Goal: Task Accomplishment & Management: Manage account settings

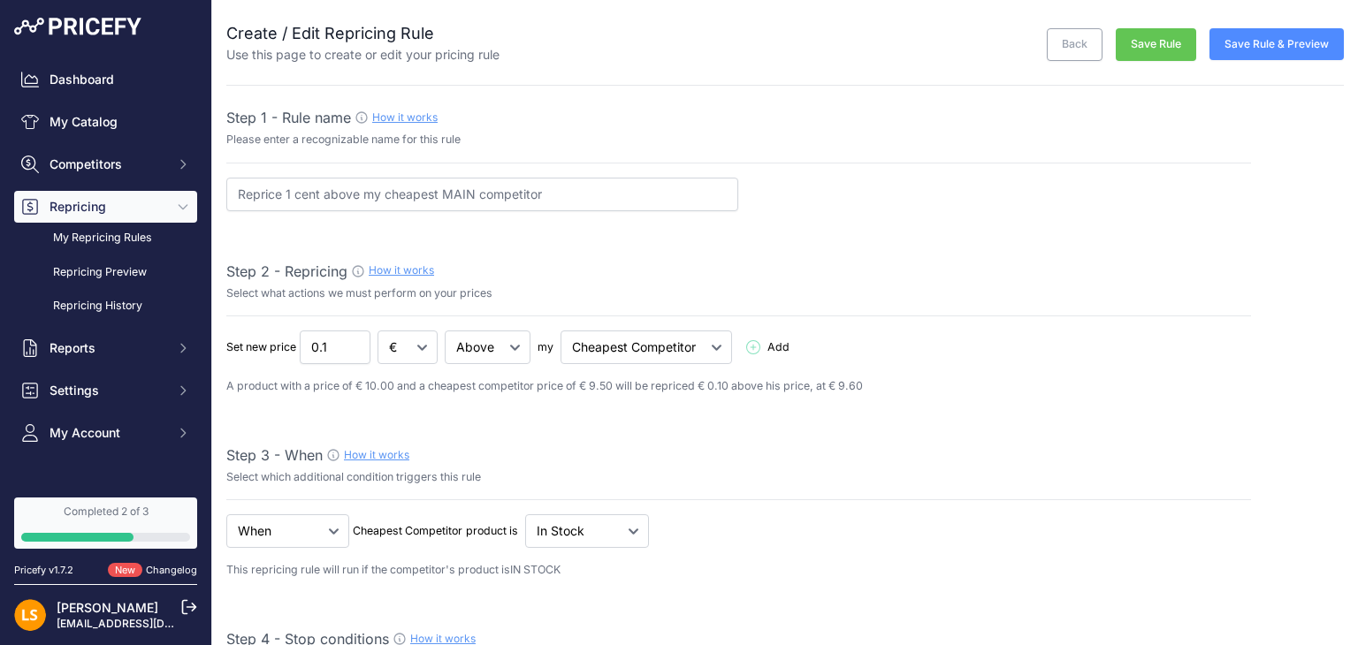
select select "7"
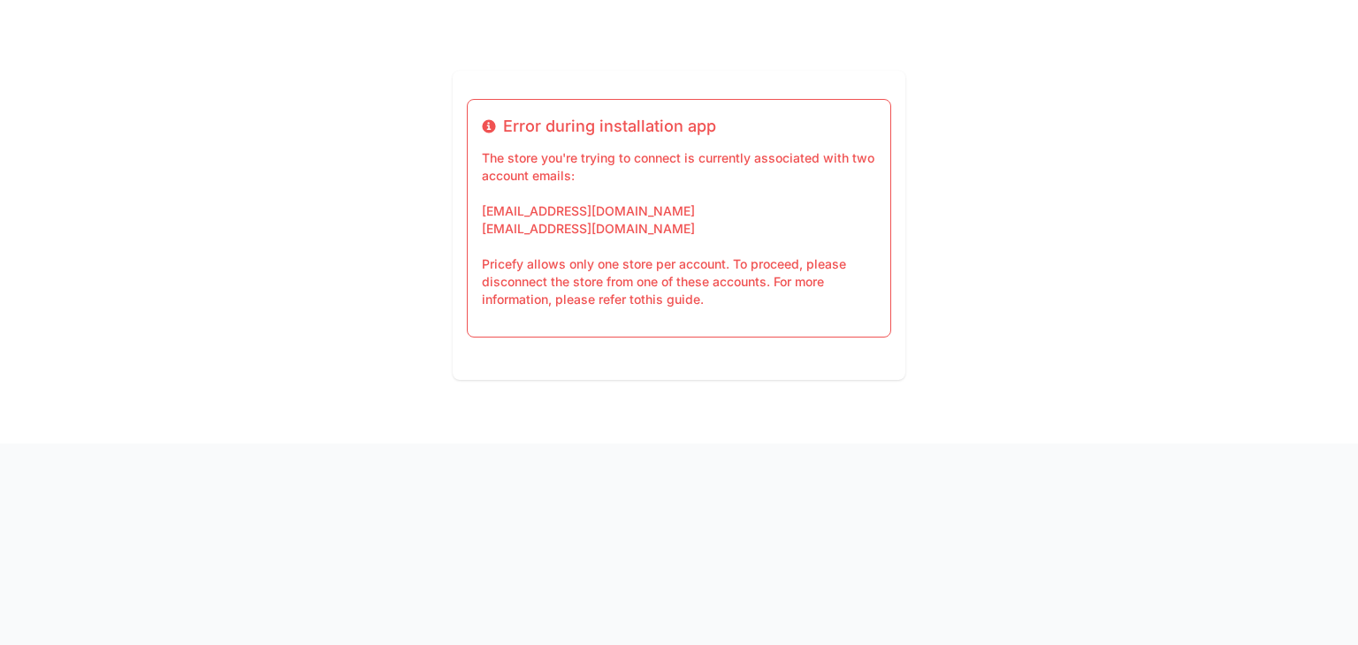
click at [974, 262] on div "Info Error during installation app The store you're trying to connect is curren…" at bounding box center [679, 222] width 1358 height 444
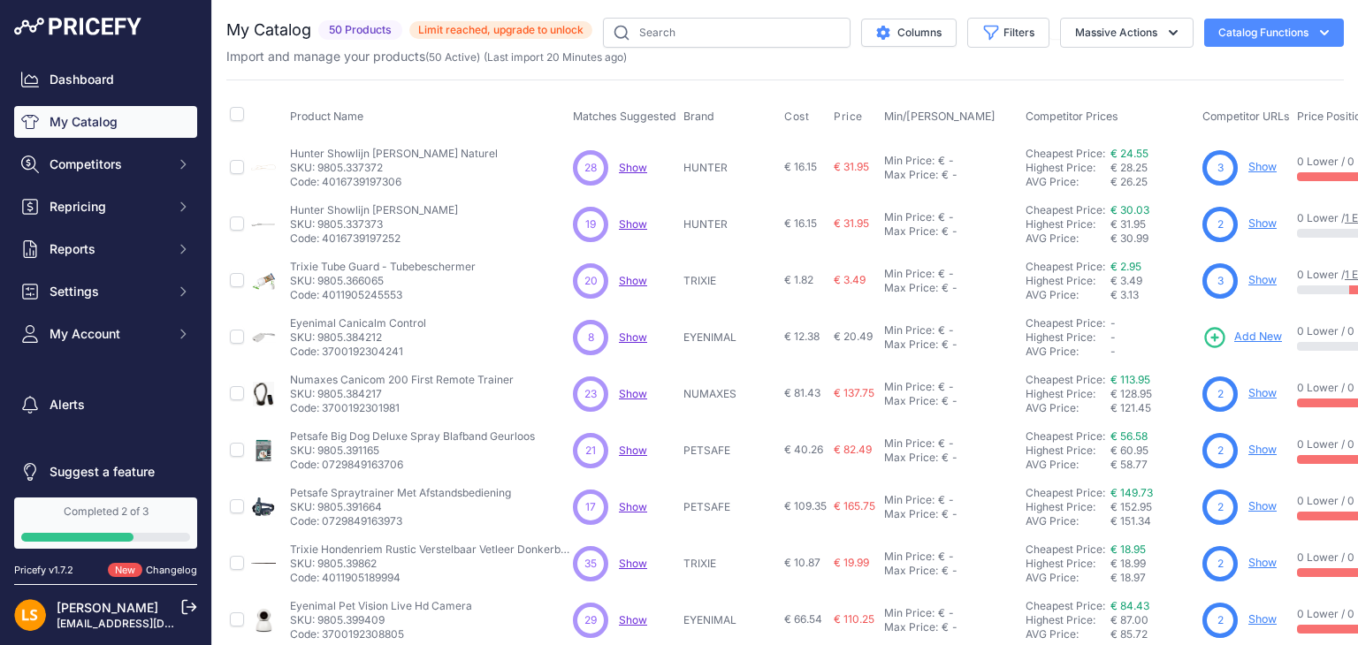
click at [120, 524] on link "Completed 2 of 3" at bounding box center [105, 523] width 183 height 51
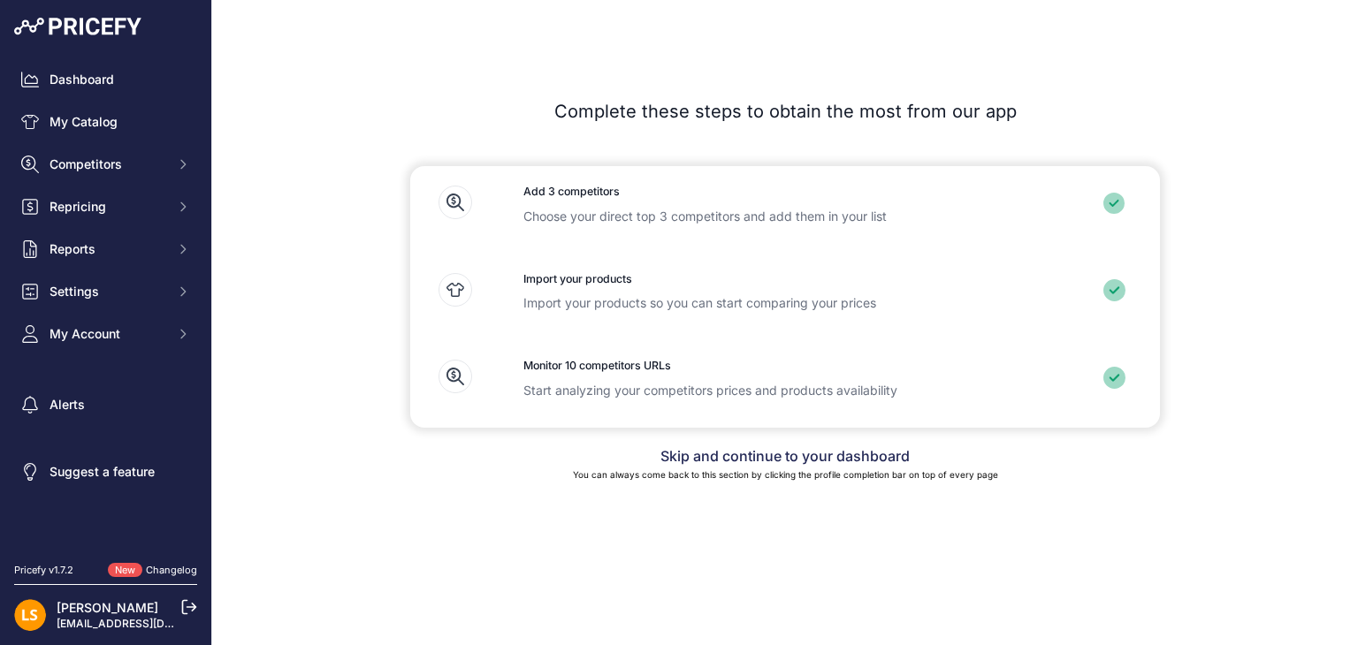
click at [743, 454] on link "Skip and continue to your dashboard" at bounding box center [784, 456] width 249 height 18
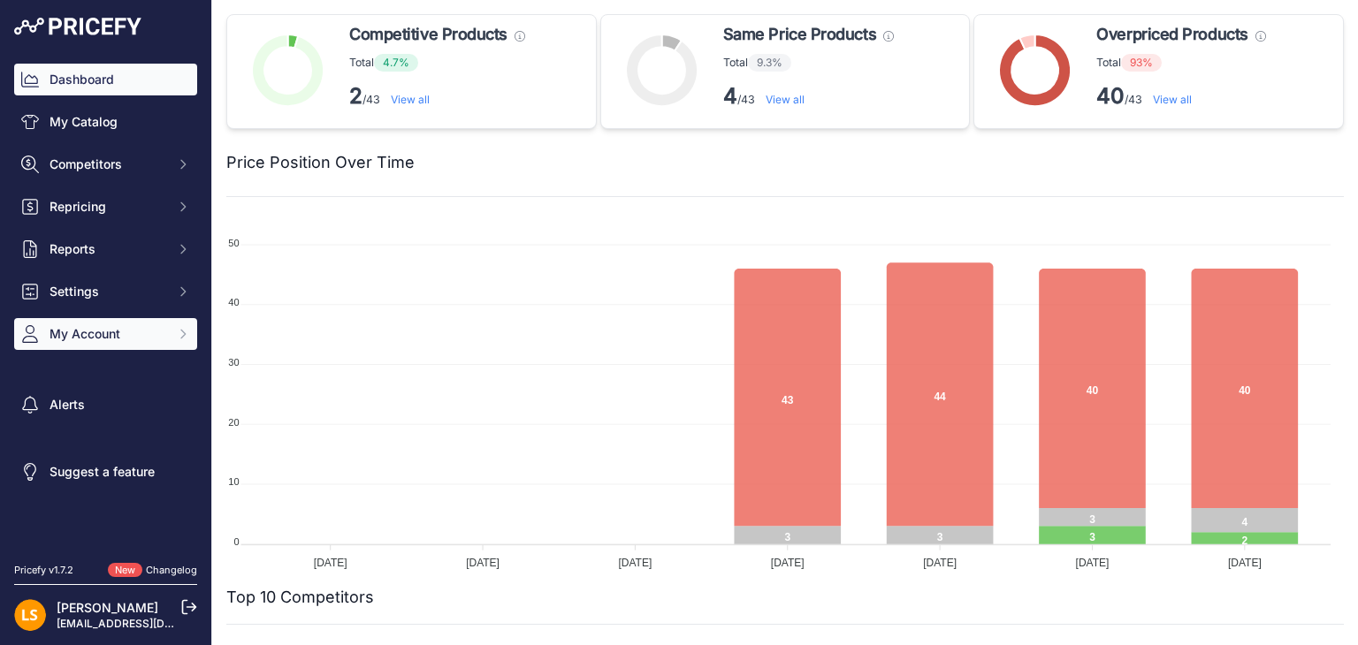
click at [120, 337] on span "My Account" at bounding box center [108, 334] width 116 height 18
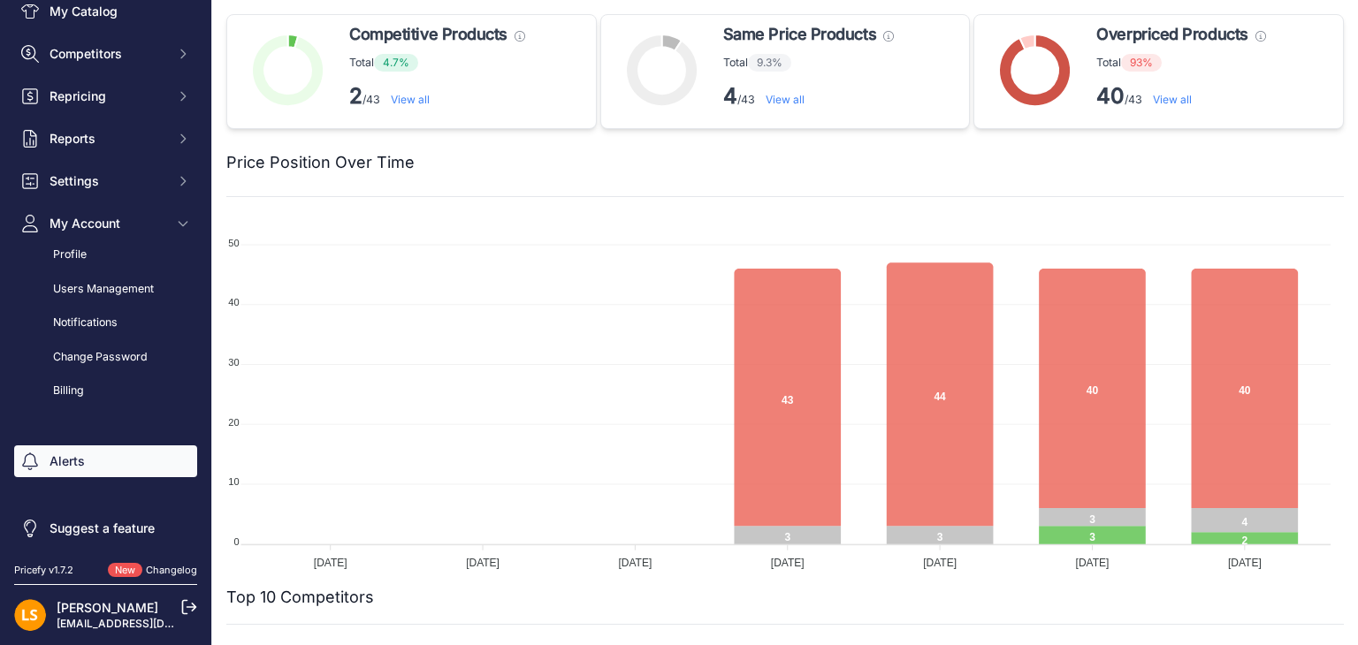
scroll to position [113, 0]
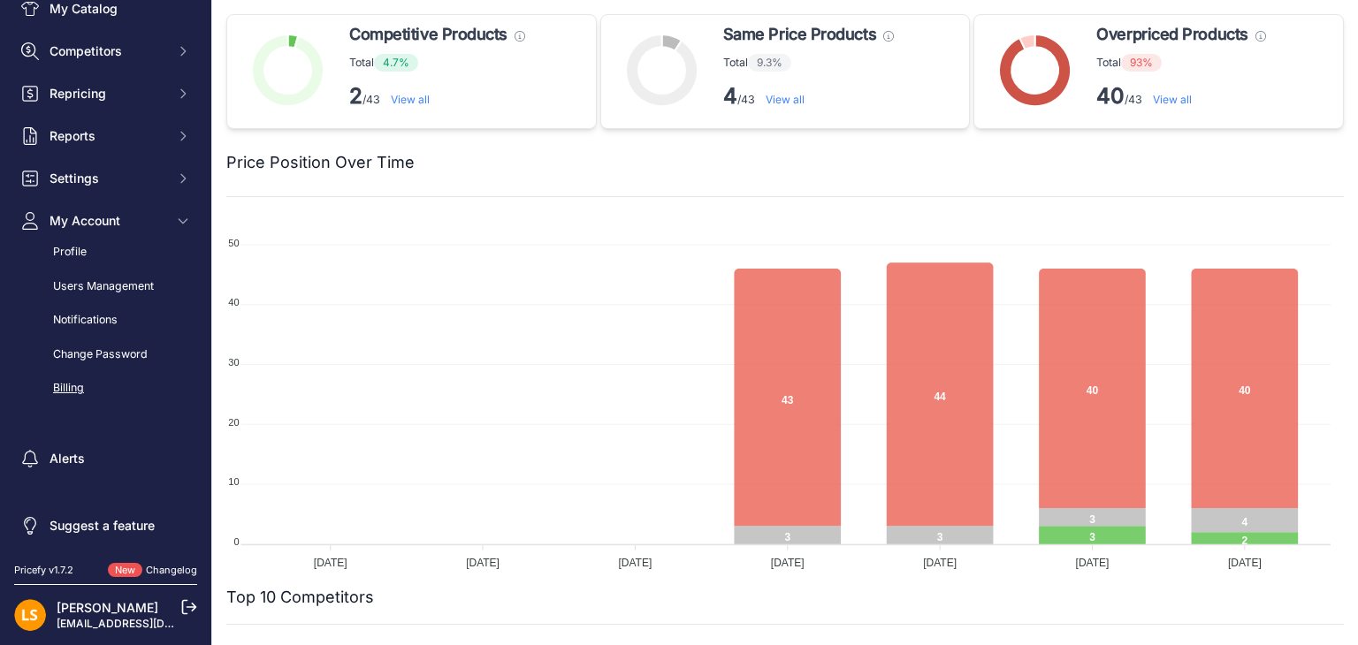
click at [57, 389] on link "Billing" at bounding box center [105, 388] width 183 height 31
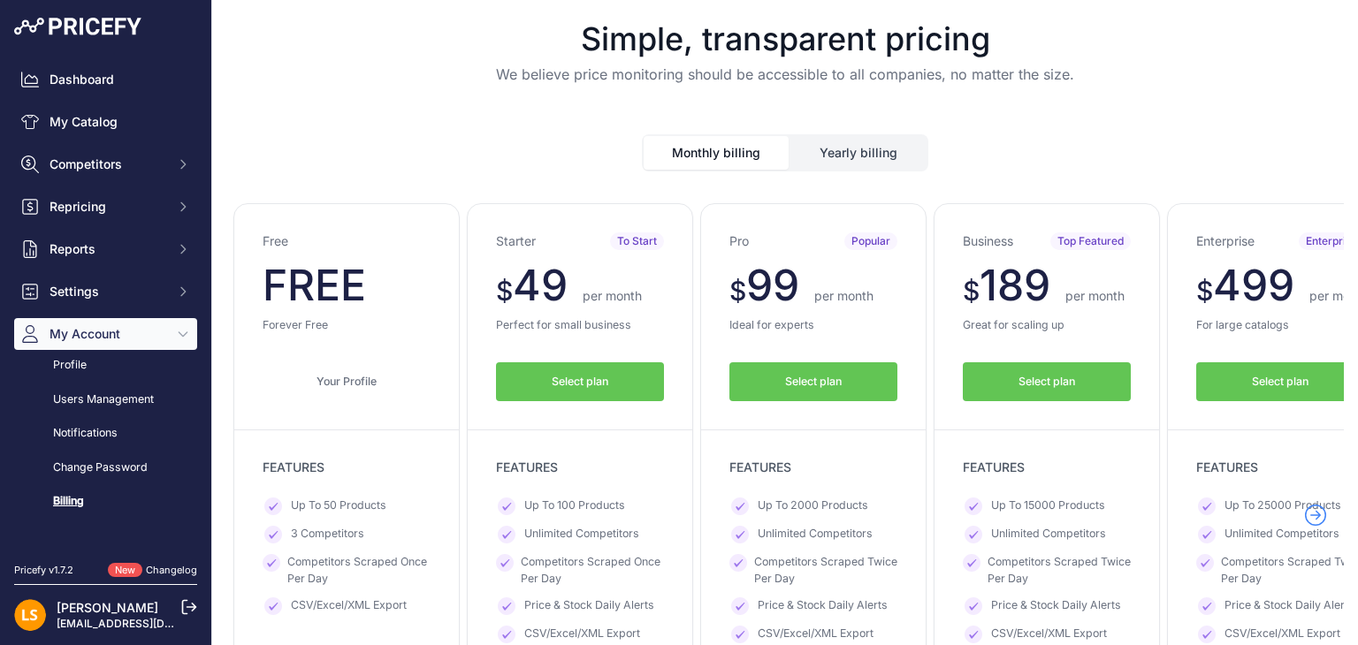
click at [706, 156] on button "Monthly billing" at bounding box center [716, 153] width 145 height 34
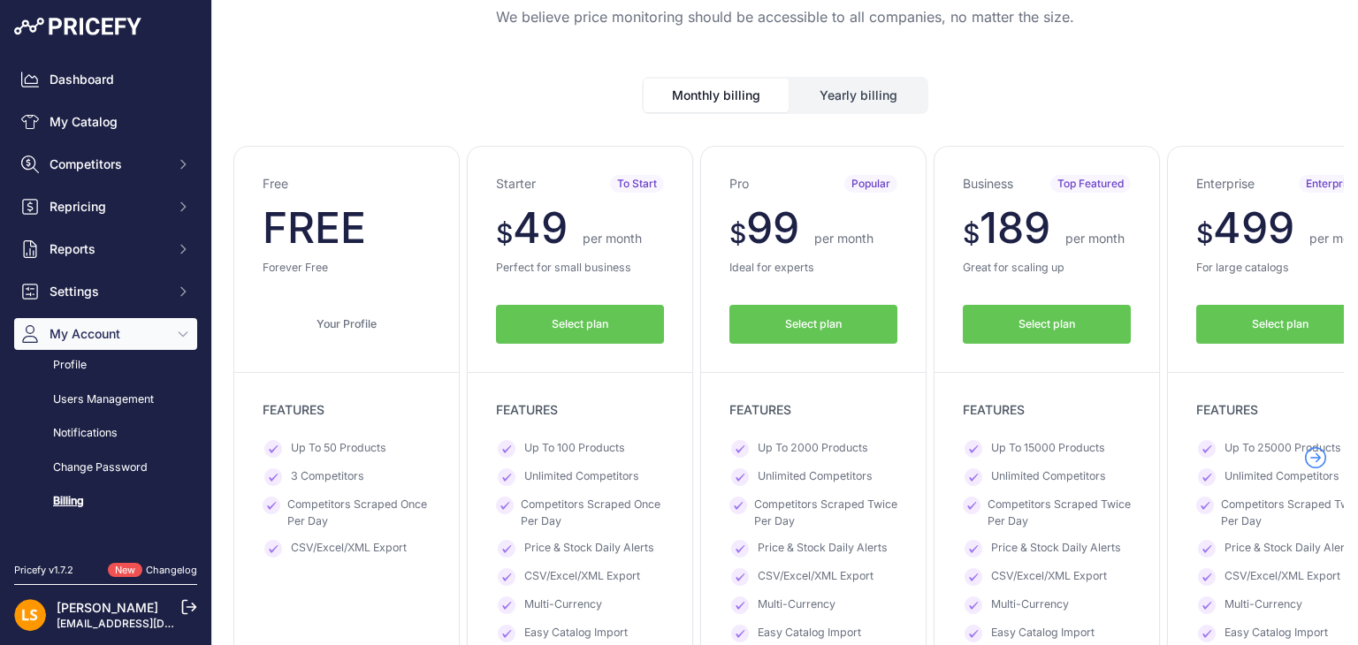
scroll to position [88, 0]
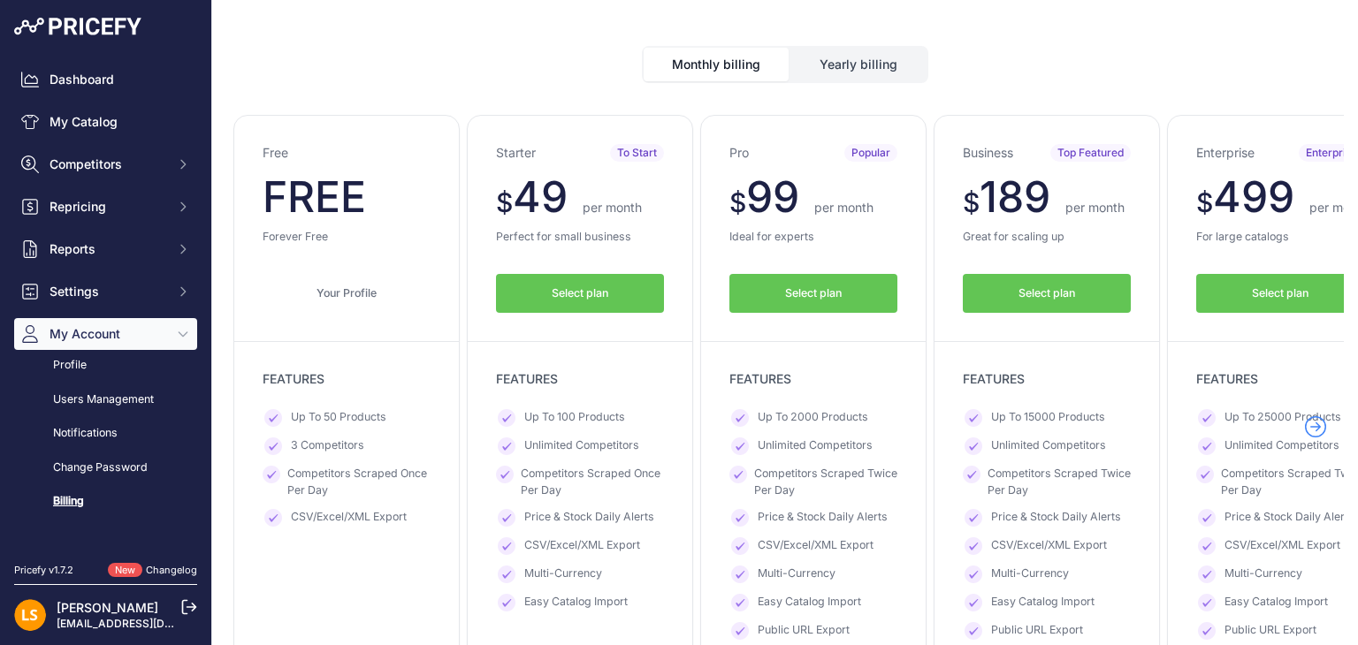
click at [1071, 291] on span "Select plan" at bounding box center [1046, 294] width 57 height 17
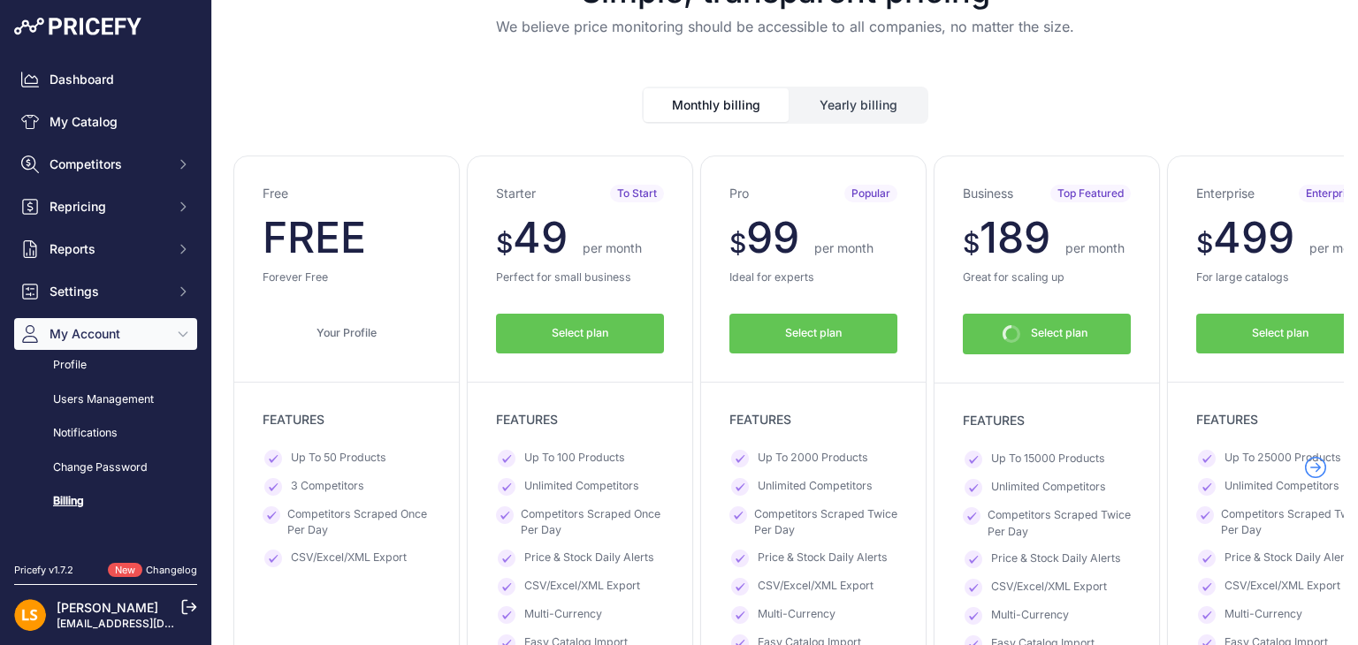
scroll to position [127, 0]
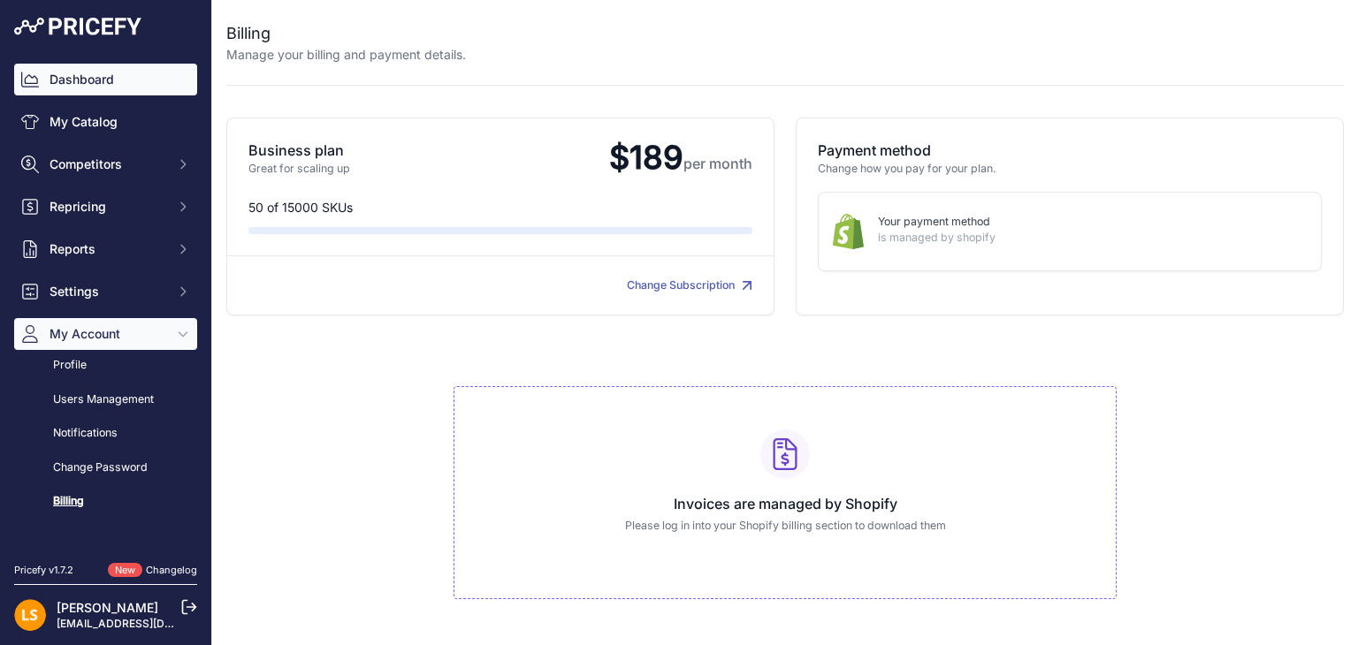
click at [81, 85] on link "Dashboard" at bounding box center [105, 80] width 183 height 32
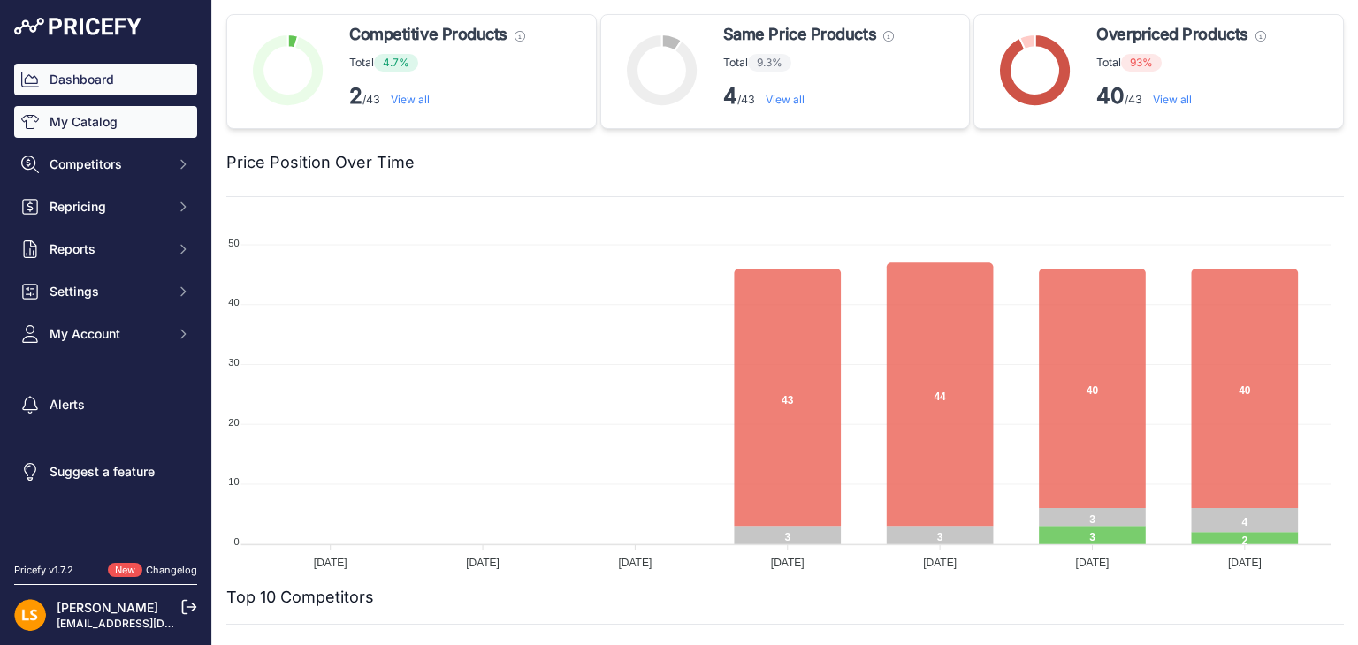
click at [109, 123] on link "My Catalog" at bounding box center [105, 122] width 183 height 32
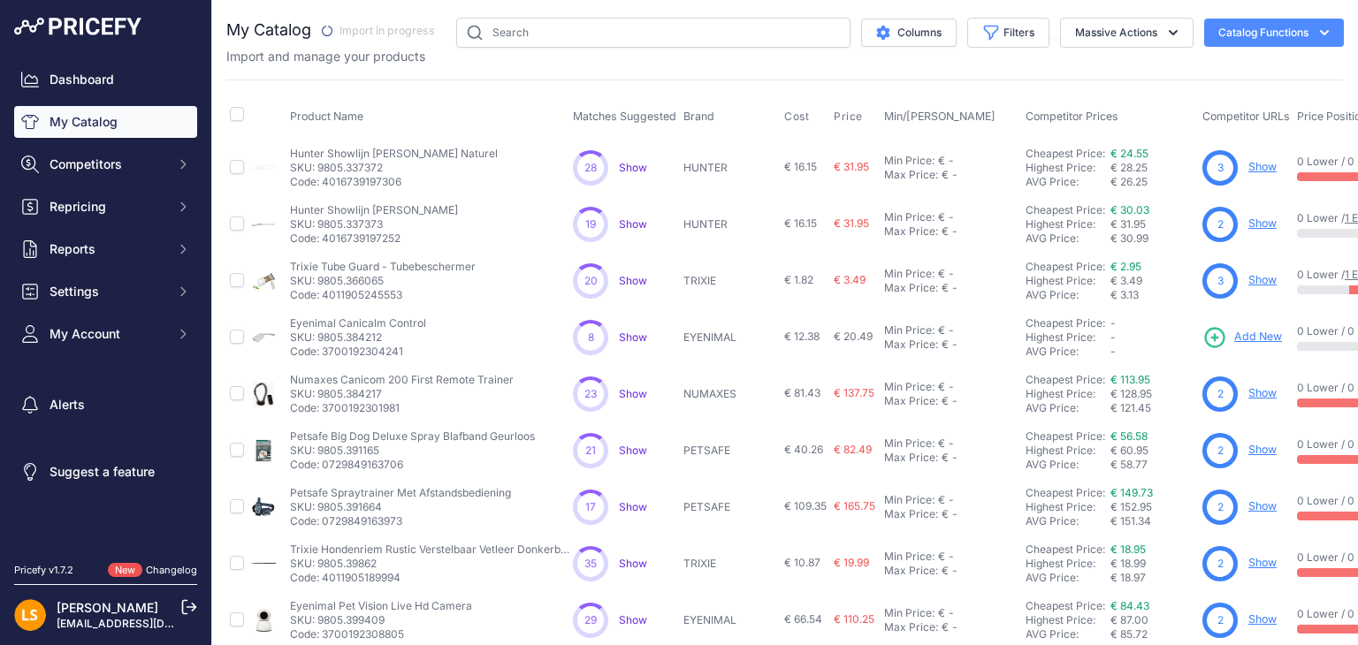
click at [1315, 39] on icon "button" at bounding box center [1324, 33] width 18 height 18
click at [1164, 33] on icon "button" at bounding box center [1173, 33] width 18 height 18
click at [866, 62] on div "Import and manage your products" at bounding box center [784, 57] width 1117 height 18
click at [1256, 47] on div "Columns Filters Status All Status Only Enabled Only Disabled WAHL" at bounding box center [895, 33] width 898 height 30
click at [1315, 39] on icon "button" at bounding box center [1324, 33] width 18 height 18
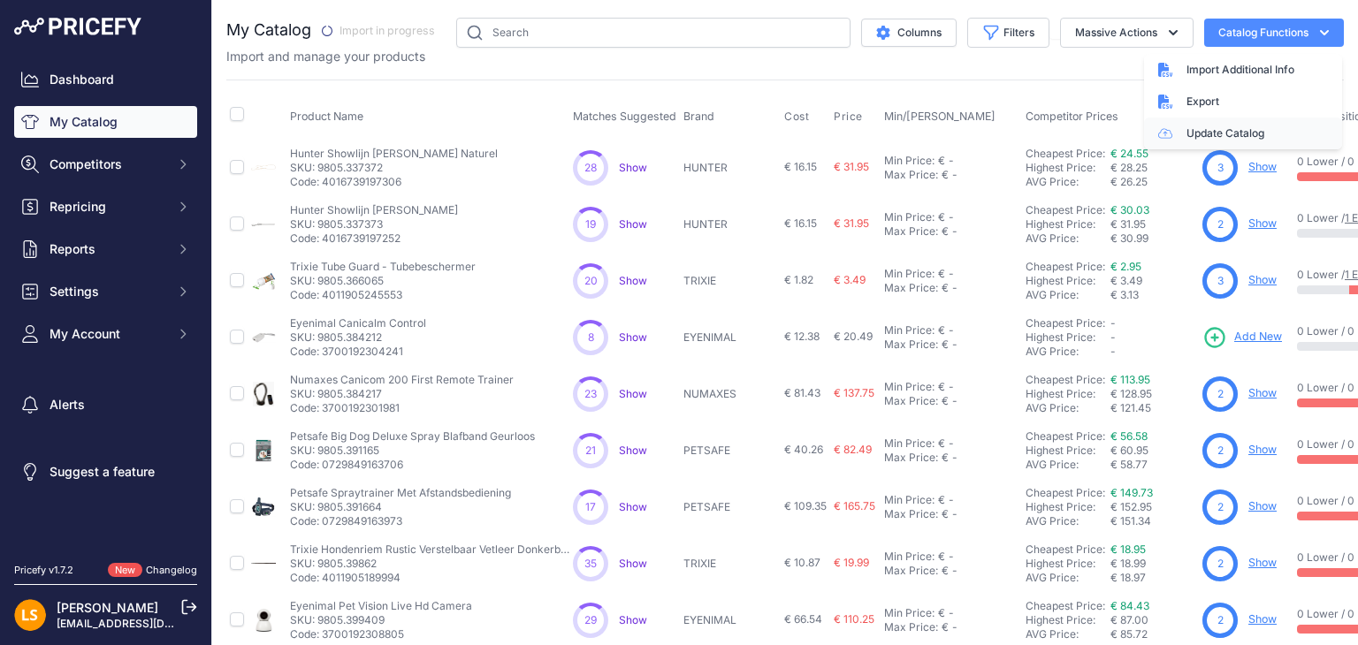
click at [1202, 135] on link "Update Catalog" at bounding box center [1243, 134] width 198 height 32
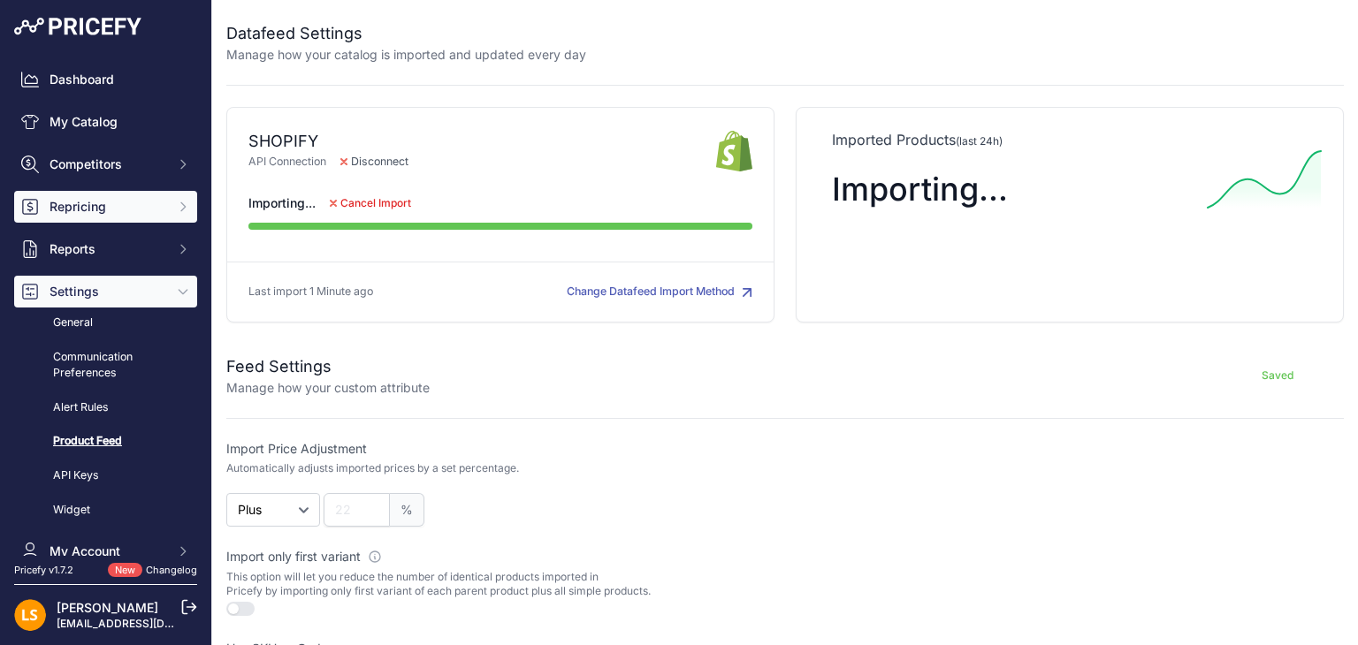
click at [88, 216] on button "Repricing" at bounding box center [105, 207] width 183 height 32
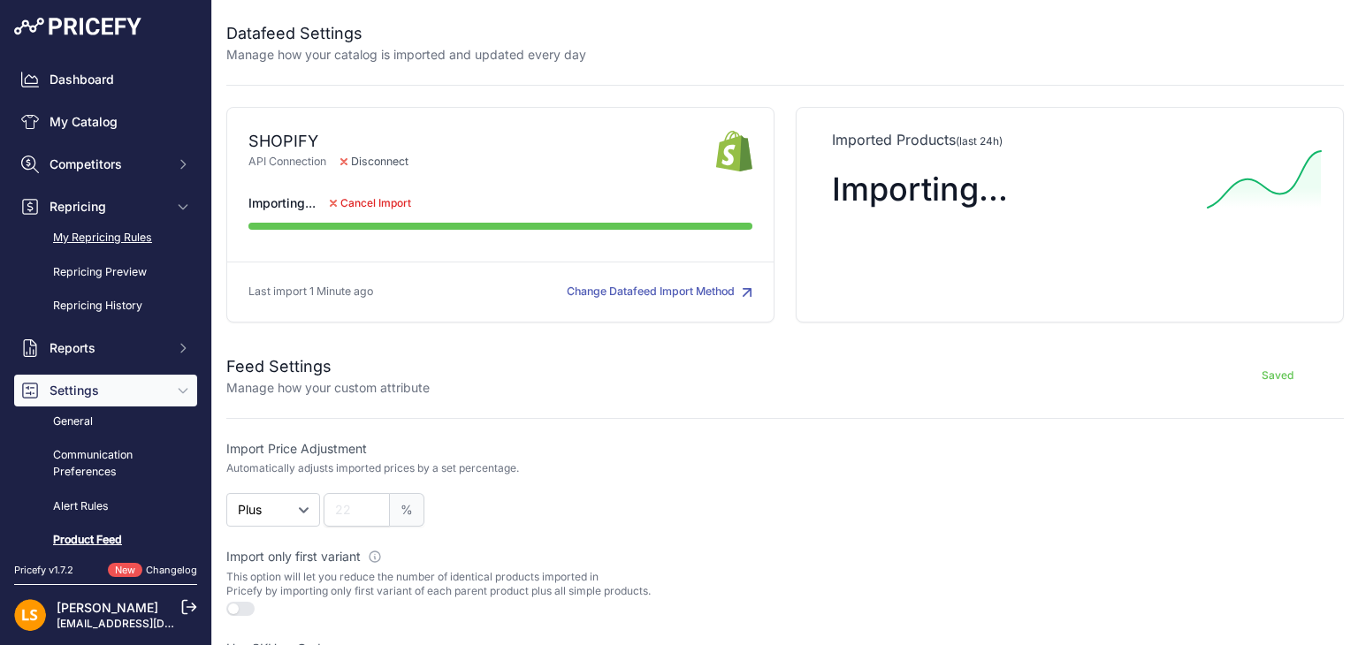
click at [124, 238] on link "My Repricing Rules" at bounding box center [105, 238] width 183 height 31
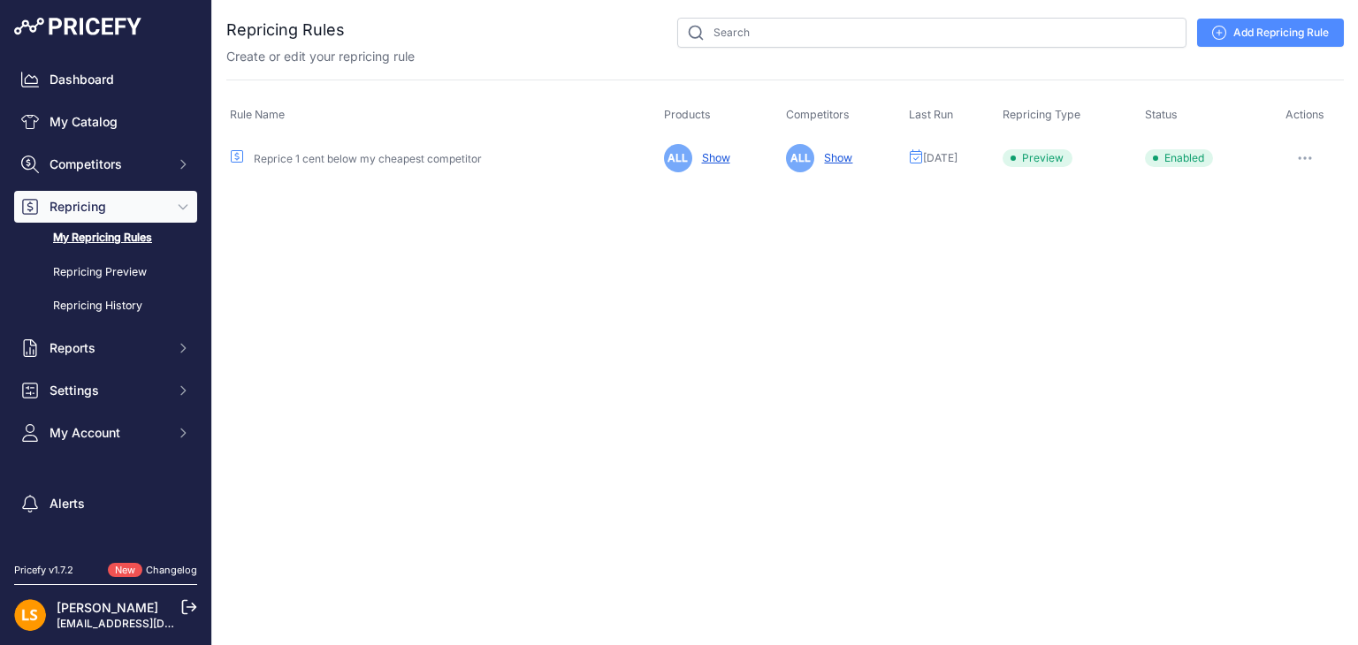
click at [365, 160] on link "Reprice 1 cent below my cheapest competitor" at bounding box center [368, 158] width 228 height 13
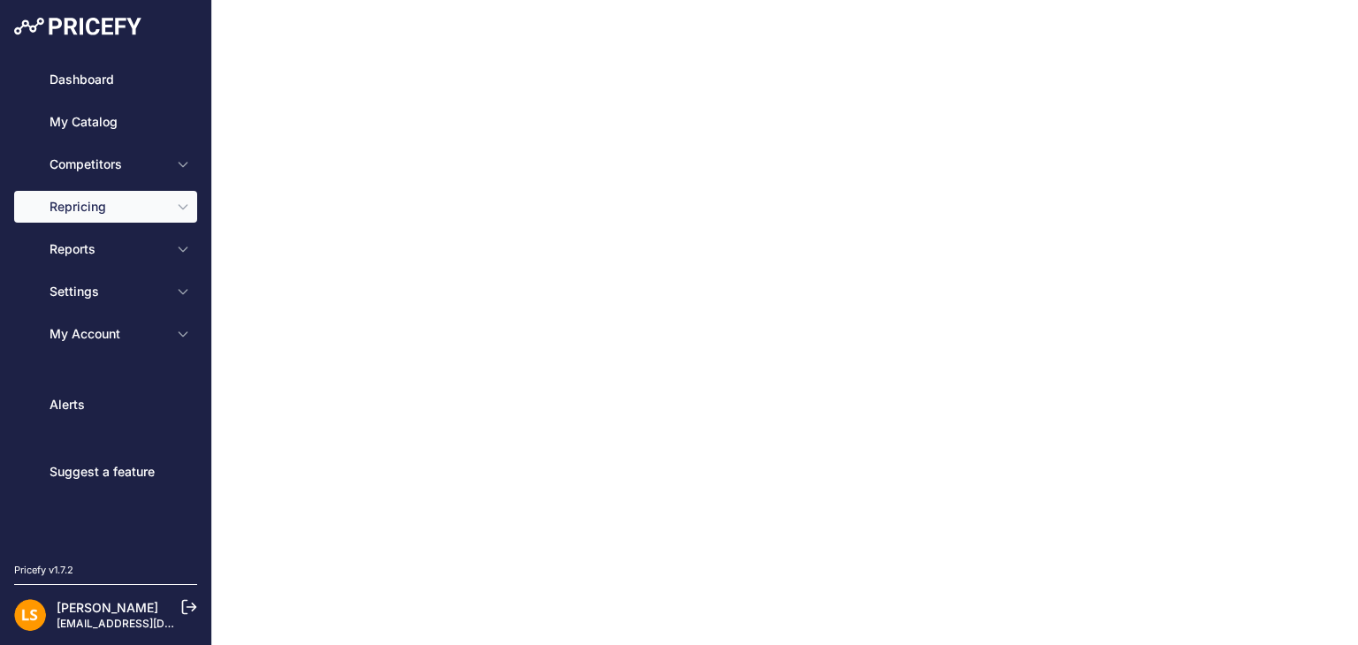
type input "Reprice 1 cent below my cheapest competitor"
type input "0.1"
select select "none"
select select "7"
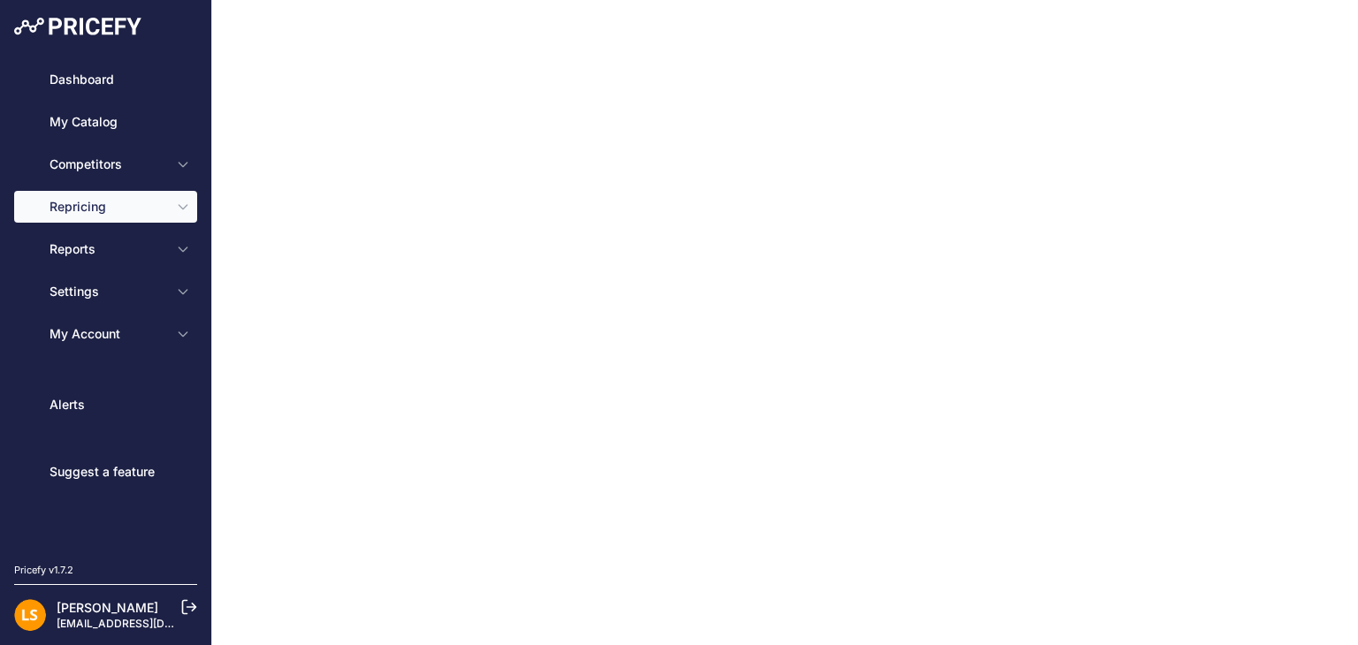
type input "99"
type input "50"
type input "[URL][DOMAIN_NAME][DOMAIN_NAME]"
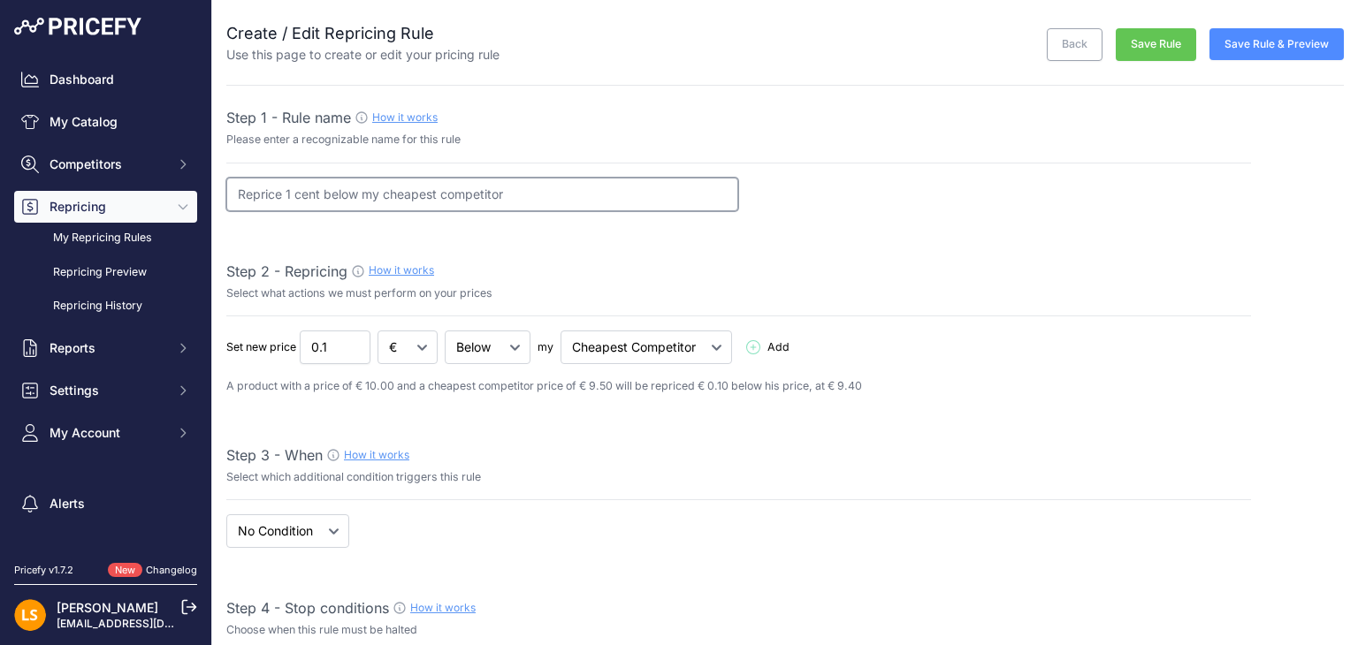
click at [363, 195] on input "Reprice 1 cent below my cheapest competitor" at bounding box center [482, 195] width 512 height 34
drag, startPoint x: 324, startPoint y: 196, endPoint x: 354, endPoint y: 194, distance: 31.1
click at [354, 194] on input "Reprice 1 cent below my cheapest competitor" at bounding box center [482, 195] width 512 height 34
type input "Reprice 1 cent above my cheapest competitor"
click at [1136, 46] on button "Save Rule" at bounding box center [1156, 44] width 80 height 33
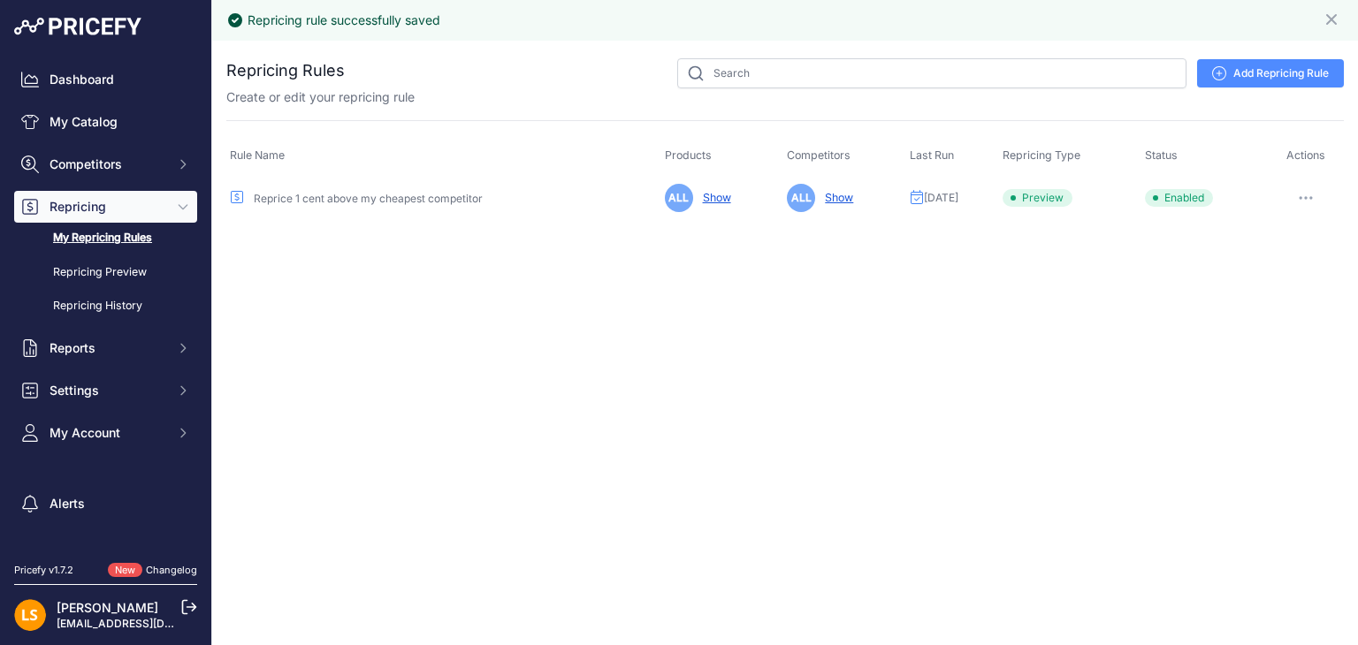
click at [835, 196] on link "Show" at bounding box center [835, 197] width 35 height 13
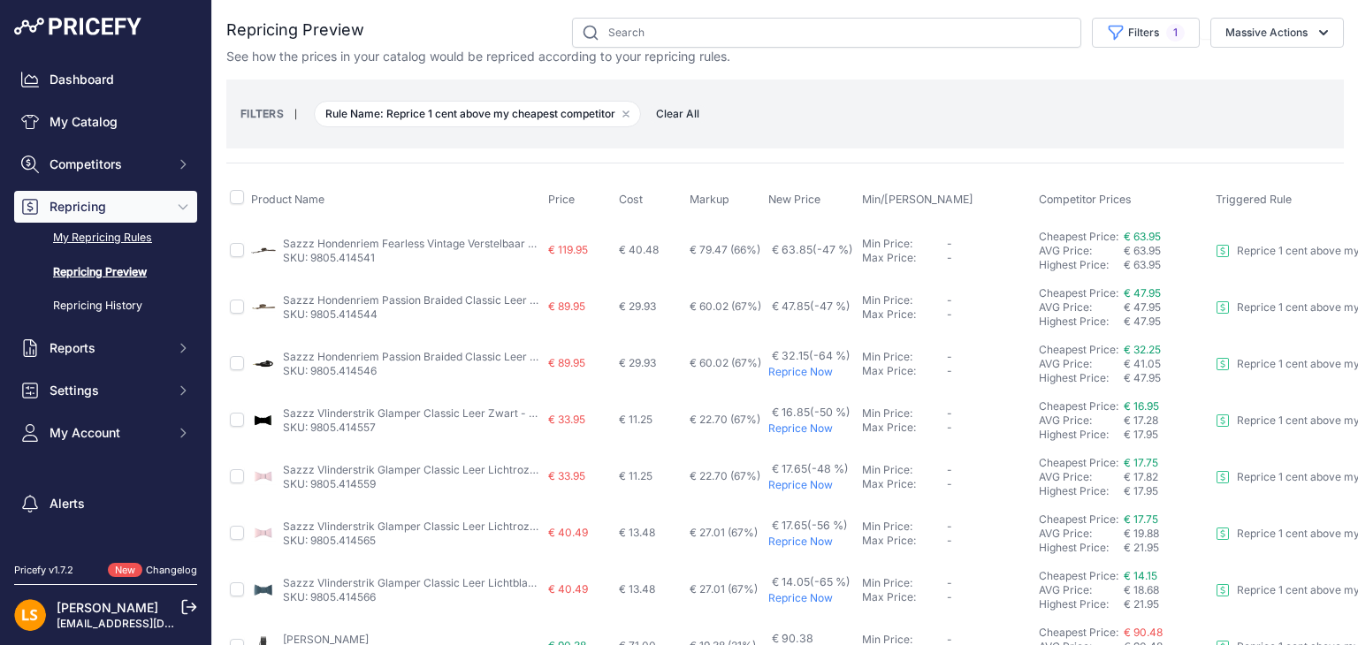
click at [108, 240] on link "My Repricing Rules" at bounding box center [105, 238] width 183 height 31
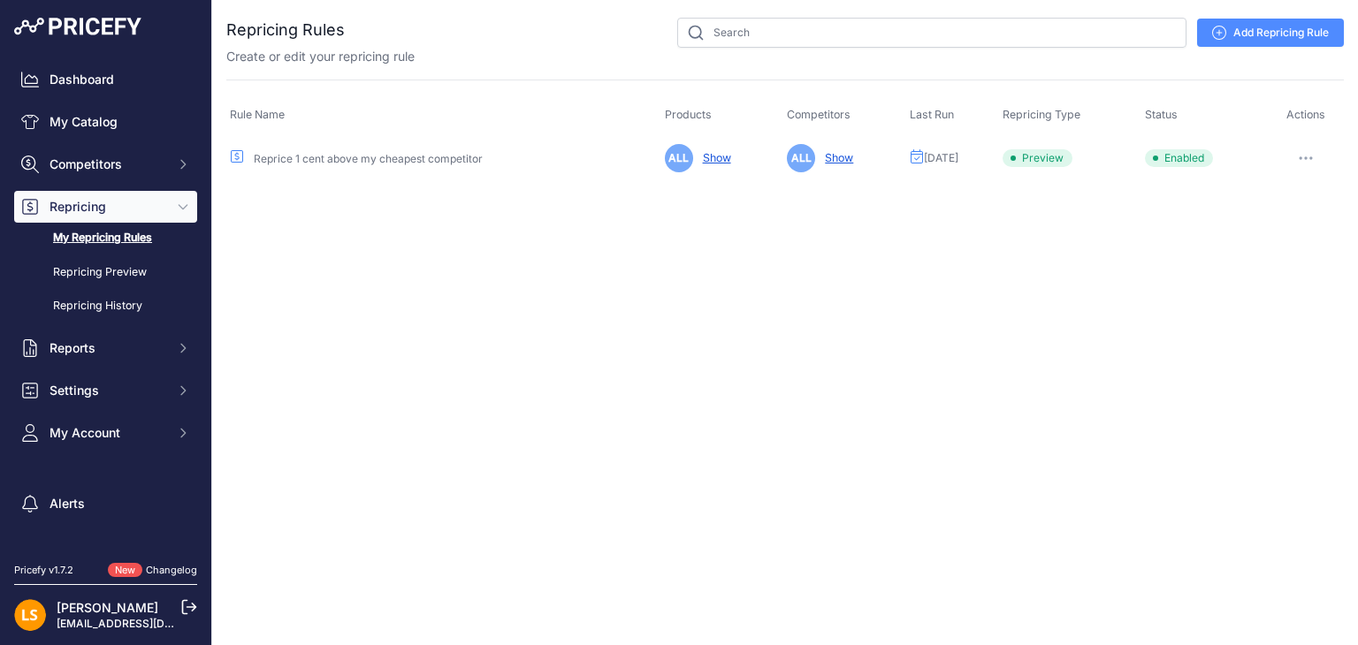
click at [371, 156] on link "Reprice 1 cent above my cheapest competitor" at bounding box center [368, 158] width 229 height 13
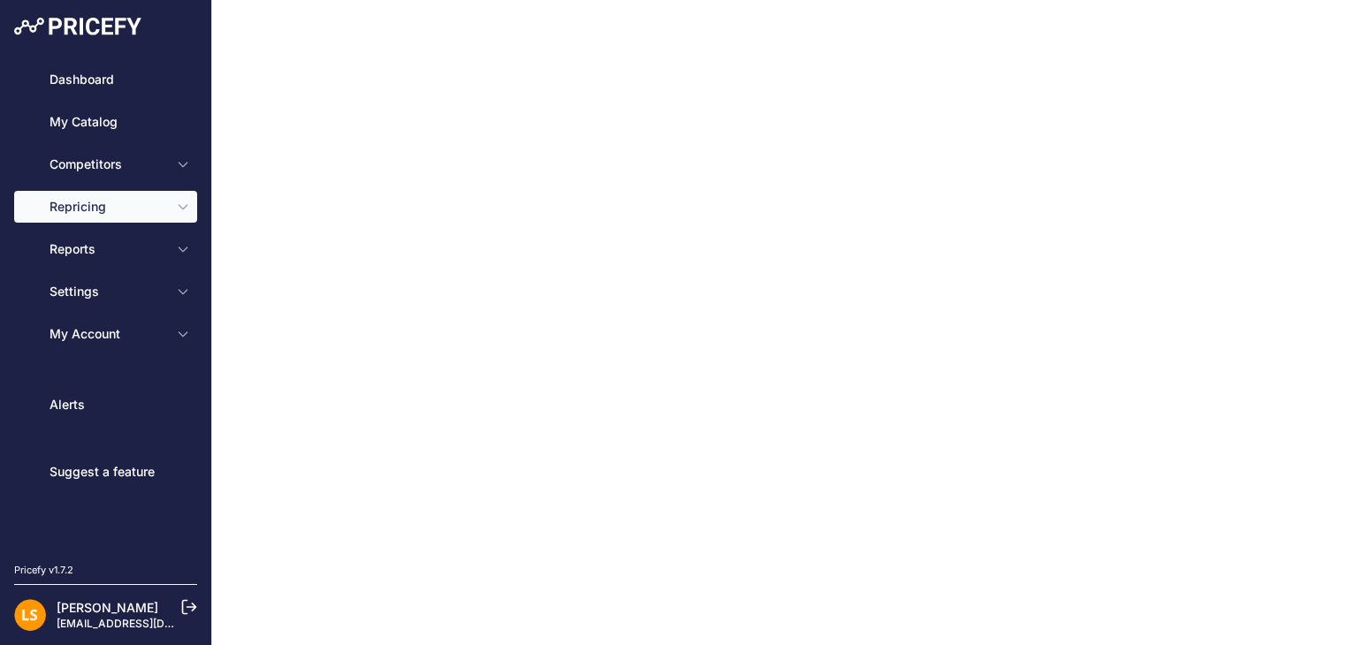
type input "Reprice 1 cent above my cheapest competitor"
type input "0.1"
select select "none"
select select "7"
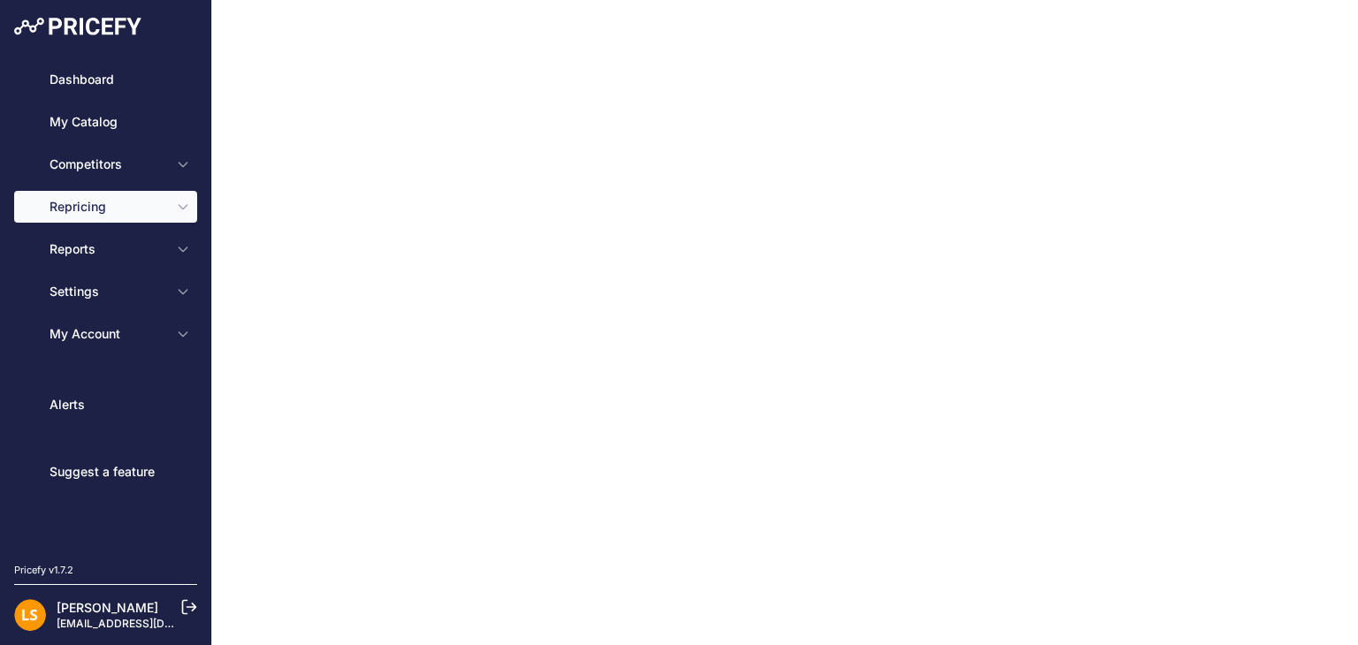
type input "99"
type input "50"
type input "https://s3.us-west-2.amazonaws.com/download.pricefy.io/exports/repricing/4534-1…"
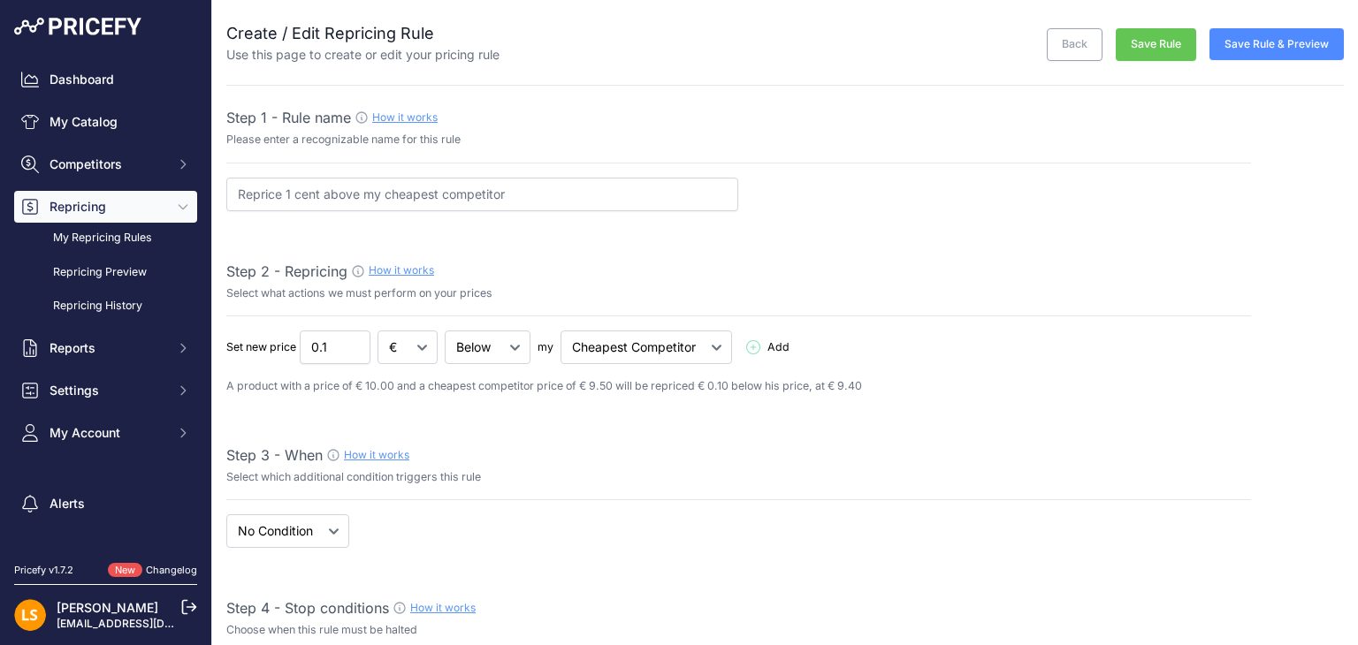
scroll to position [88, 0]
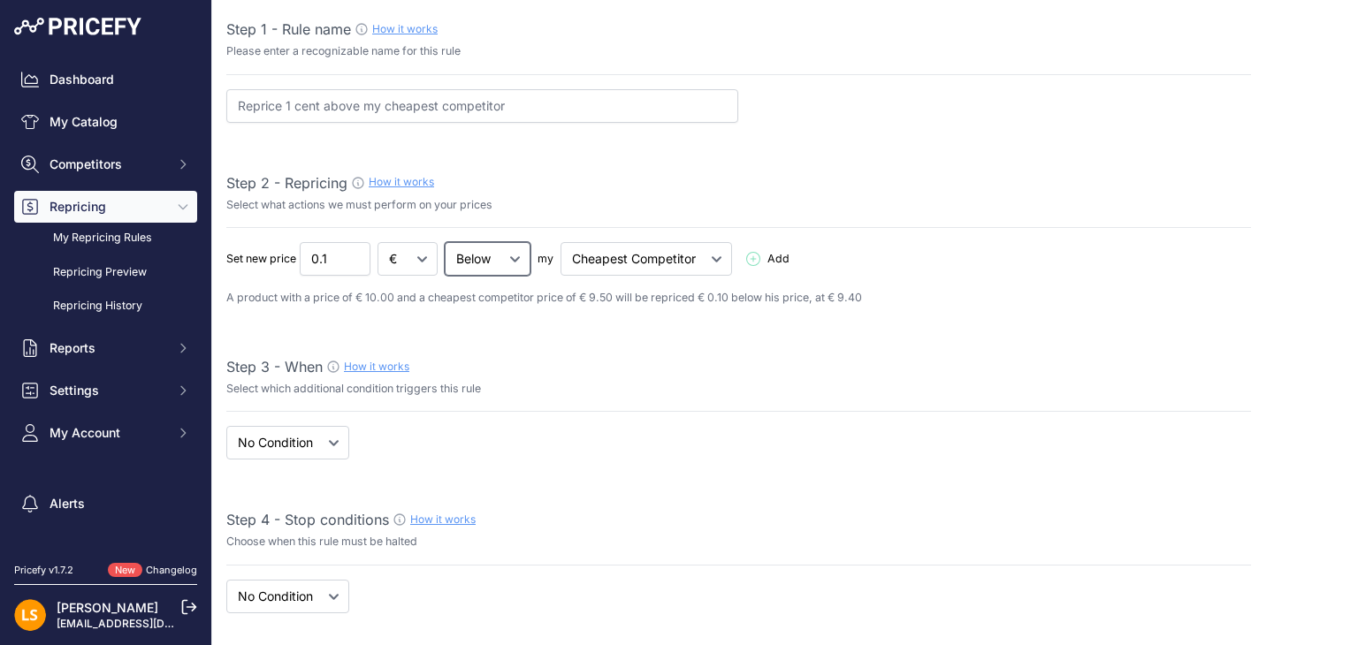
click at [504, 262] on select "Below Above Equal" at bounding box center [488, 259] width 86 height 34
select select "above"
click at [446, 242] on select "Below Above Equal" at bounding box center [488, 259] width 86 height 34
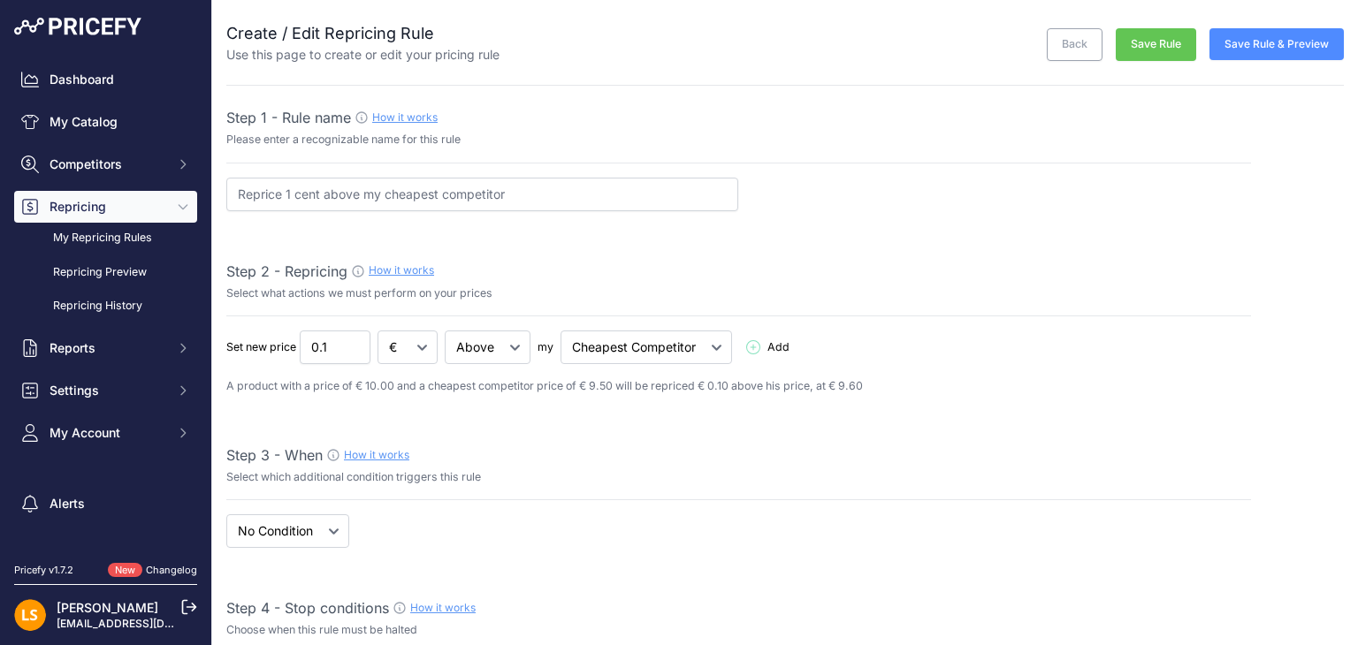
click at [1156, 36] on button "Save Rule" at bounding box center [1156, 44] width 80 height 33
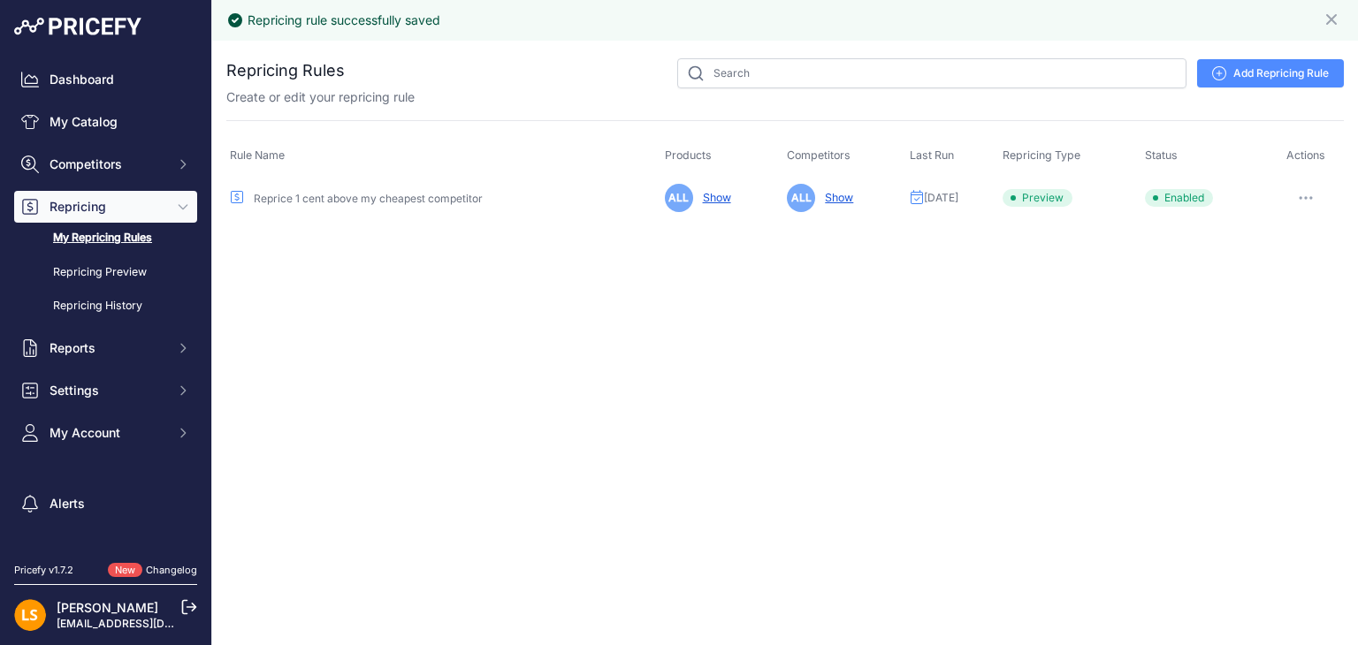
click at [400, 200] on link "Reprice 1 cent above my cheapest competitor" at bounding box center [368, 198] width 229 height 13
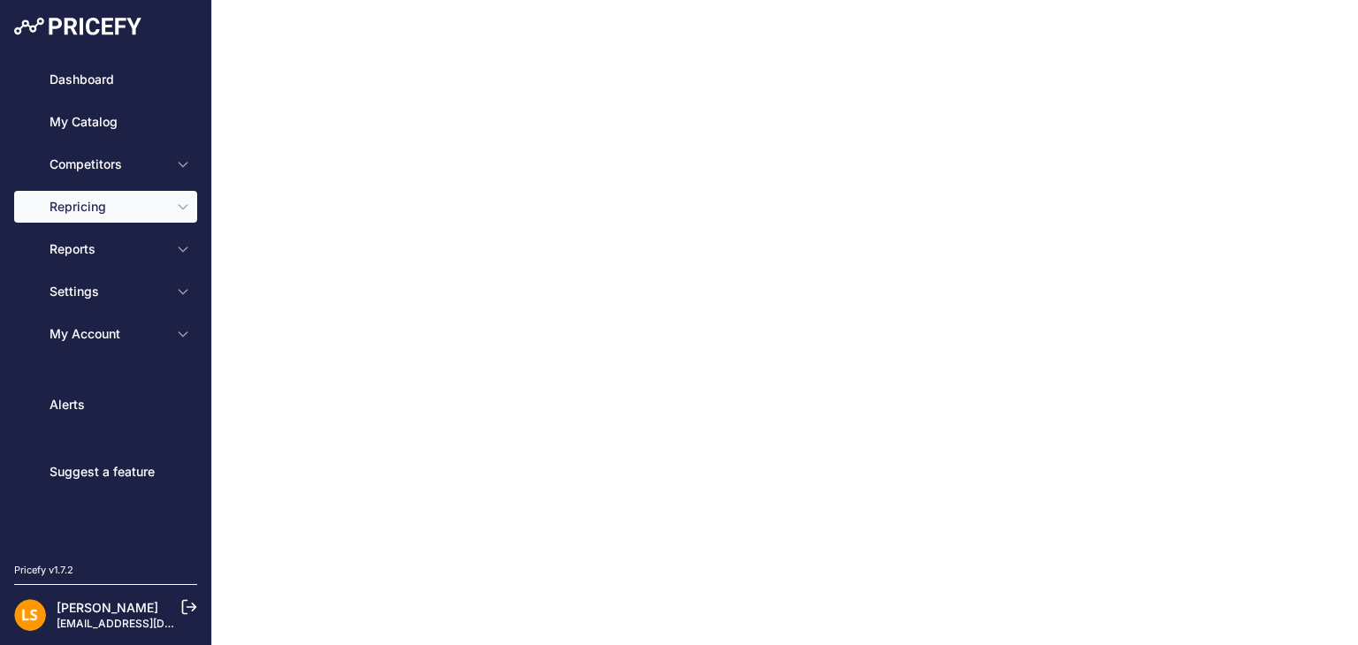
type input "Reprice 1 cent above my cheapest competitor"
type input "0.1"
select select "above"
select select "none"
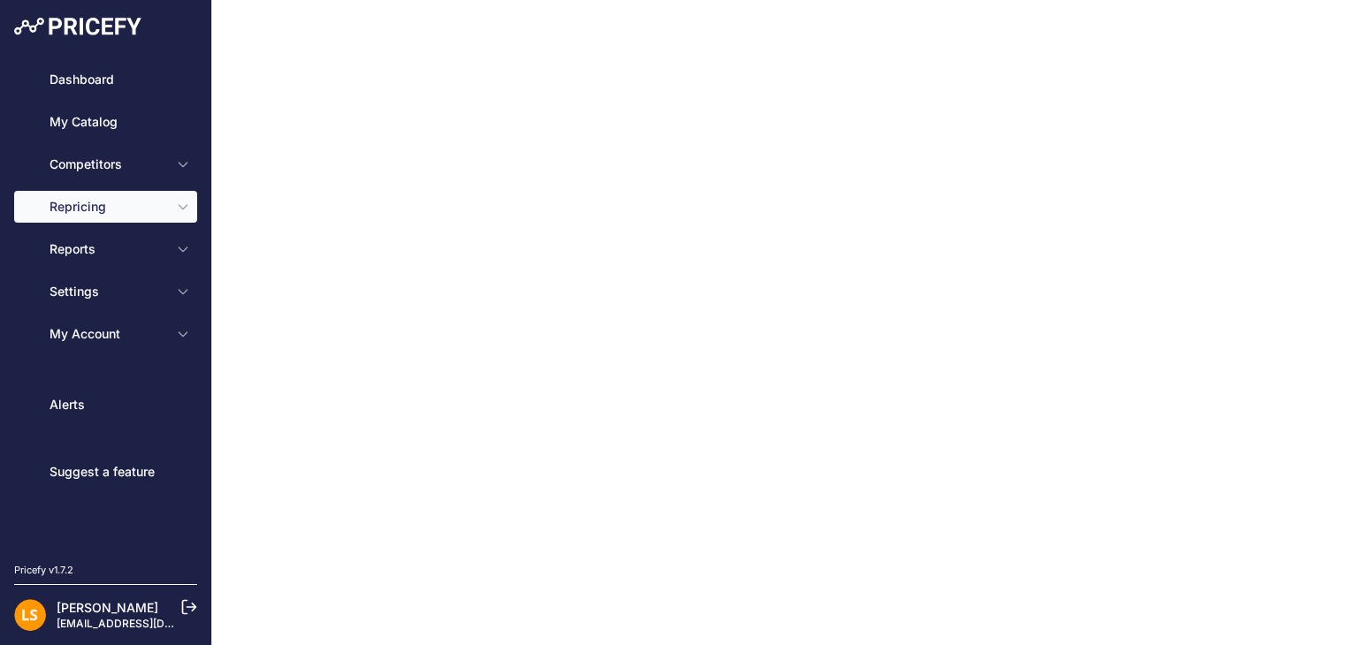
select select "7"
type input "99"
type input "50"
type input "[URL][DOMAIN_NAME][DOMAIN_NAME]"
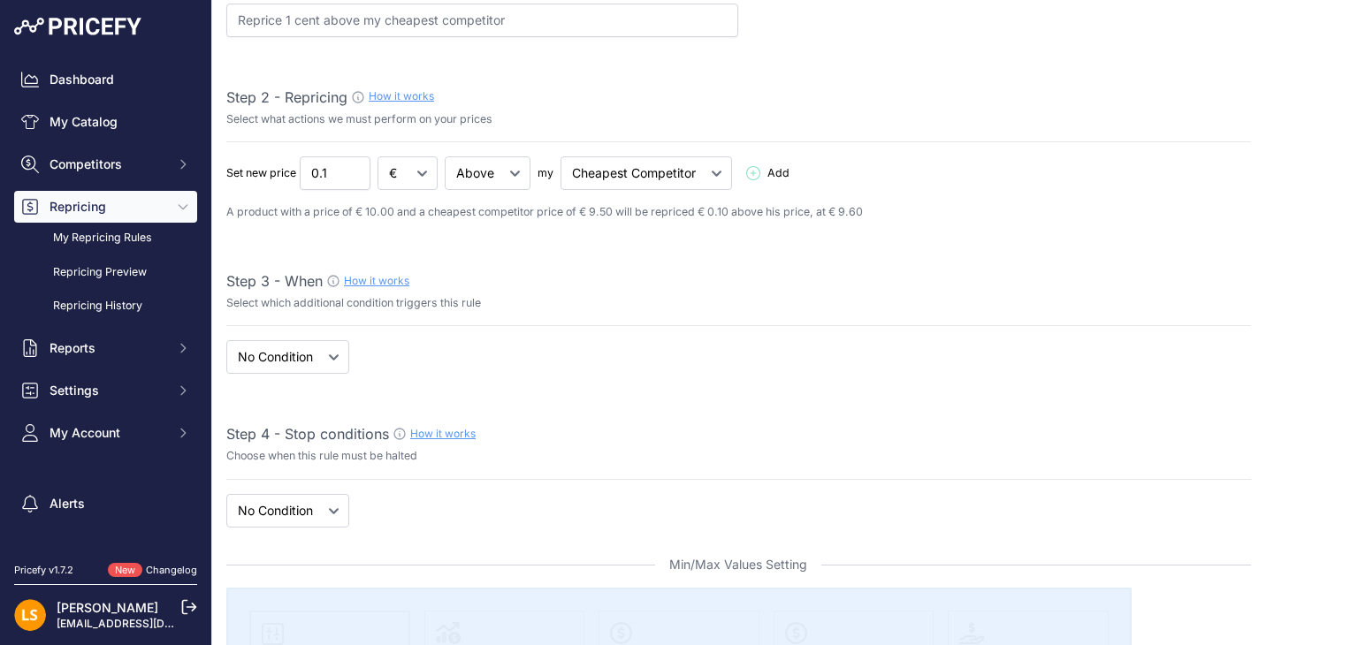
scroll to position [177, 0]
click at [311, 340] on select "When No Condition" at bounding box center [287, 355] width 123 height 34
select select "when"
click at [226, 338] on select "When No Condition" at bounding box center [287, 355] width 123 height 34
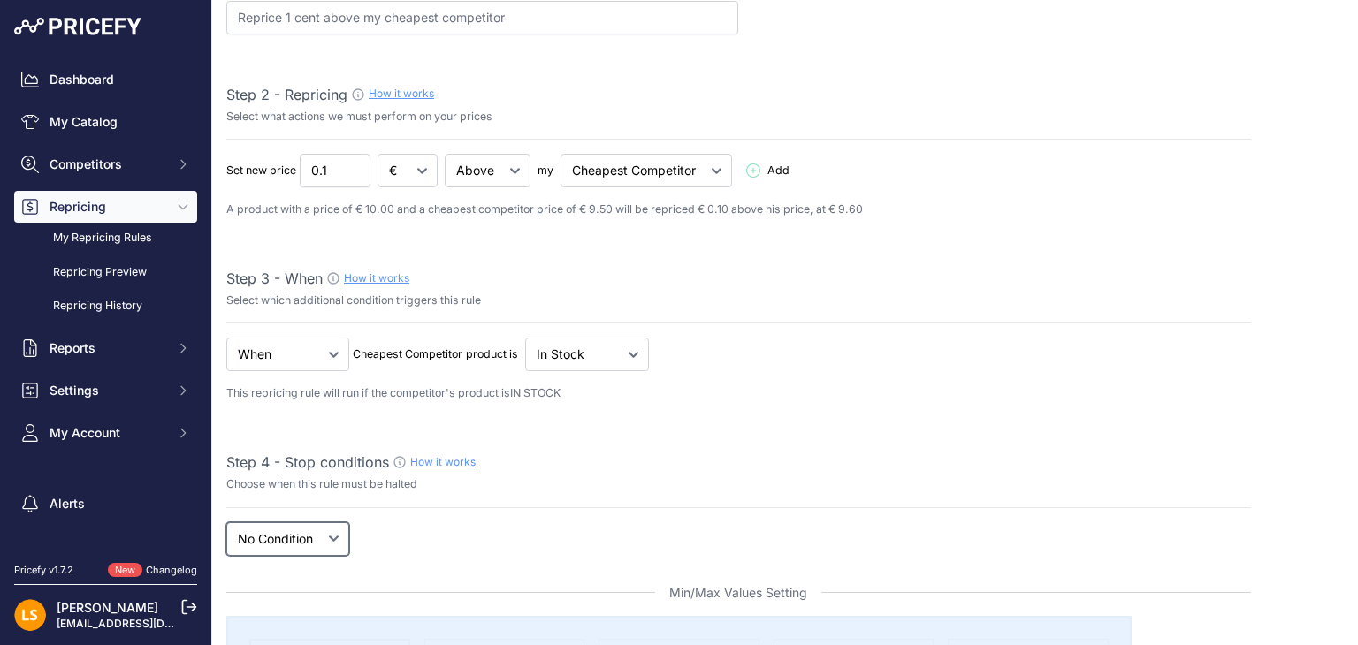
click at [338, 549] on select "New Price No Condition" at bounding box center [287, 539] width 123 height 34
click at [536, 488] on p "Choose when this rule must be halted" at bounding box center [738, 484] width 1025 height 17
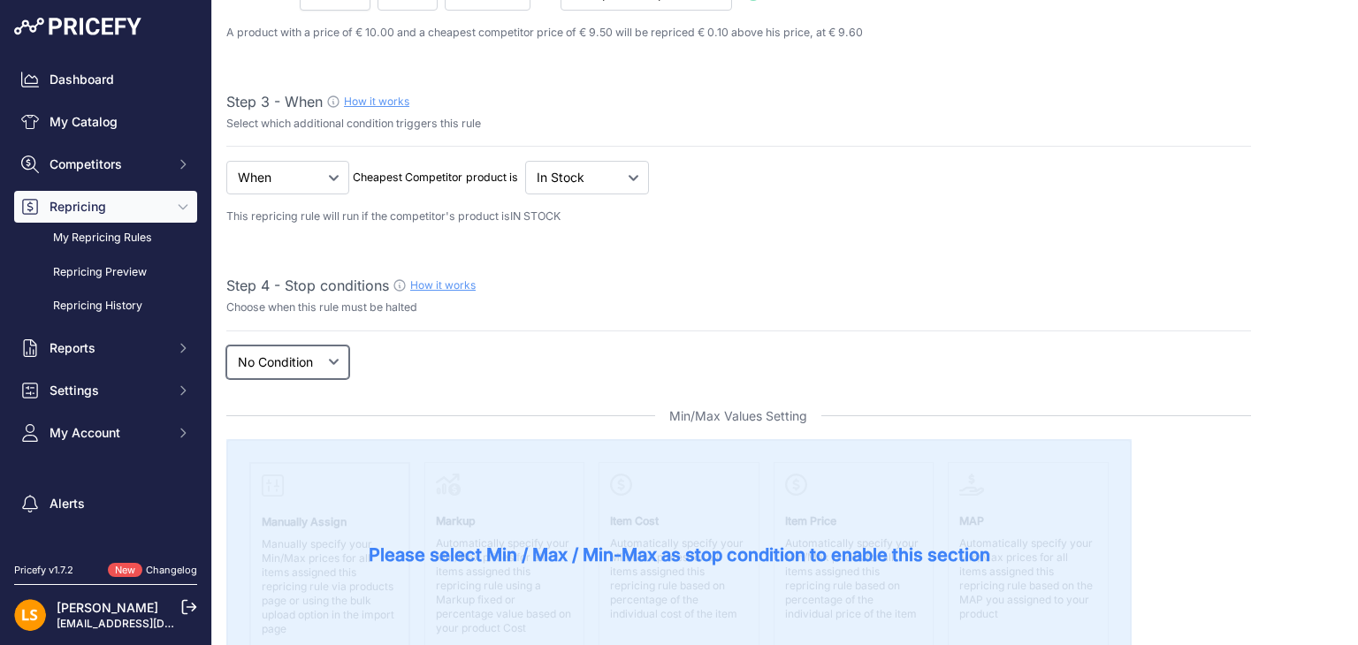
click at [313, 374] on select "New Price No Condition" at bounding box center [287, 363] width 123 height 34
select select "price"
click at [226, 346] on select "New Price No Condition" at bounding box center [287, 363] width 123 height 34
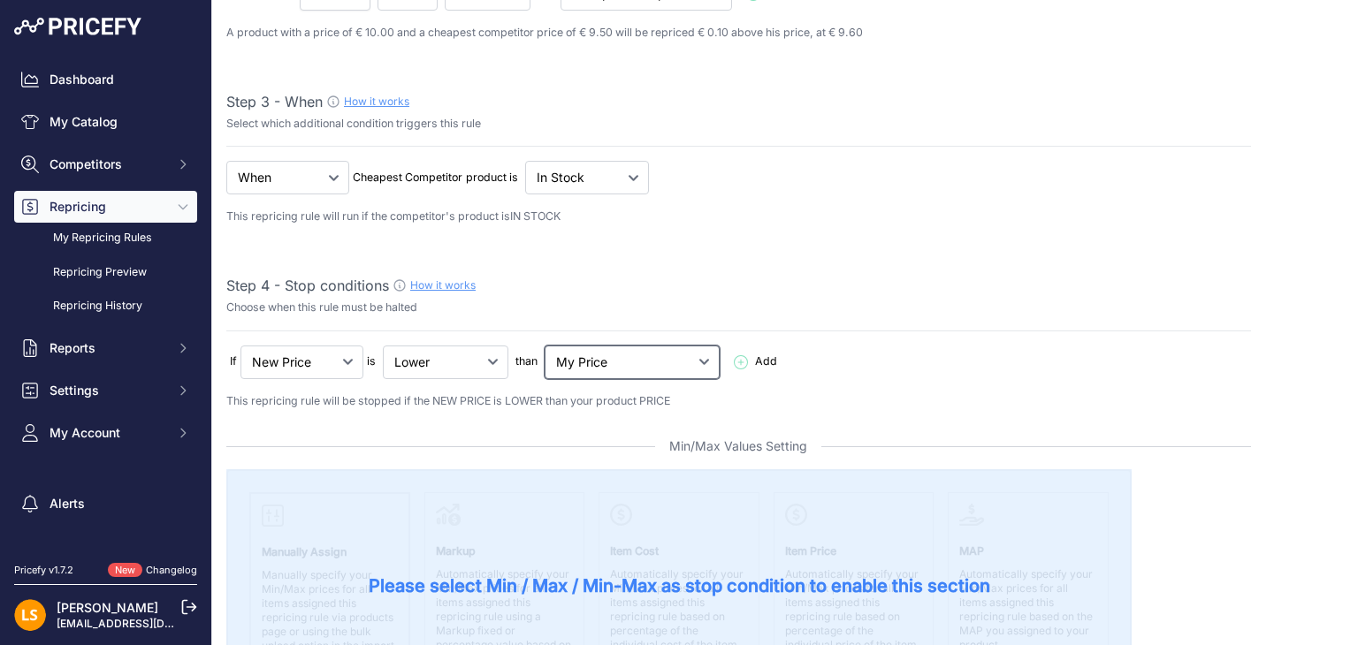
click at [591, 367] on select "My Price Min Price Max Price Min/Max Price My Cost" at bounding box center [632, 363] width 175 height 34
select select "my_cost"
click at [546, 346] on select "My Price Min Price Max Price Min/Max Price My Cost" at bounding box center [632, 363] width 175 height 34
click at [473, 352] on select "Lower Higher Lower/Higher" at bounding box center [446, 363] width 126 height 34
click at [753, 382] on div "If New Price No Condition is" at bounding box center [738, 378] width 1025 height 65
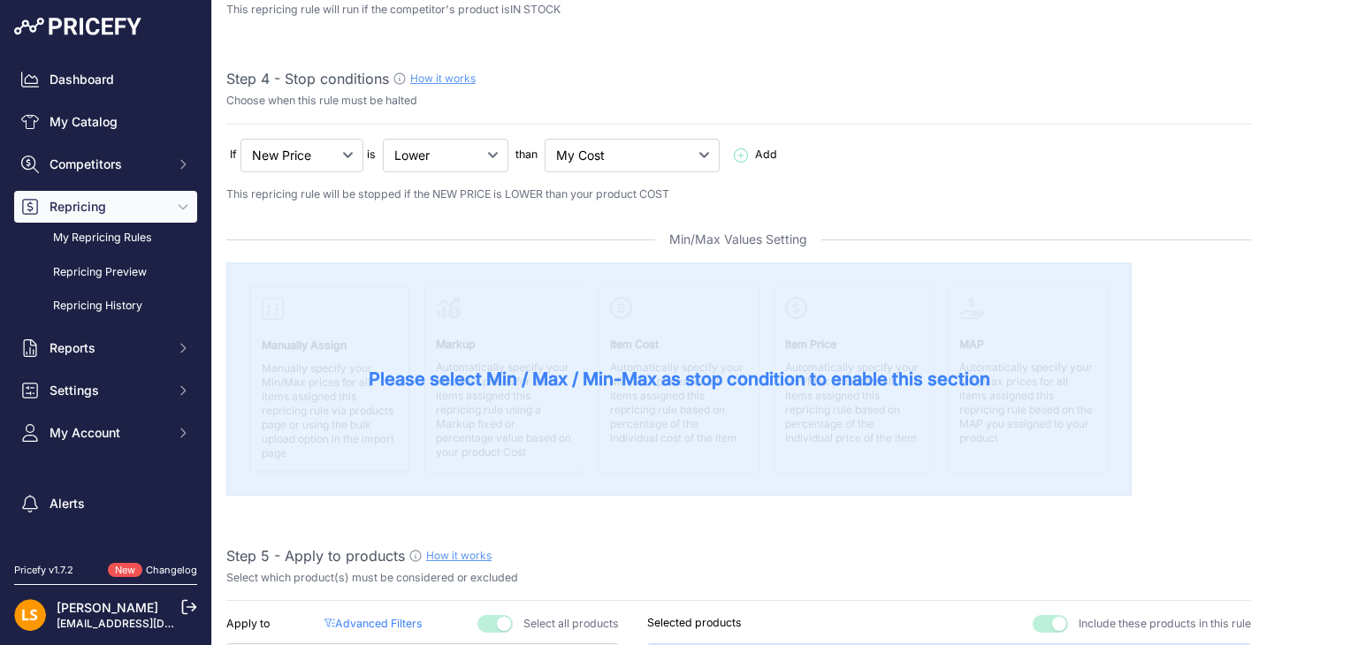
scroll to position [530, 0]
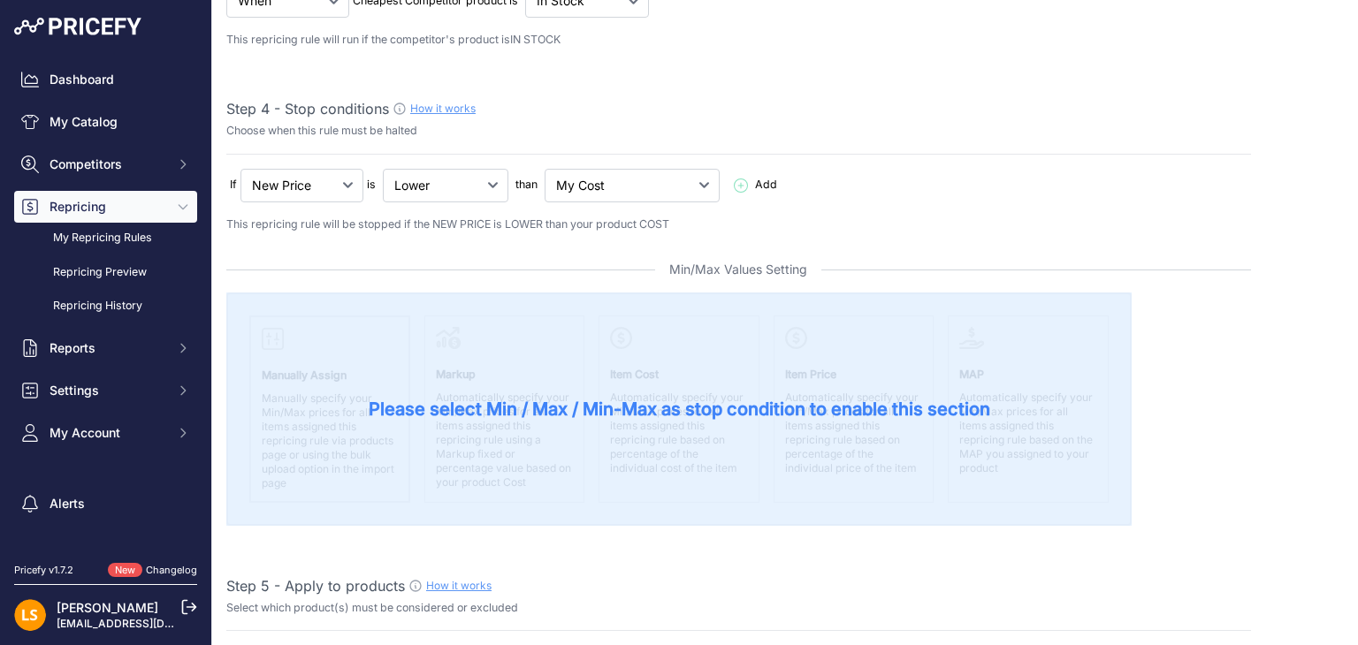
click at [626, 397] on span "Please select Min / Max / Min-Max as stop condition to enable this section" at bounding box center [679, 409] width 621 height 25
click at [619, 411] on span "Please select Min / Max / Min-Max as stop condition to enable this section" at bounding box center [679, 409] width 621 height 25
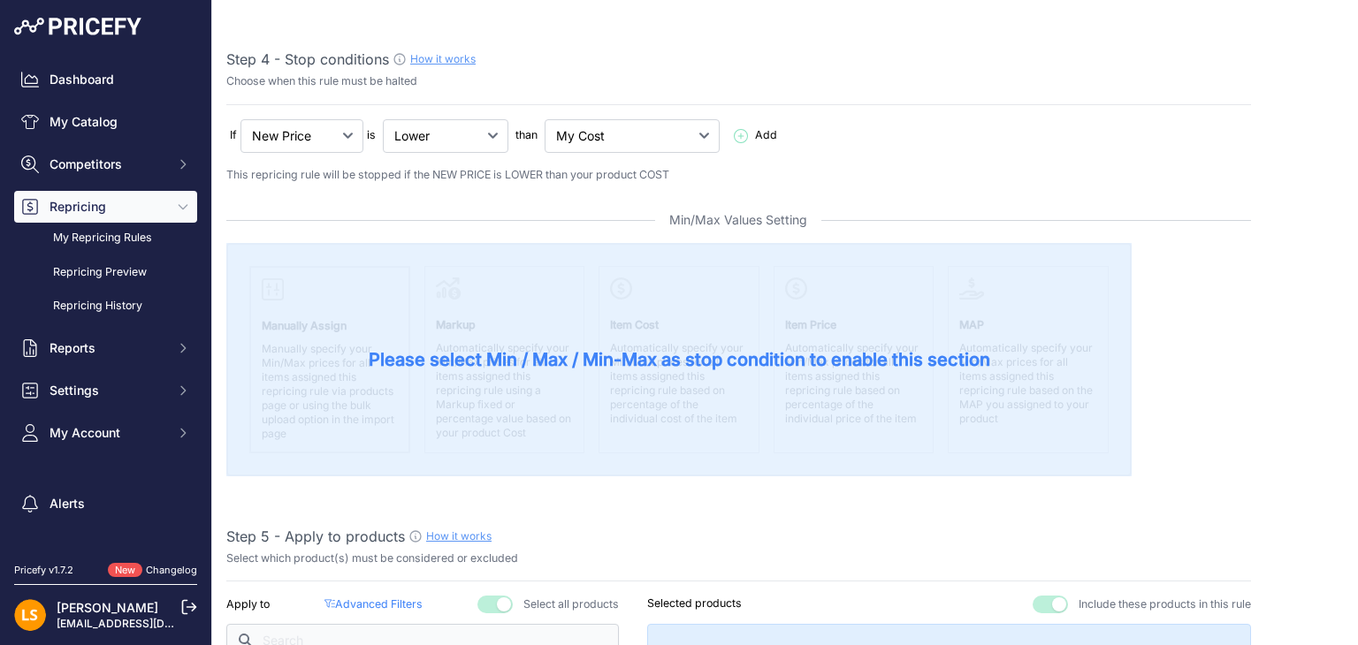
scroll to position [619, 0]
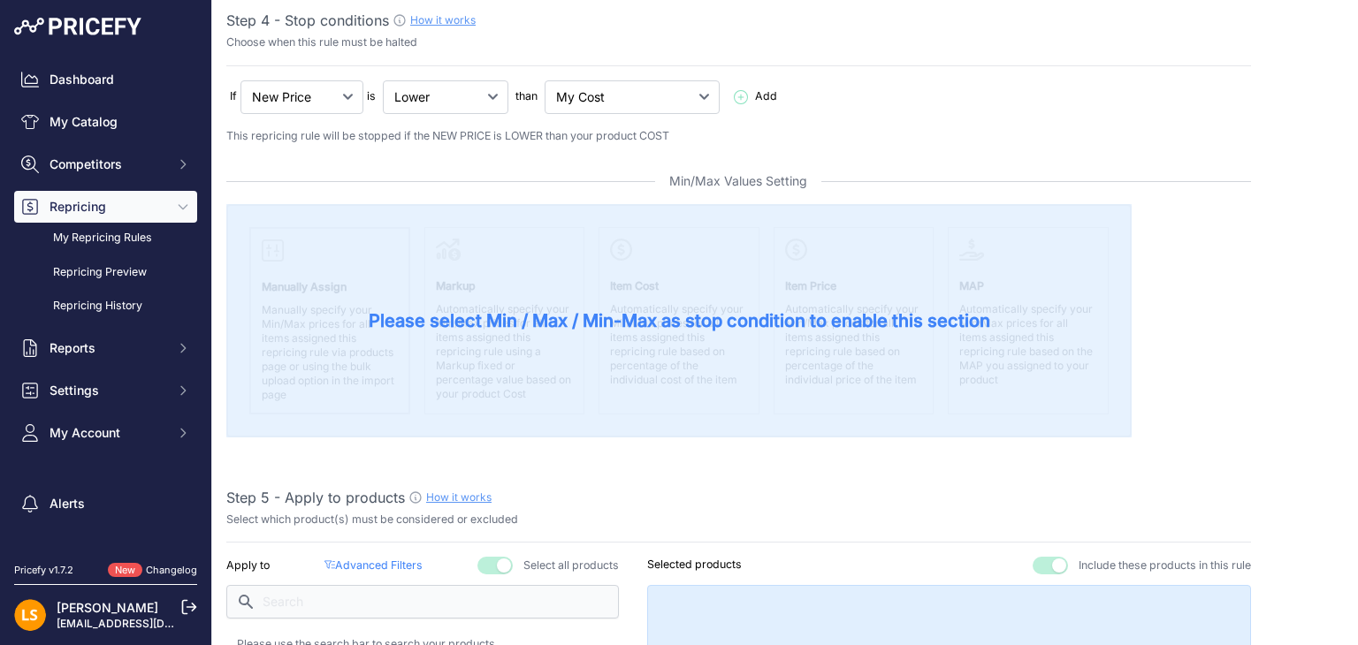
click at [400, 325] on span "Please select Min / Max / Min-Max as stop condition to enable this section" at bounding box center [679, 321] width 621 height 25
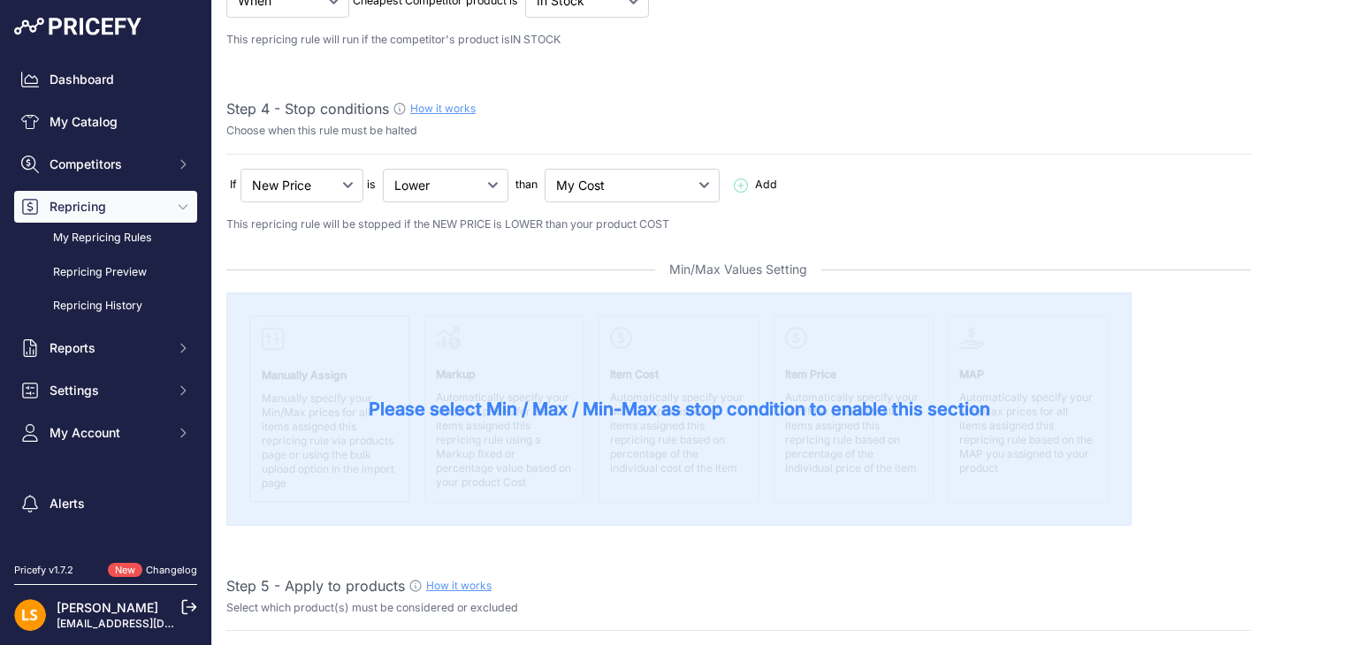
click at [734, 190] on span "Add" at bounding box center [759, 185] width 50 height 17
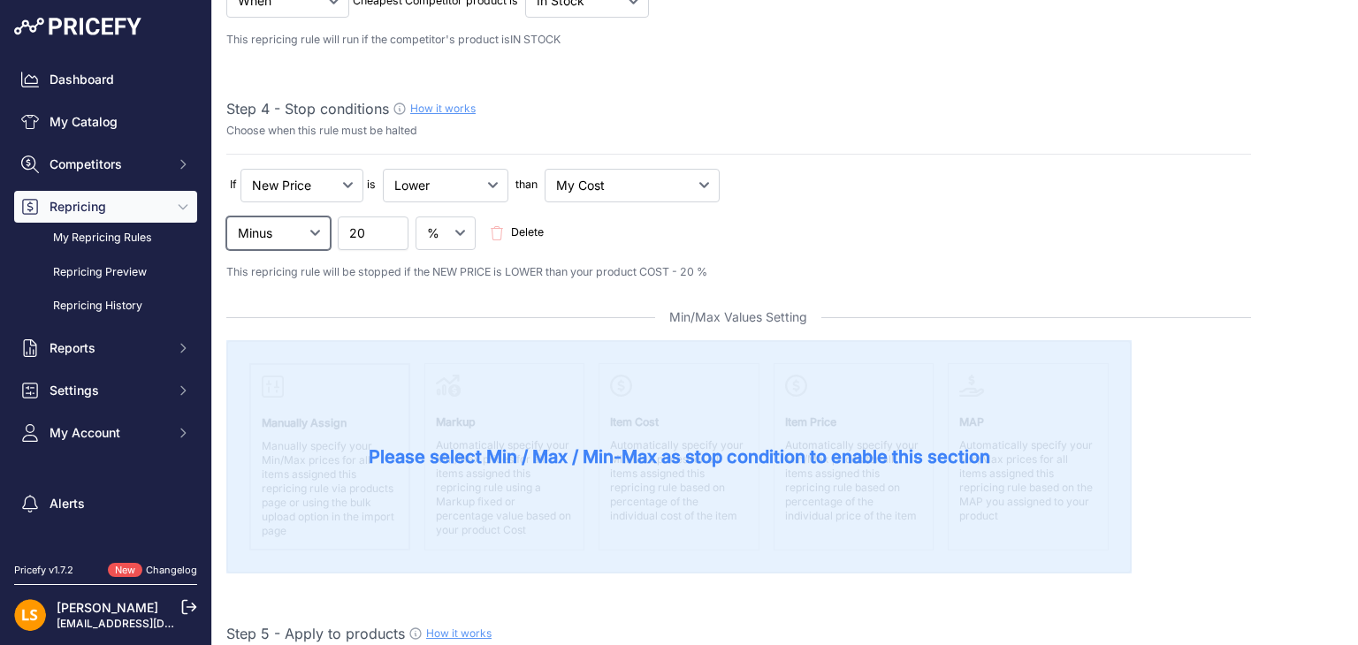
click at [297, 245] on select "Minus Plus Multiplied Divided" at bounding box center [278, 234] width 104 height 34
select select "plus"
click at [226, 217] on select "Minus Plus Multiplied Divided" at bounding box center [278, 234] width 104 height 34
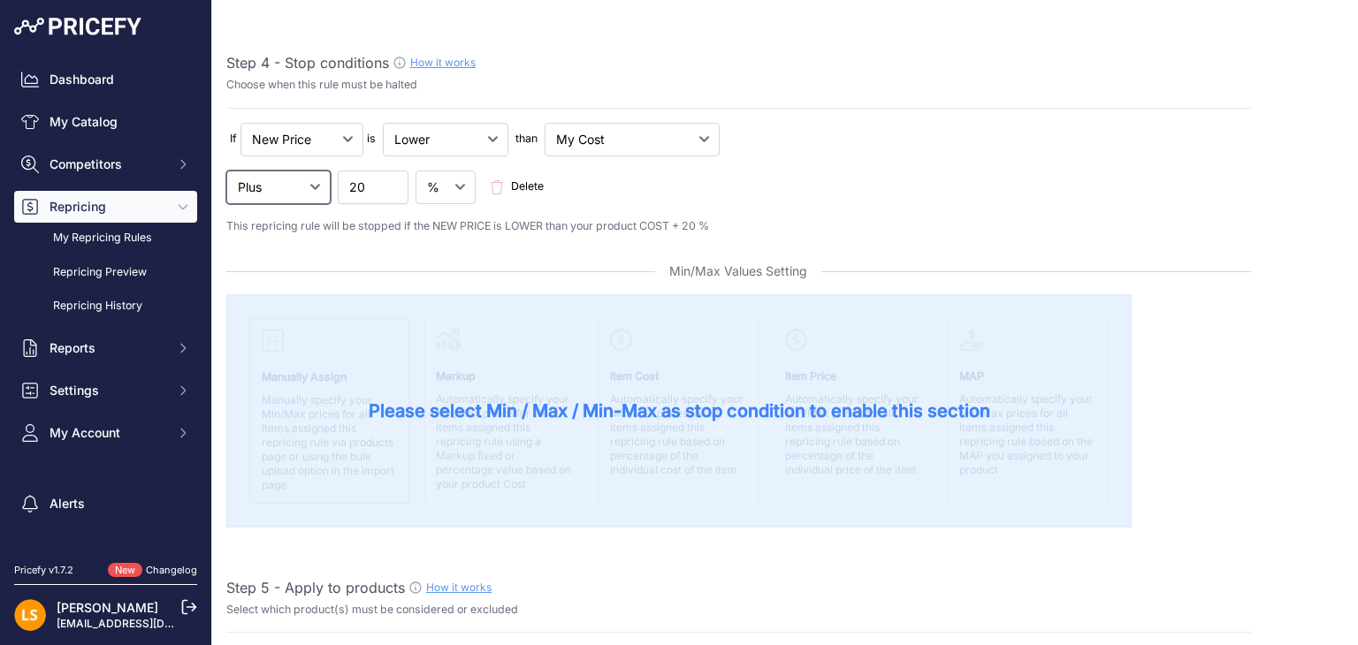
scroll to position [619, 0]
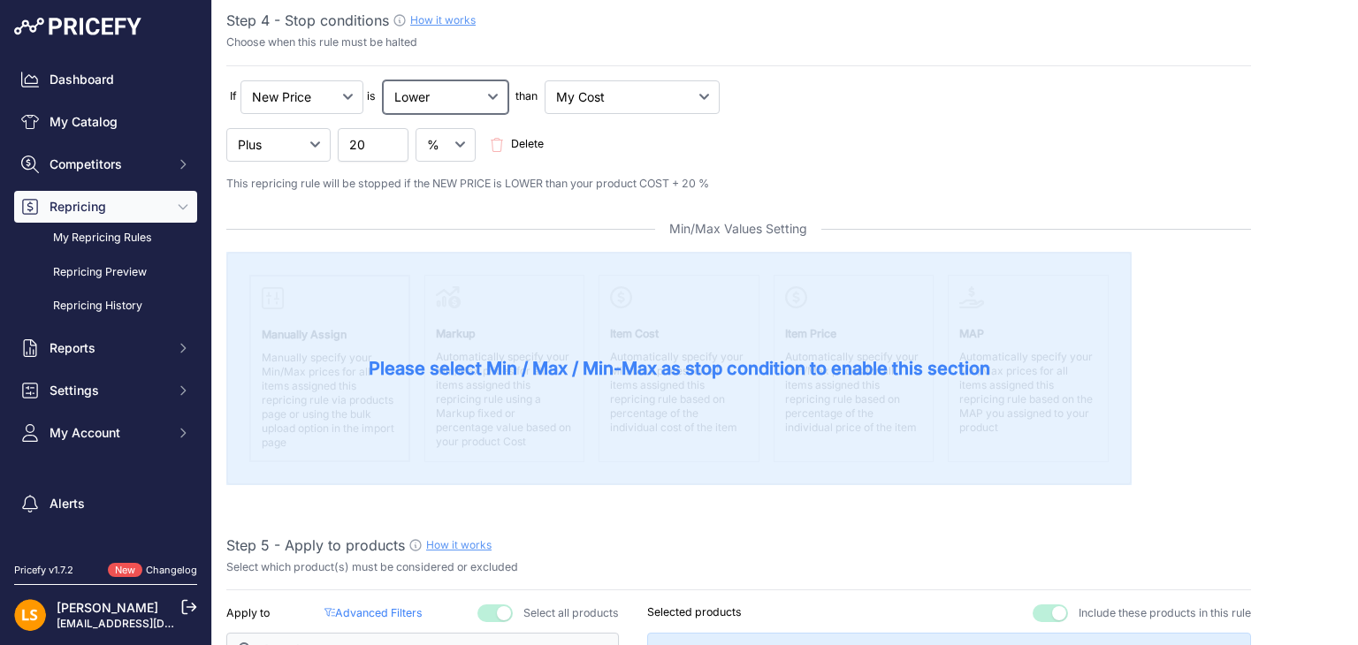
click at [448, 110] on select "Lower Higher Lower/Higher" at bounding box center [446, 97] width 126 height 34
click at [713, 118] on div "If New Price No Condition is Add 20 Delete" at bounding box center [738, 120] width 1025 height 81
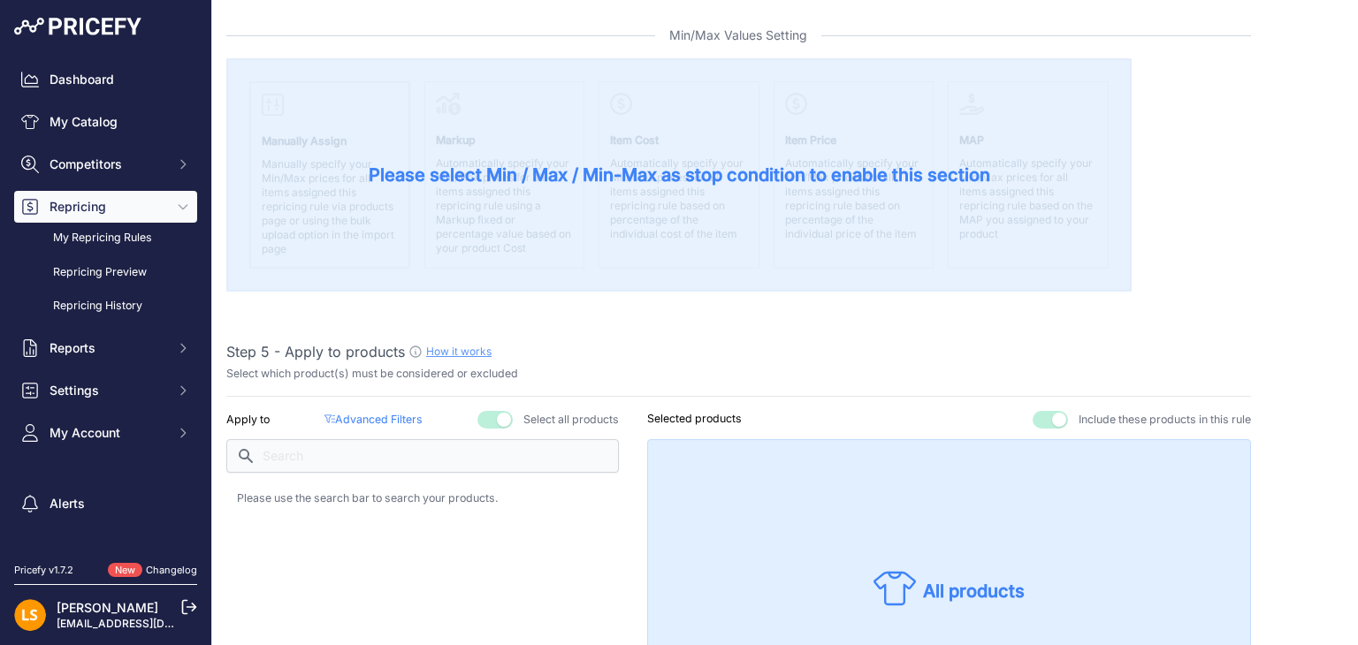
scroll to position [884, 0]
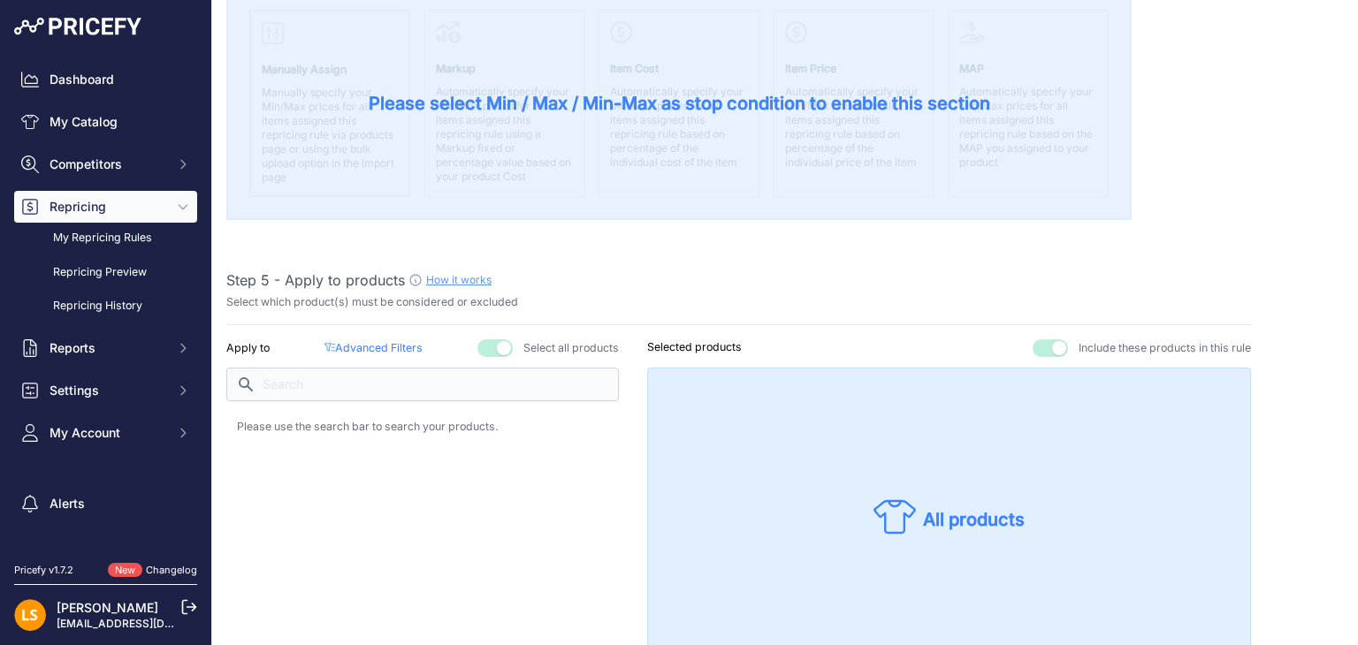
click at [402, 343] on p "Advanced Filters ( false )" at bounding box center [373, 348] width 98 height 17
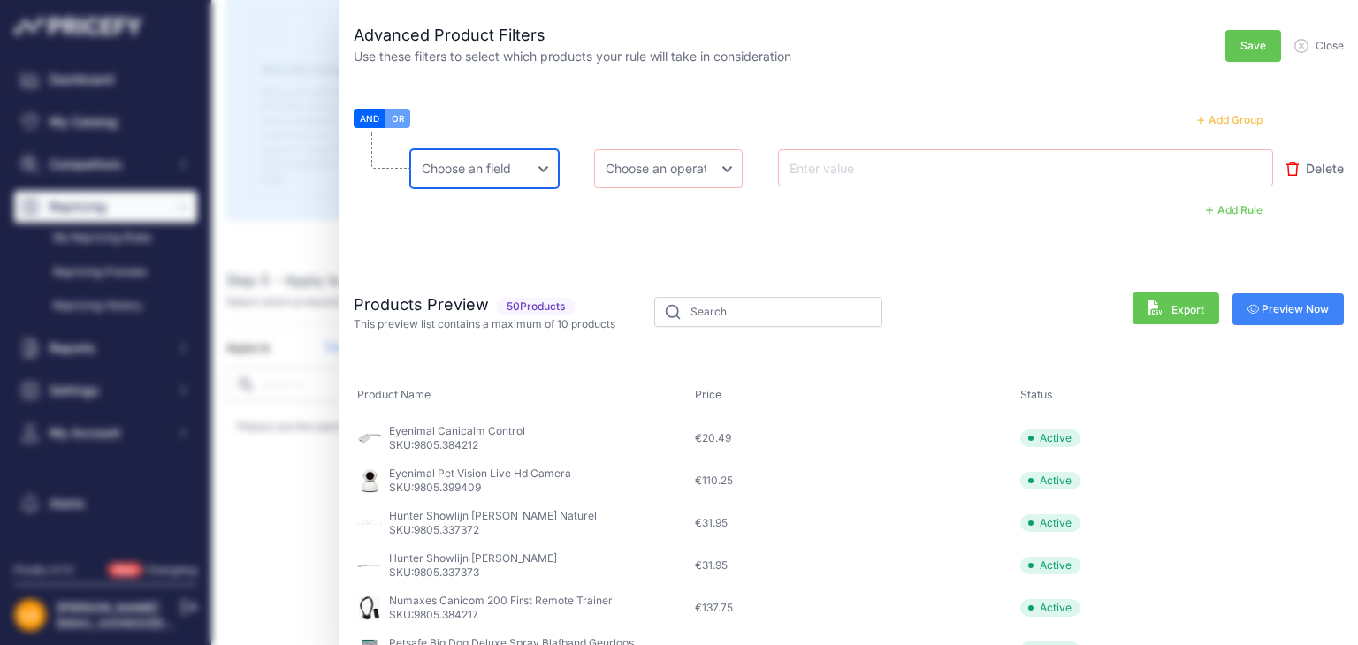
click at [514, 173] on select "Choose an field Name Price Cost MAP Brand Min Price Max Price SKU GTIN/EAN/ASIN…" at bounding box center [484, 168] width 149 height 39
click at [514, 171] on select "Choose an field Name Price Cost MAP Brand Min Price Max Price SKU GTIN/EAN/ASIN…" at bounding box center [484, 168] width 149 height 39
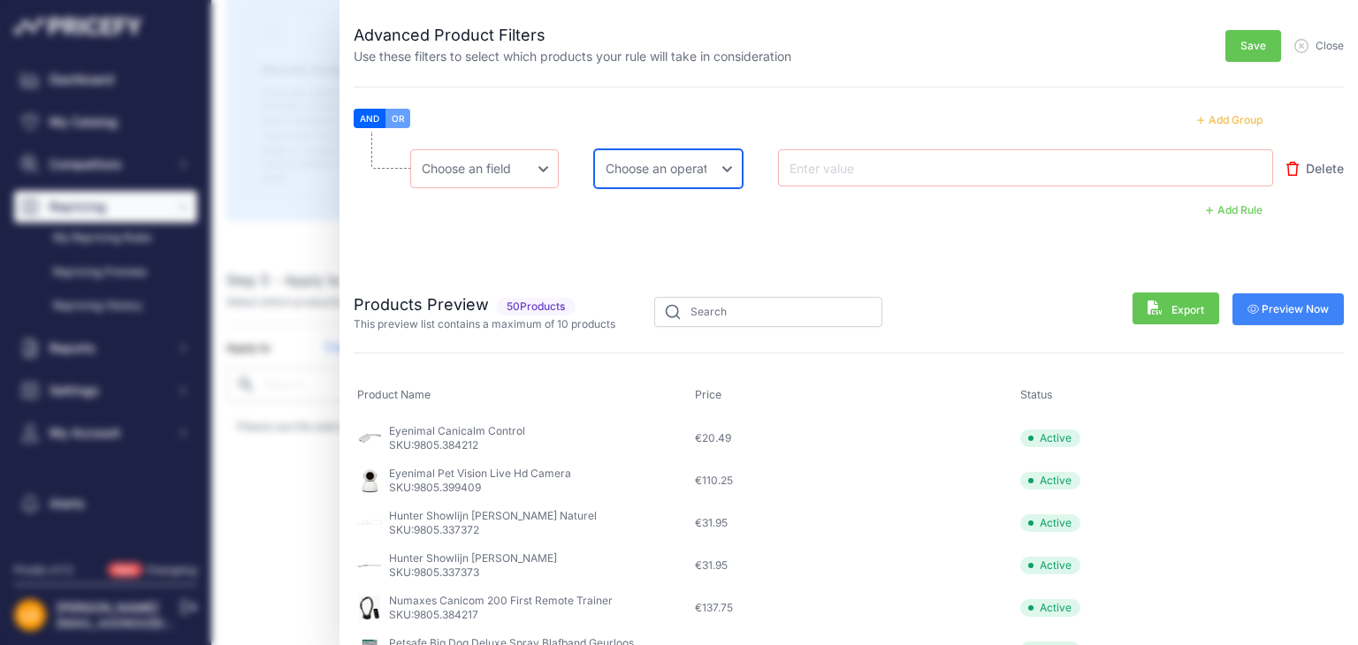
click at [644, 170] on select "Choose an operator Equal Not Equal In Not In Less Less or Equal Greater Greater…" at bounding box center [668, 168] width 149 height 39
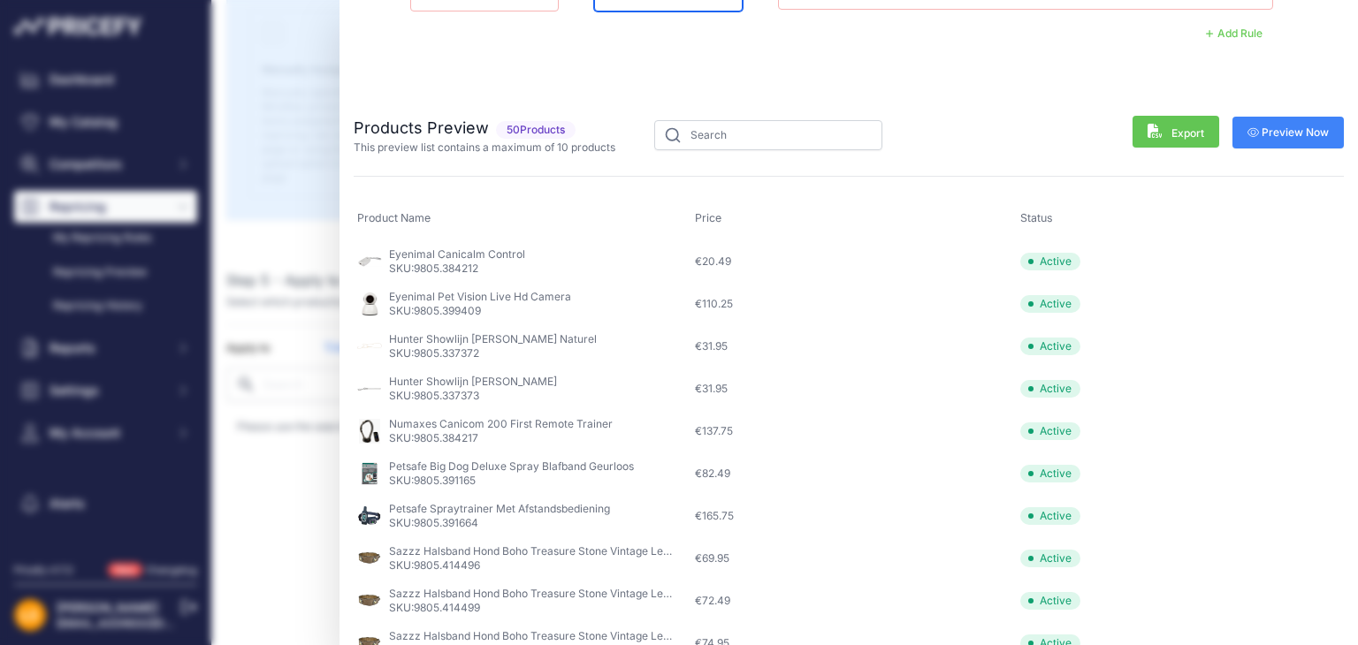
scroll to position [0, 0]
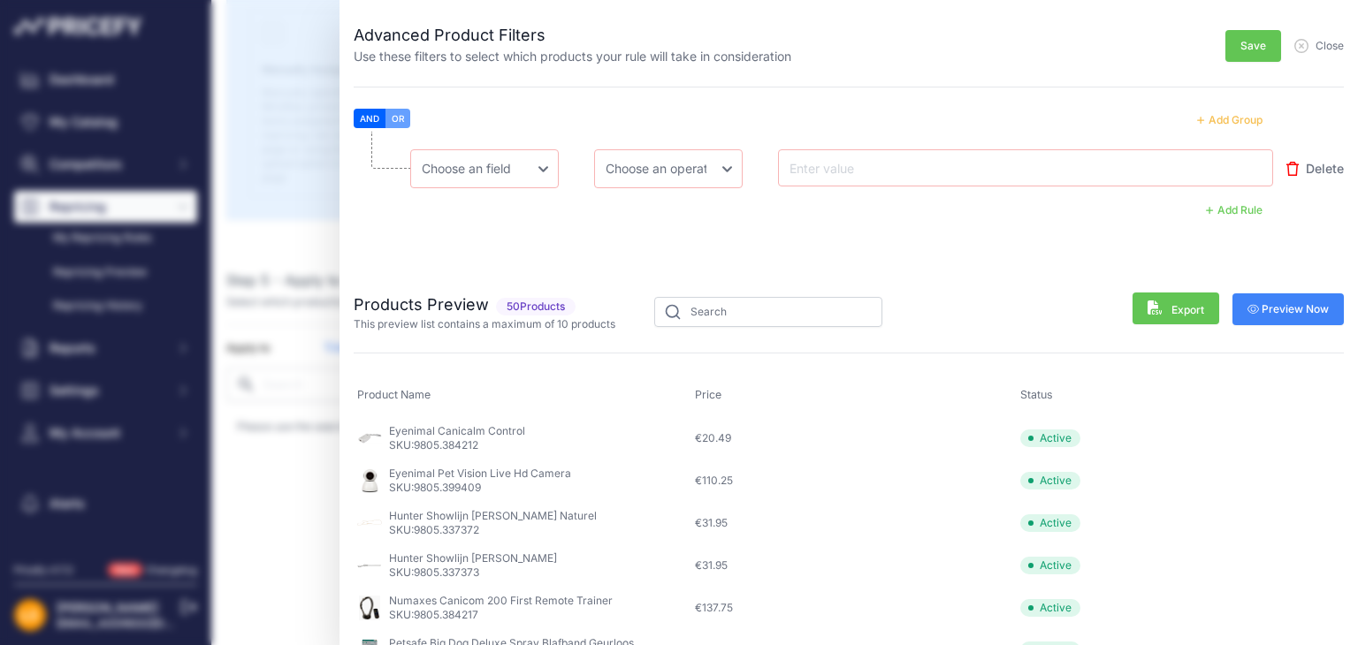
click at [1295, 44] on icon "button" at bounding box center [1301, 46] width 13 height 13
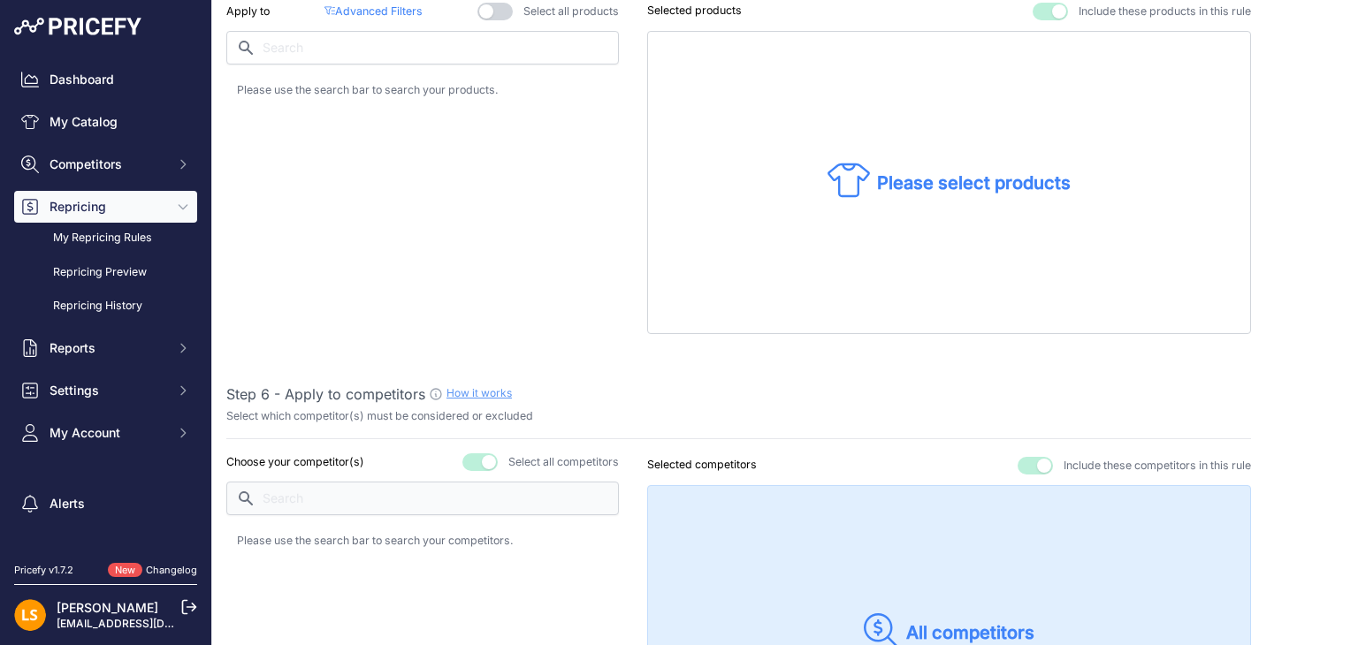
scroll to position [1326, 0]
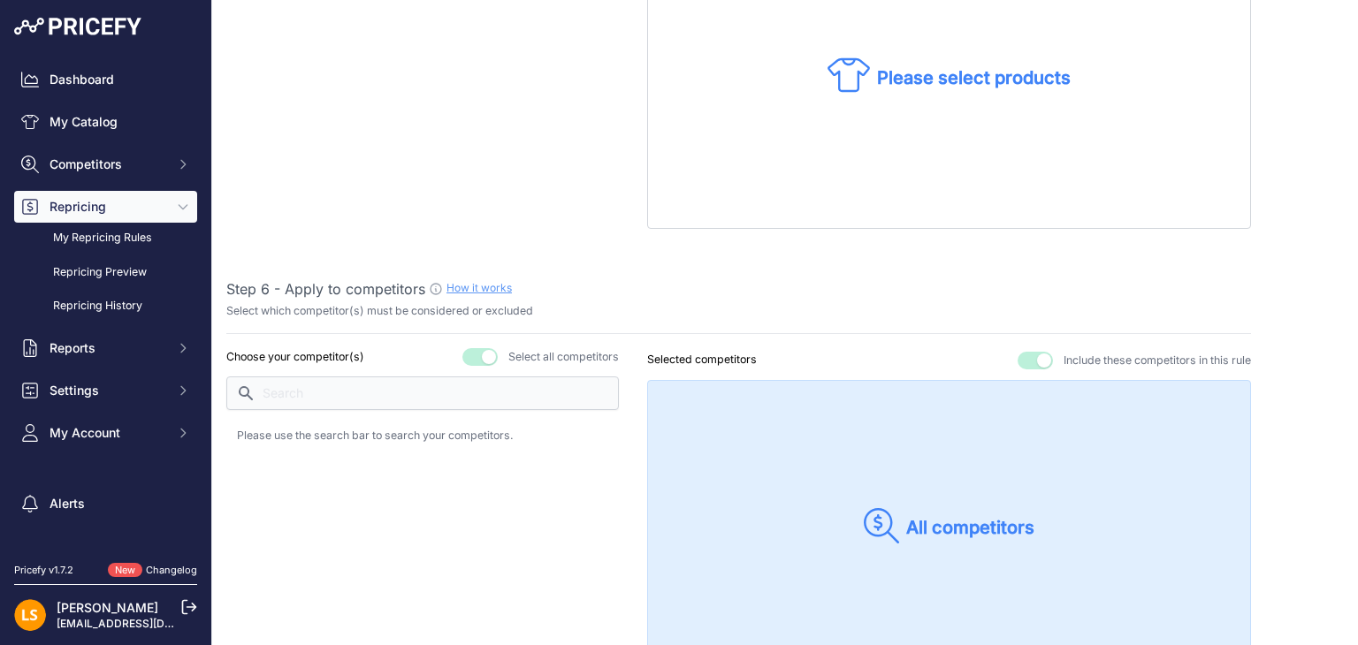
click at [698, 354] on p "Selected competitors" at bounding box center [702, 360] width 110 height 17
click at [1019, 352] on button "button" at bounding box center [1034, 361] width 35 height 18
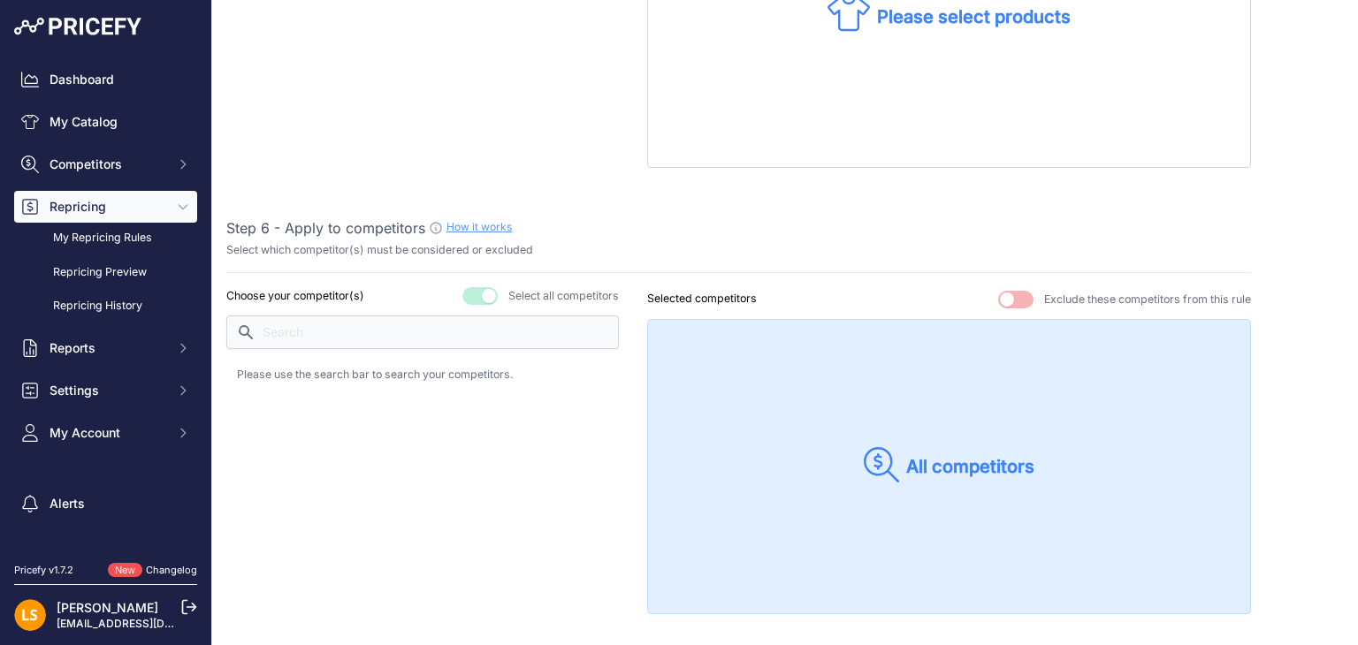
scroll to position [1414, 0]
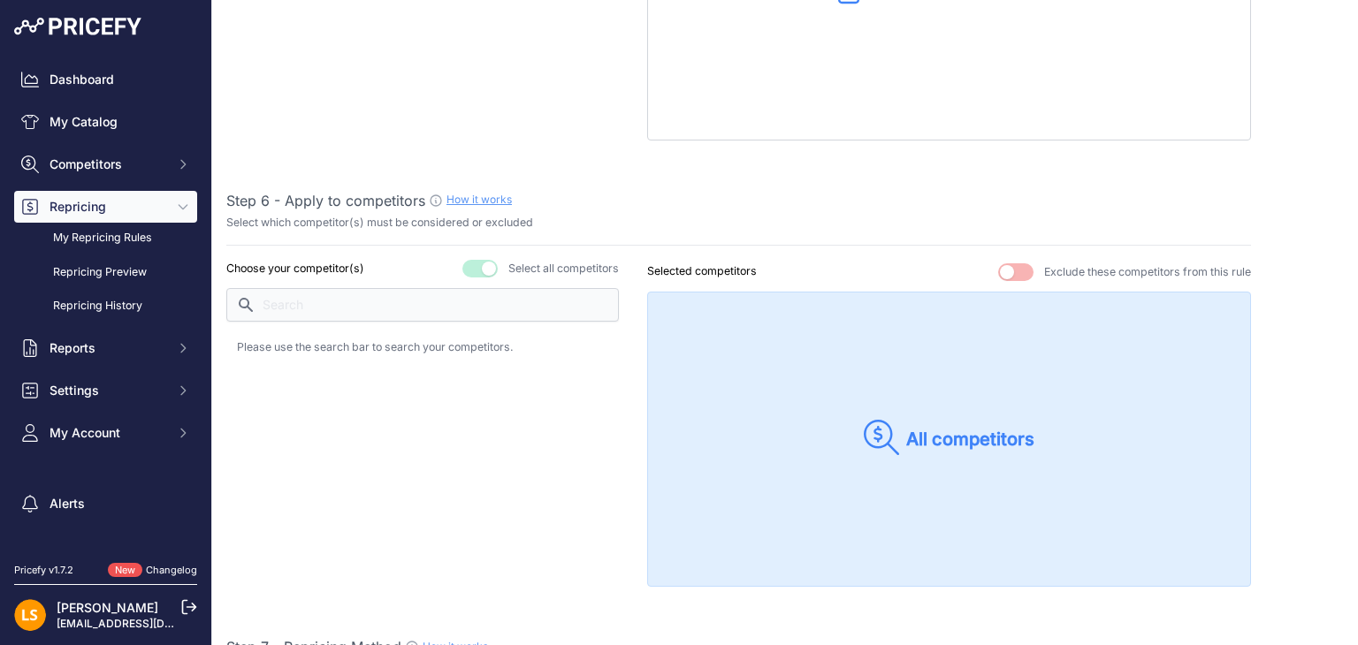
click at [942, 434] on p "All competitors" at bounding box center [970, 439] width 128 height 25
click at [1008, 266] on button "button" at bounding box center [1015, 272] width 35 height 18
click at [479, 263] on button "button" at bounding box center [479, 269] width 35 height 18
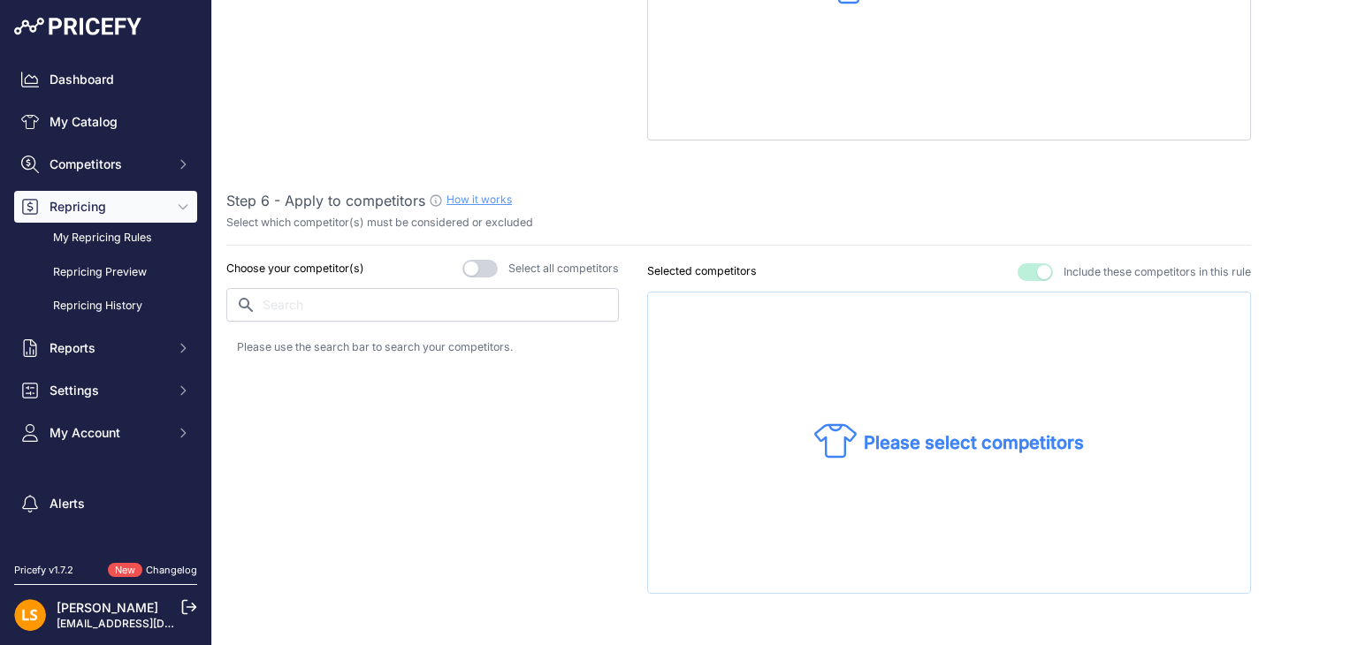
click at [915, 443] on p "Please select competitors" at bounding box center [974, 443] width 220 height 25
click at [315, 288] on input "text" at bounding box center [422, 305] width 392 height 34
click at [301, 343] on p "[DOMAIN_NAME]" at bounding box center [320, 352] width 103 height 18
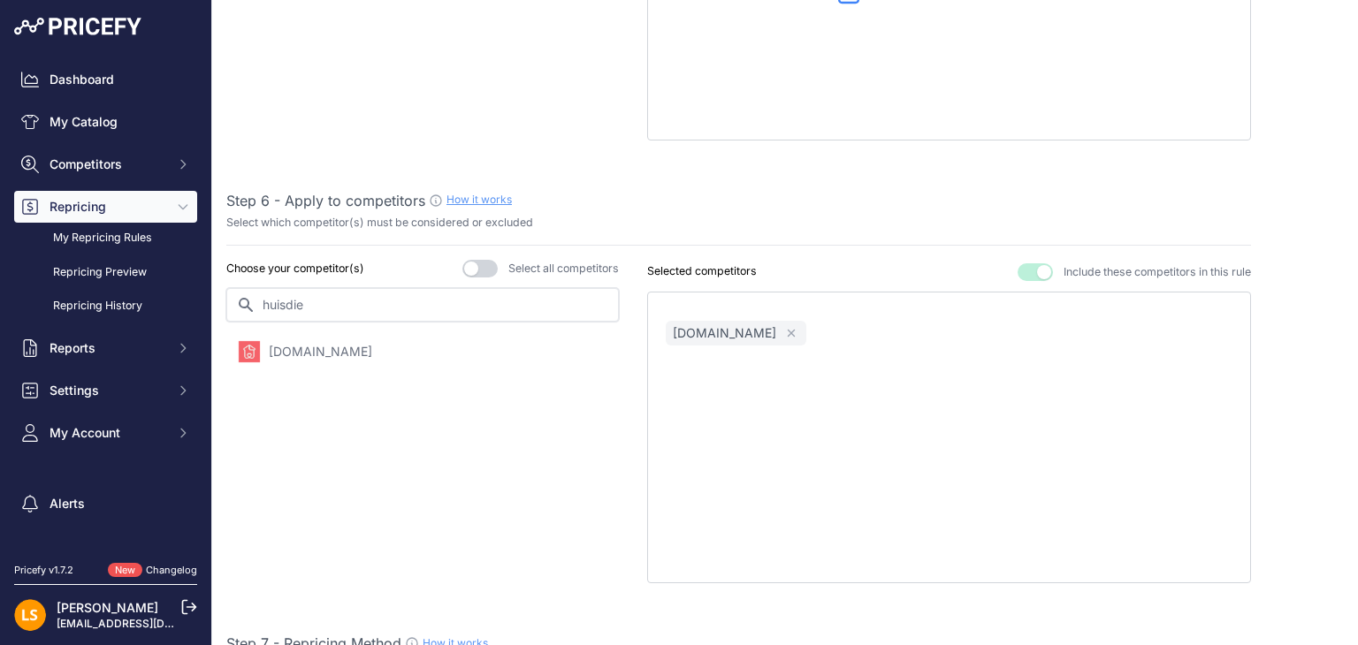
click at [339, 296] on input "huisdie" at bounding box center [422, 305] width 392 height 34
drag, startPoint x: 339, startPoint y: 296, endPoint x: 230, endPoint y: 291, distance: 108.9
click at [230, 291] on input "huisdie" at bounding box center [422, 305] width 392 height 34
click at [283, 350] on p "tims.nl" at bounding box center [371, 352] width 205 height 18
click at [299, 301] on input "tims" at bounding box center [422, 305] width 392 height 34
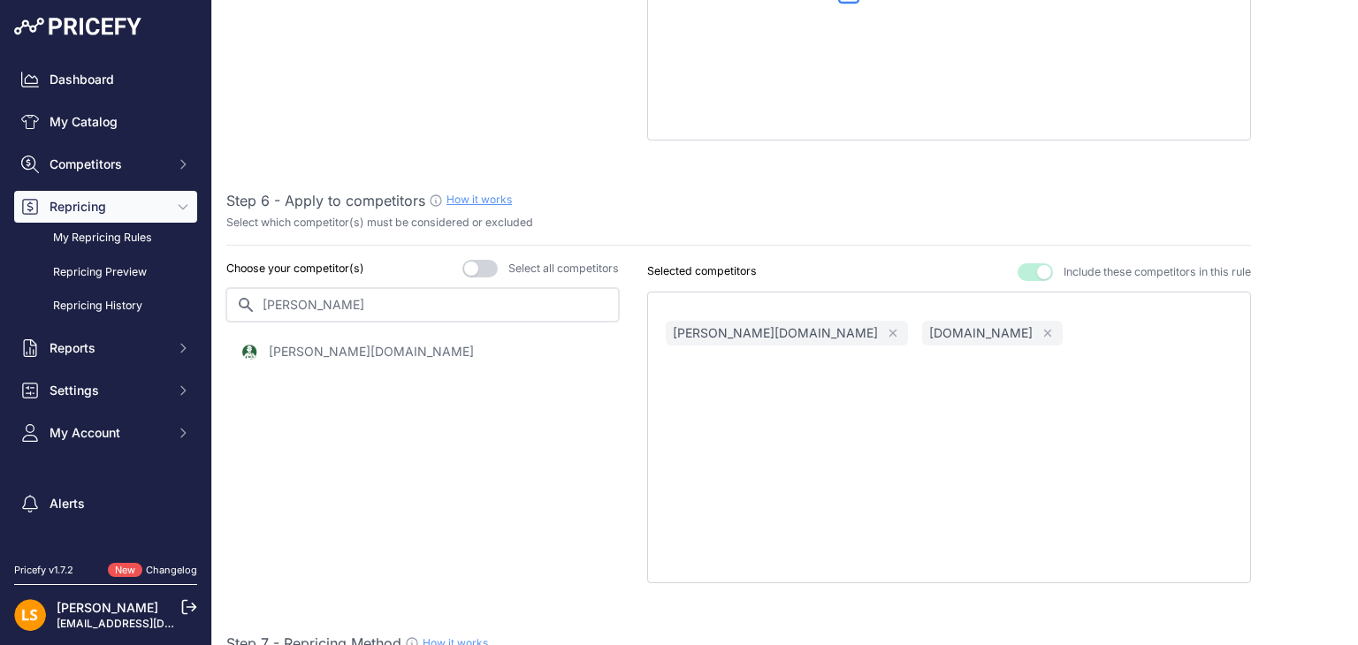
drag, startPoint x: 299, startPoint y: 301, endPoint x: 221, endPoint y: 300, distance: 77.8
click at [221, 300] on div "Create / Edit Repricing Rule Use this page to create or edit your pricing rule …" at bounding box center [785, 109] width 1146 height 3046
click at [309, 347] on p "petshop24.nl" at bounding box center [320, 352] width 103 height 18
click at [305, 296] on input "petx" at bounding box center [422, 305] width 392 height 34
type input "p"
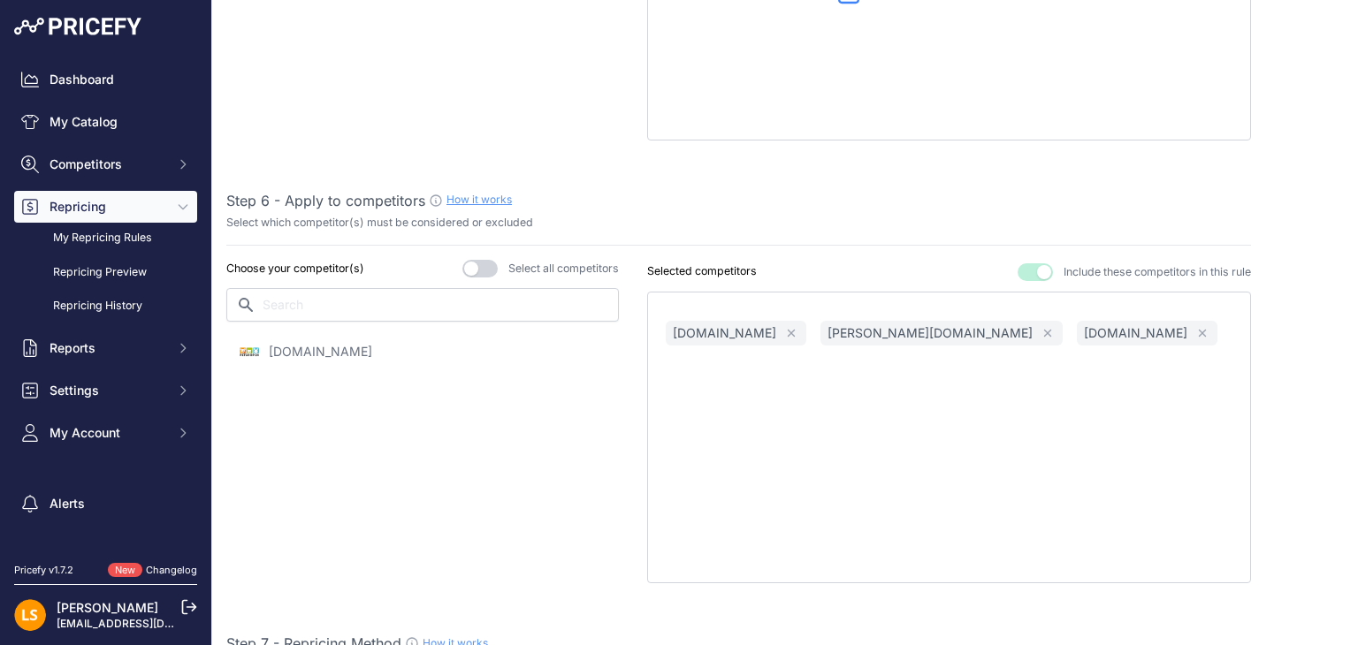
click at [434, 454] on div "Choose your competitor(s) Select all competitors" at bounding box center [422, 422] width 392 height 324
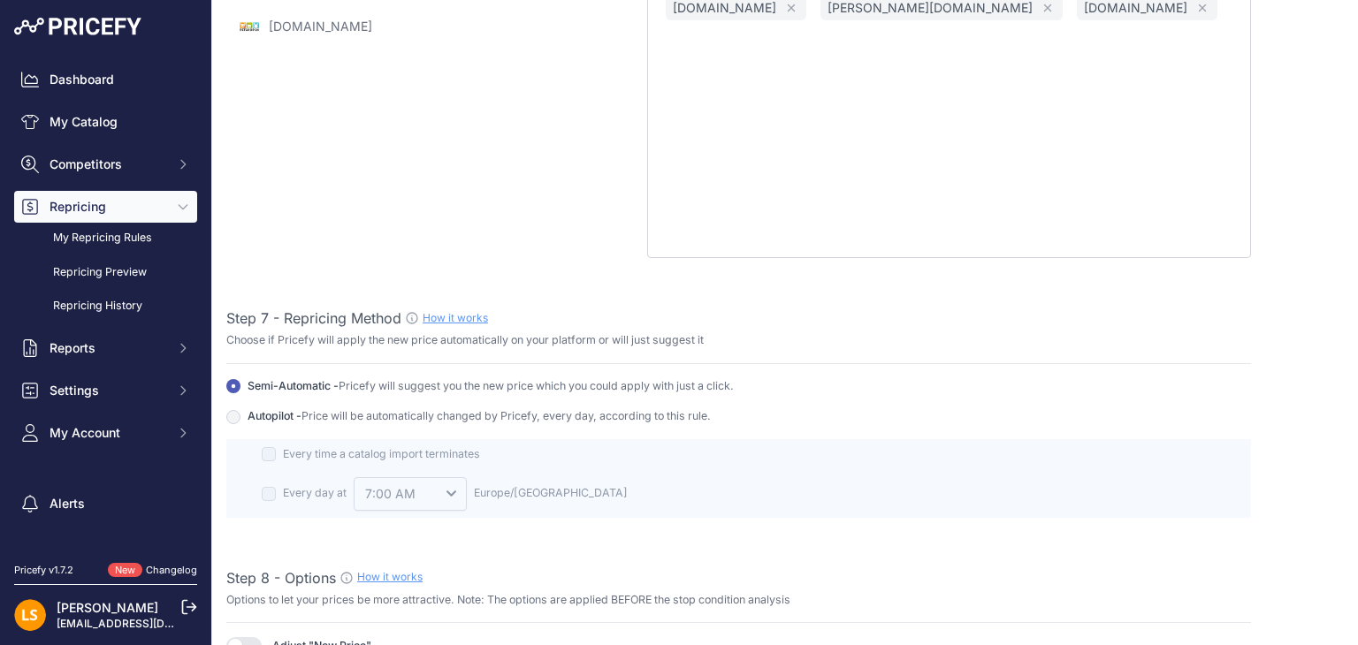
scroll to position [1768, 0]
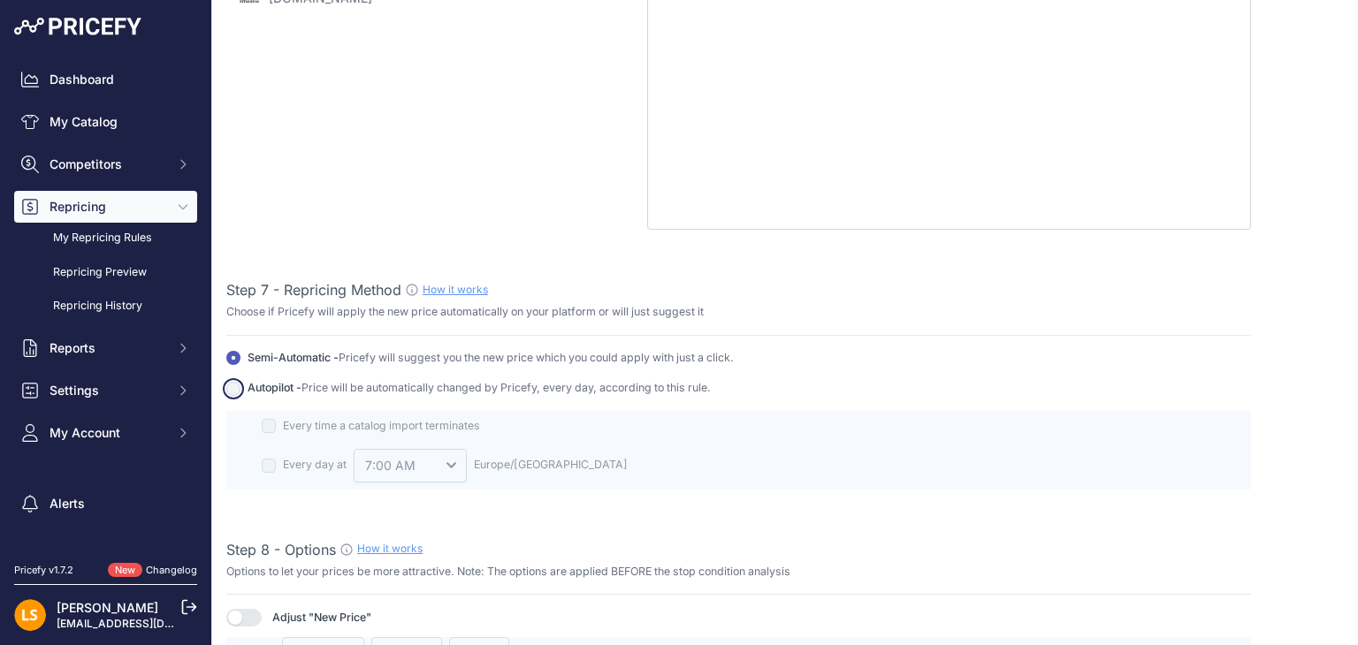
click at [233, 385] on input "Autopilot - Price will be automatically changed by Pricefy, every day, accordin…" at bounding box center [233, 389] width 14 height 14
radio input "true"
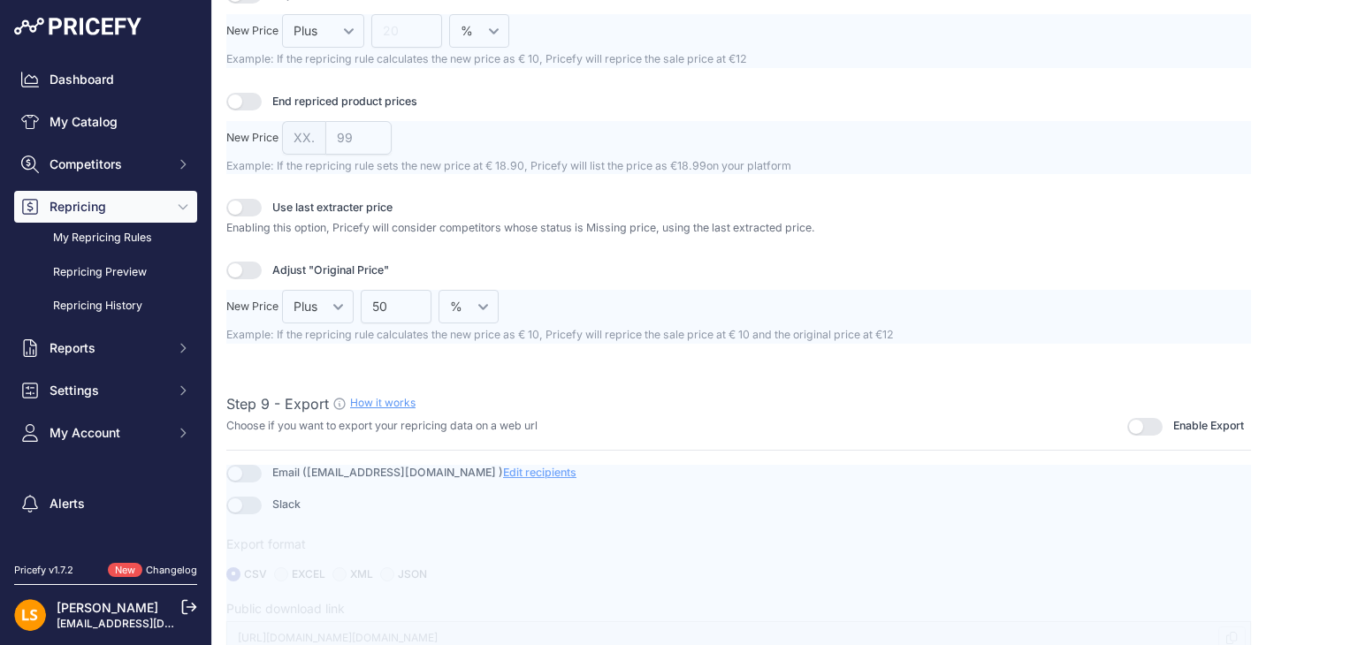
scroll to position [2393, 0]
click at [1127, 418] on button "button" at bounding box center [1144, 425] width 35 height 18
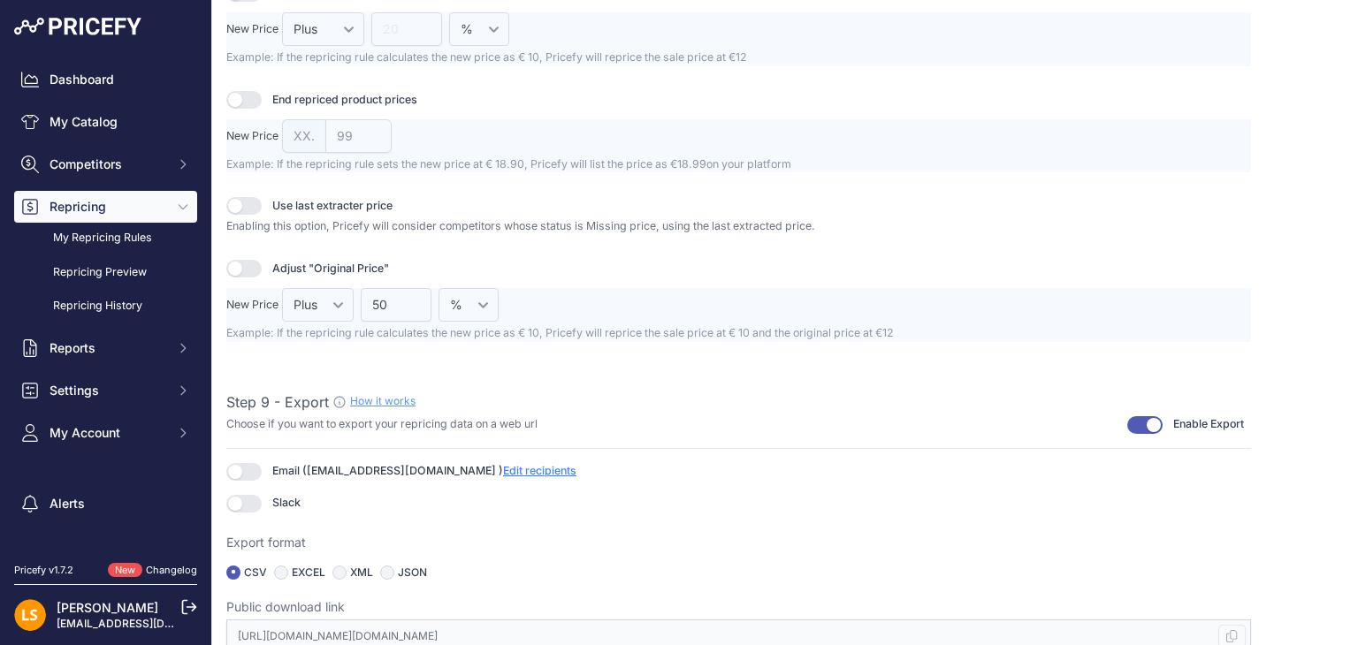
click at [503, 464] on span "Edit recipients" at bounding box center [539, 470] width 73 height 13
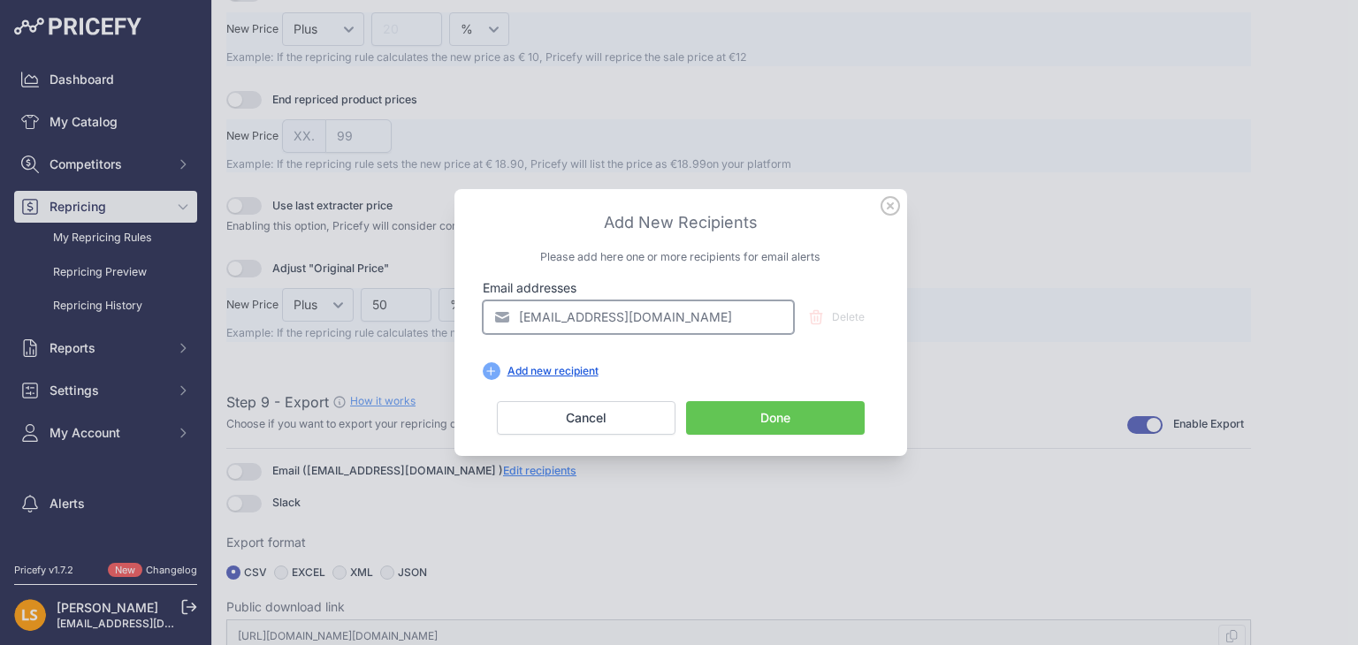
click at [652, 316] on input "[EMAIL_ADDRESS][DOMAIN_NAME]" at bounding box center [638, 318] width 311 height 34
click at [546, 372] on div "Add new recipient" at bounding box center [552, 371] width 105 height 14
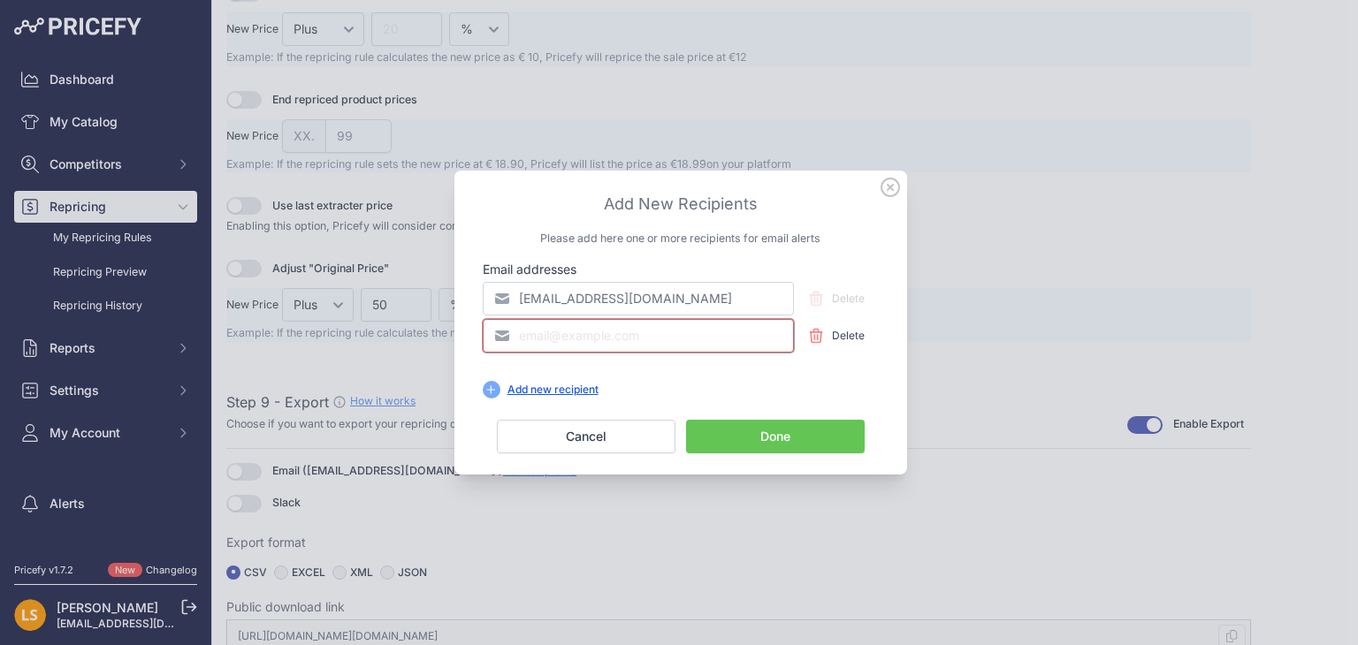
click at [556, 341] on input "email" at bounding box center [638, 336] width 311 height 34
type input "awj22@hotmail.com"
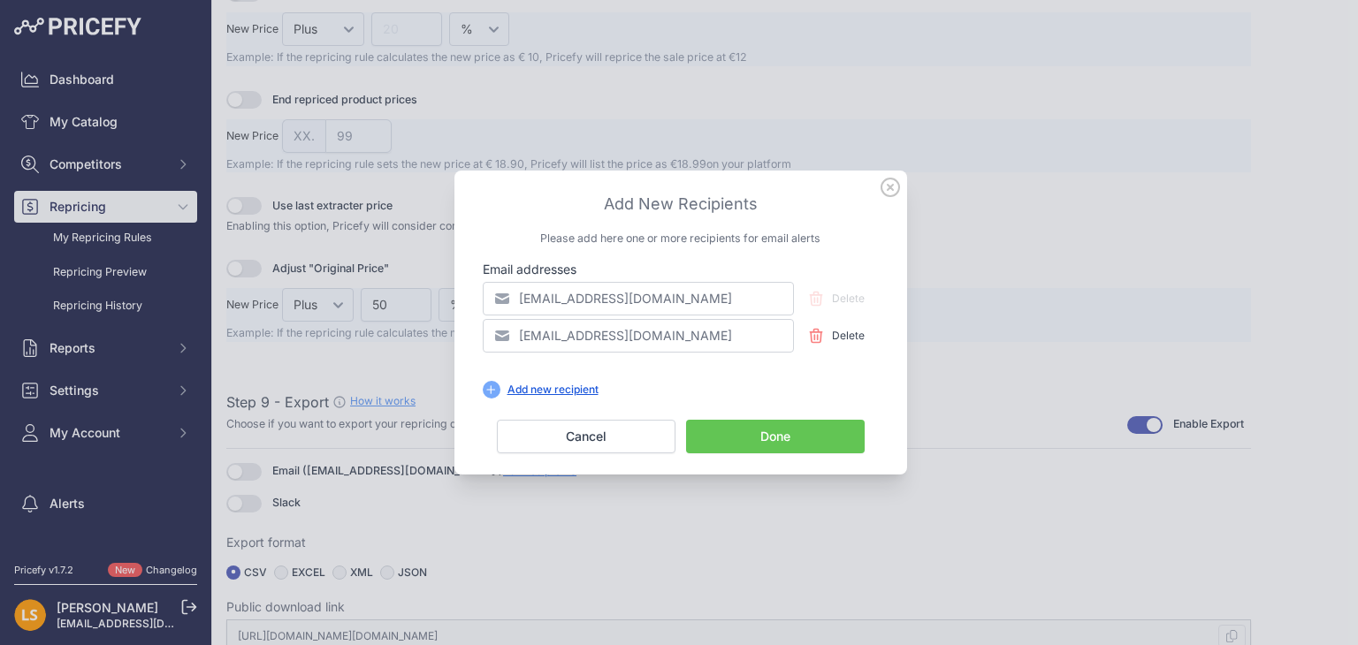
click at [708, 389] on div "Add new recipient Recipients limit reached. Upgrade your profile to add new rec…" at bounding box center [681, 390] width 396 height 18
click at [773, 432] on button "Done" at bounding box center [775, 437] width 179 height 34
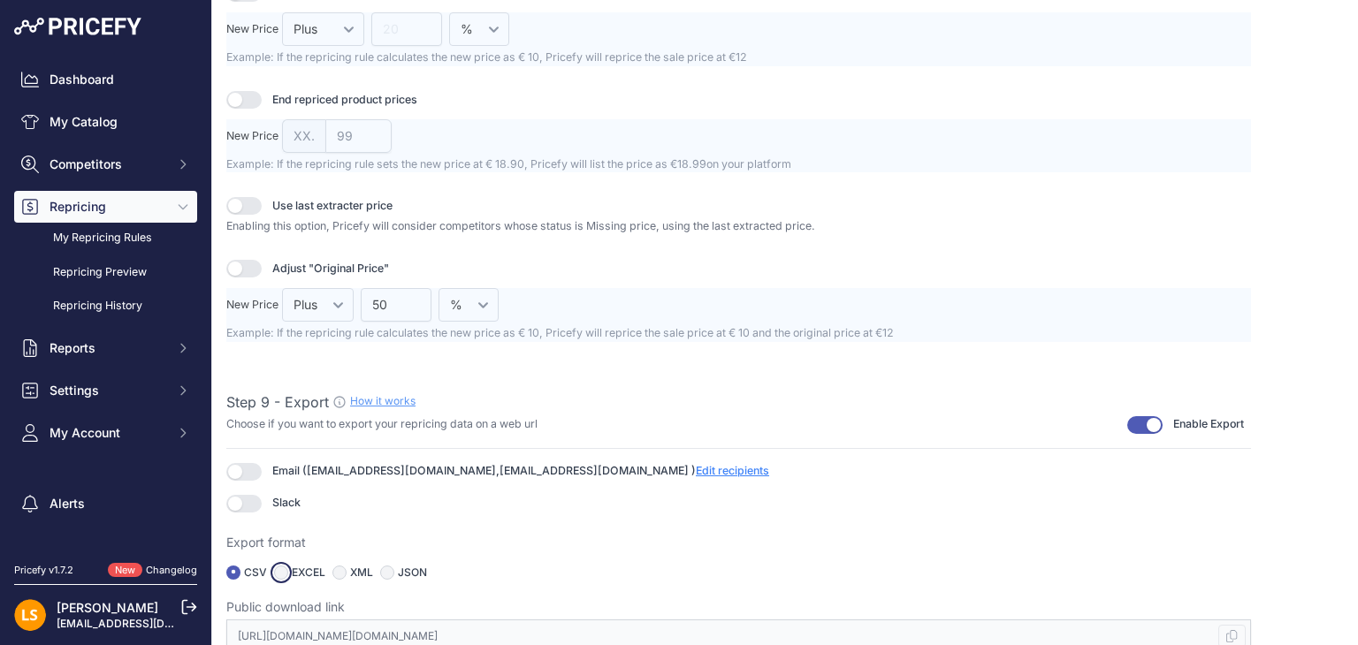
click at [282, 566] on input "radio" at bounding box center [281, 573] width 14 height 14
radio input "true"
type input "https://s3.us-west-2.amazonaws.com/download.pricefy.io/exports/repricing/4534-1…"
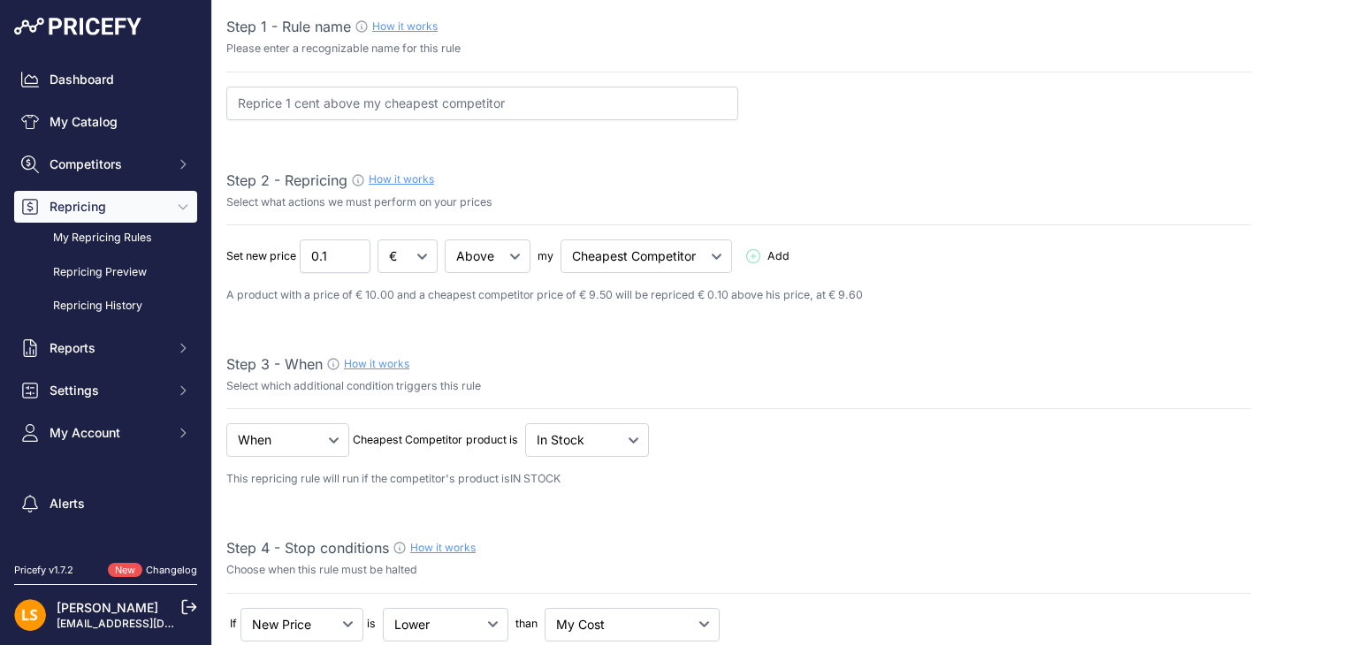
scroll to position [0, 0]
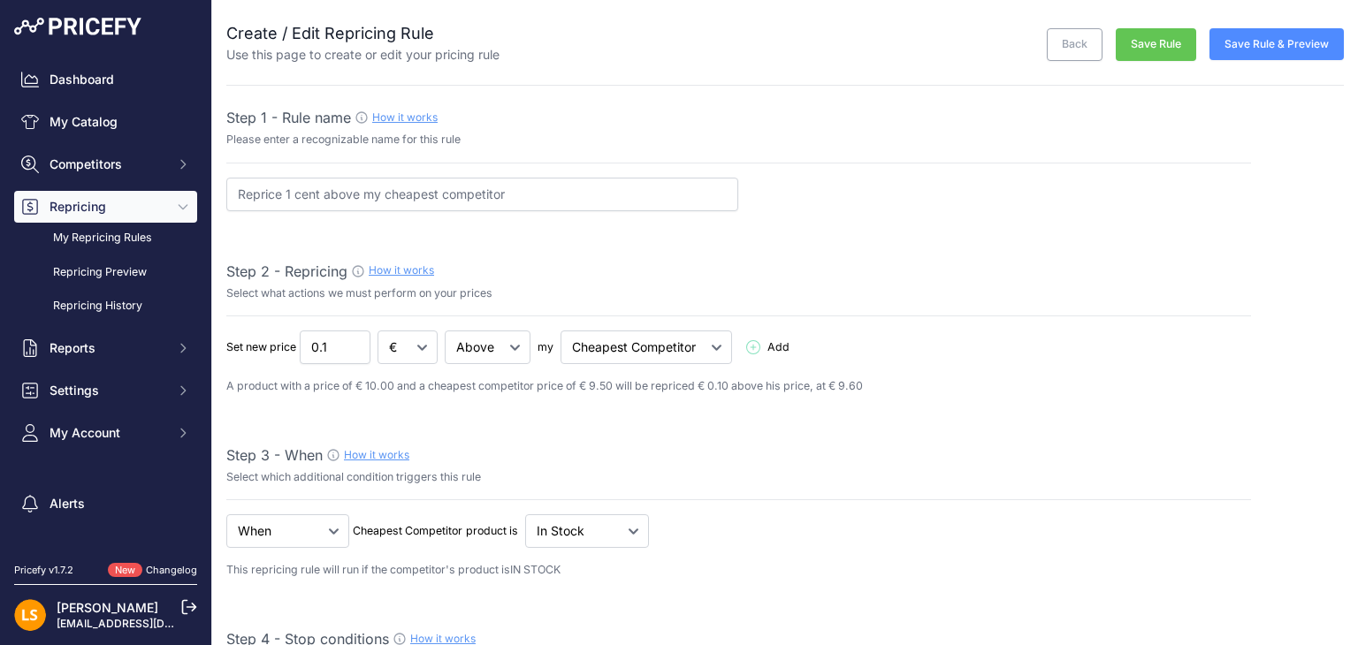
click at [1155, 47] on button "Save Rule" at bounding box center [1156, 44] width 80 height 33
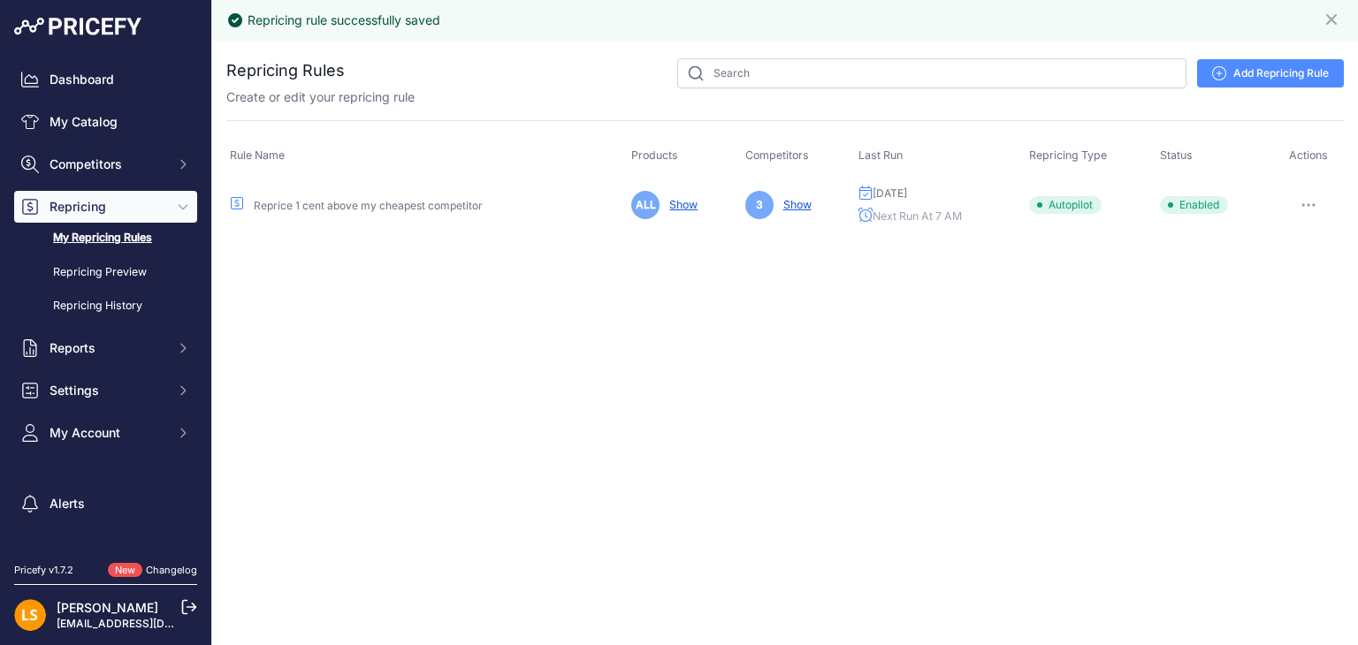
click at [789, 202] on link "Show" at bounding box center [793, 204] width 35 height 13
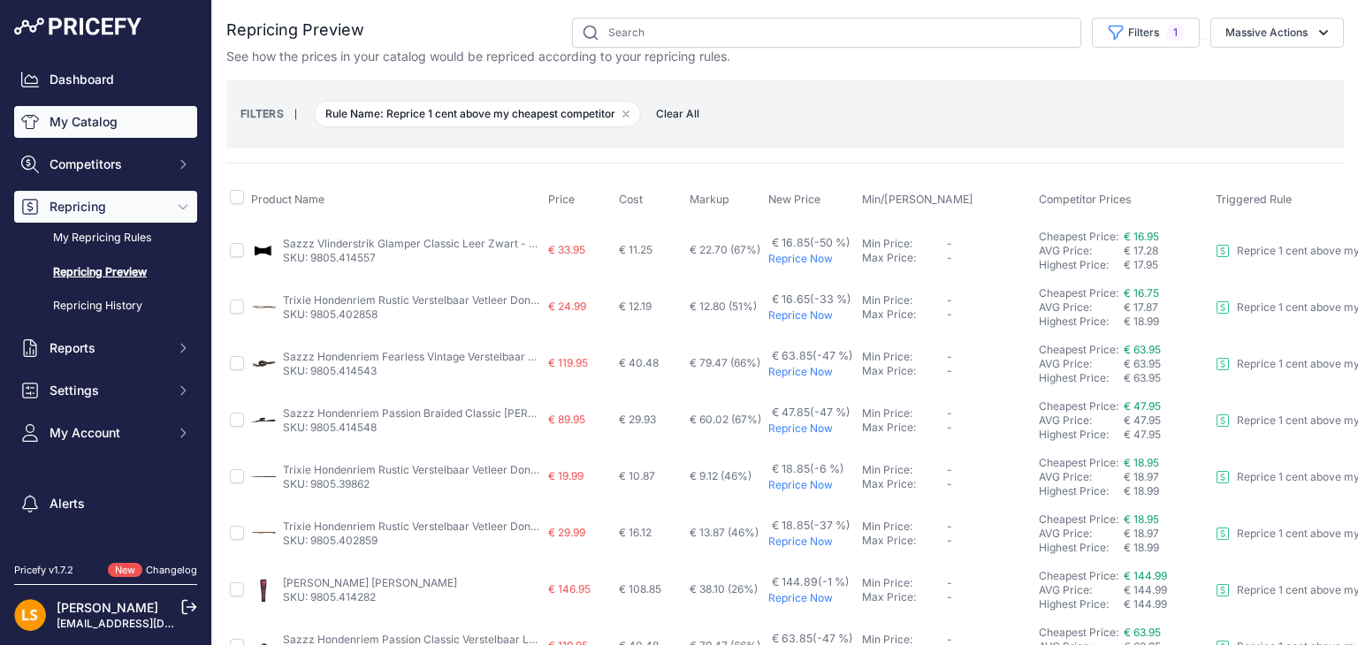
click at [67, 121] on link "My Catalog" at bounding box center [105, 122] width 183 height 32
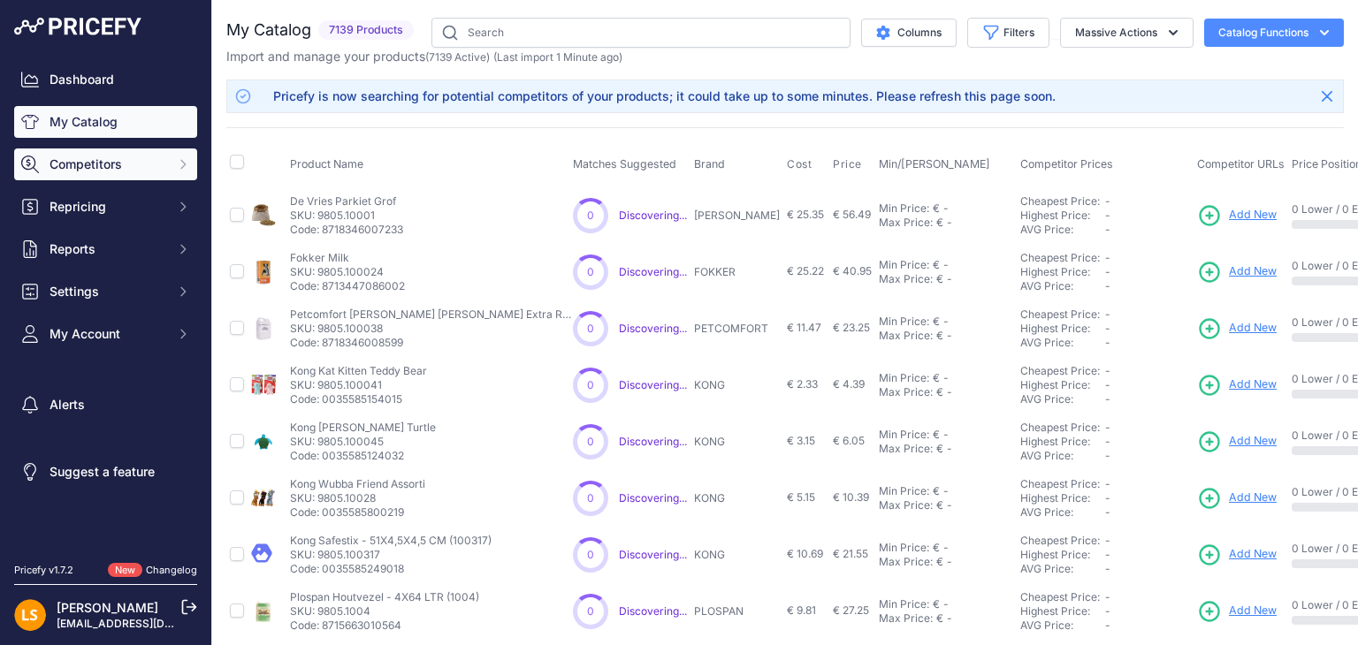
click at [100, 171] on span "Competitors" at bounding box center [108, 165] width 116 height 18
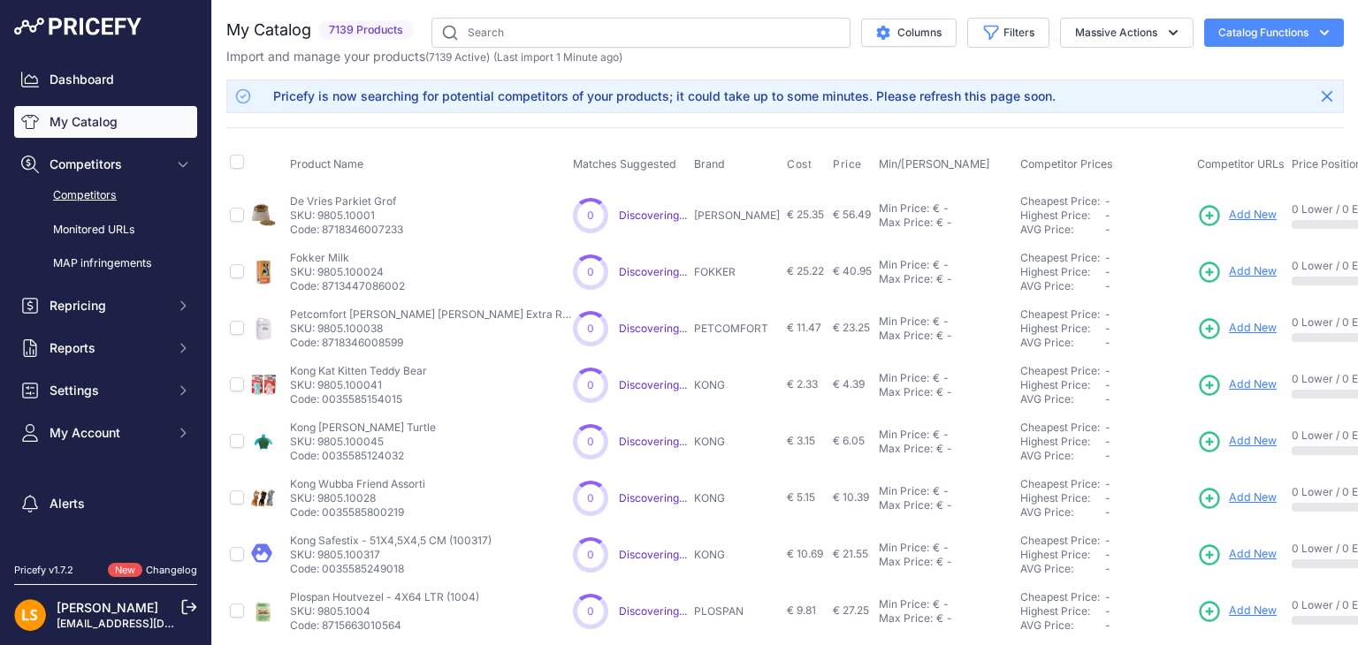
click at [101, 197] on link "Competitors" at bounding box center [105, 195] width 183 height 31
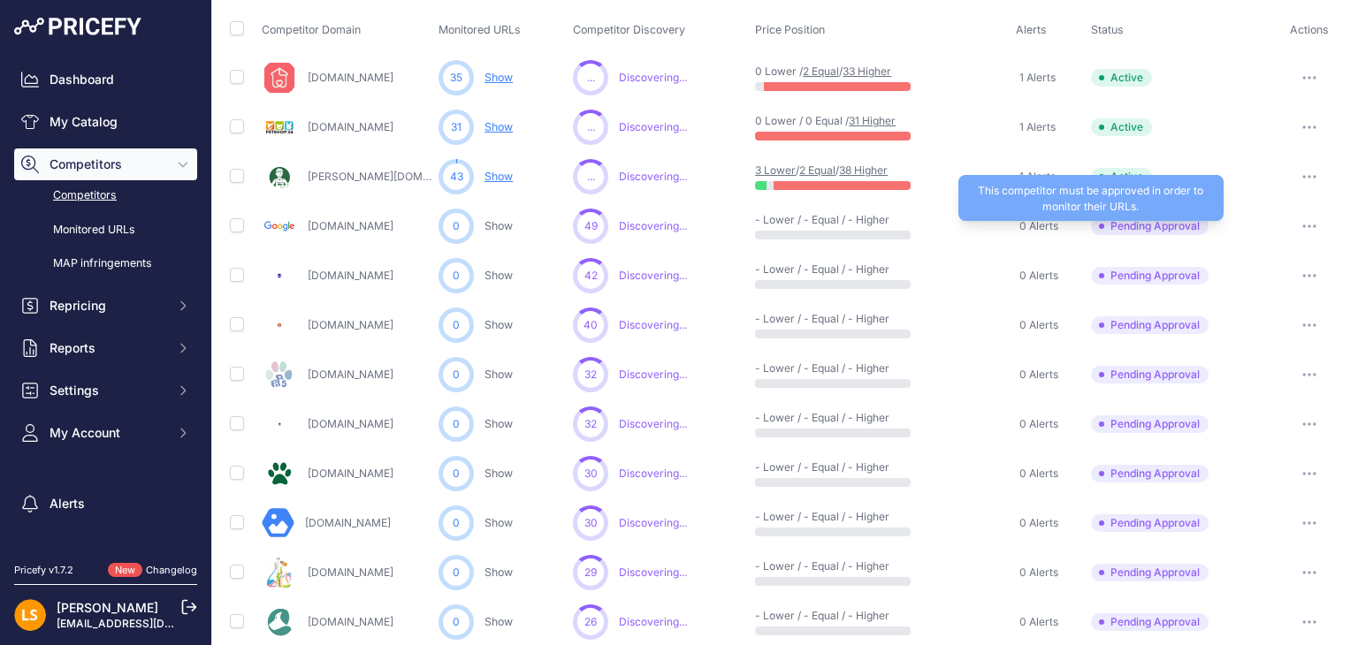
scroll to position [177, 0]
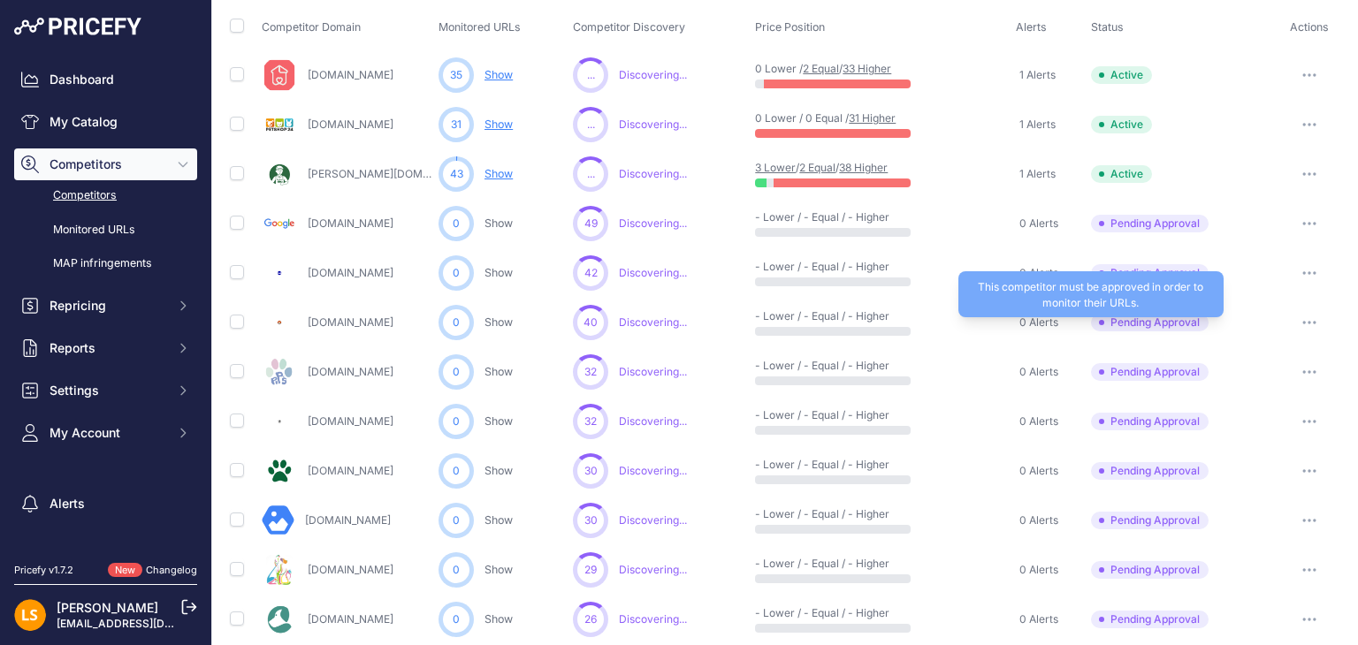
click at [1147, 319] on span "Pending Approval" at bounding box center [1150, 323] width 118 height 18
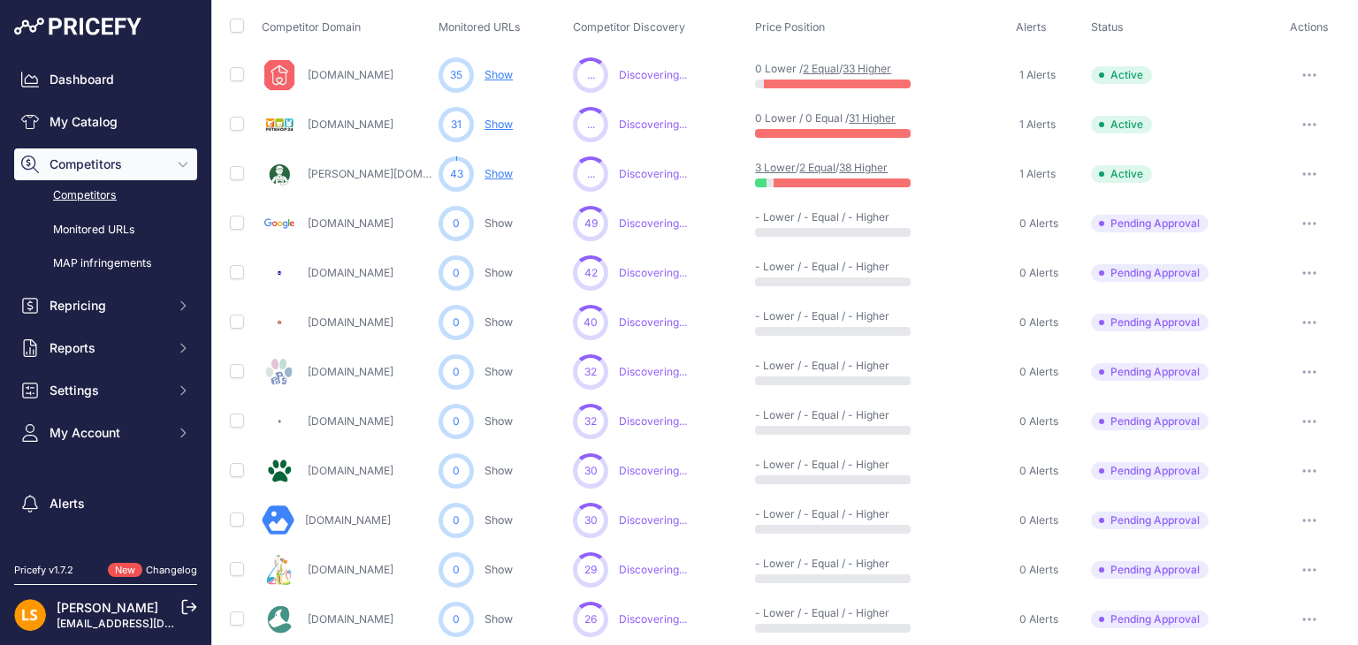
click at [1302, 321] on icon "button" at bounding box center [1309, 323] width 14 height 4
click at [1253, 387] on button "Approve Competitor" at bounding box center [1267, 388] width 145 height 28
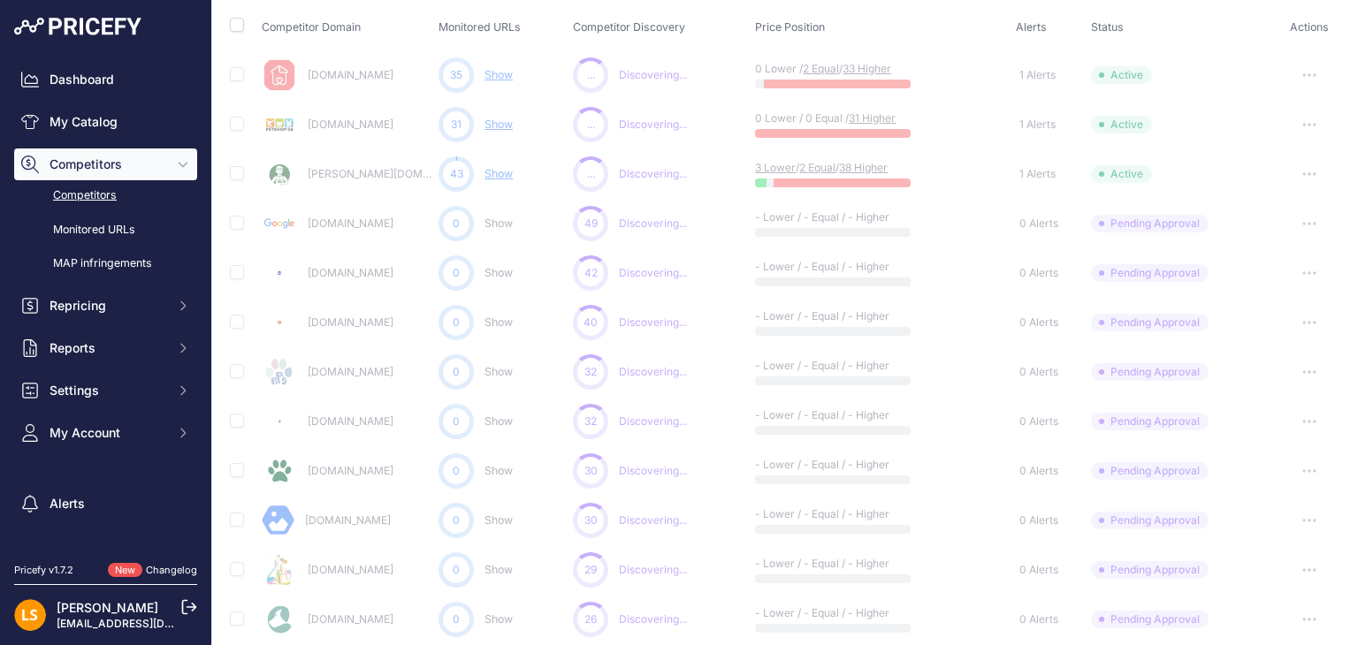
click at [1302, 370] on icon "button" at bounding box center [1309, 372] width 14 height 4
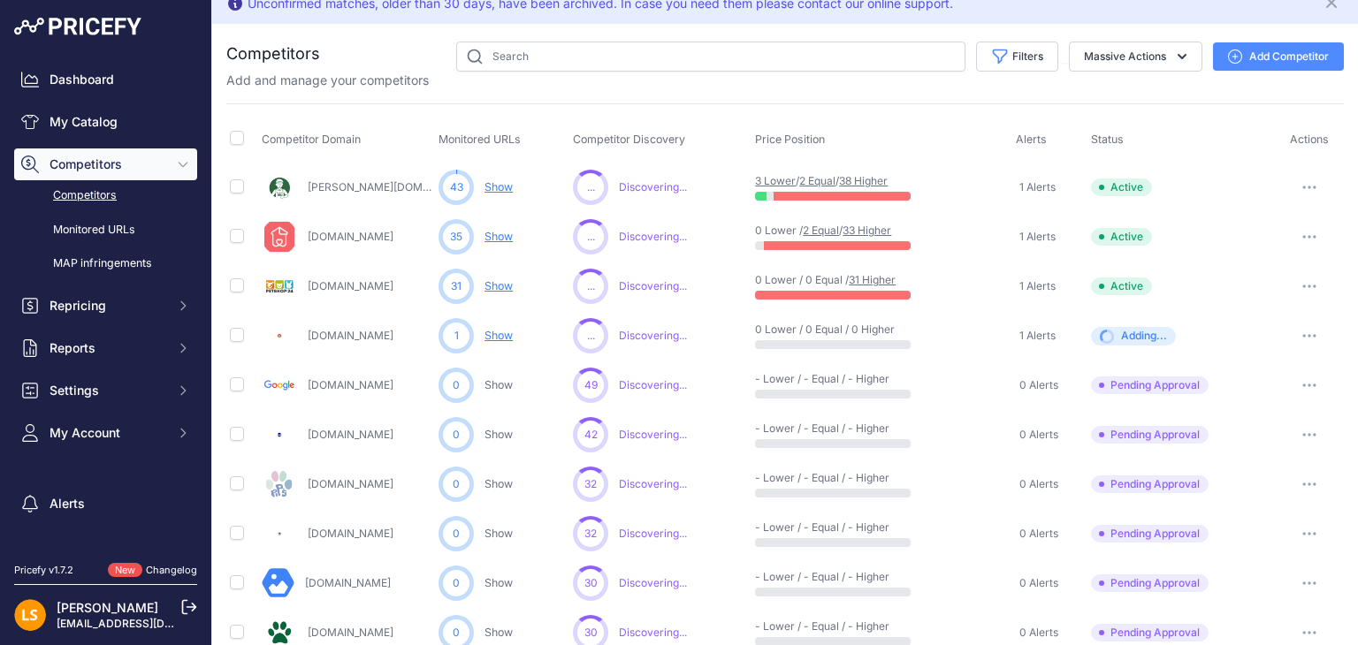
scroll to position [0, 0]
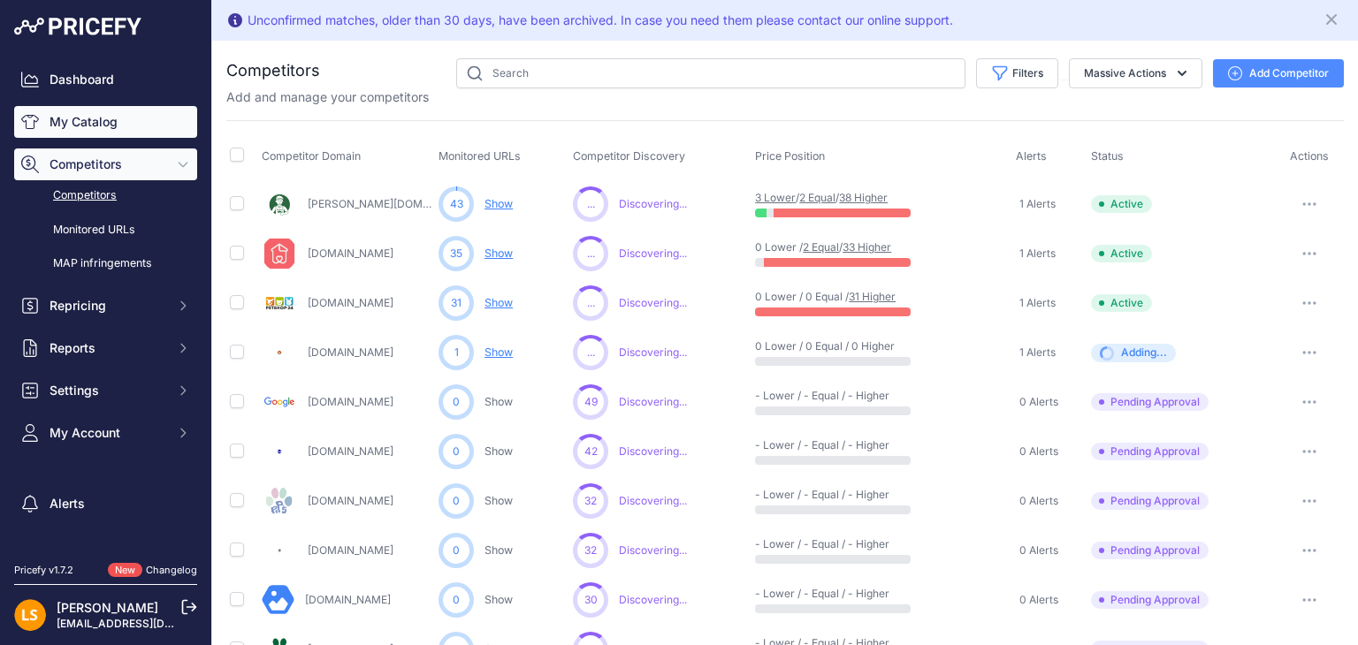
click at [87, 118] on link "My Catalog" at bounding box center [105, 122] width 183 height 32
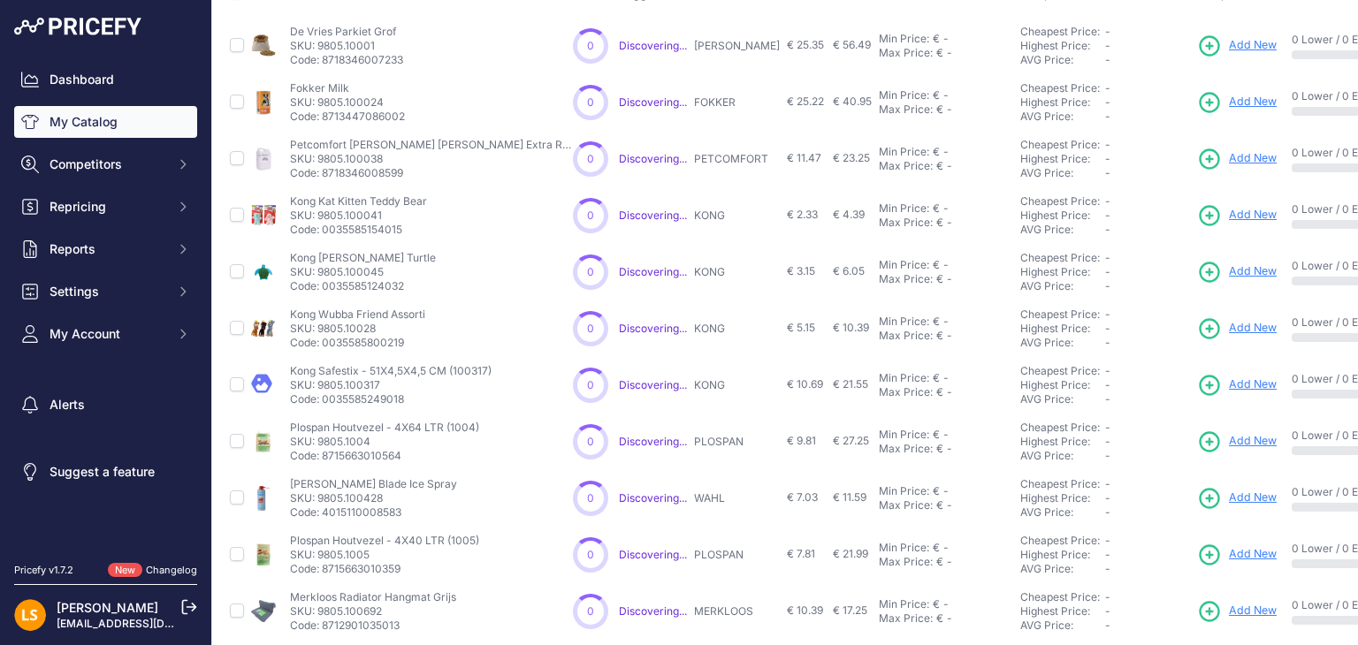
scroll to position [476, 0]
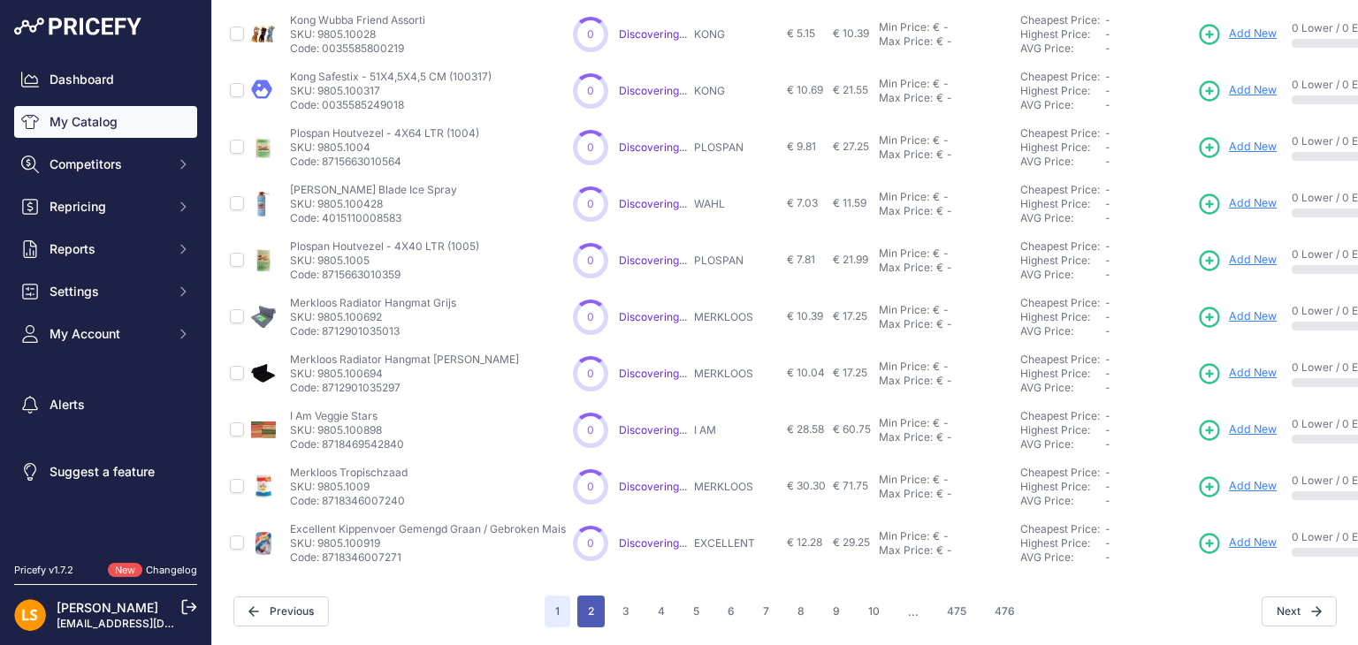
click at [591, 602] on button "2" at bounding box center [590, 612] width 27 height 32
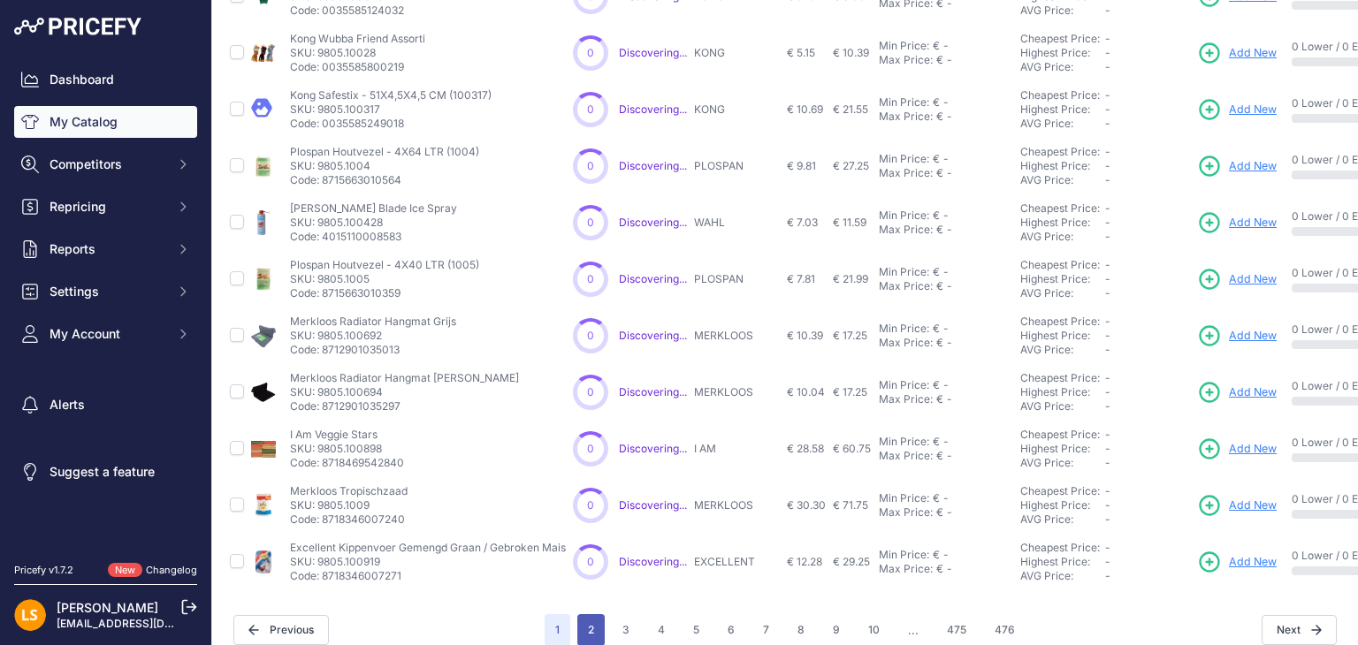
scroll to position [506, 0]
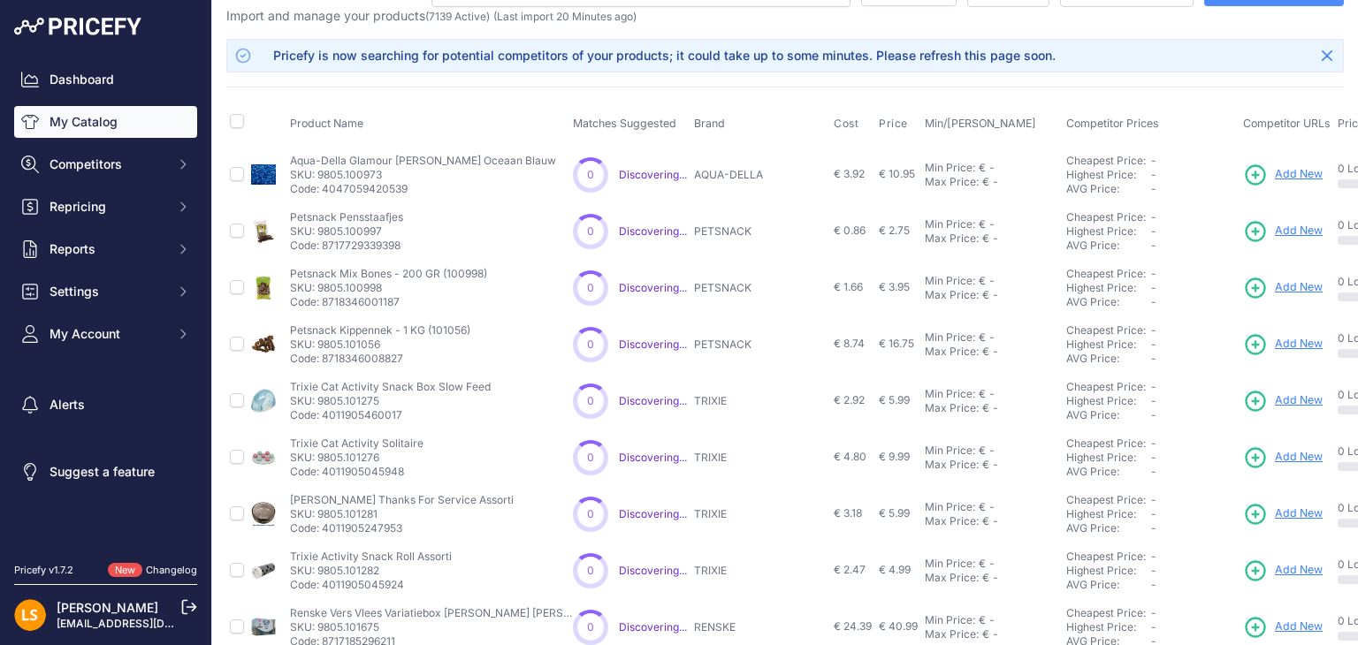
scroll to position [34, 0]
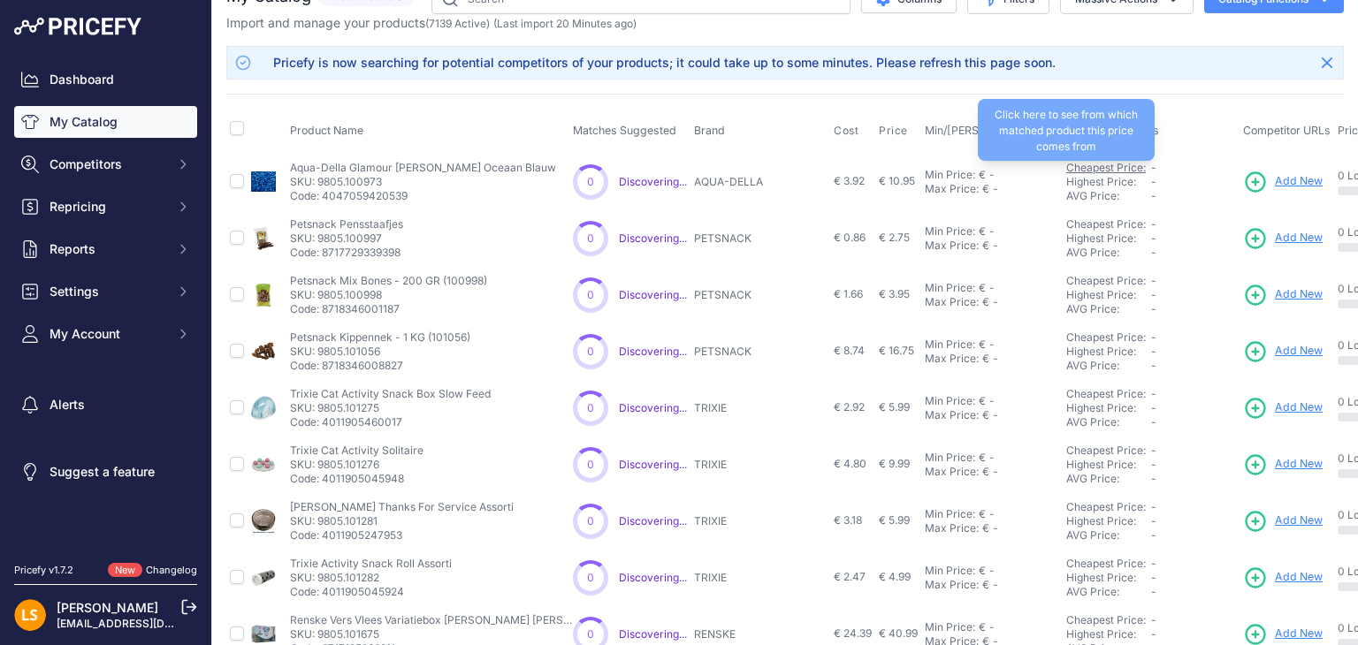
click at [1107, 164] on link "Cheapest Price:" at bounding box center [1106, 167] width 80 height 13
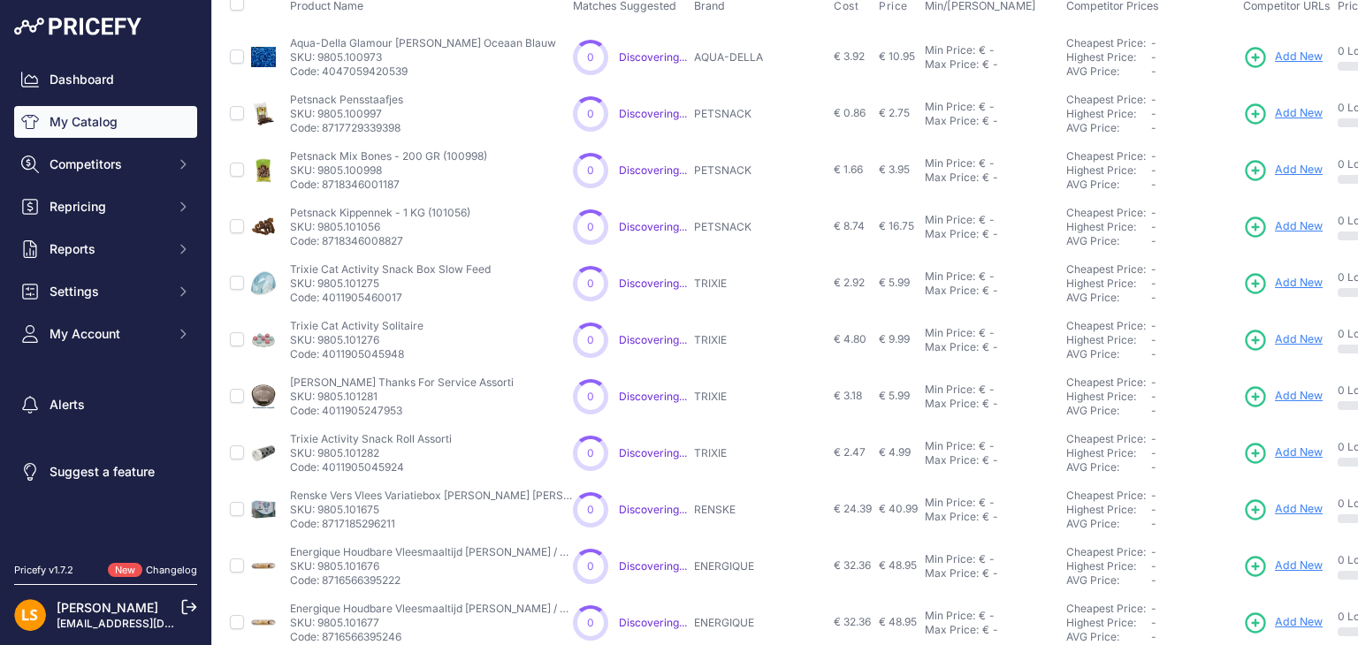
scroll to position [0, 0]
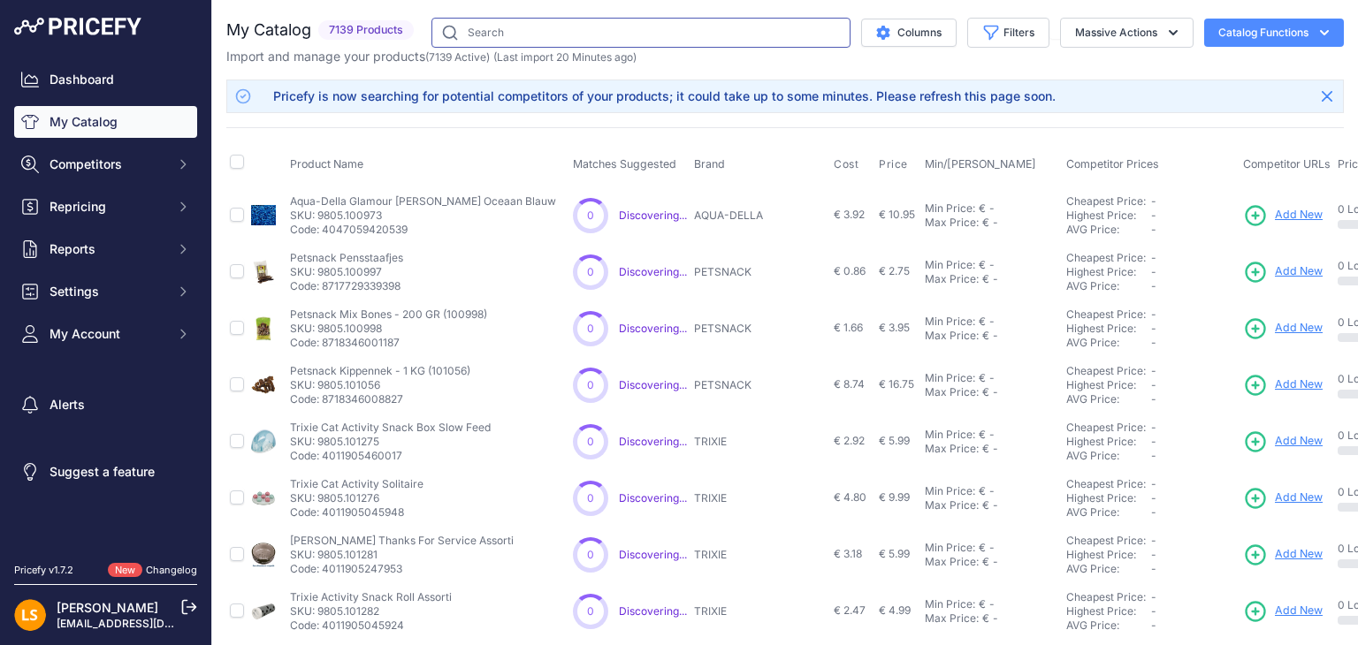
click at [465, 26] on input "text" at bounding box center [640, 33] width 419 height 30
paste input "Sazzz Halsband Hond Sweetie Classic Leer Creme"
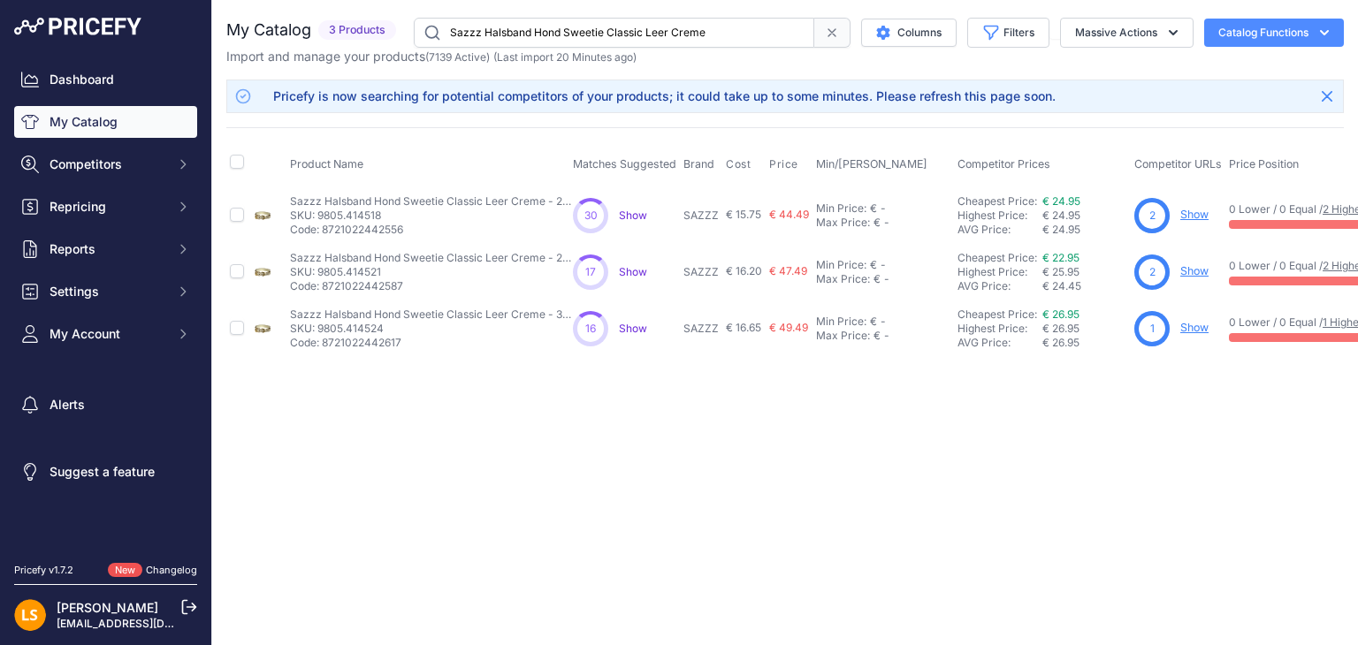
drag, startPoint x: 499, startPoint y: 26, endPoint x: 520, endPoint y: 26, distance: 20.3
click at [499, 26] on input "Sazzz Halsband Hond Sweetie Classic Leer Creme" at bounding box center [614, 33] width 400 height 30
drag, startPoint x: 490, startPoint y: 26, endPoint x: 837, endPoint y: 28, distance: 347.4
click at [837, 28] on div "Sazzz Halsband Hond Sweetie Classic Leer Creme" at bounding box center [632, 33] width 437 height 30
type input "Sazzz Hondenriem passion classic leer"
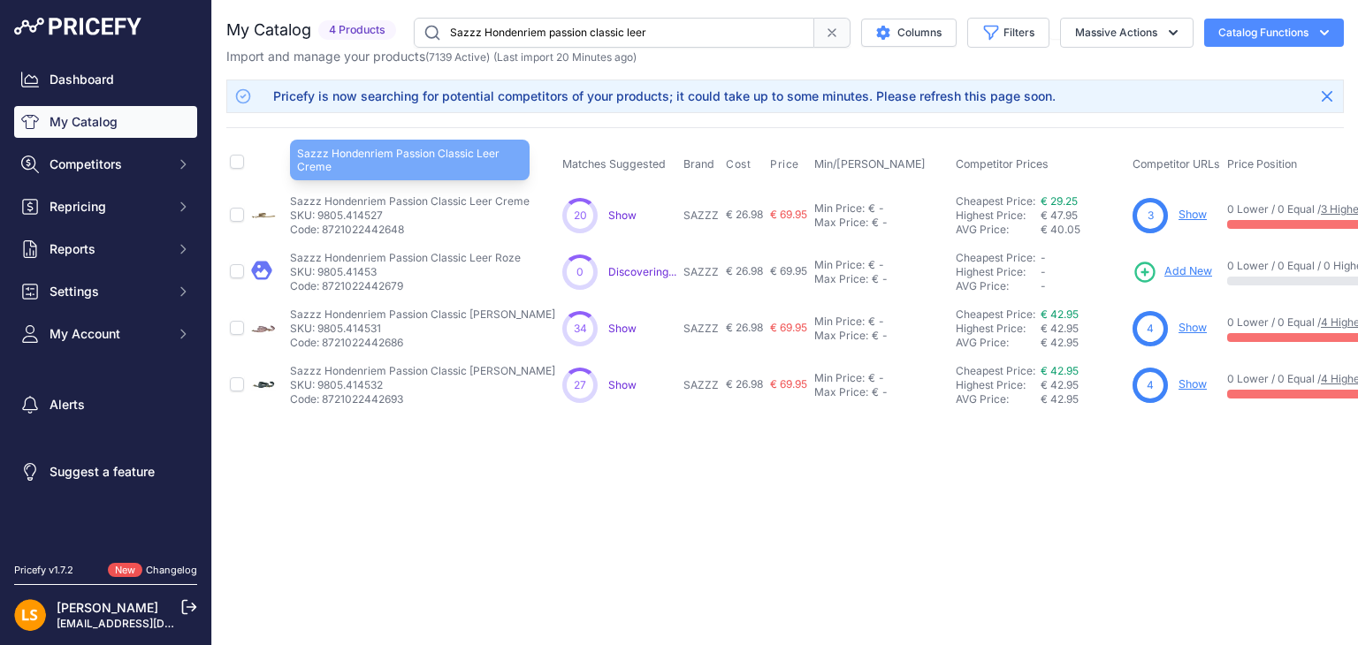
click at [481, 204] on p "Sazzz Hondenriem Passion Classic Leer Creme" at bounding box center [410, 201] width 240 height 14
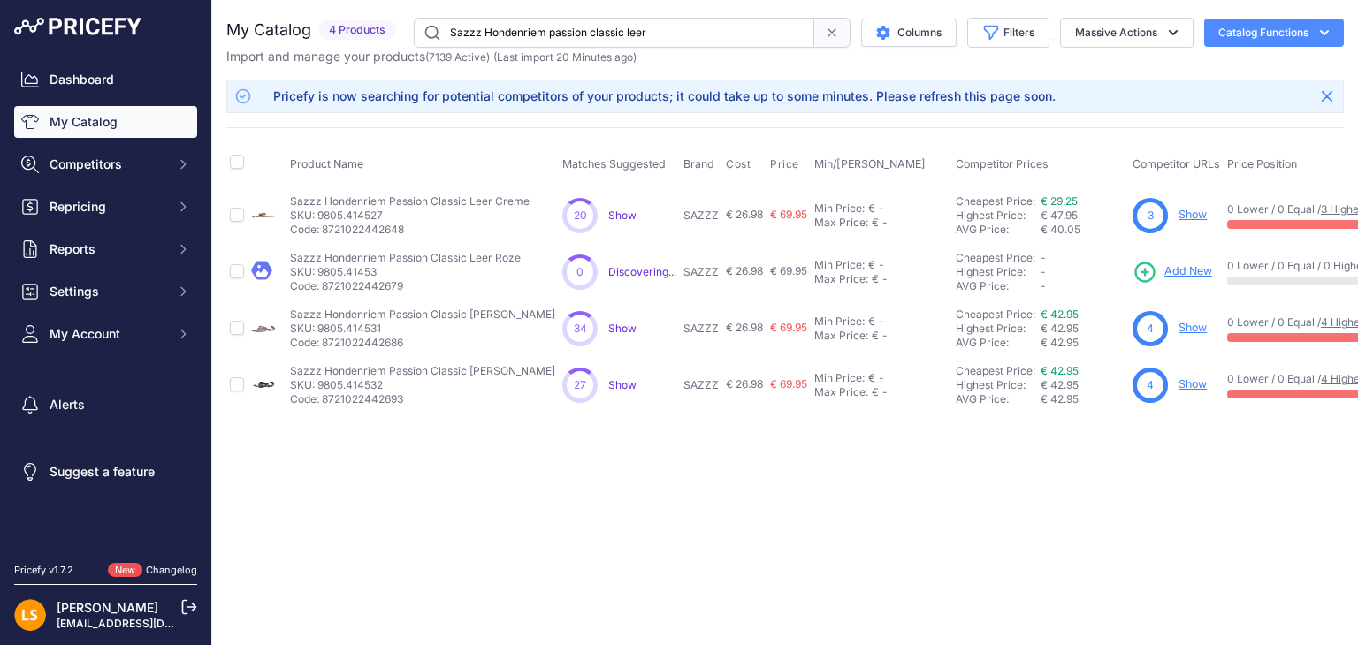
click at [364, 155] on th "Product Name" at bounding box center [422, 164] width 272 height 44
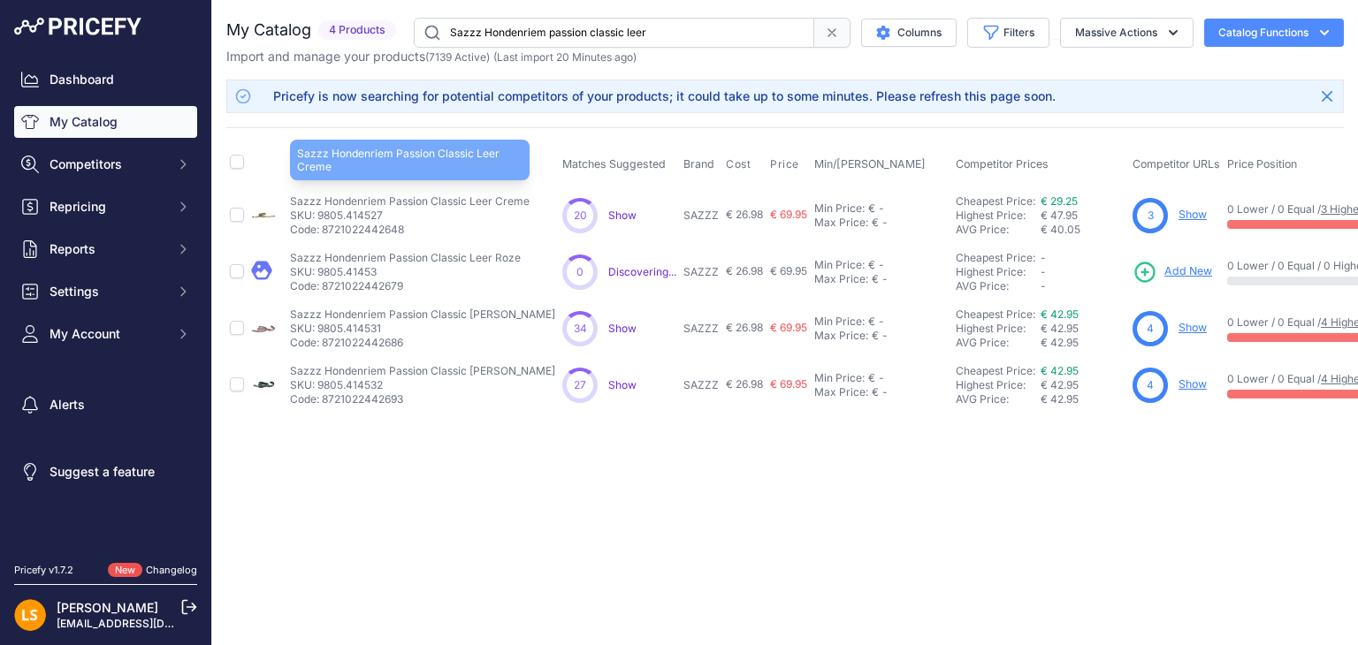
click at [350, 205] on p "Sazzz Hondenriem Passion Classic Leer Creme" at bounding box center [410, 201] width 240 height 14
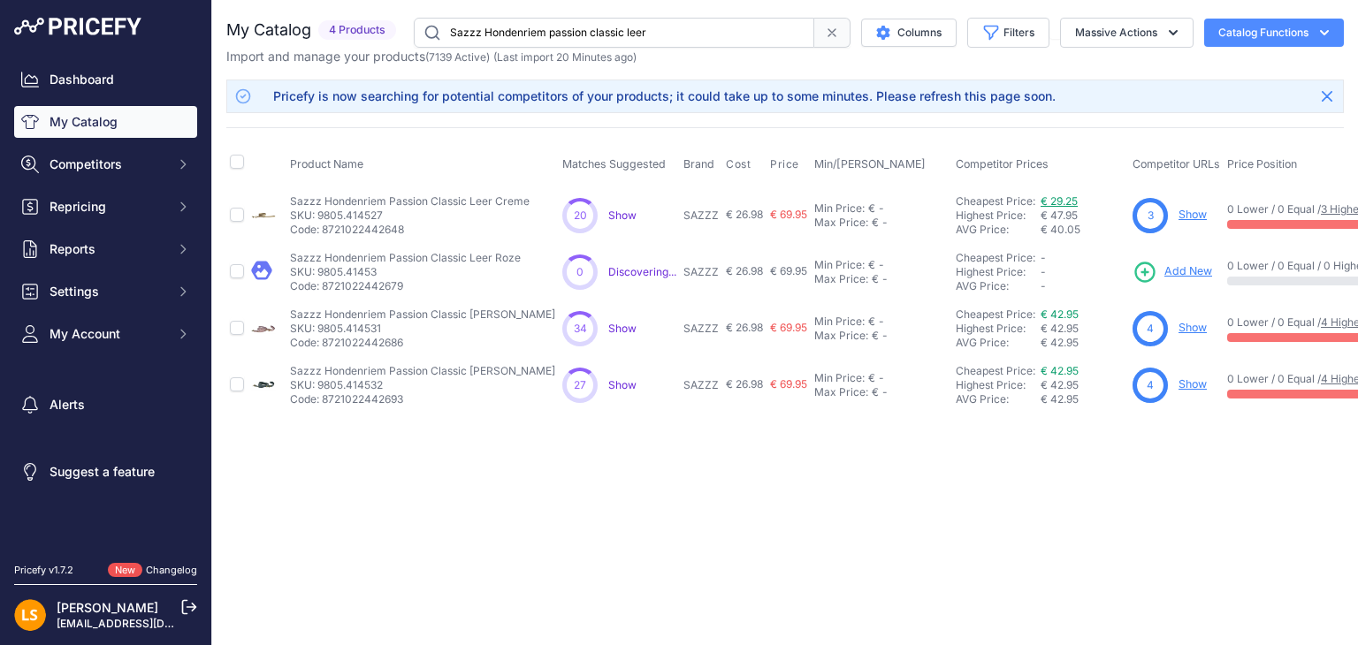
click at [1063, 195] on link "€ 29.25" at bounding box center [1058, 200] width 37 height 13
click at [618, 214] on span "Show" at bounding box center [622, 215] width 28 height 13
click at [845, 204] on div "Min Price:" at bounding box center [839, 209] width 50 height 14
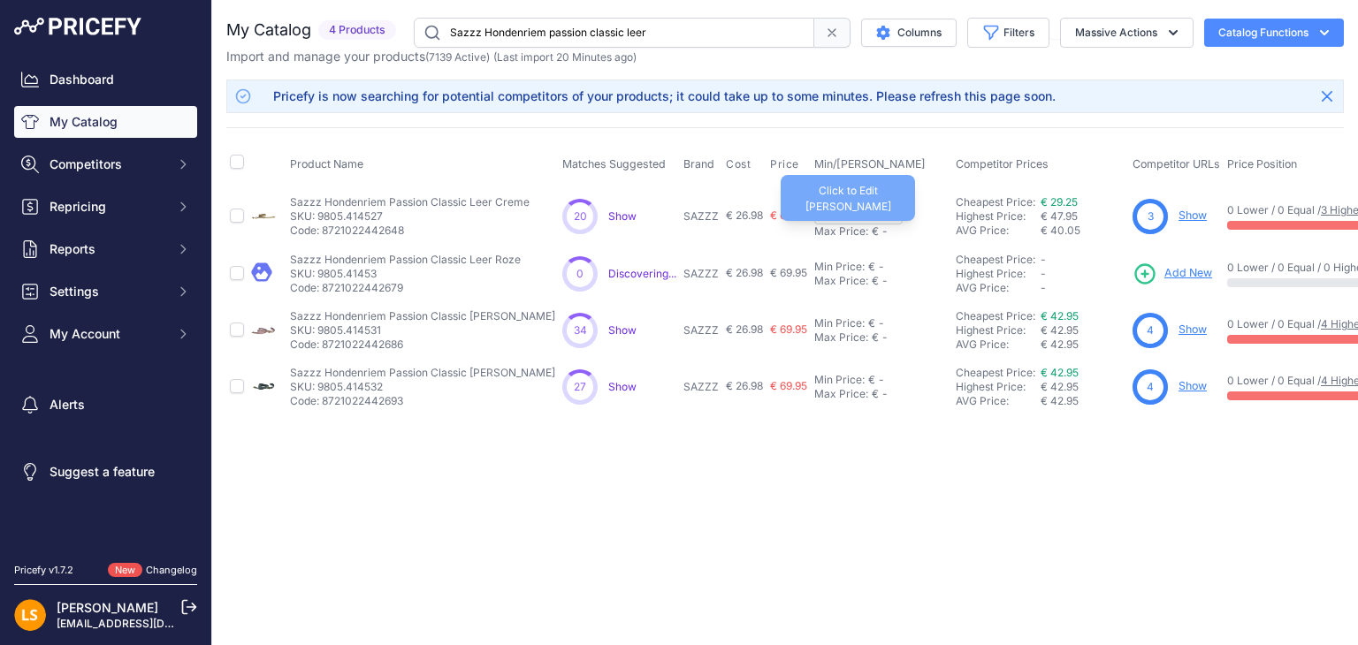
click at [879, 235] on div "-" at bounding box center [883, 232] width 9 height 14
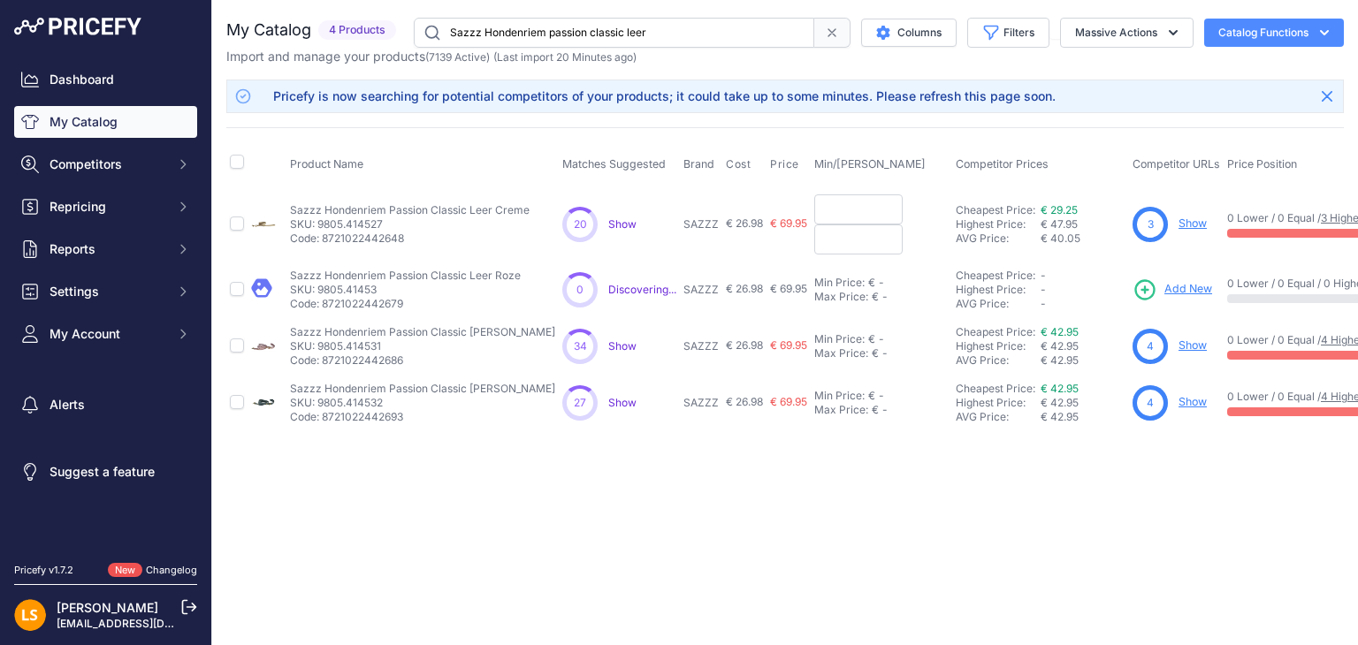
click at [883, 460] on div "Close You are not connected to the internet." at bounding box center [785, 322] width 1146 height 645
click at [766, 199] on td "€ 69.95" at bounding box center [788, 224] width 44 height 75
click at [849, 499] on div "Close You are not connected to the internet." at bounding box center [785, 322] width 1146 height 645
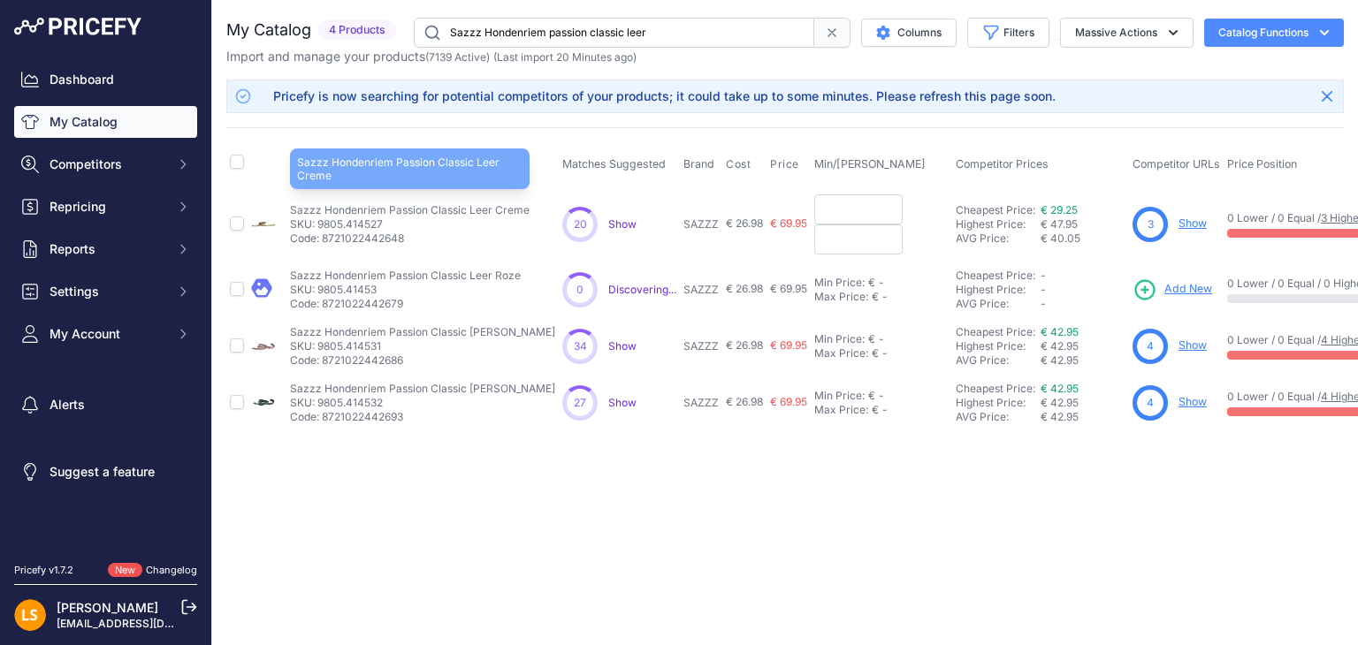
click at [354, 213] on p "Sazzz Hondenriem Passion Classic Leer Creme" at bounding box center [410, 210] width 240 height 14
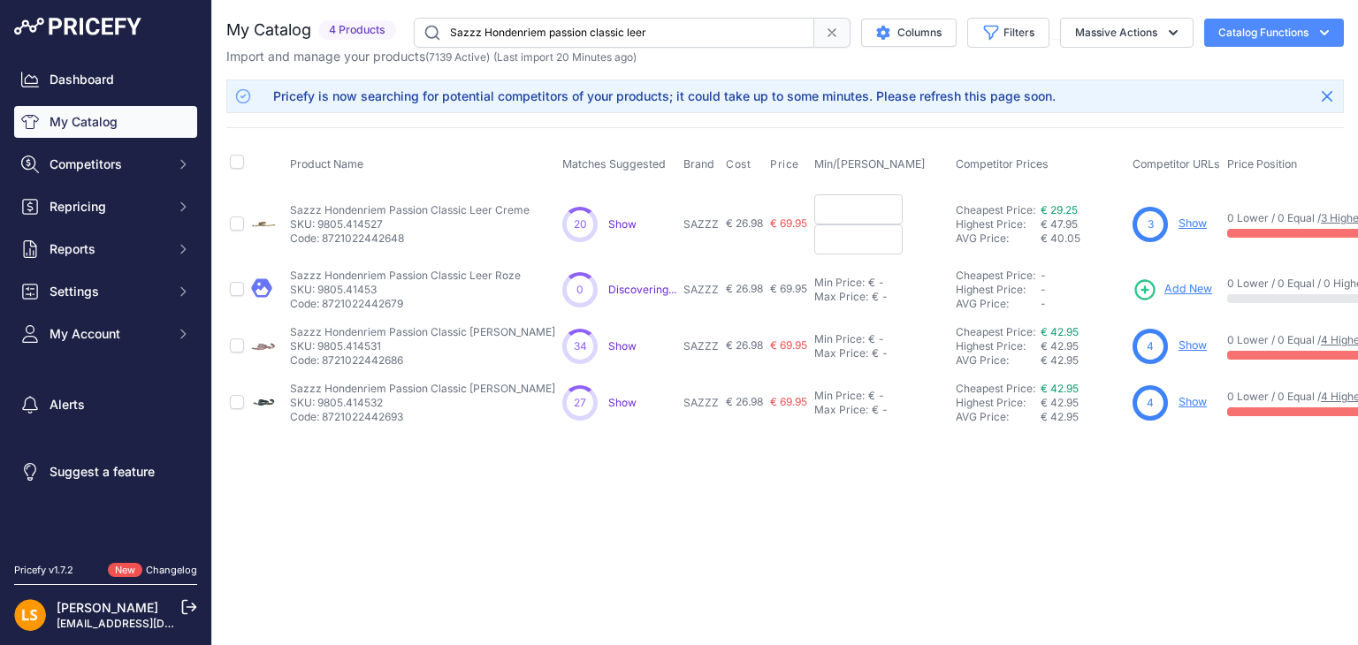
click at [849, 543] on div "Close You are not connected to the internet." at bounding box center [785, 322] width 1146 height 645
click at [67, 125] on link "My Catalog" at bounding box center [105, 122] width 183 height 32
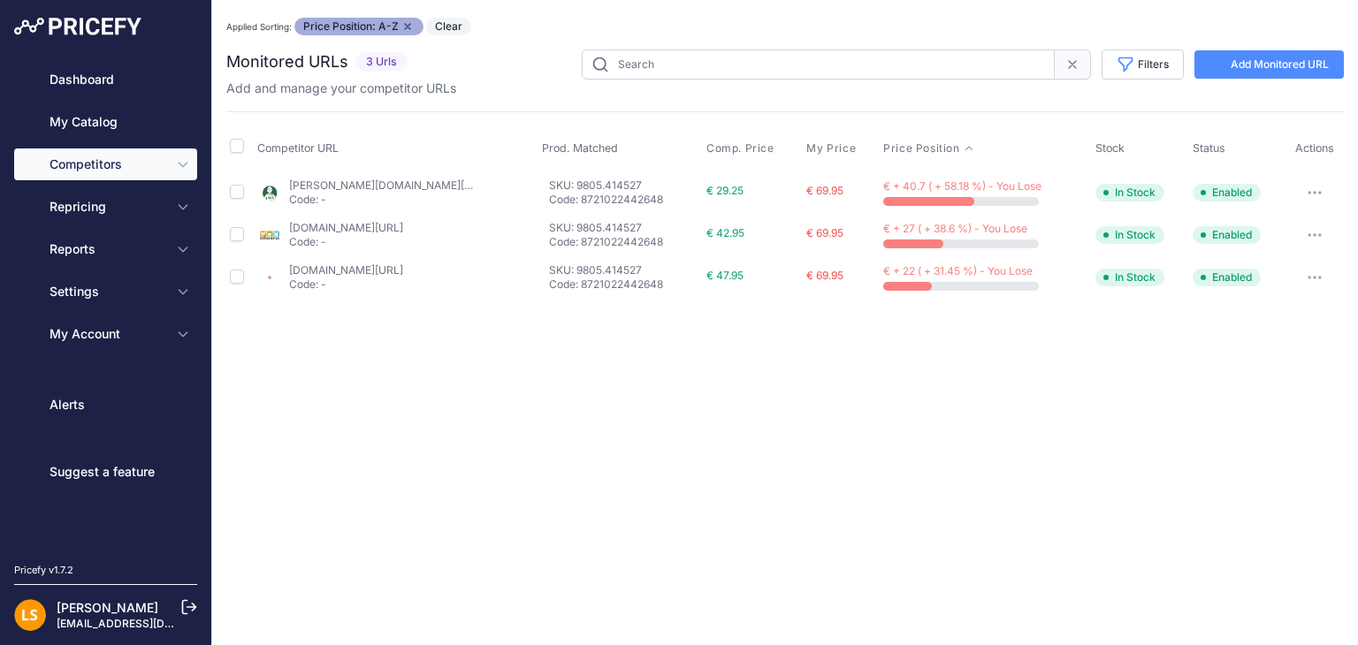
type input "9805.414527"
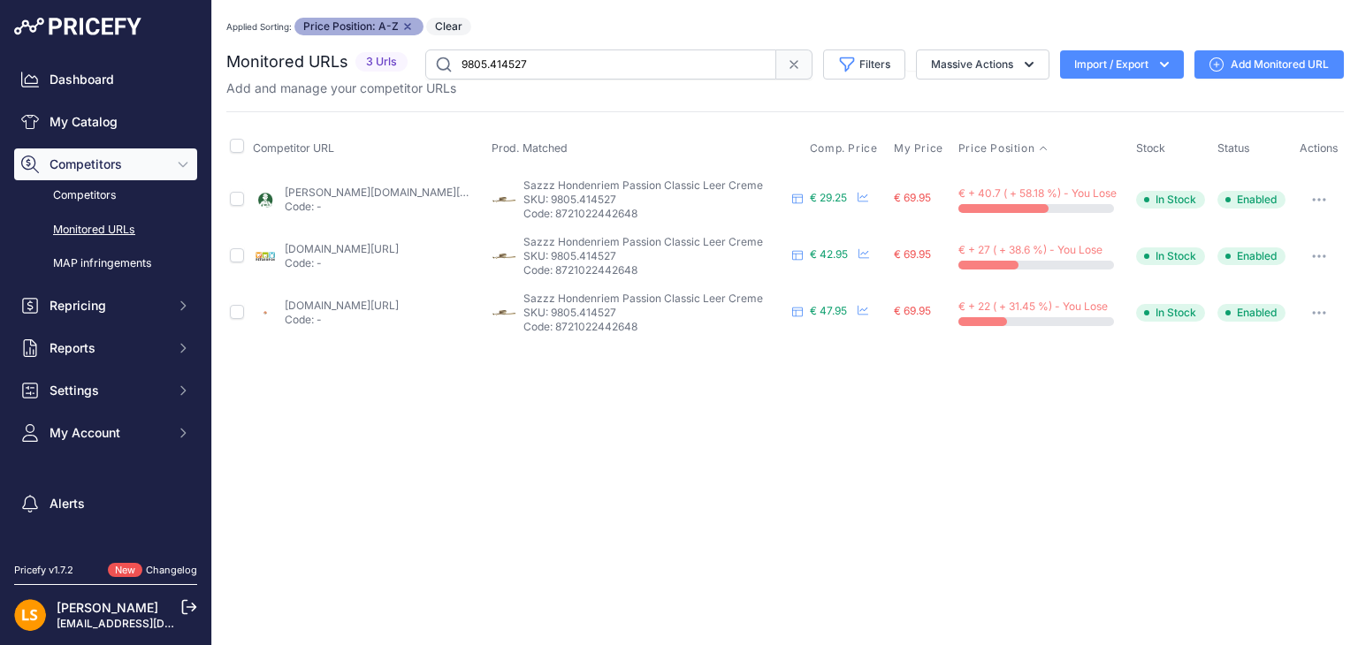
click at [513, 68] on input "9805.414527" at bounding box center [600, 65] width 351 height 30
drag, startPoint x: 567, startPoint y: 63, endPoint x: 439, endPoint y: 59, distance: 127.3
click at [439, 59] on input "9805.414527" at bounding box center [600, 65] width 351 height 30
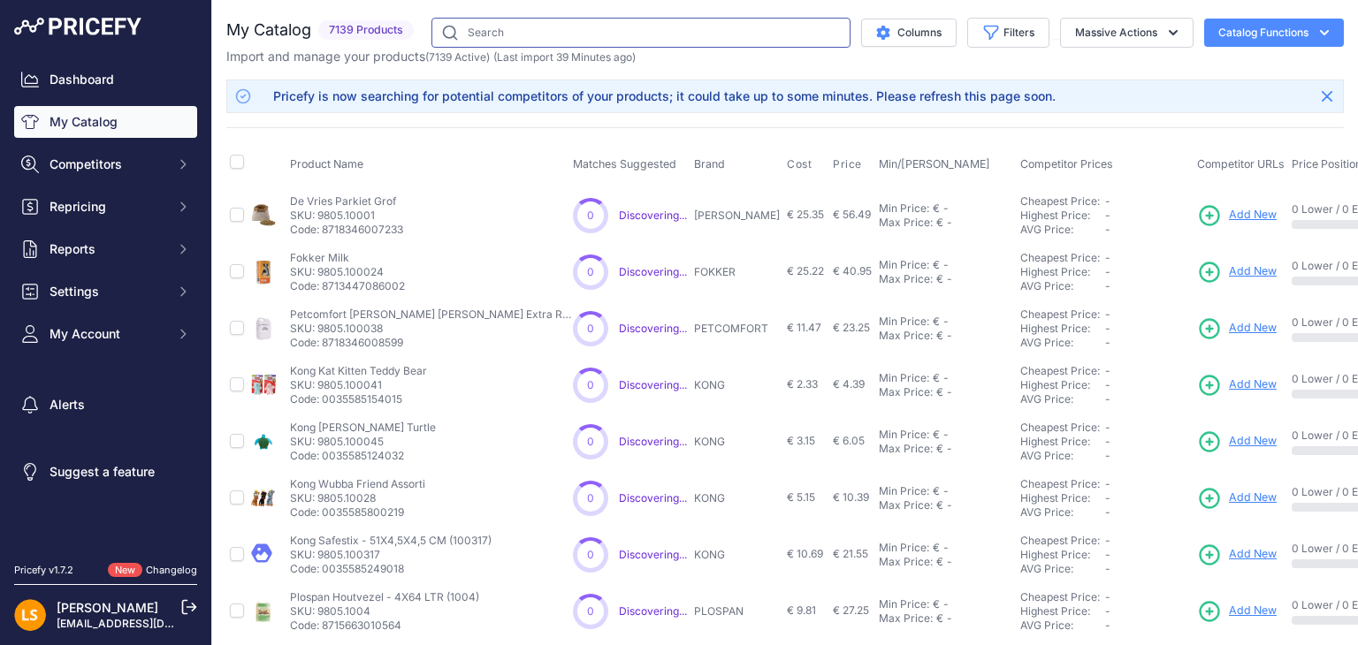
click at [499, 31] on input "text" at bounding box center [640, 33] width 419 height 30
paste input "Sazzz Halsband Hond Adventure Stone Classic Leer Taupe"
type input "Sazzz Halsband Hond Adventure Stone Classic Leer Taupe"
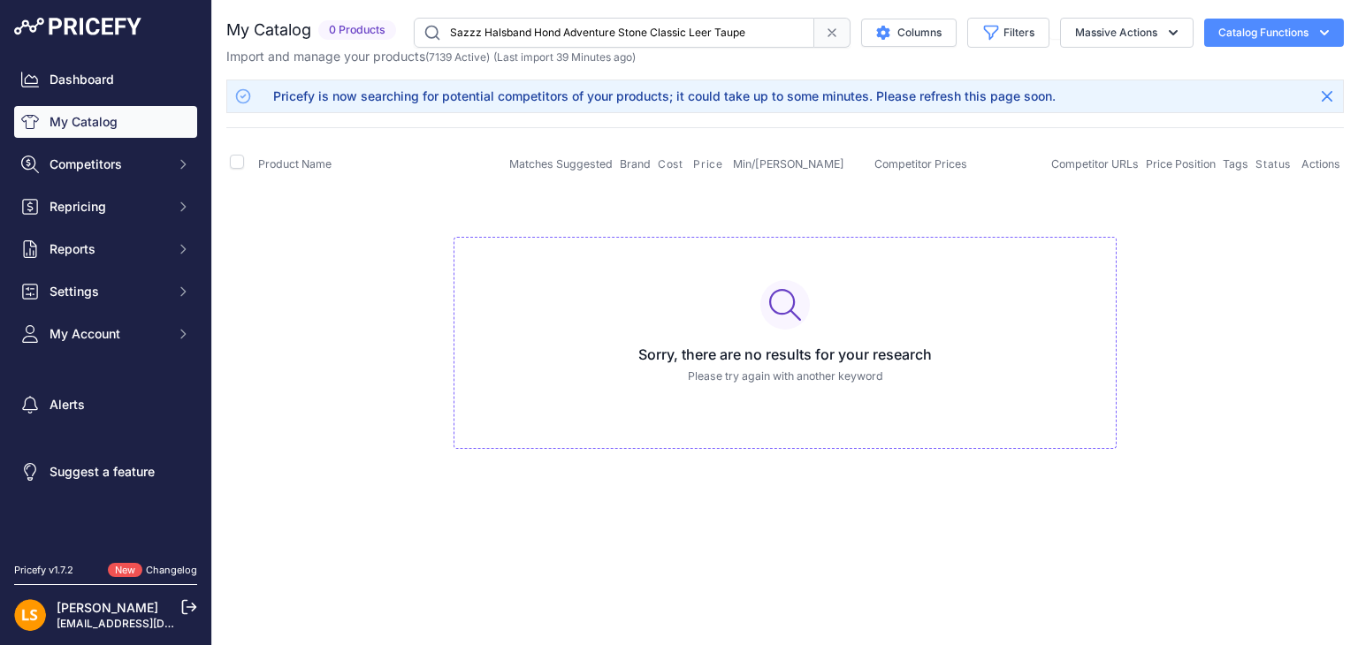
click at [487, 39] on input "Sazzz Halsband Hond Adventure Stone Classic Leer Taupe" at bounding box center [614, 33] width 400 height 30
drag, startPoint x: 757, startPoint y: 33, endPoint x: 343, endPoint y: 1, distance: 414.9
click at [343, 1] on div "You are not connected to the internet. My Catalog" at bounding box center [784, 251] width 1117 height 502
click at [827, 29] on icon at bounding box center [832, 33] width 14 height 14
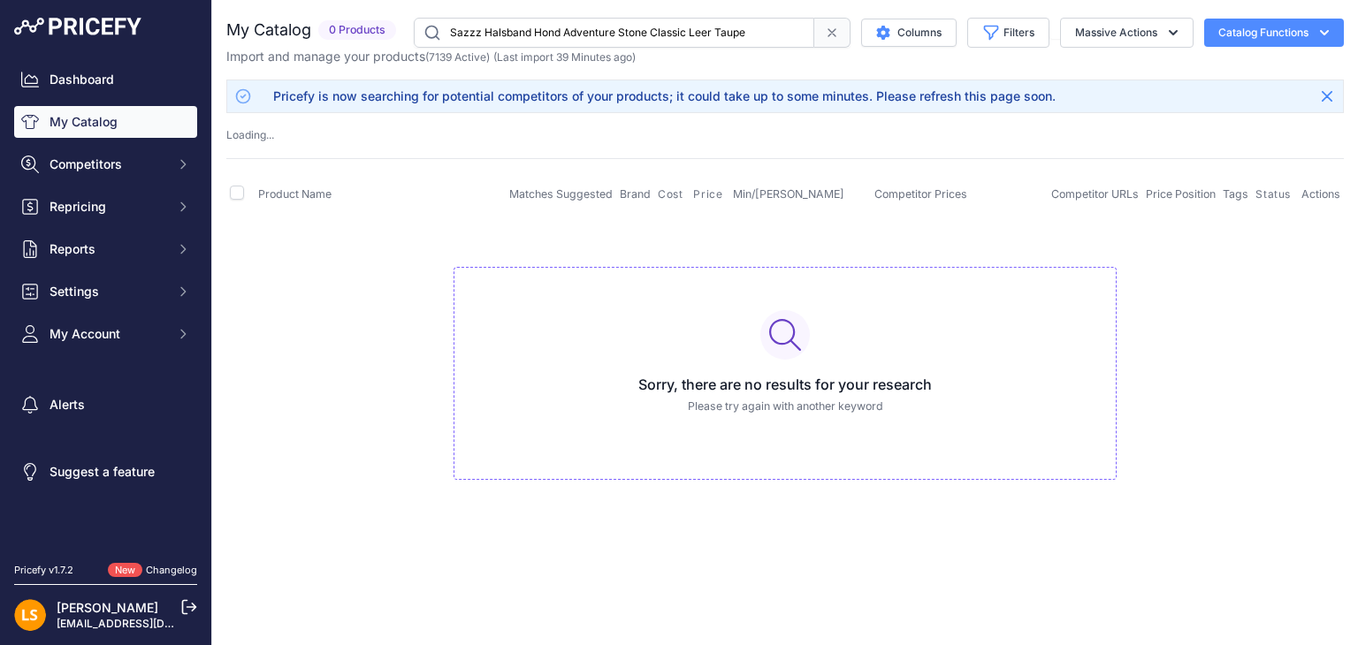
drag, startPoint x: 738, startPoint y: 34, endPoint x: 293, endPoint y: 11, distance: 445.2
click at [293, 11] on div "You are not connected to the internet. My Catalog" at bounding box center [784, 266] width 1117 height 533
paste input "Trixie Halsband Hond Rustic Vetleer Heartbeat Bruin"
type input "Trixie Halsband Hond Rustic Vetleer Heartbeat Bruin"
click at [731, 31] on input "Trixie Halsband Hond Rustic Vetleer Heartbeat Bruin" at bounding box center [614, 33] width 400 height 30
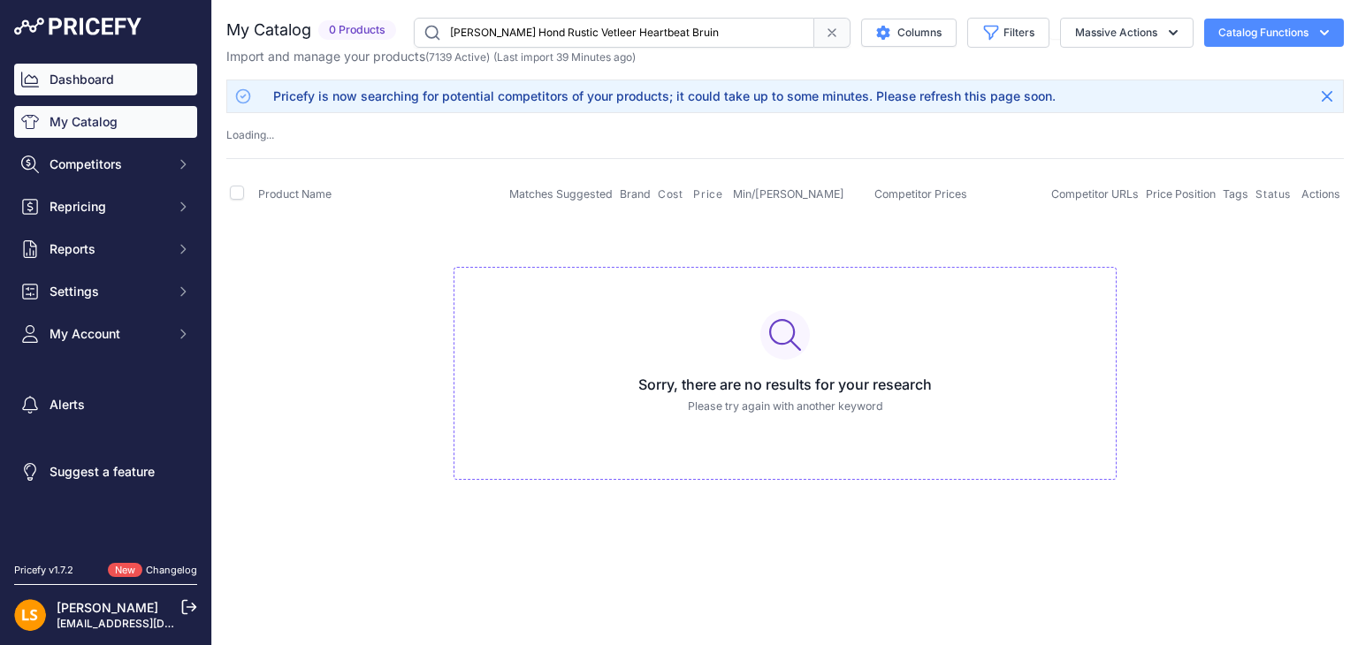
click at [78, 75] on link "Dashboard" at bounding box center [105, 80] width 183 height 32
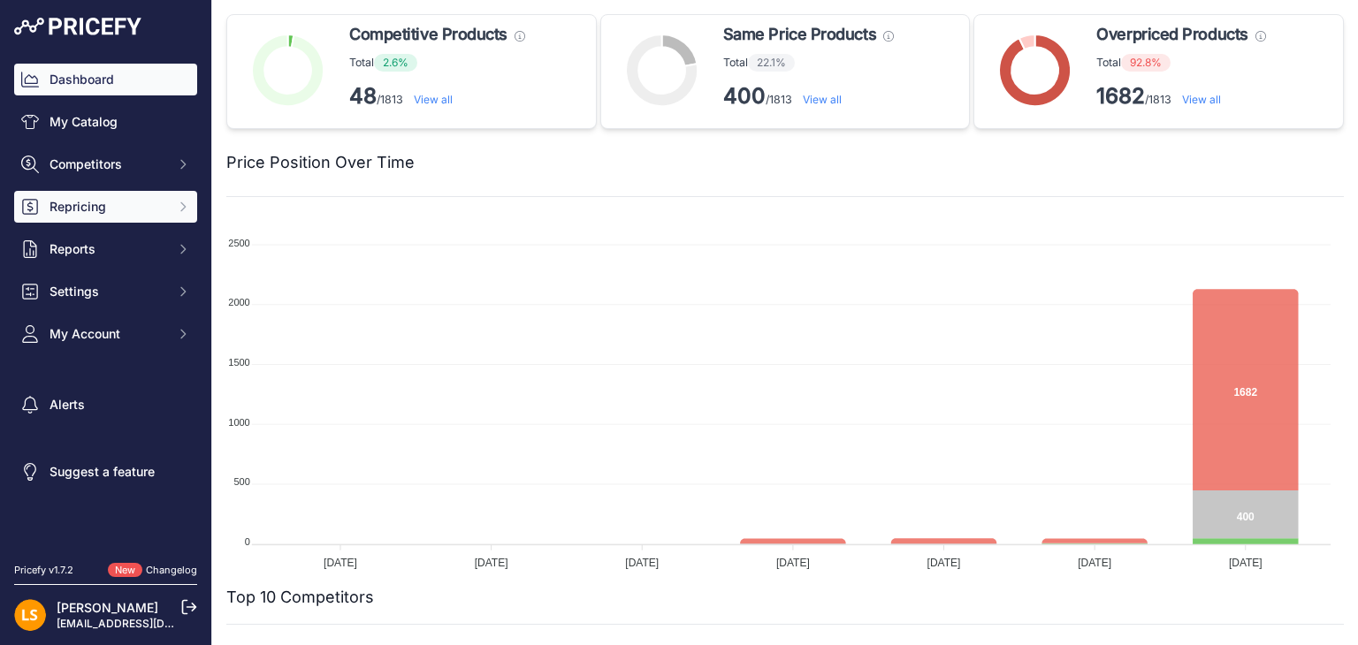
click at [92, 208] on span "Repricing" at bounding box center [108, 207] width 116 height 18
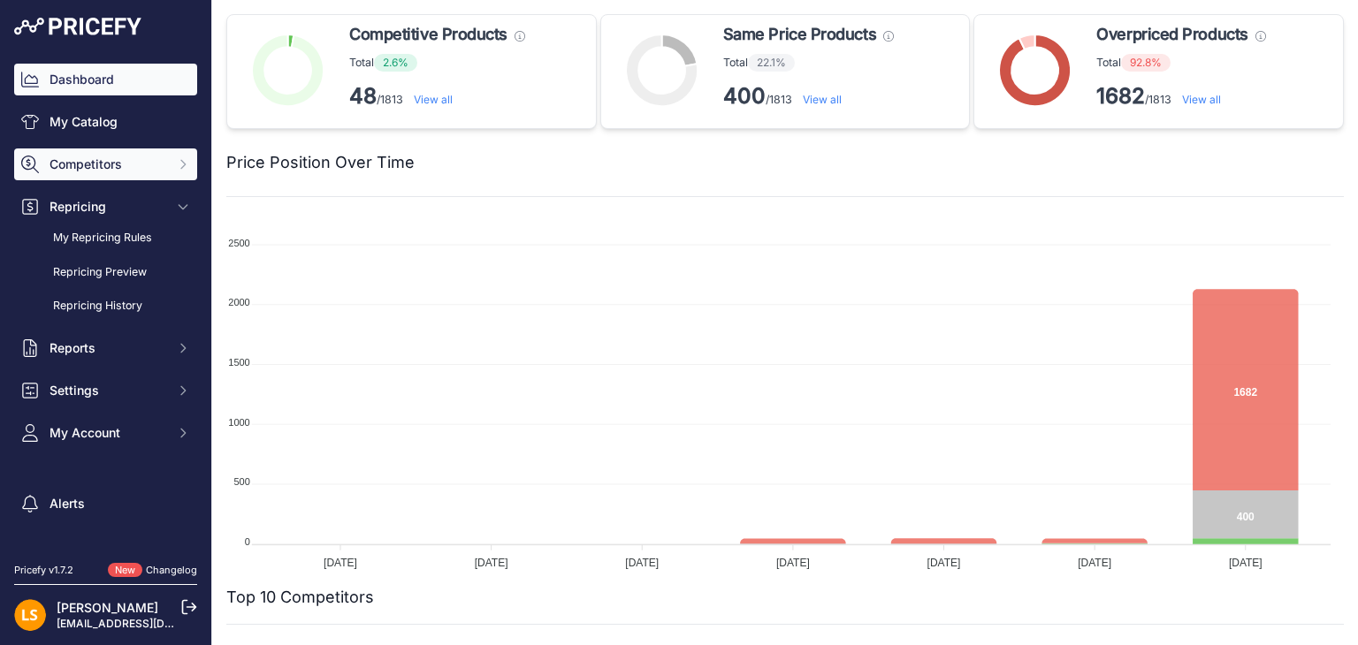
click at [93, 152] on button "Competitors" at bounding box center [105, 165] width 183 height 32
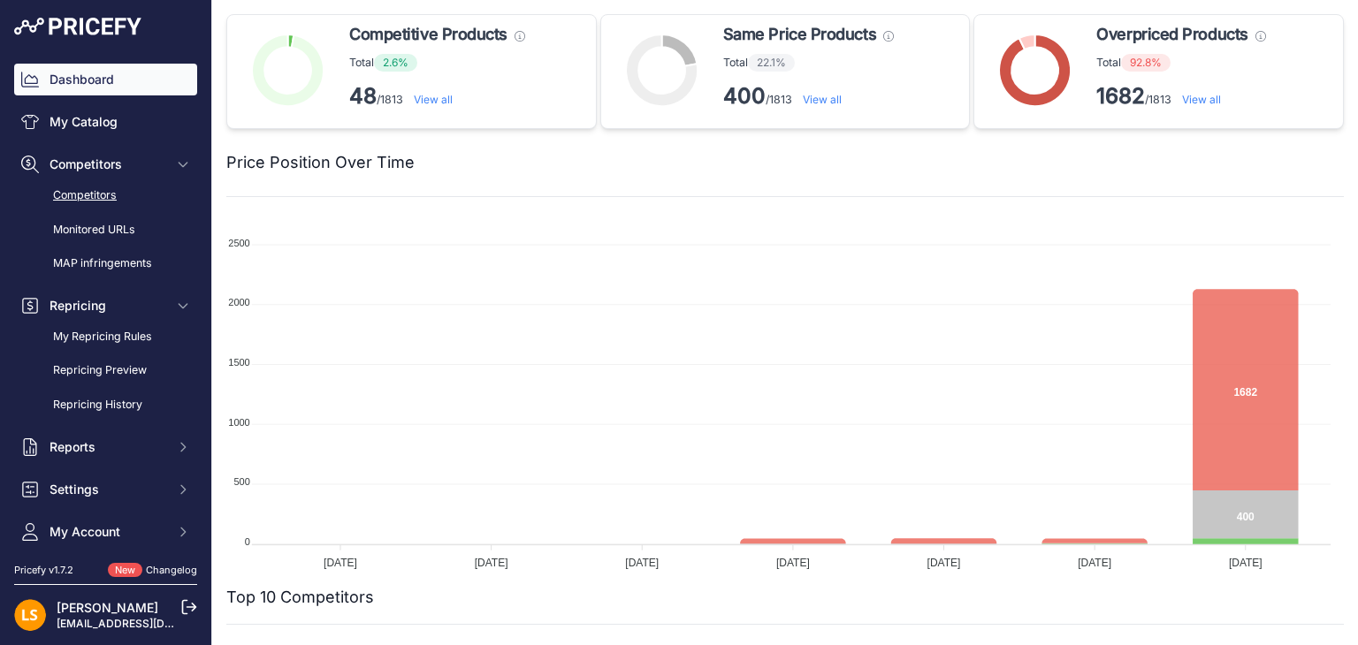
click at [92, 197] on link "Competitors" at bounding box center [105, 195] width 183 height 31
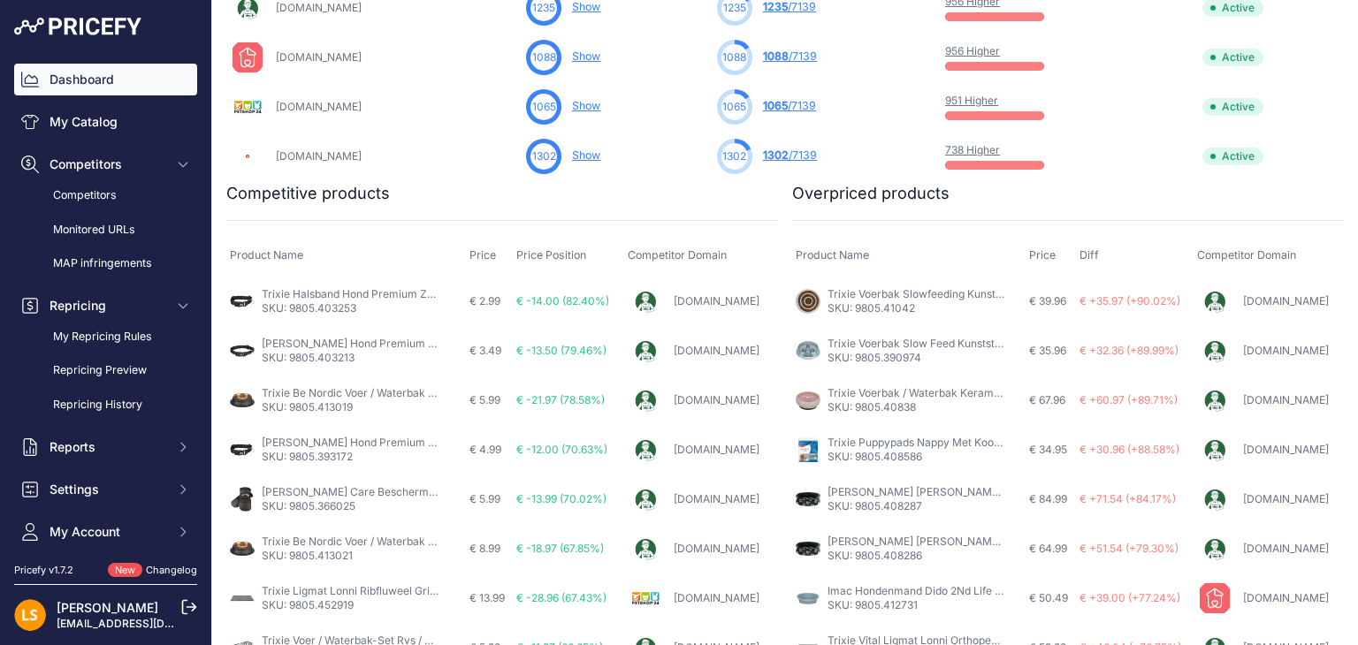
scroll to position [707, 0]
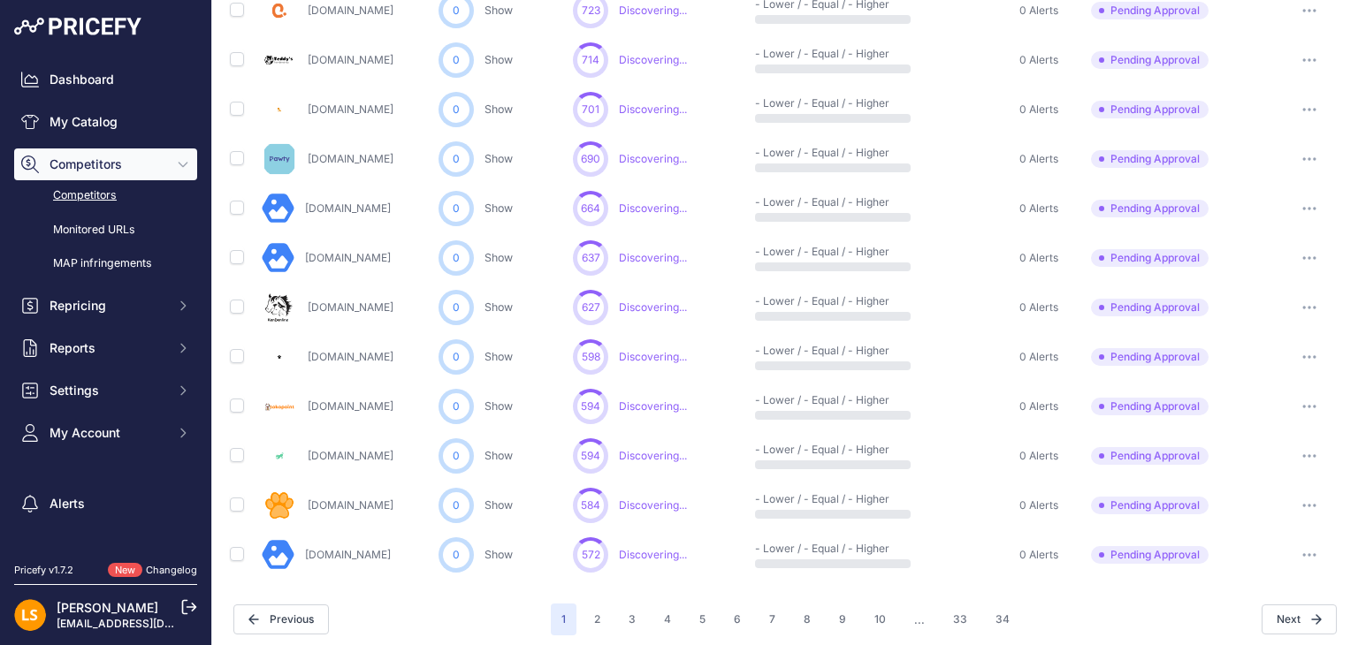
scroll to position [891, 0]
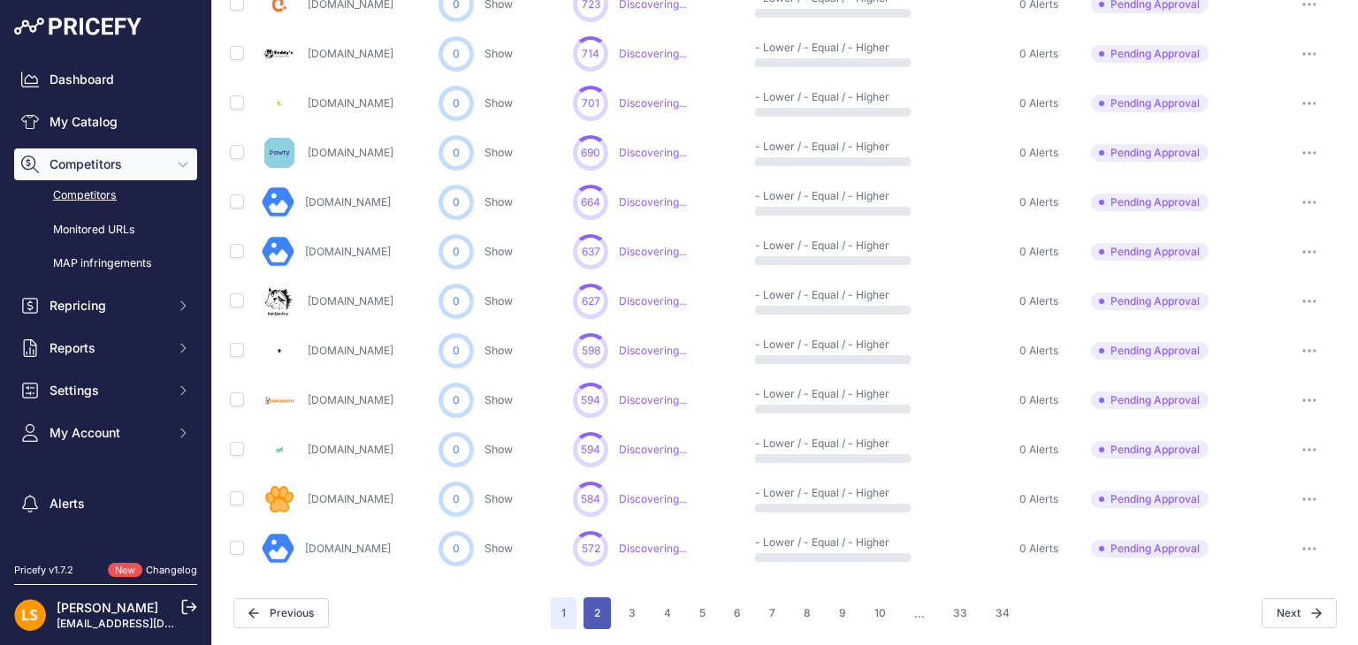
click at [587, 616] on button "2" at bounding box center [596, 614] width 27 height 32
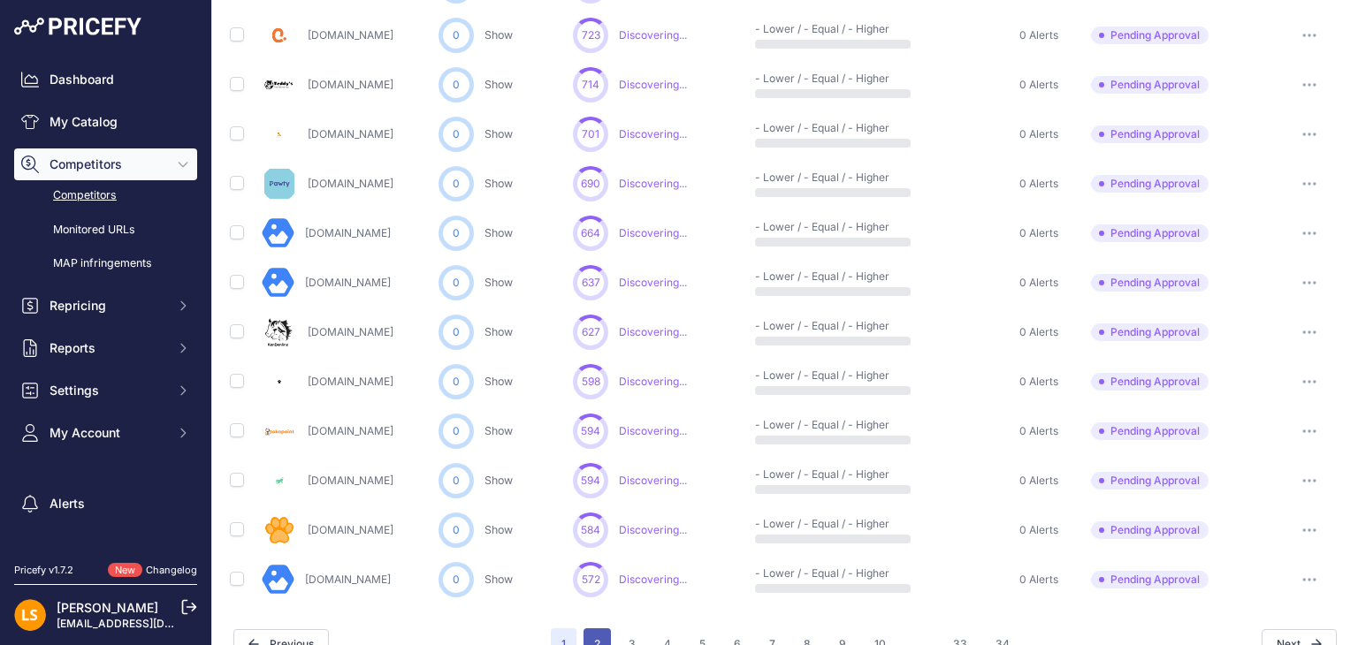
scroll to position [921, 0]
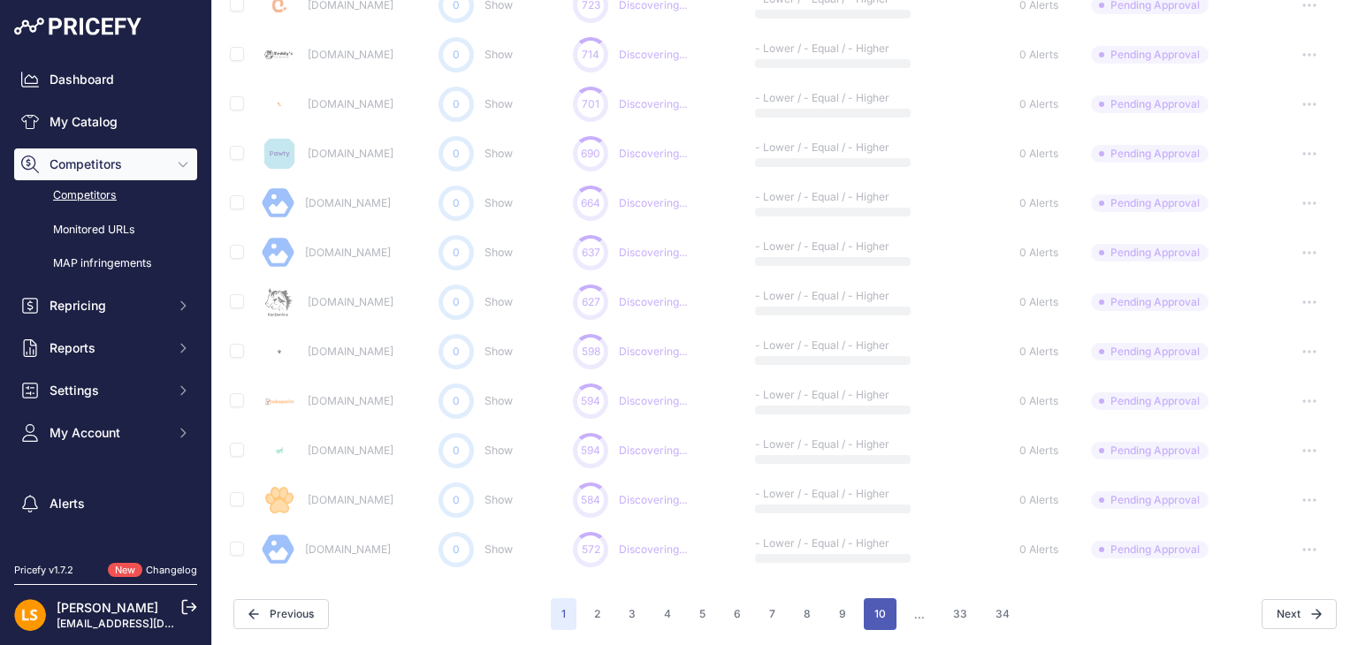
click at [879, 617] on button "10" at bounding box center [880, 614] width 33 height 32
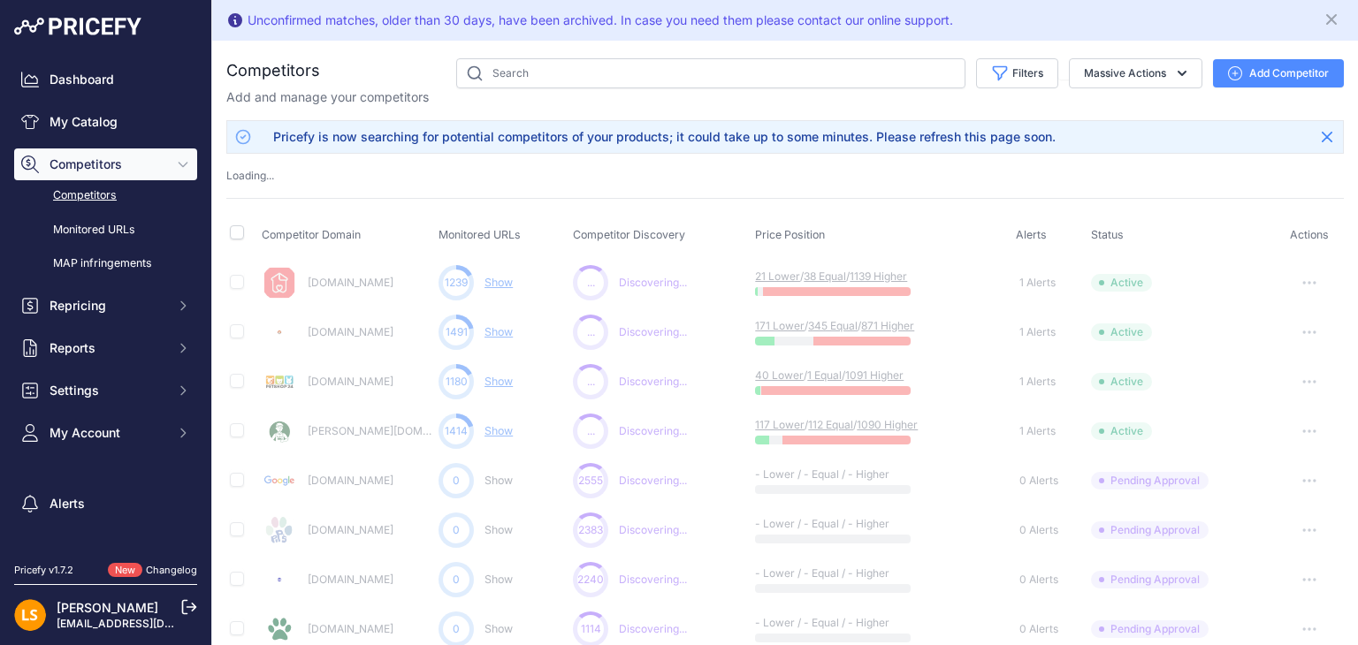
scroll to position [0, 0]
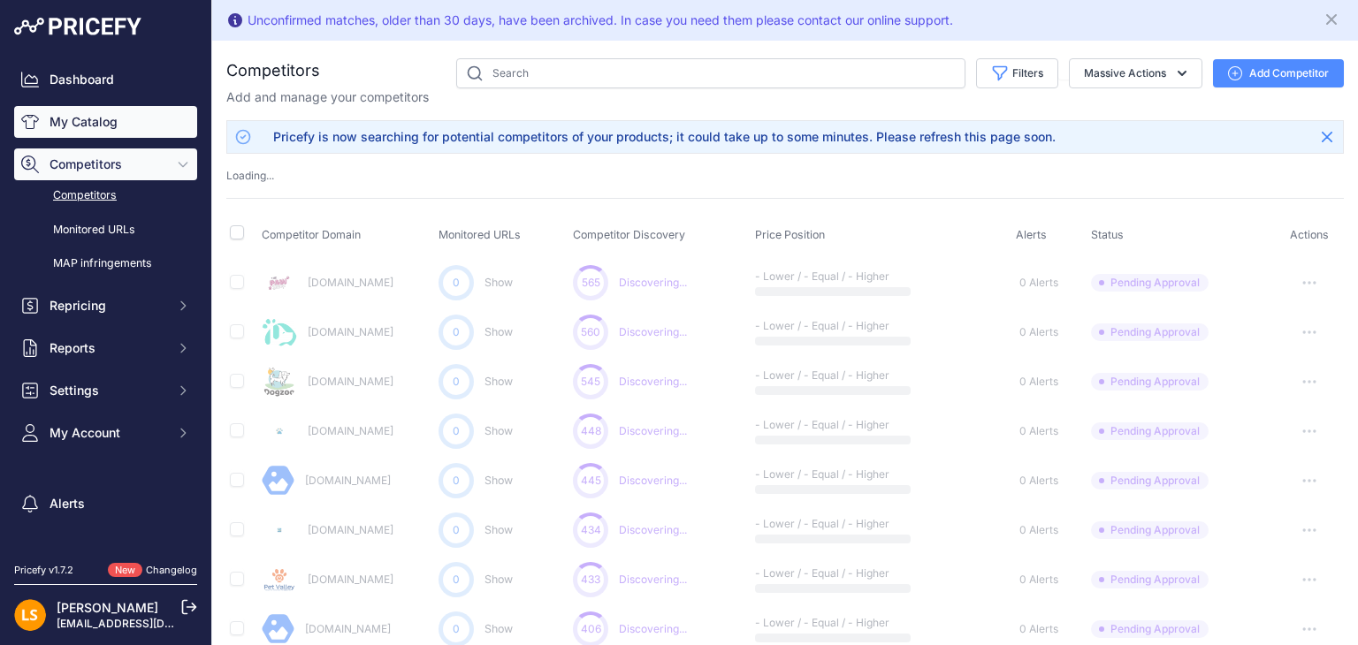
click at [79, 117] on link "My Catalog" at bounding box center [105, 122] width 183 height 32
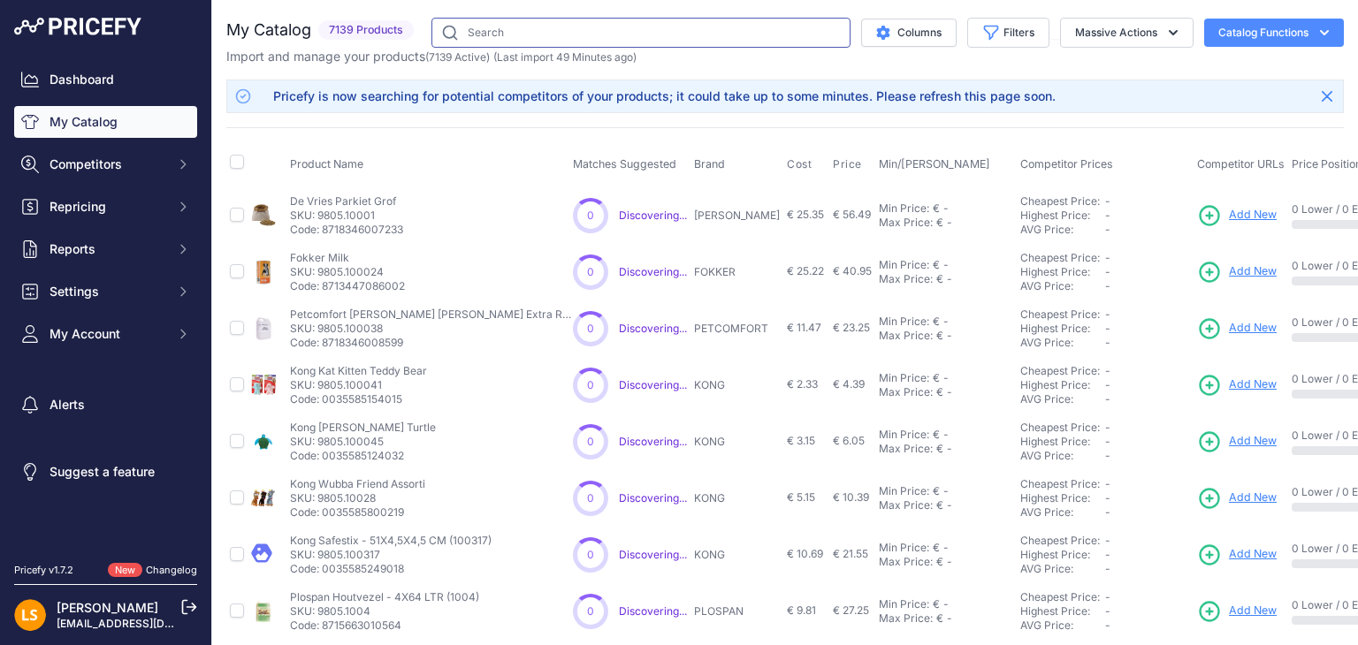
click at [499, 37] on input "text" at bounding box center [640, 33] width 419 height 30
paste input "[PERSON_NAME] Hond Rustic Vetleer Heartbeat Bruin"
type input "[PERSON_NAME] Hond Rustic Vetleer Heartbeat Bruin"
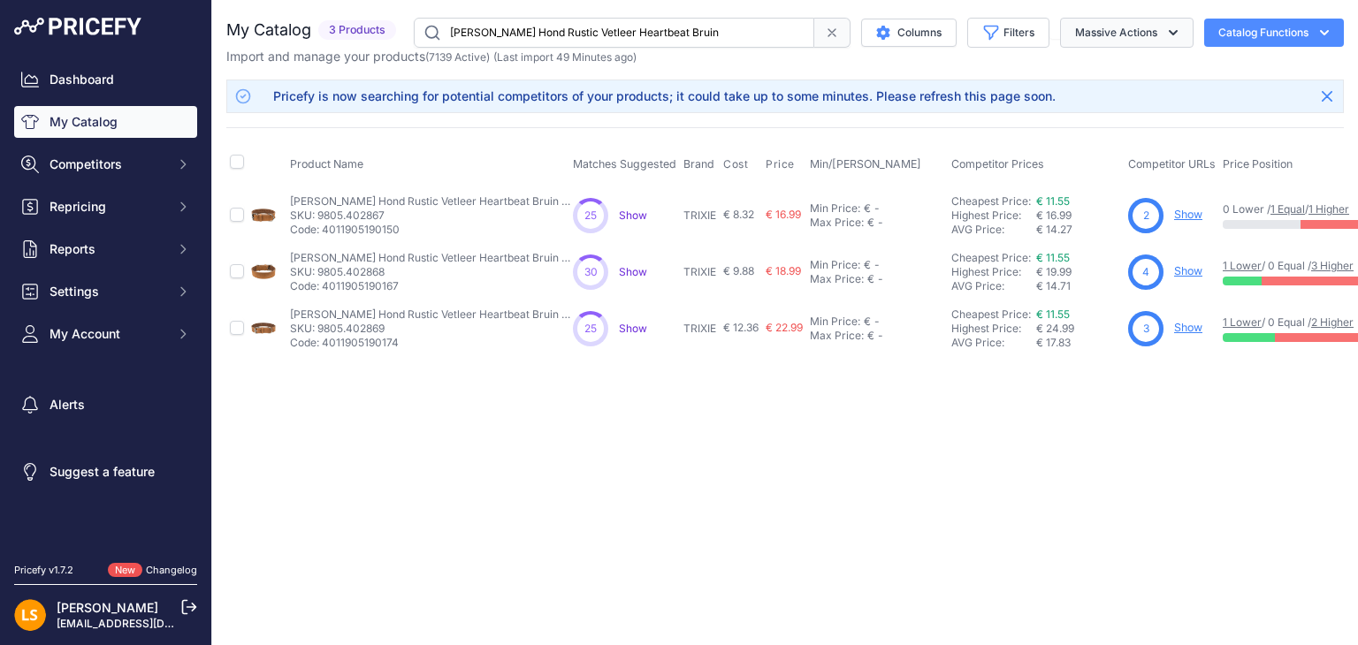
click at [1180, 29] on icon "button" at bounding box center [1173, 33] width 18 height 18
click at [1333, 33] on button "Catalog Functions" at bounding box center [1274, 33] width 140 height 28
click at [912, 446] on div "Close You are not connected to the internet." at bounding box center [785, 322] width 1146 height 645
click at [238, 214] on input "checkbox" at bounding box center [237, 215] width 14 height 14
checkbox input "true"
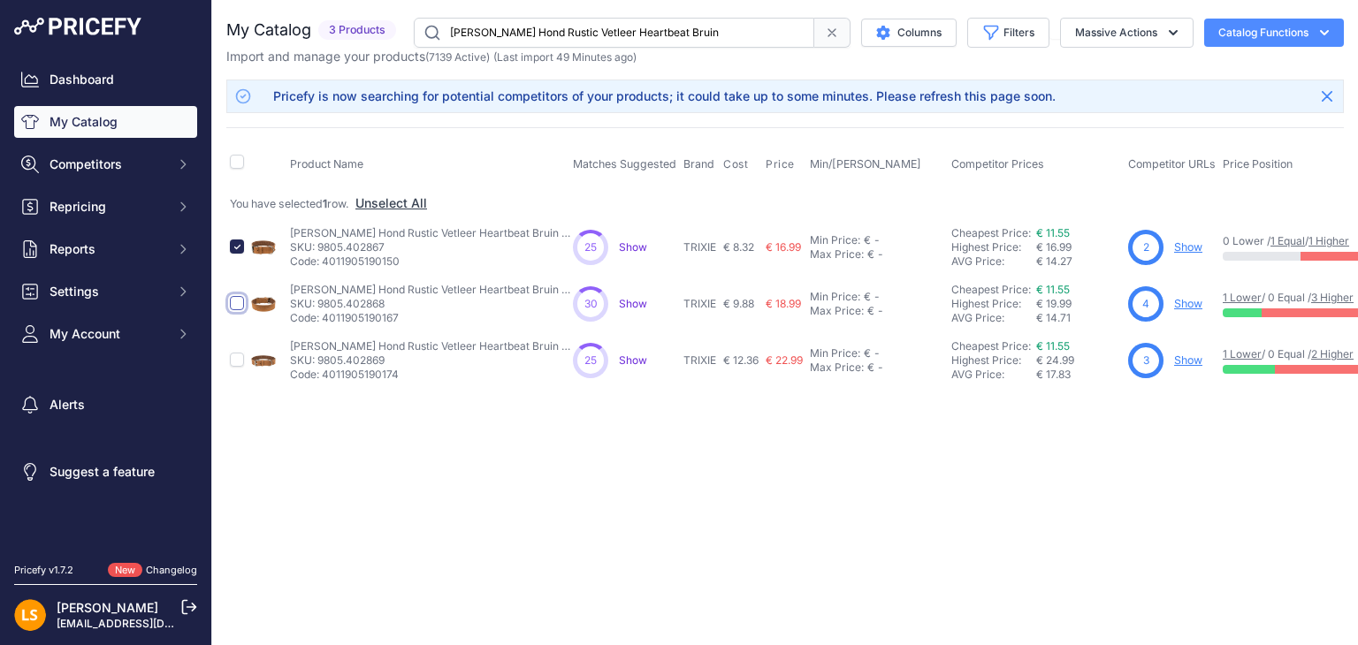
click at [234, 302] on input "checkbox" at bounding box center [237, 303] width 14 height 14
checkbox input "true"
click at [236, 360] on input "checkbox" at bounding box center [237, 360] width 14 height 14
checkbox input "true"
click at [1177, 40] on icon "button" at bounding box center [1173, 33] width 18 height 18
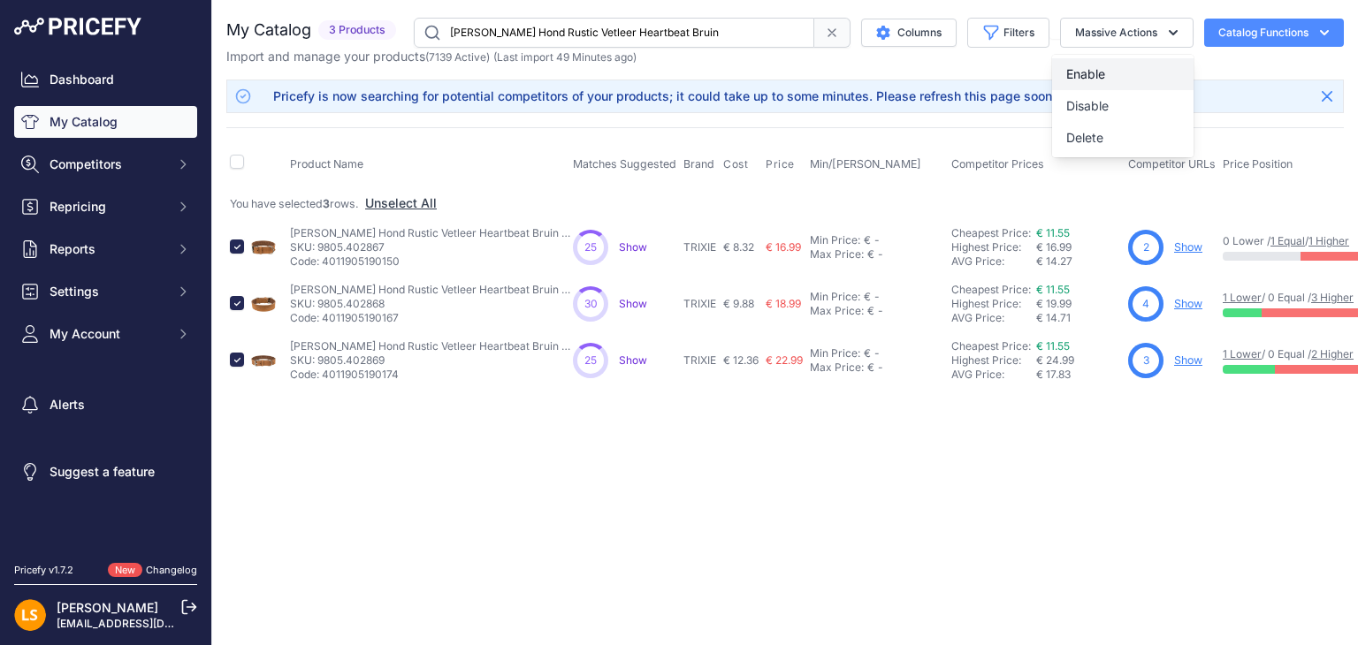
click at [1095, 70] on span "Enable" at bounding box center [1085, 73] width 39 height 15
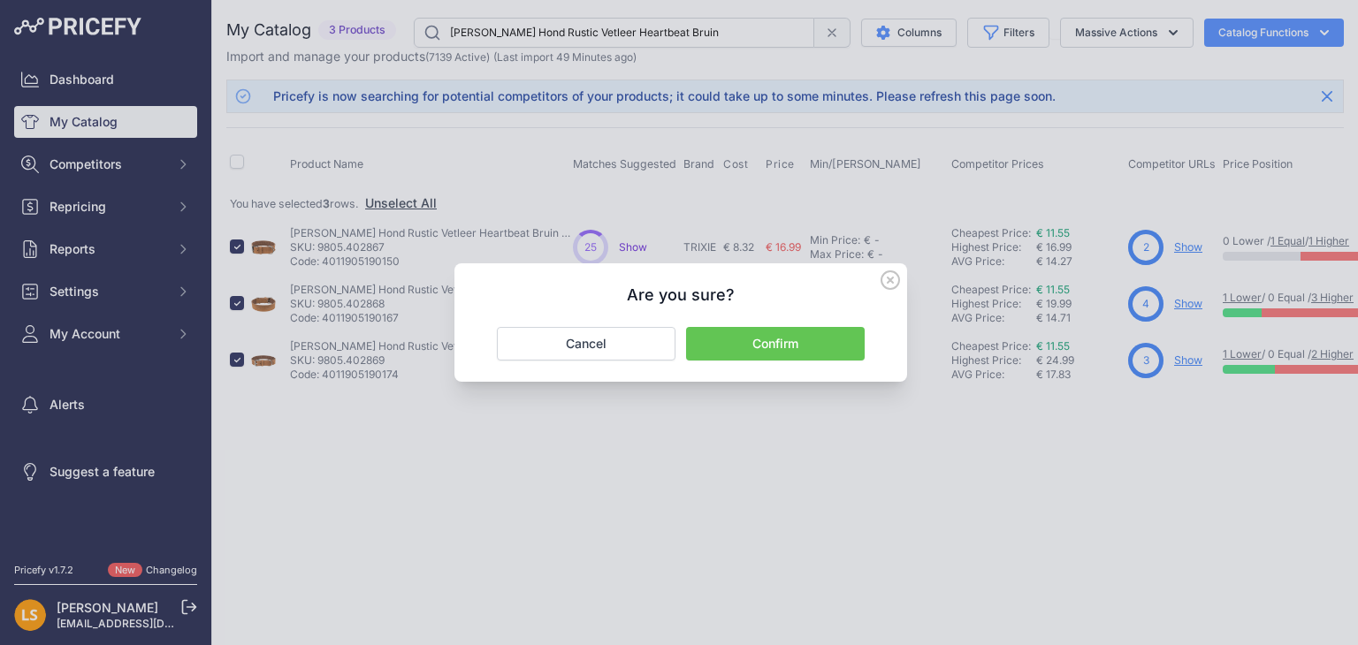
click at [776, 341] on button "Confirm" at bounding box center [775, 344] width 179 height 34
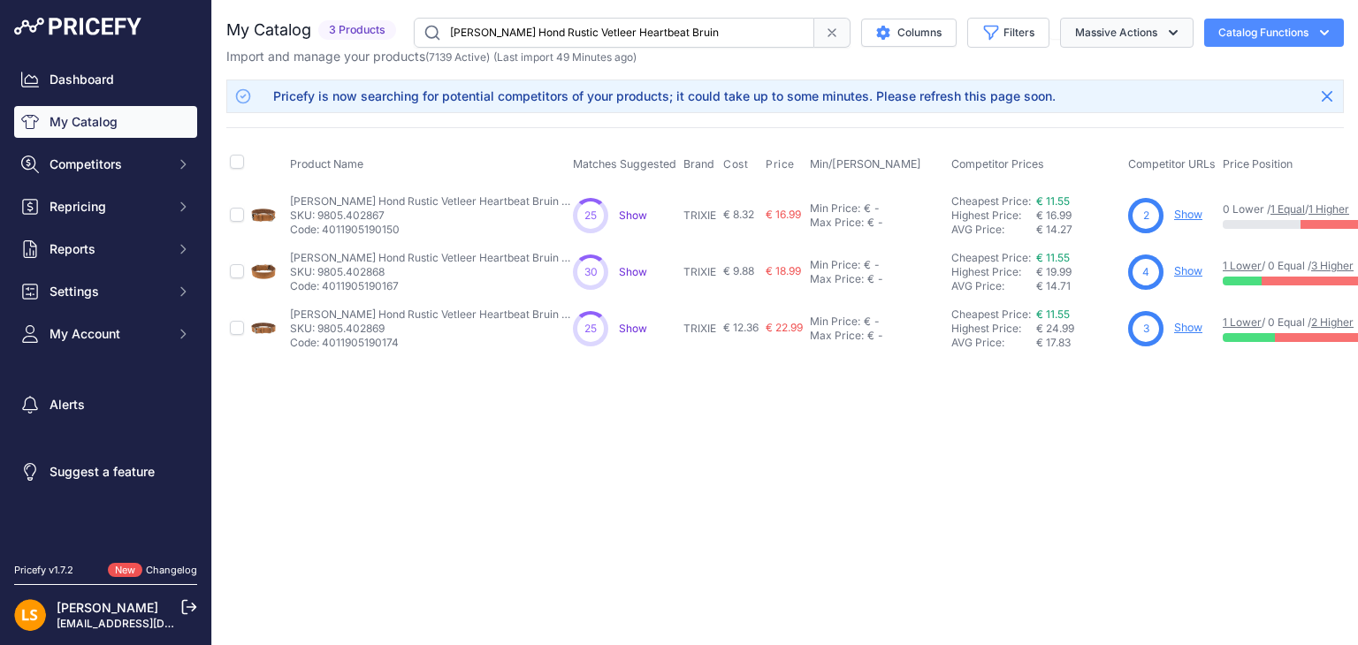
click at [1178, 40] on icon "button" at bounding box center [1173, 33] width 18 height 18
click at [712, 525] on div "Close You are not connected to the internet." at bounding box center [785, 322] width 1146 height 645
click at [76, 207] on span "Repricing" at bounding box center [108, 207] width 116 height 18
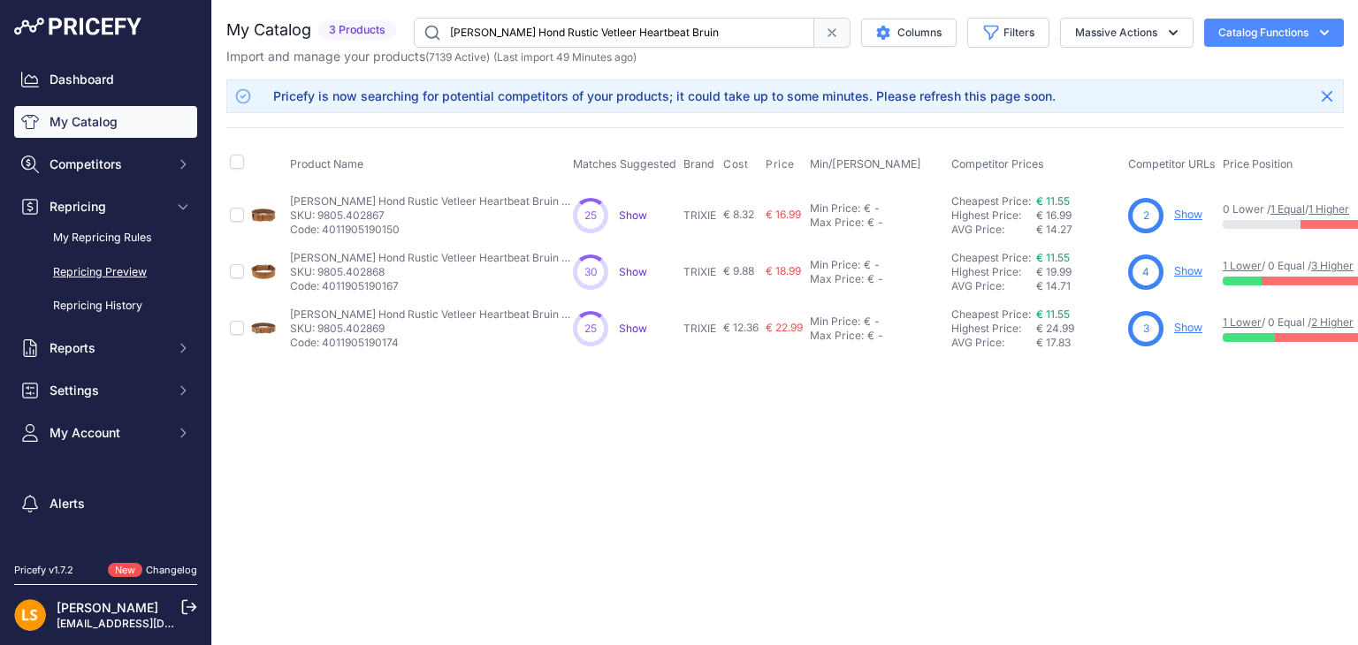
click at [112, 270] on link "Repricing Preview" at bounding box center [105, 272] width 183 height 31
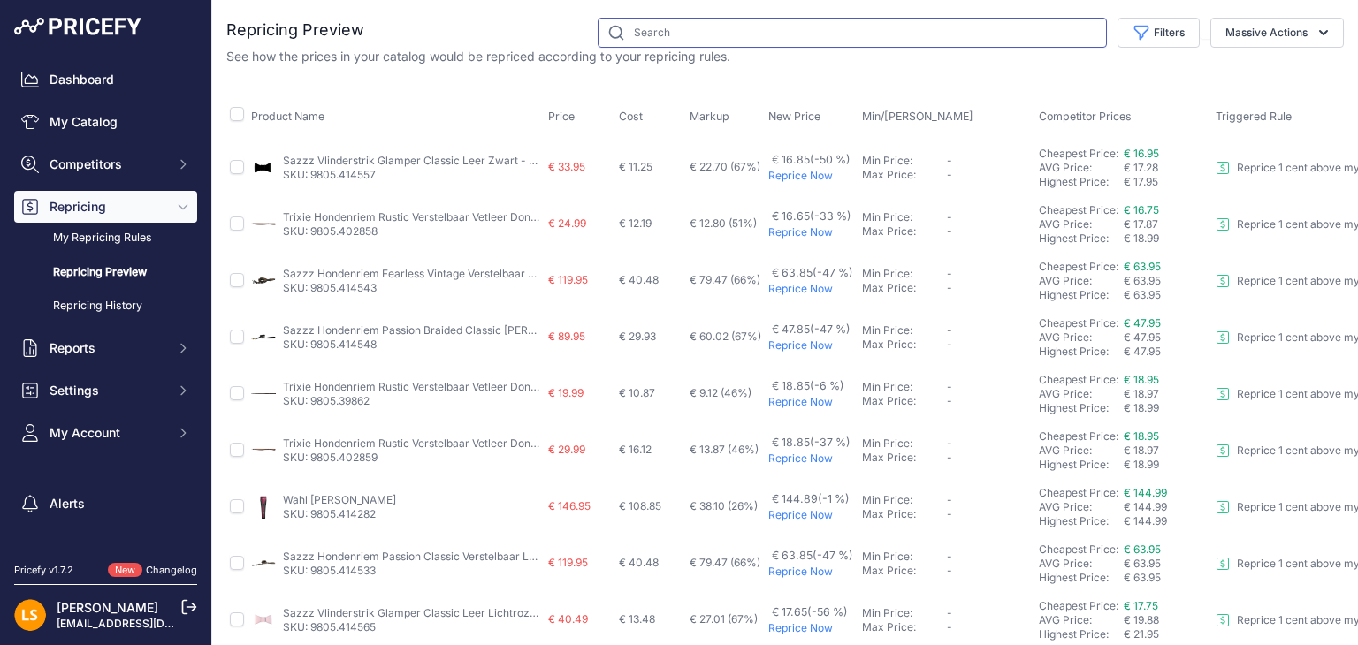
click at [687, 34] on input "text" at bounding box center [852, 33] width 509 height 30
paste input "[PERSON_NAME] Hond Rustic Vetleer Heartbeat Bruin"
type input "[PERSON_NAME] Hond Rustic Vetleer Heartbeat Bruin"
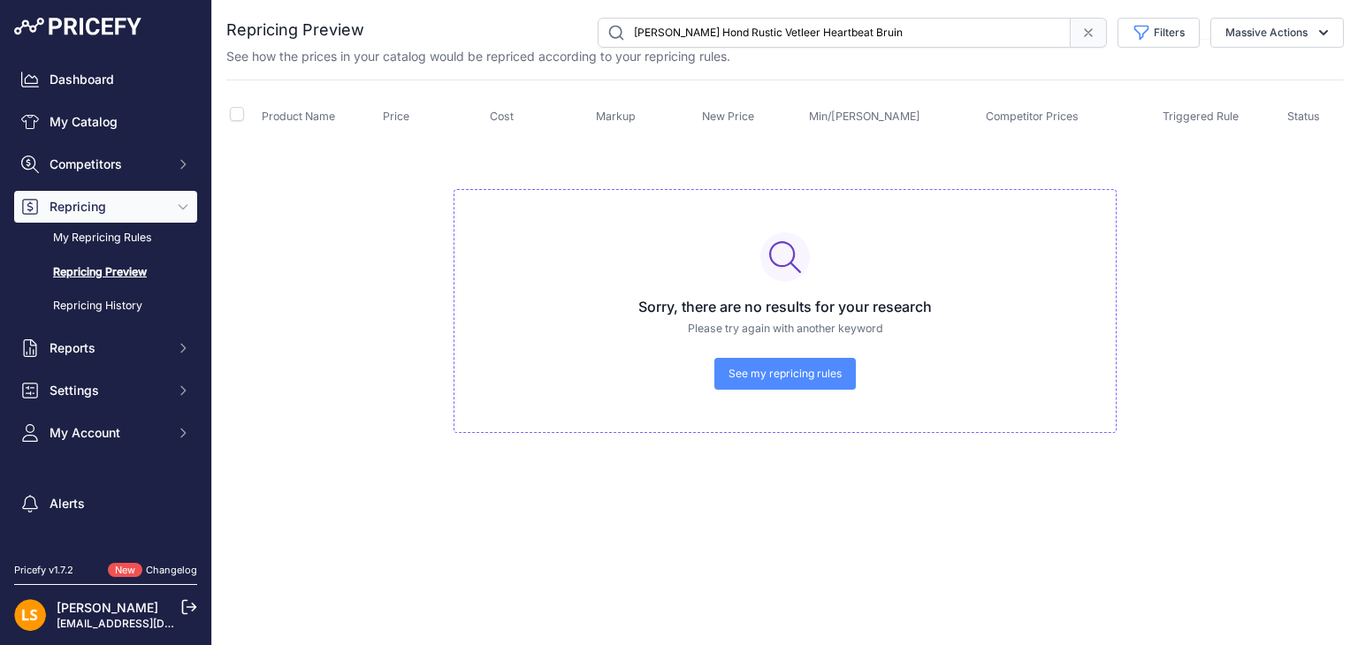
click at [1100, 40] on span at bounding box center [1089, 33] width 36 height 30
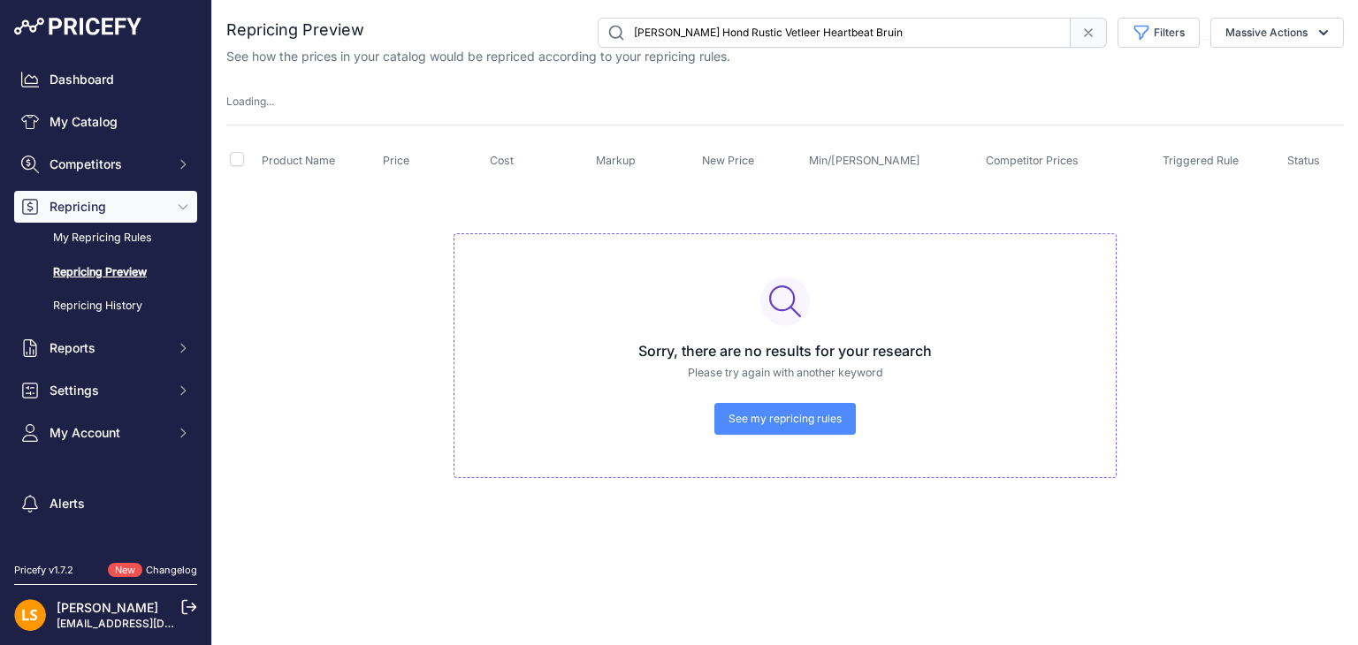
drag, startPoint x: 962, startPoint y: 30, endPoint x: 520, endPoint y: 10, distance: 442.5
click at [520, 10] on div "You are not connected to the internet. Repricing Preview" at bounding box center [784, 265] width 1117 height 531
click at [99, 270] on link "Repricing Preview" at bounding box center [105, 272] width 183 height 31
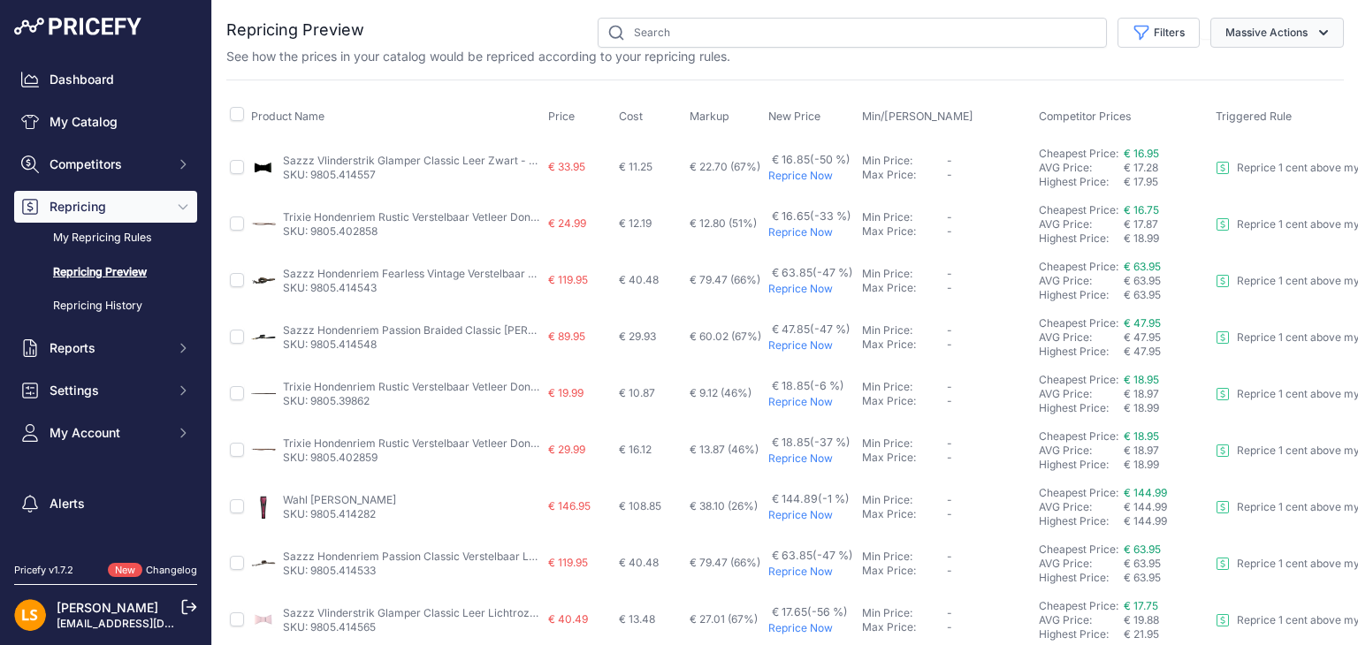
click at [1319, 32] on button "Massive Actions" at bounding box center [1276, 33] width 133 height 30
click at [234, 116] on input "checkbox" at bounding box center [237, 114] width 14 height 14
checkbox input "true"
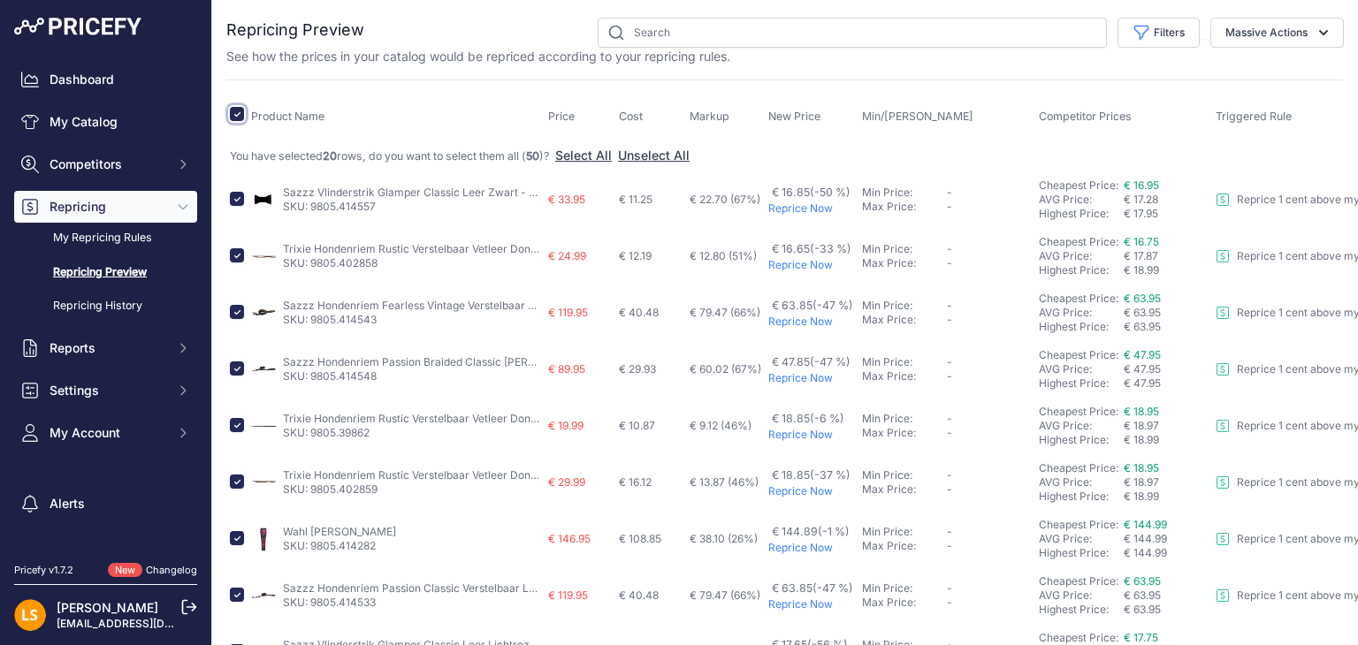
click at [236, 115] on input "checkbox" at bounding box center [237, 114] width 14 height 14
checkbox input "false"
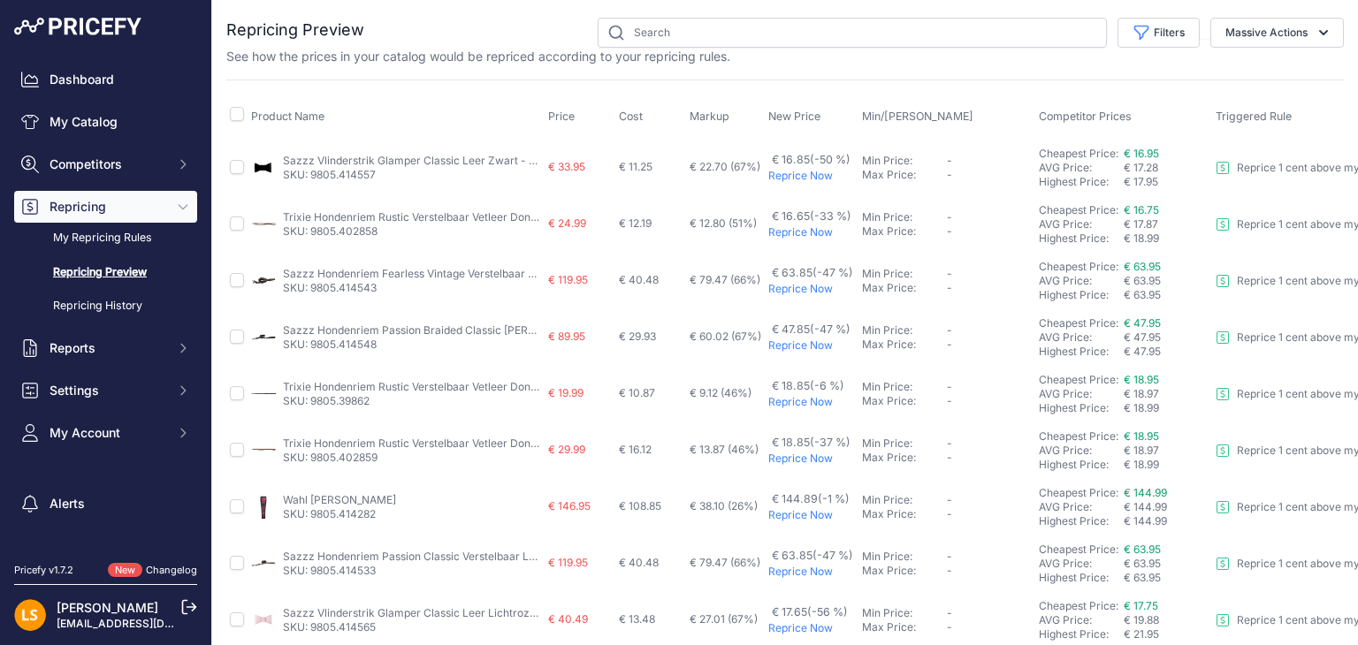
click at [364, 387] on link "Trixie Hondenriem Rustic Verstelbaar Vetleer Donkerbruin - 200X1,2 CM (398620)" at bounding box center [487, 386] width 409 height 13
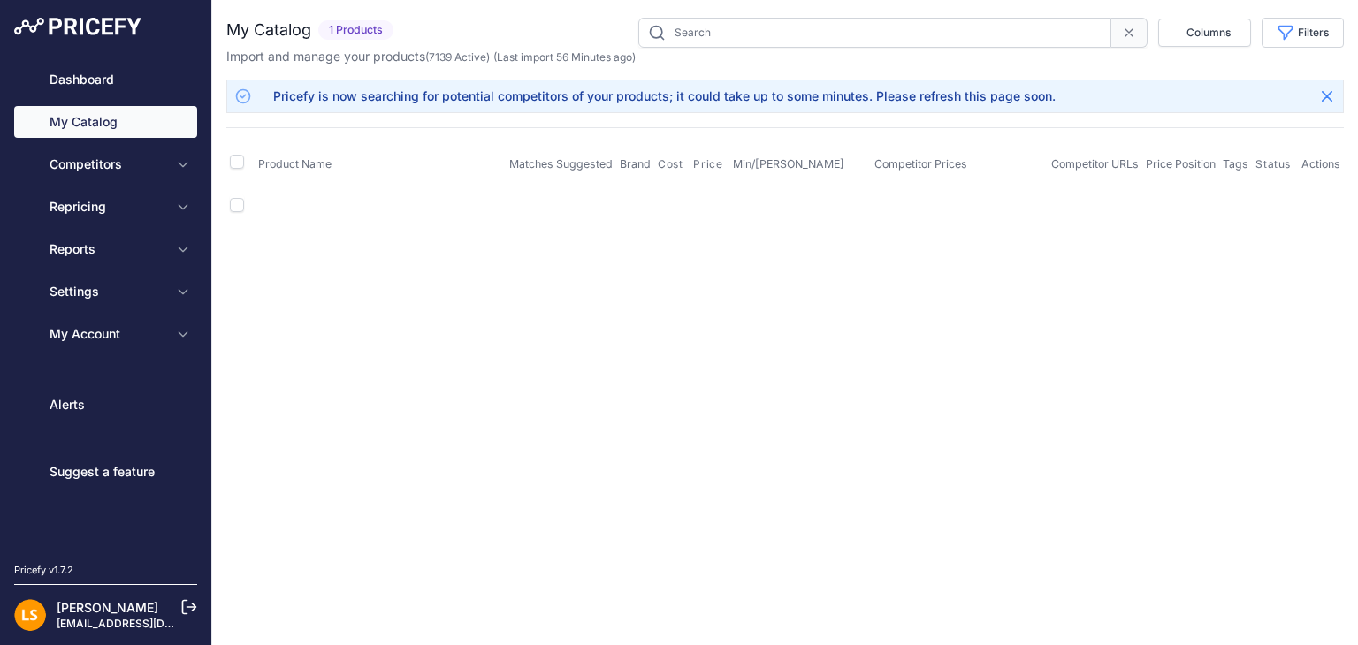
type input "9805.39862"
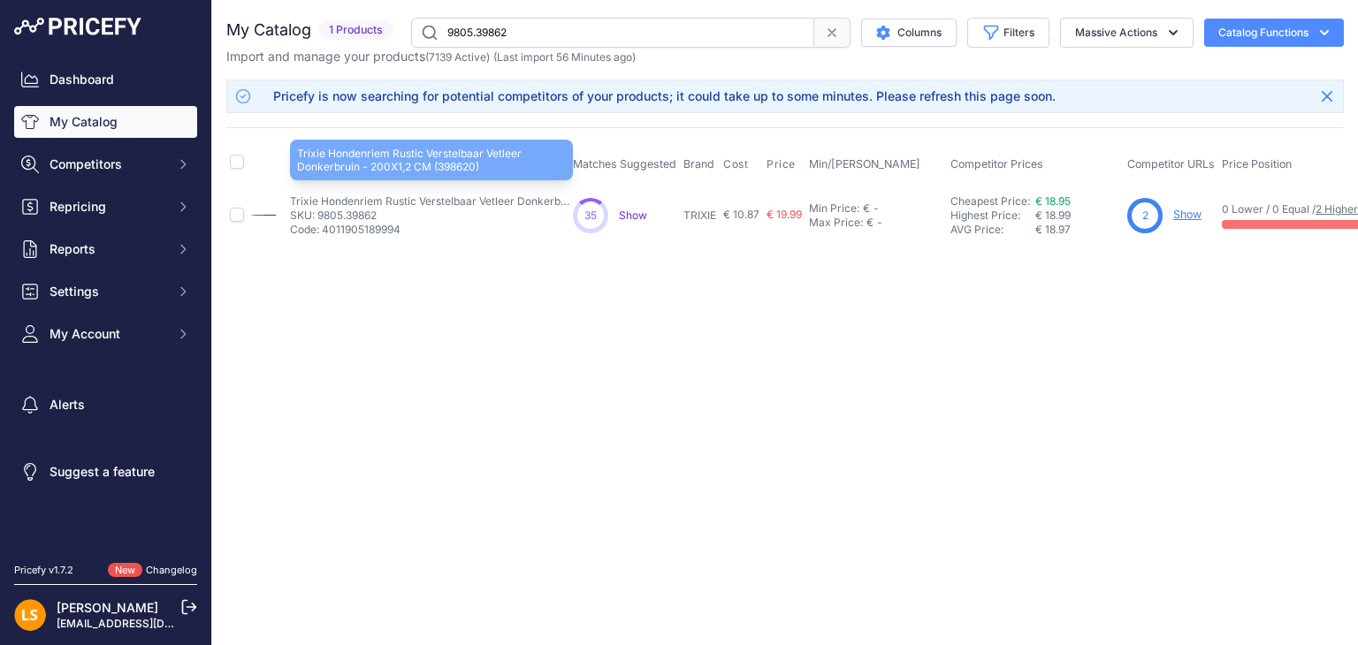
drag, startPoint x: 292, startPoint y: 201, endPoint x: 566, endPoint y: 195, distance: 274.1
click at [566, 195] on p "Trixie Hondenriem Rustic Verstelbaar Vetleer Donkerbruin - 200X1,2 CM (398620)" at bounding box center [431, 201] width 283 height 14
click at [495, 198] on p "Trixie Hondenriem Rustic Verstelbaar Vetleer Donkerbruin - 200X1,2 CM (398620)" at bounding box center [431, 201] width 283 height 14
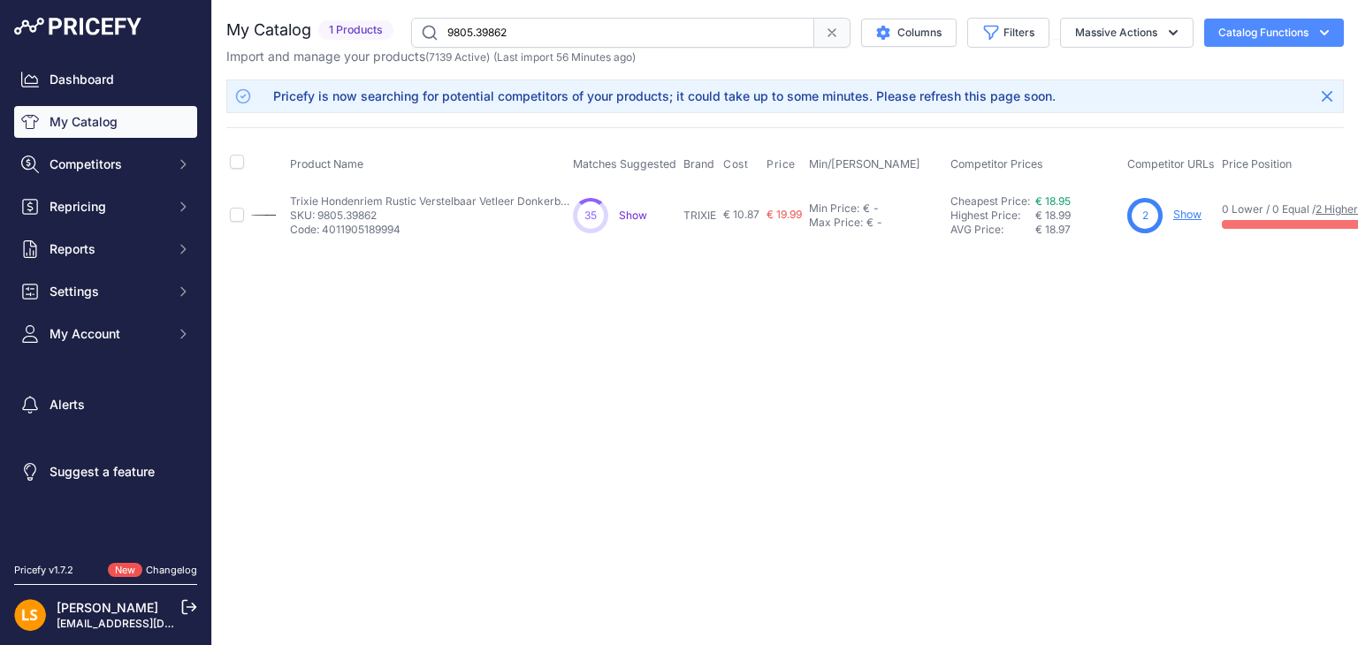
click at [365, 224] on p "Code: 4011905189994" at bounding box center [431, 230] width 283 height 14
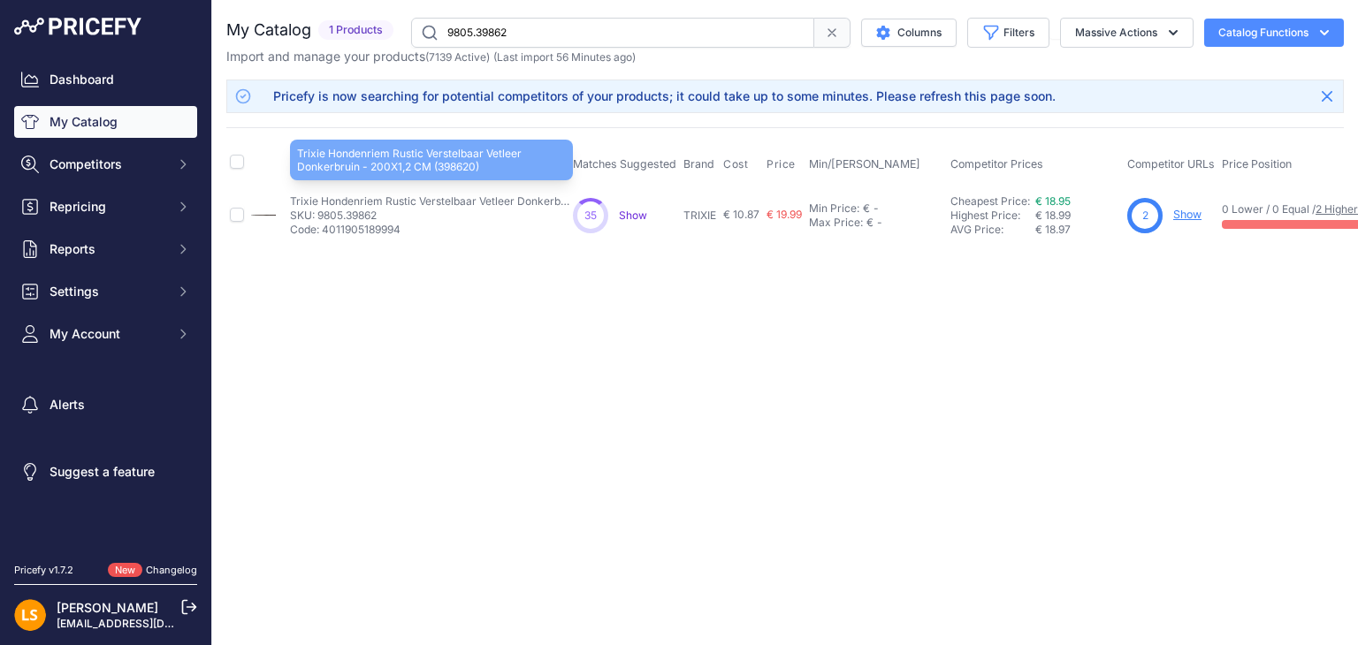
drag, startPoint x: 293, startPoint y: 199, endPoint x: 569, endPoint y: 205, distance: 276.8
click at [569, 205] on p "Trixie Hondenriem Rustic Verstelbaar Vetleer Donkerbruin - 200X1,2 CM (398620)" at bounding box center [431, 201] width 283 height 14
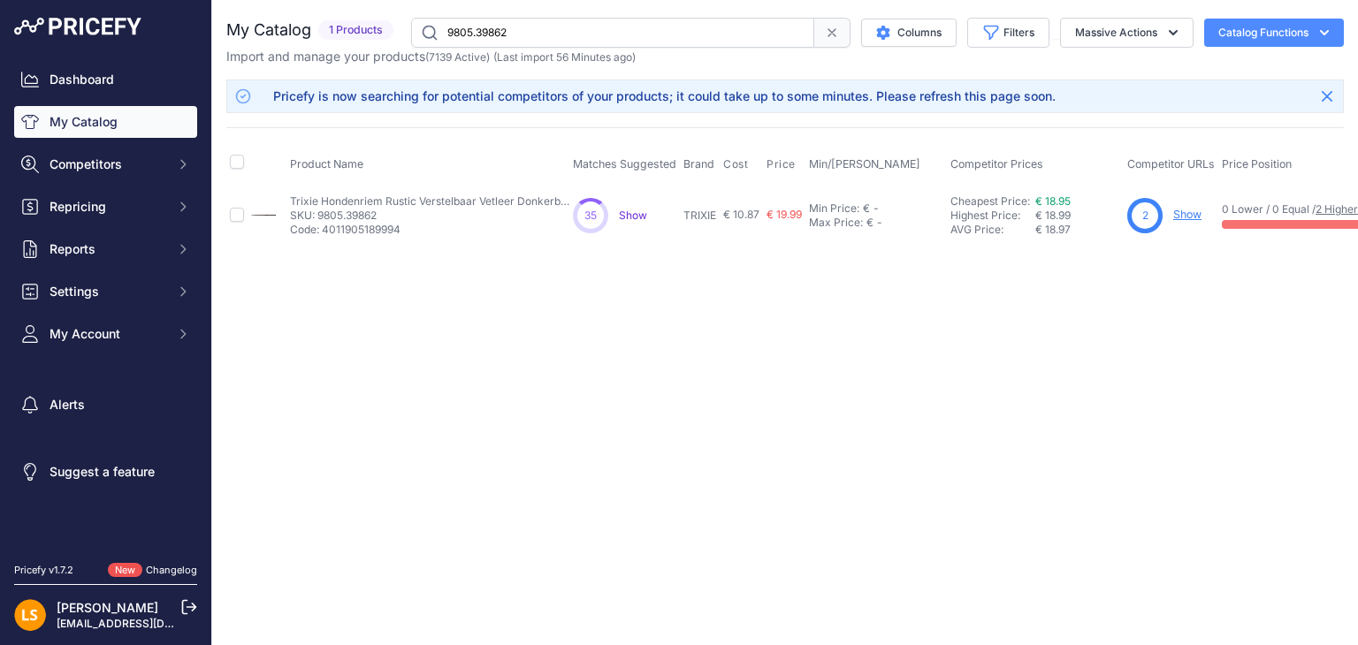
copy p "Trixie Hondenriem Rustic Verstelbaar Vetleer Donkerbru"
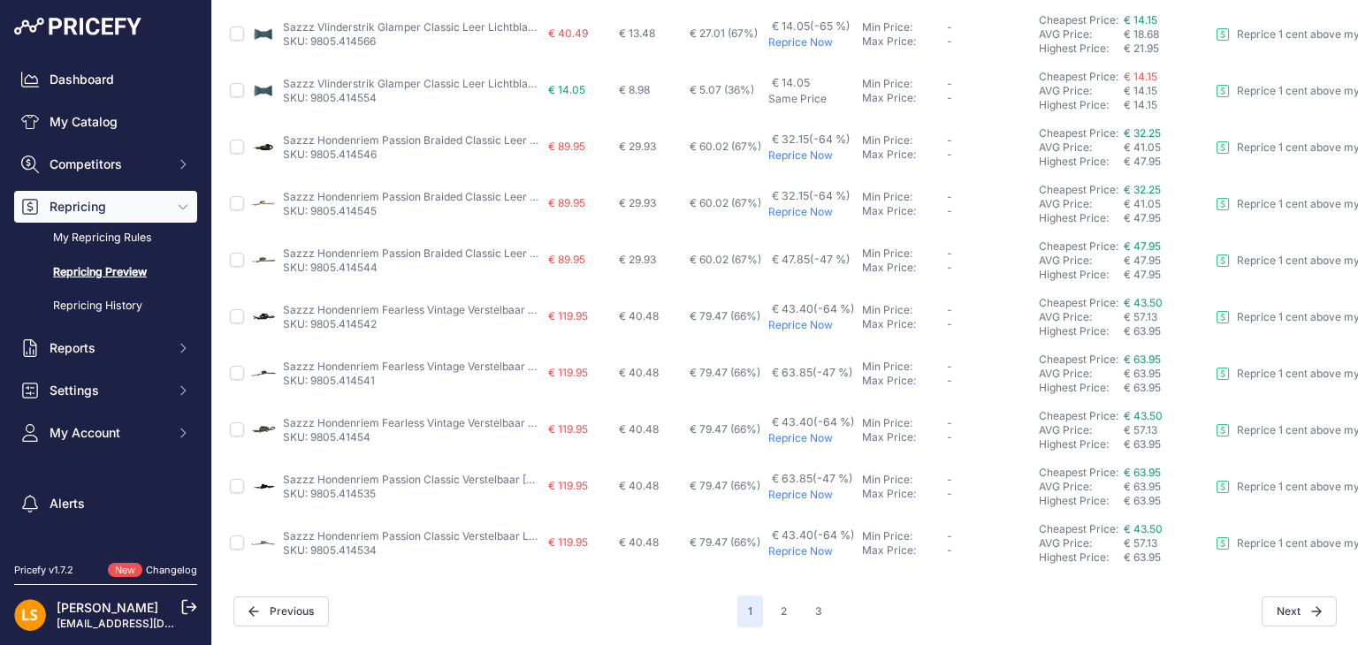
scroll to position [711, 0]
click at [776, 598] on button "2" at bounding box center [783, 612] width 27 height 32
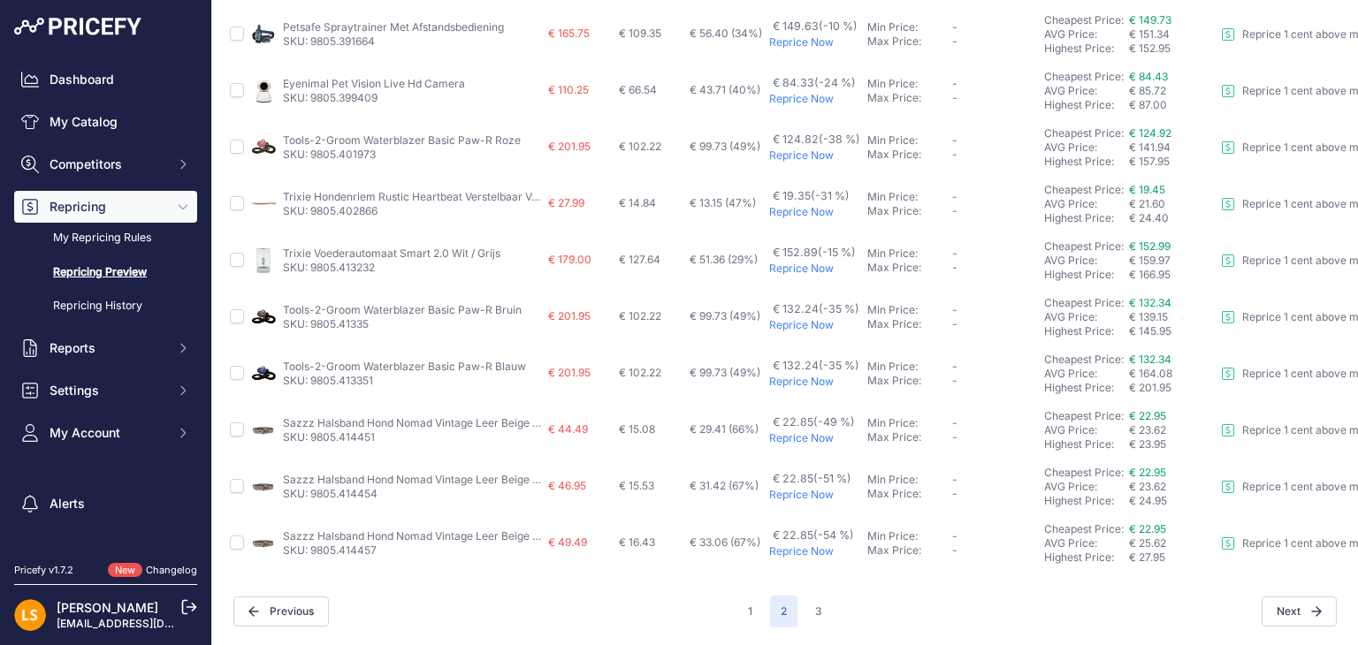
scroll to position [711, 0]
click at [810, 597] on button "3" at bounding box center [818, 612] width 28 height 32
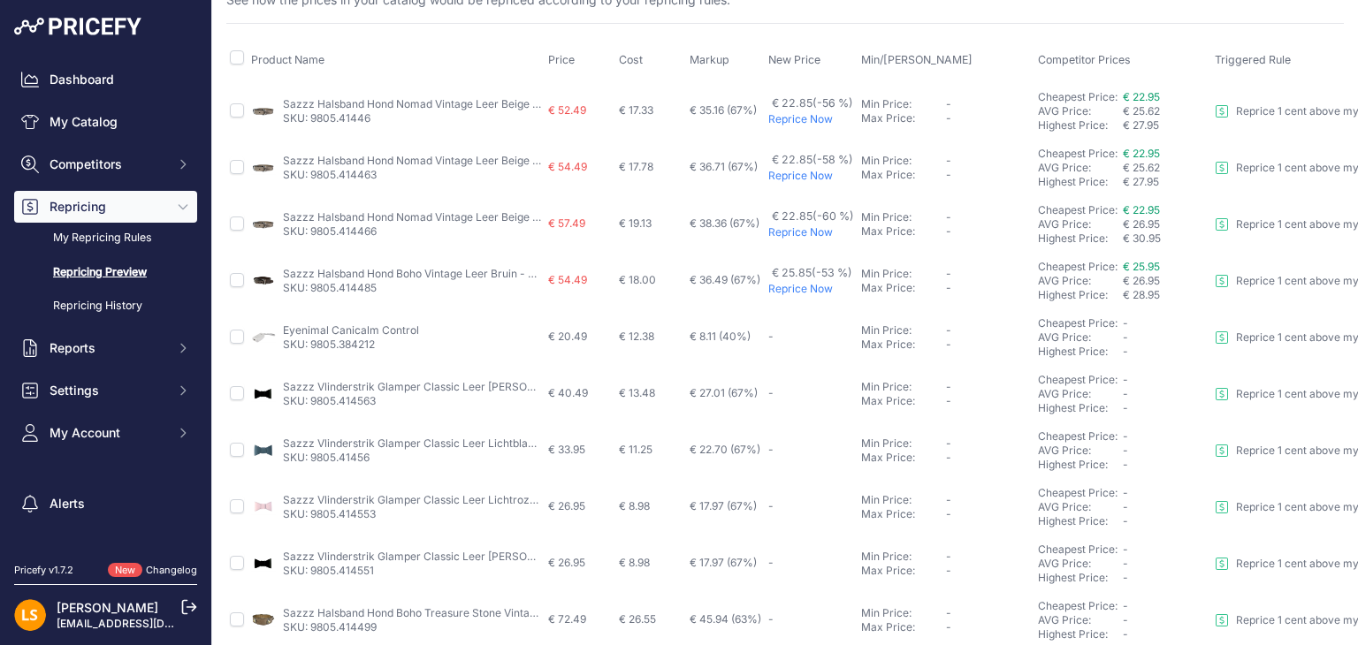
scroll to position [145, 0]
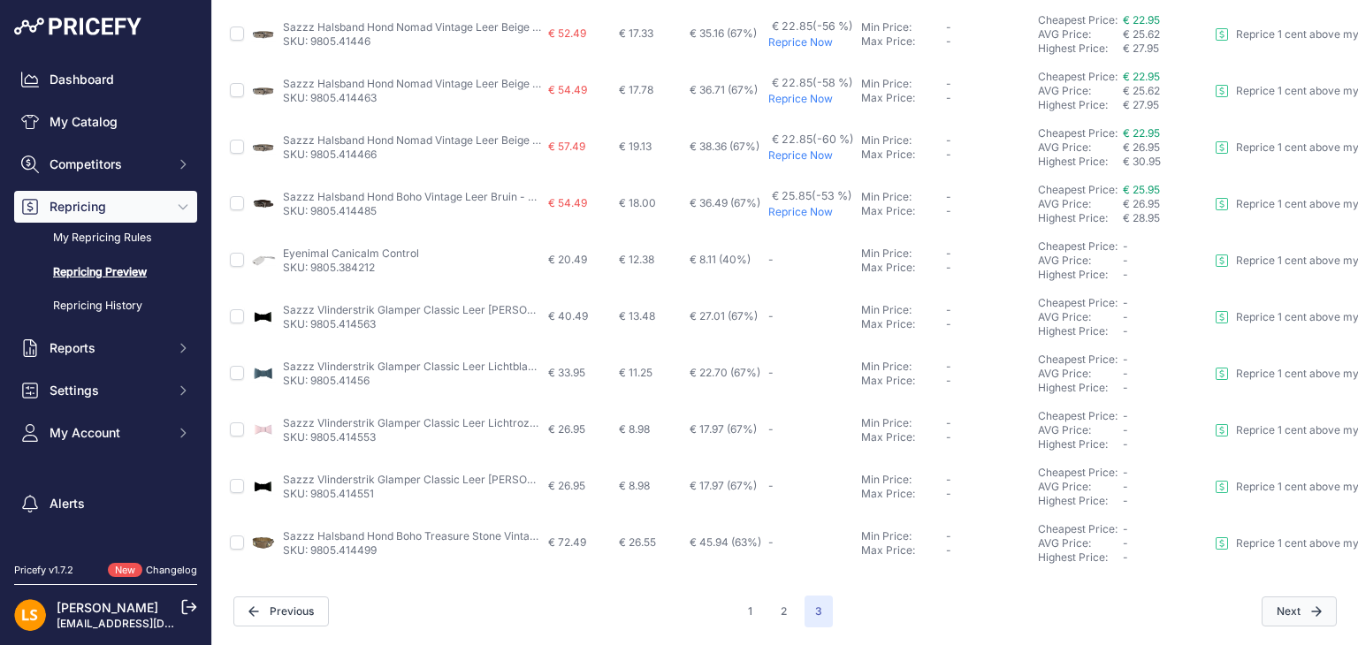
click at [1311, 606] on icon at bounding box center [1316, 611] width 11 height 11
click at [1287, 597] on span "Next" at bounding box center [1298, 612] width 75 height 30
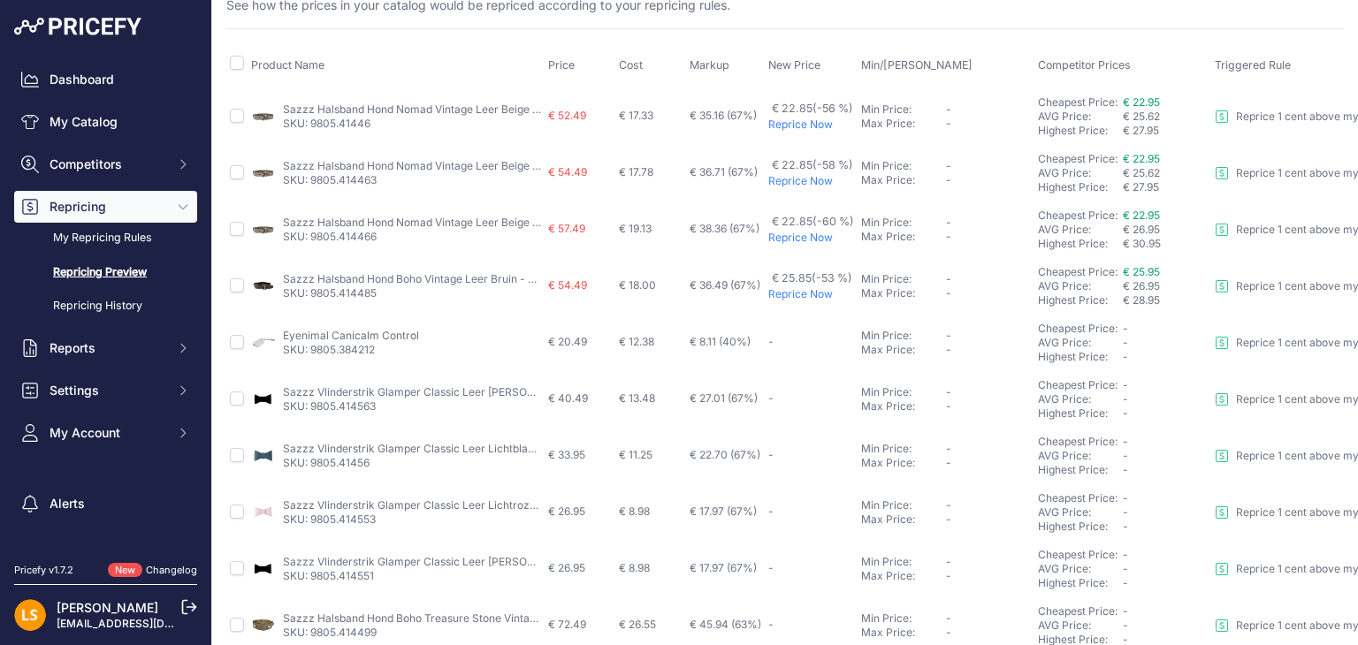
scroll to position [0, 0]
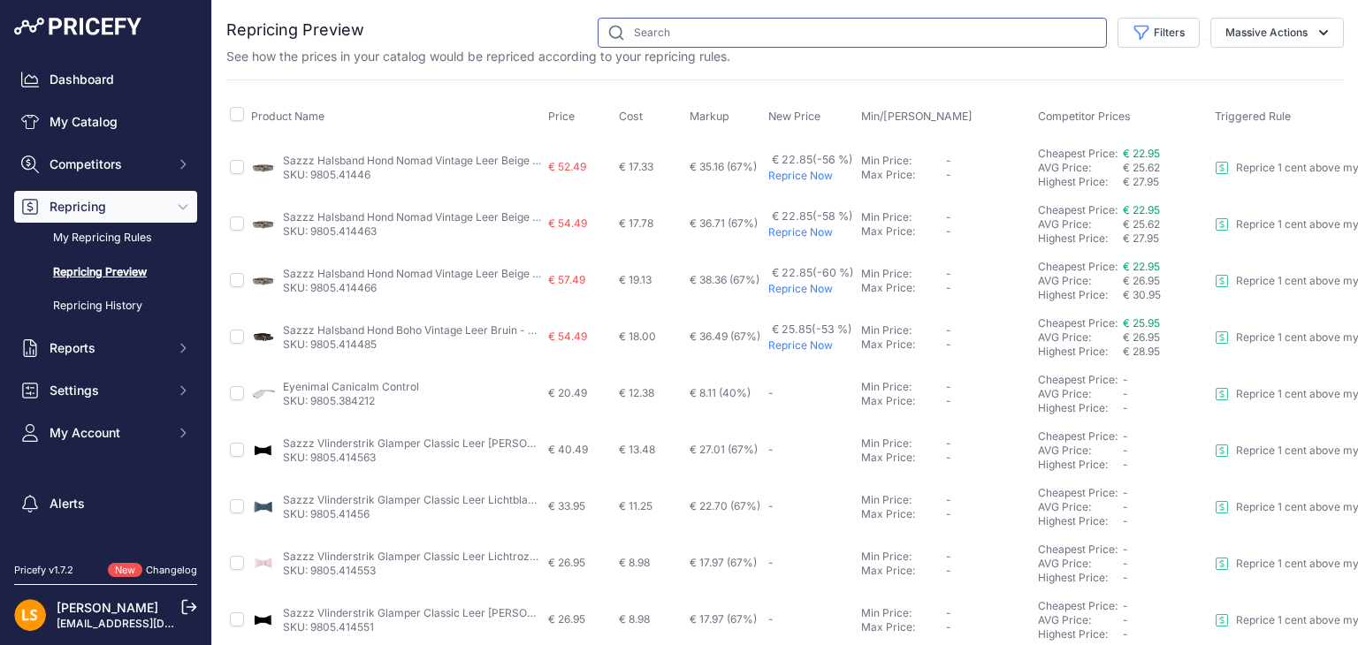
click at [653, 34] on input "text" at bounding box center [852, 33] width 509 height 30
click at [721, 11] on div "You are not connected to the internet. Repricing Preview" at bounding box center [784, 389] width 1117 height 779
click at [710, 33] on input "text" at bounding box center [852, 33] width 509 height 30
paste input "Trixie Hondenriem Politielijn Active Leer Zwart"
type input "Trixie Hondenriem Politielijn Active Leer Zwart"
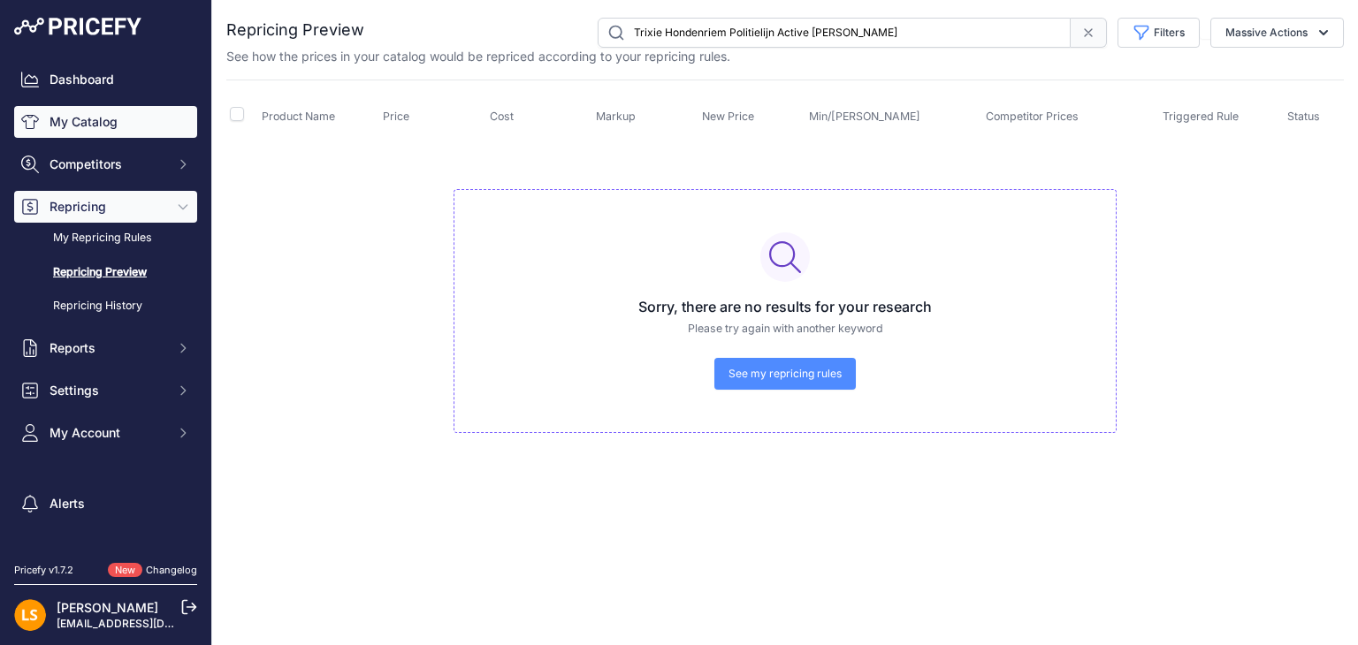
click at [92, 126] on link "My Catalog" at bounding box center [105, 122] width 183 height 32
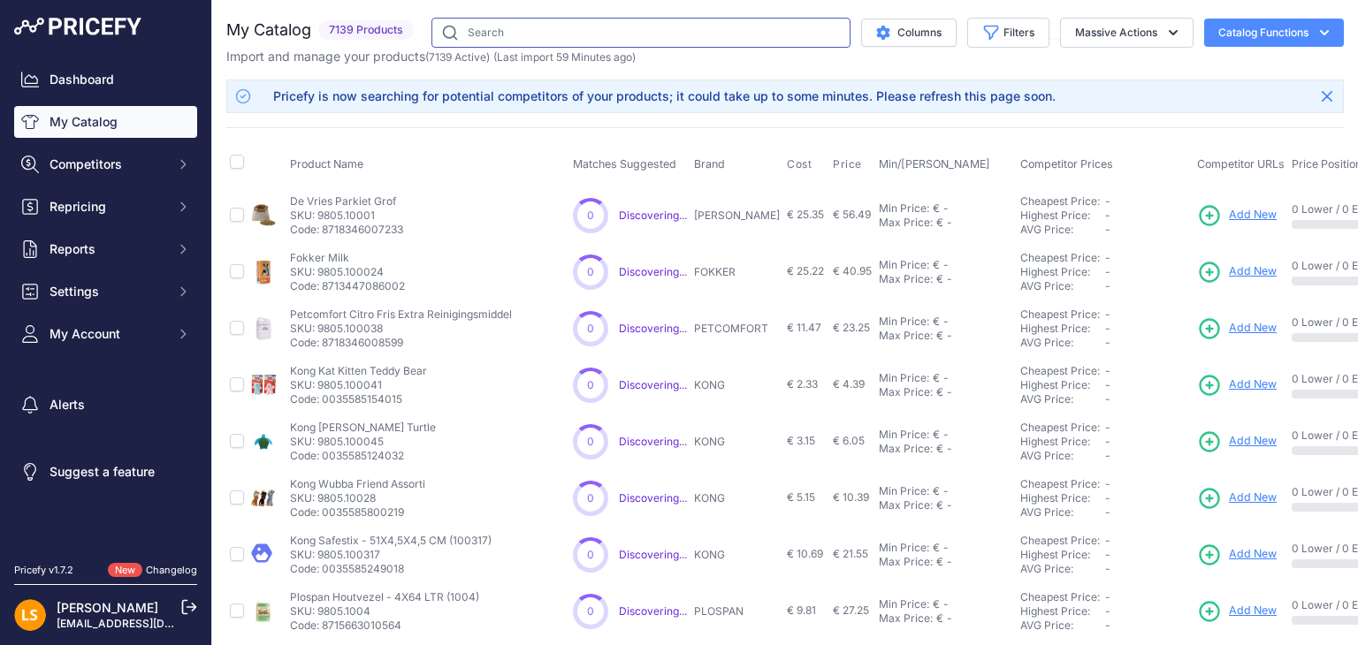
click at [563, 37] on input "text" at bounding box center [640, 33] width 419 height 30
paste input "Trixie Hondenriem Politielijn Active Leer Zwart"
type input "Trixie Hondenriem Politielijn Active Leer Zwart"
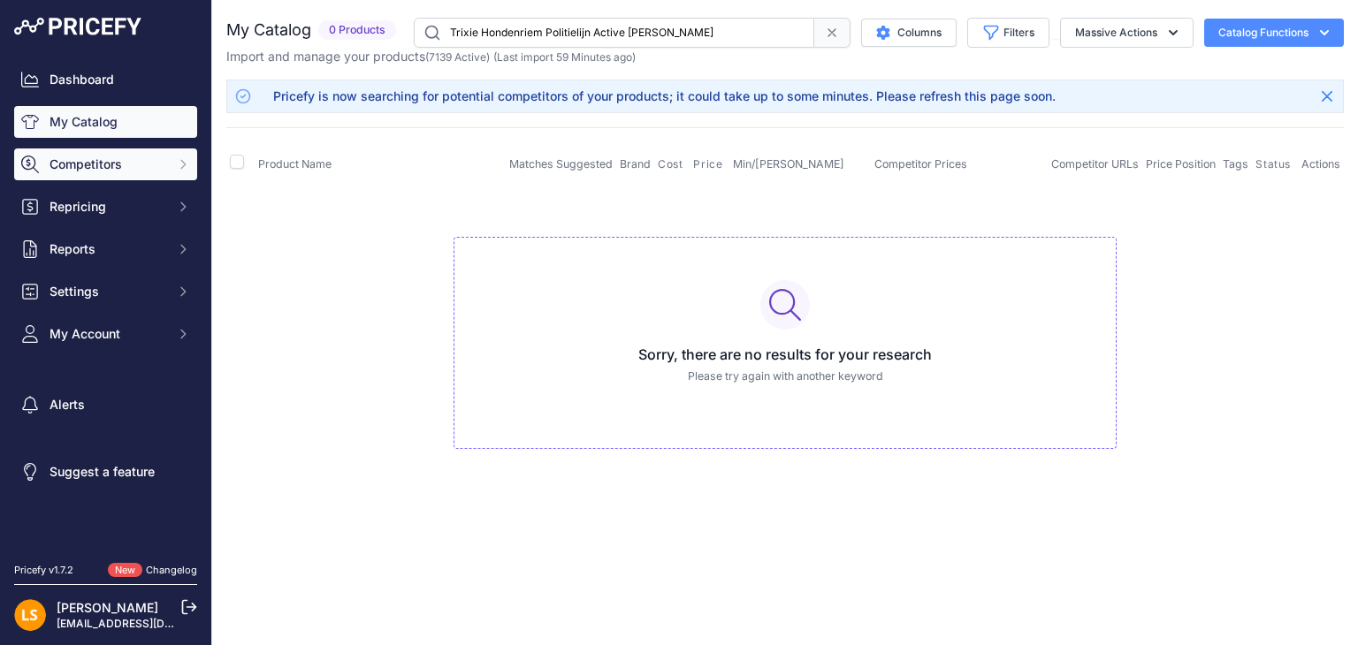
click at [113, 171] on span "Competitors" at bounding box center [108, 165] width 116 height 18
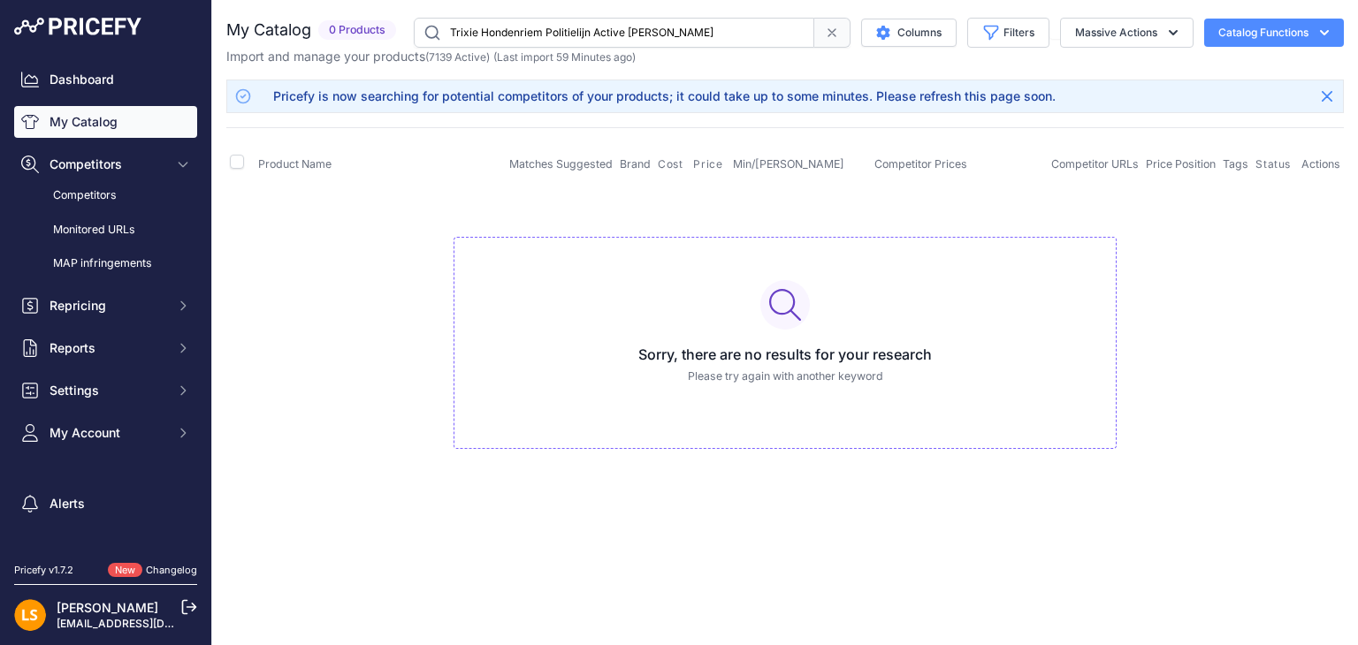
click at [85, 121] on link "My Catalog" at bounding box center [105, 122] width 183 height 32
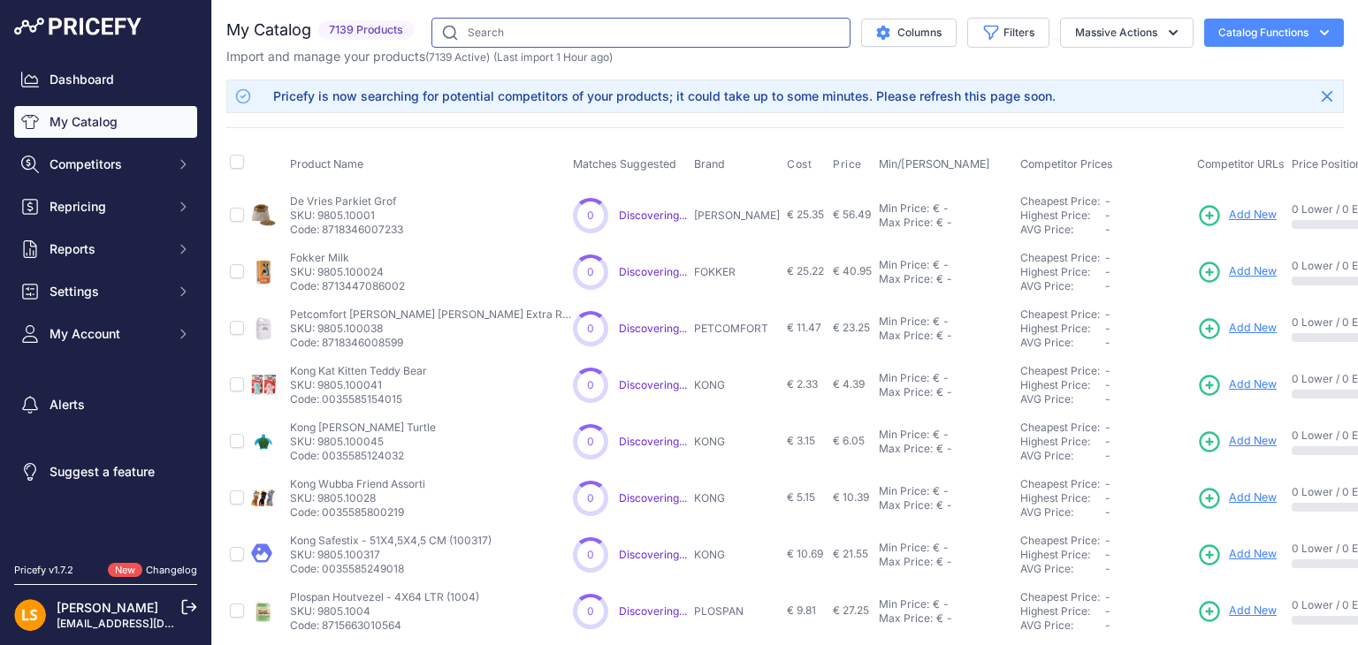
click at [492, 27] on input "text" at bounding box center [640, 33] width 419 height 30
paste input "Sazzz Halsband Hond Braveheart Classic Leer Lichtroze"
type input "Sazzz Halsband Hond Braveheart Classic Leer Lichtroze"
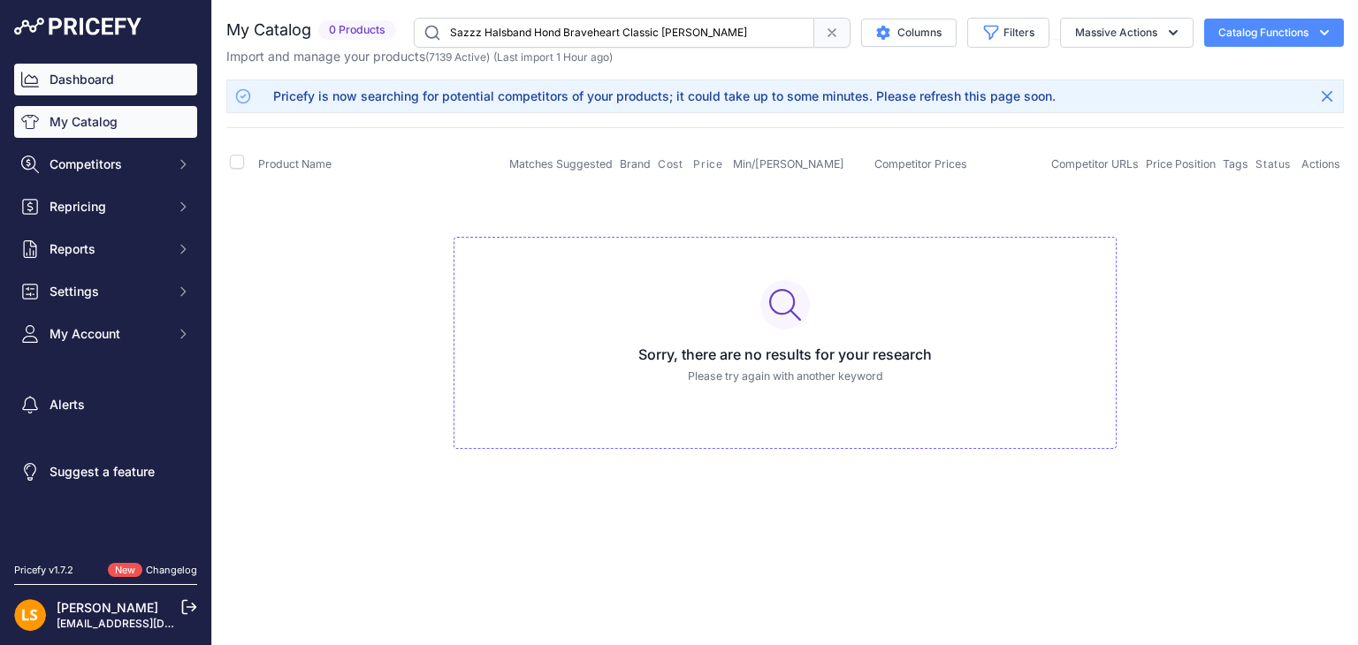
click at [101, 82] on link "Dashboard" at bounding box center [105, 80] width 183 height 32
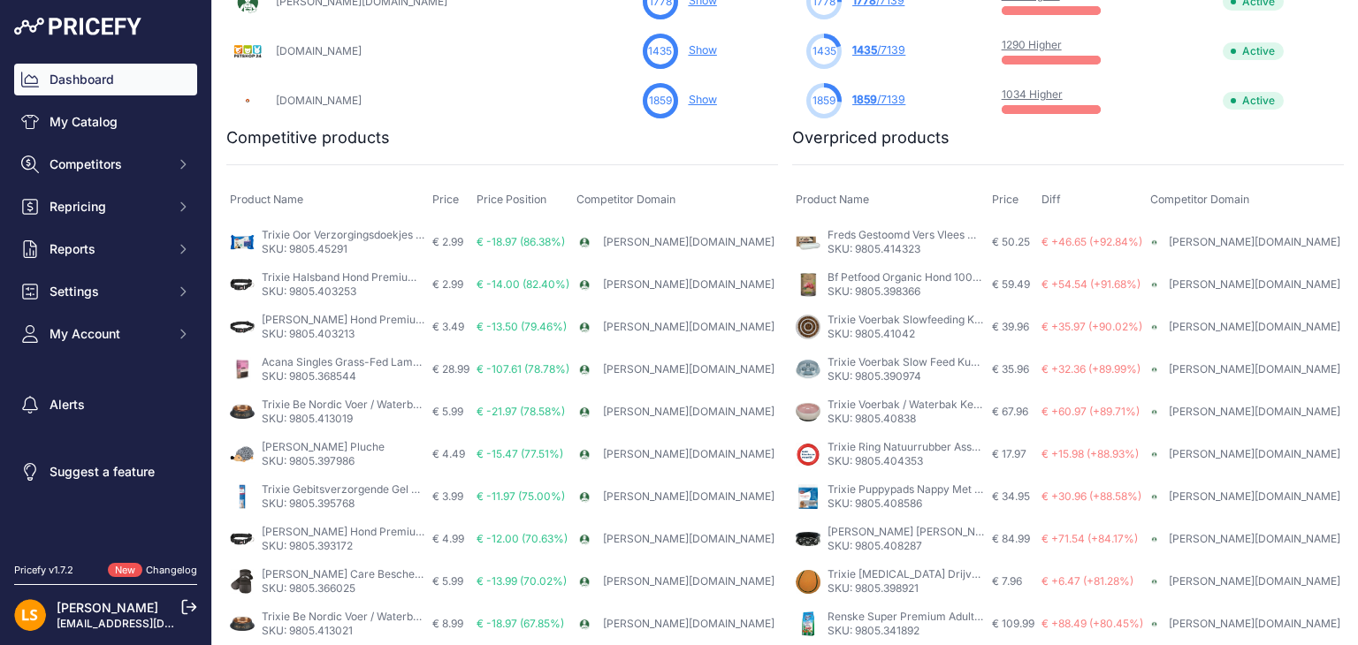
scroll to position [707, 0]
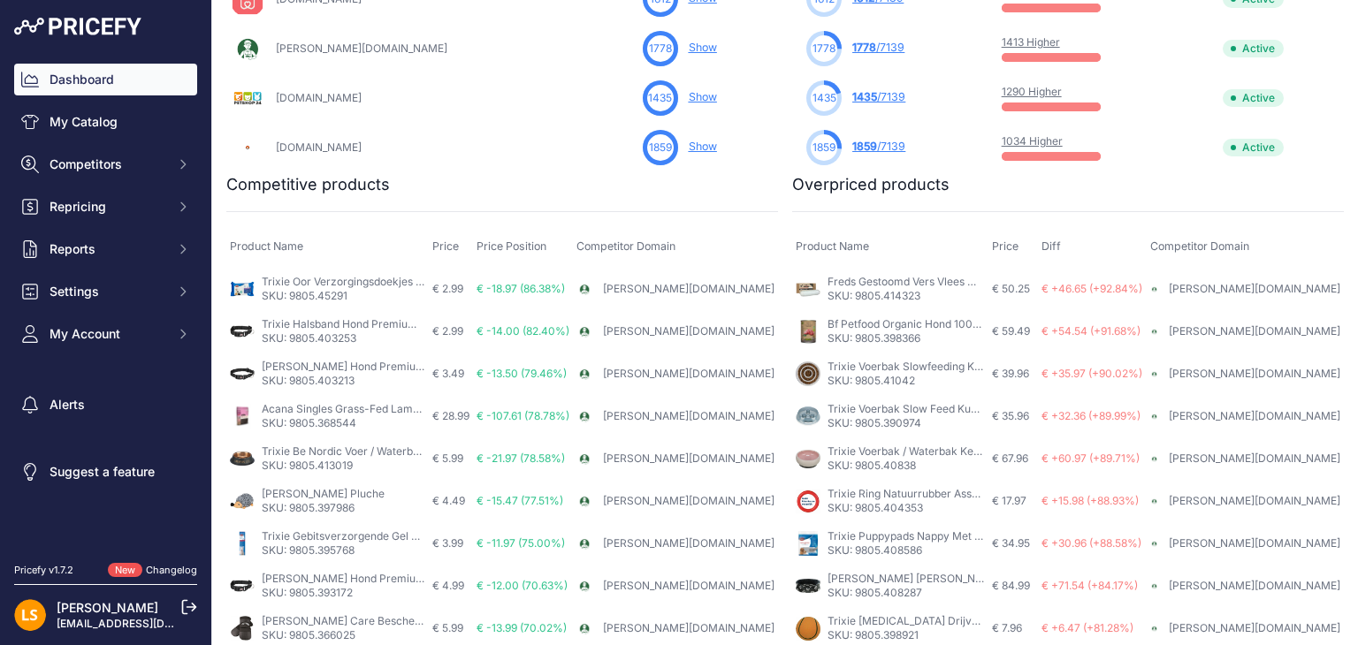
click at [356, 286] on link "Trixie Oor Verzorgingsdoekjes - 40 ST (452910)" at bounding box center [382, 281] width 240 height 13
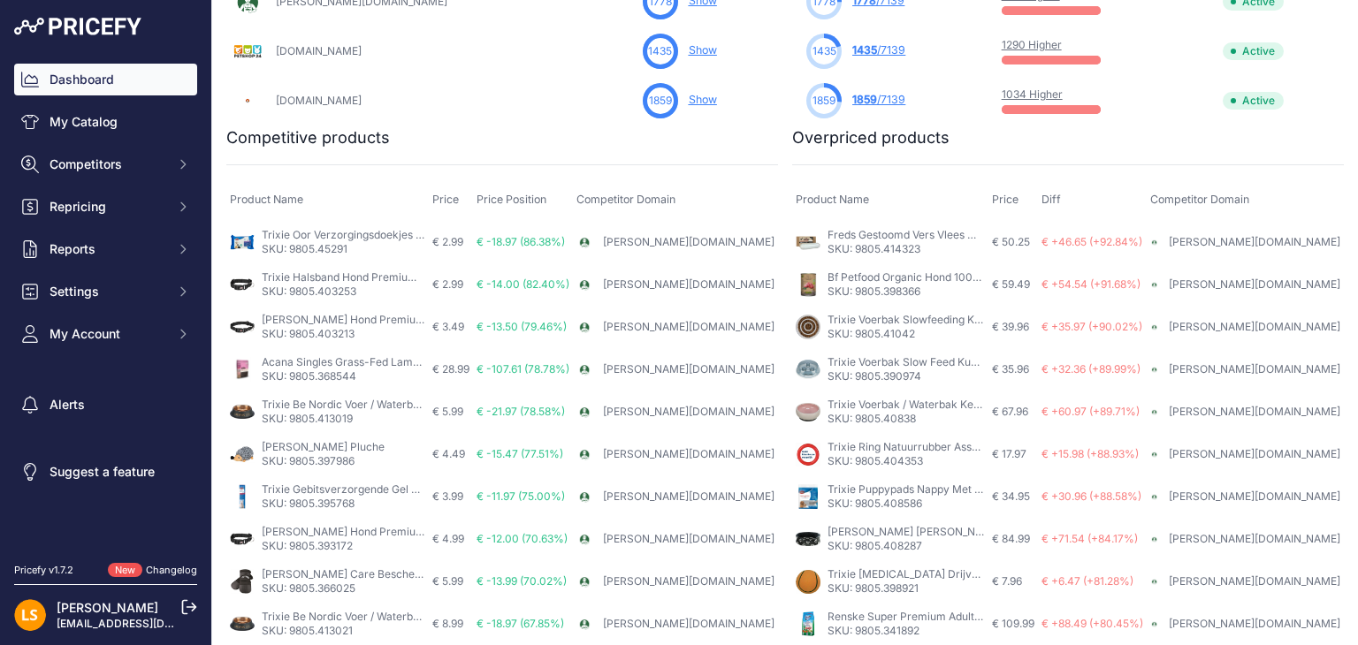
scroll to position [796, 0]
click at [368, 398] on link "Trixie Be Nordic Voer / Waterbak Rvs / Rubber Zwart / Brons - 15 CM 200 ML (413…" at bounding box center [476, 404] width 429 height 13
click at [339, 398] on link "Trixie Be Nordic Voer / Waterbak Rvs / Rubber Zwart / Brons - 15 CM 200 ML (413…" at bounding box center [476, 404] width 429 height 13
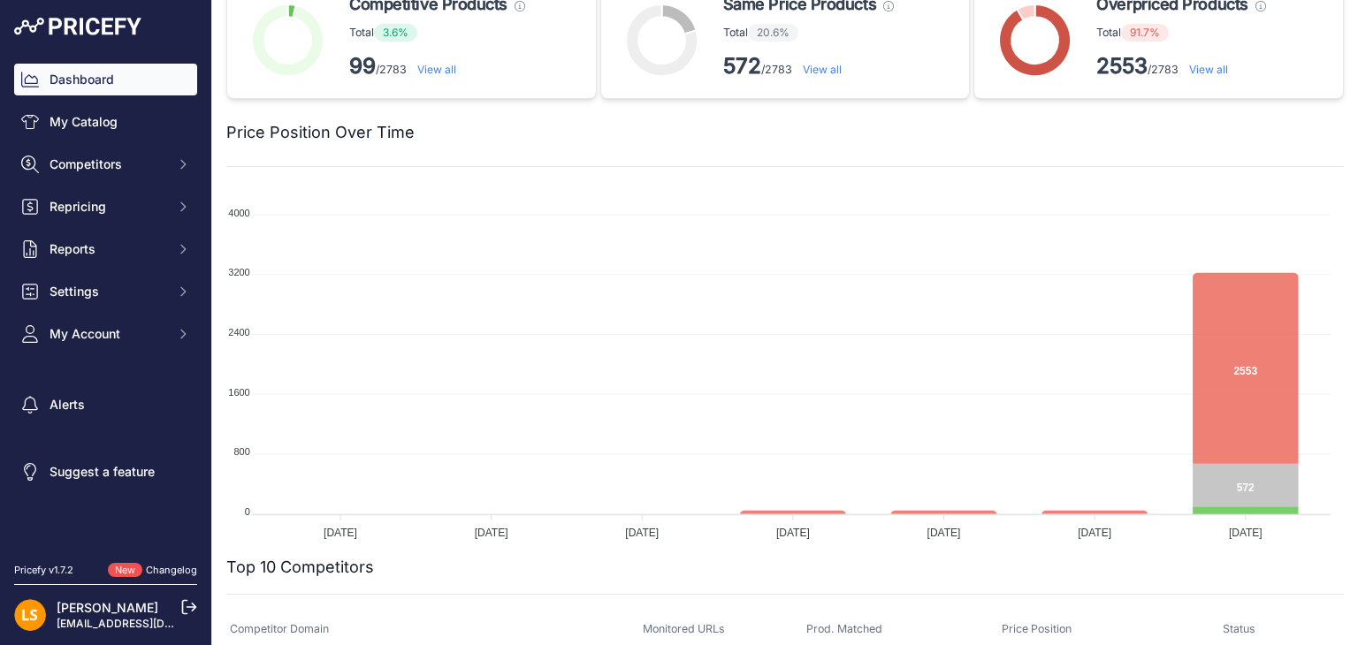
scroll to position [0, 0]
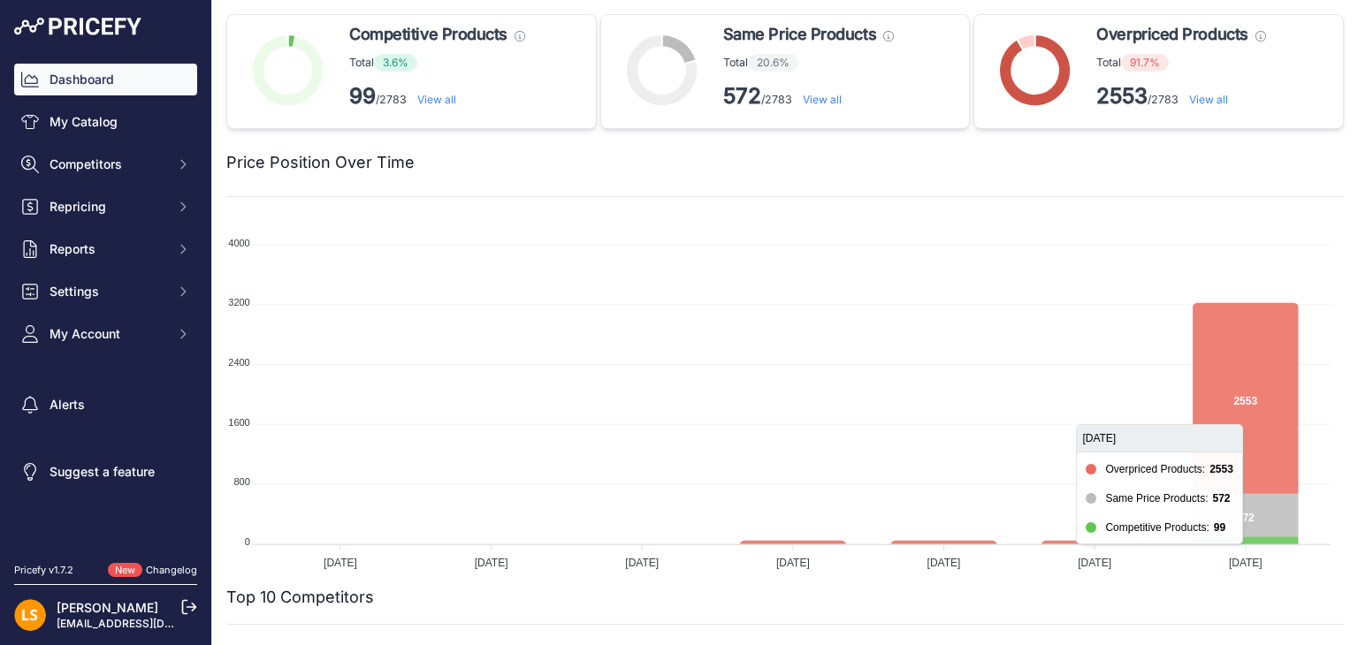
click at [1260, 372] on icon at bounding box center [1245, 398] width 105 height 191
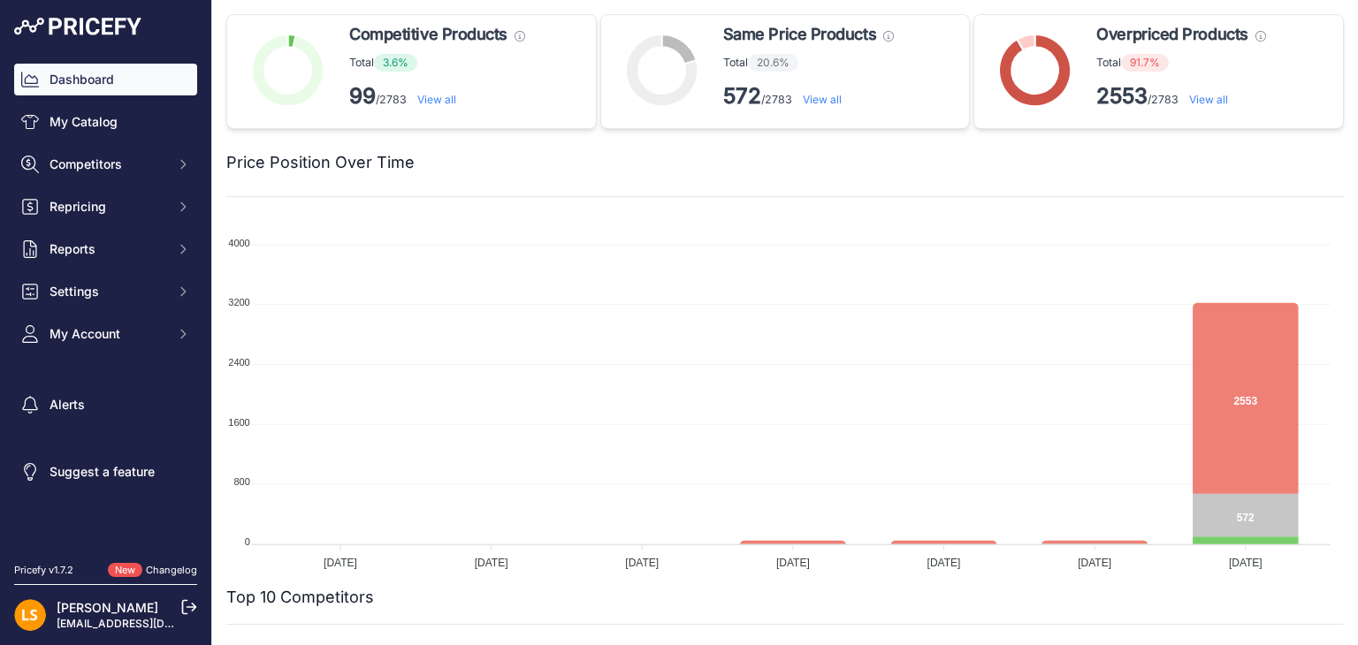
click at [446, 103] on link "View all" at bounding box center [436, 99] width 39 height 13
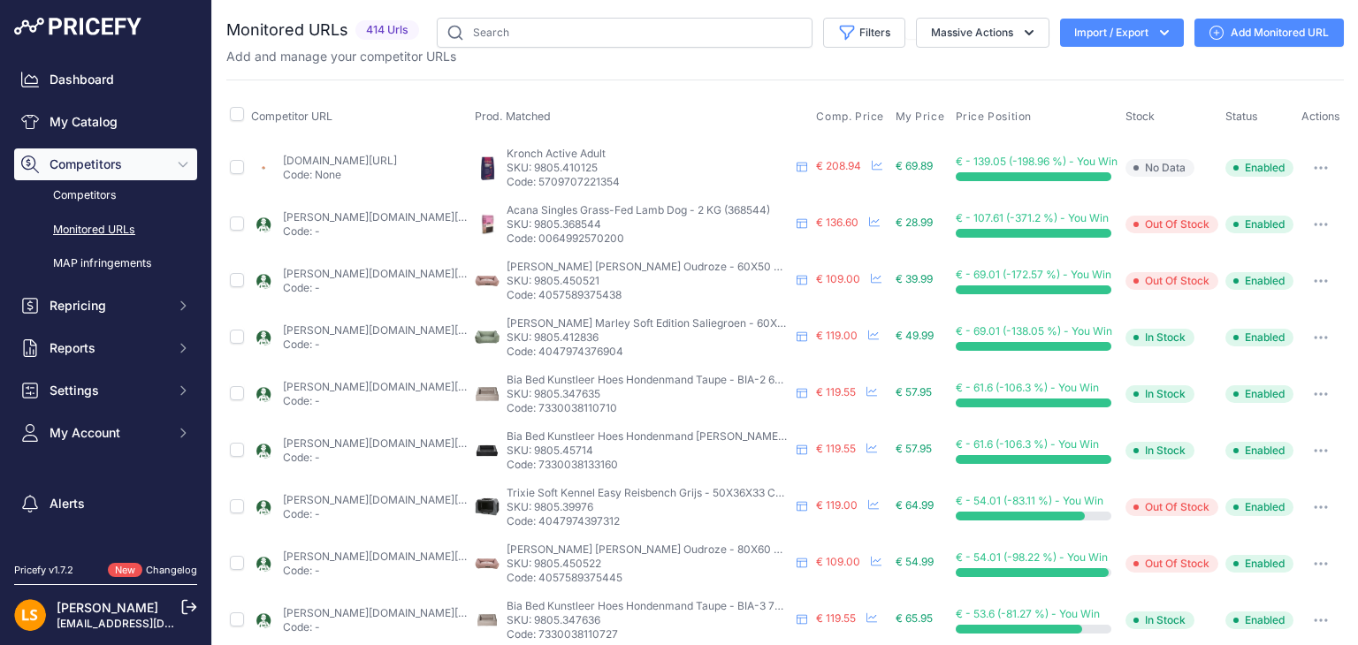
scroll to position [88, 0]
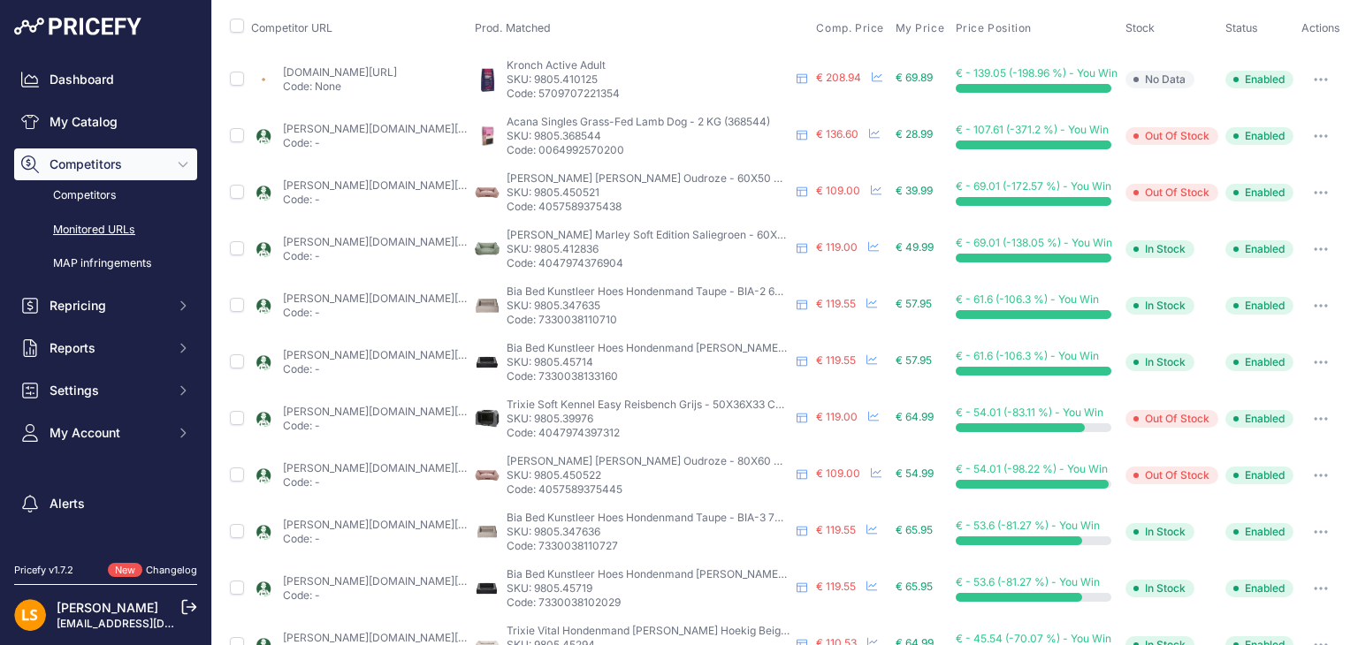
click at [375, 248] on link "tims.nl/_1-trixie-hondenmand-marley-soft-edition-saliegroen-100x70x25-cm/?priru…" at bounding box center [383, 241] width 200 height 13
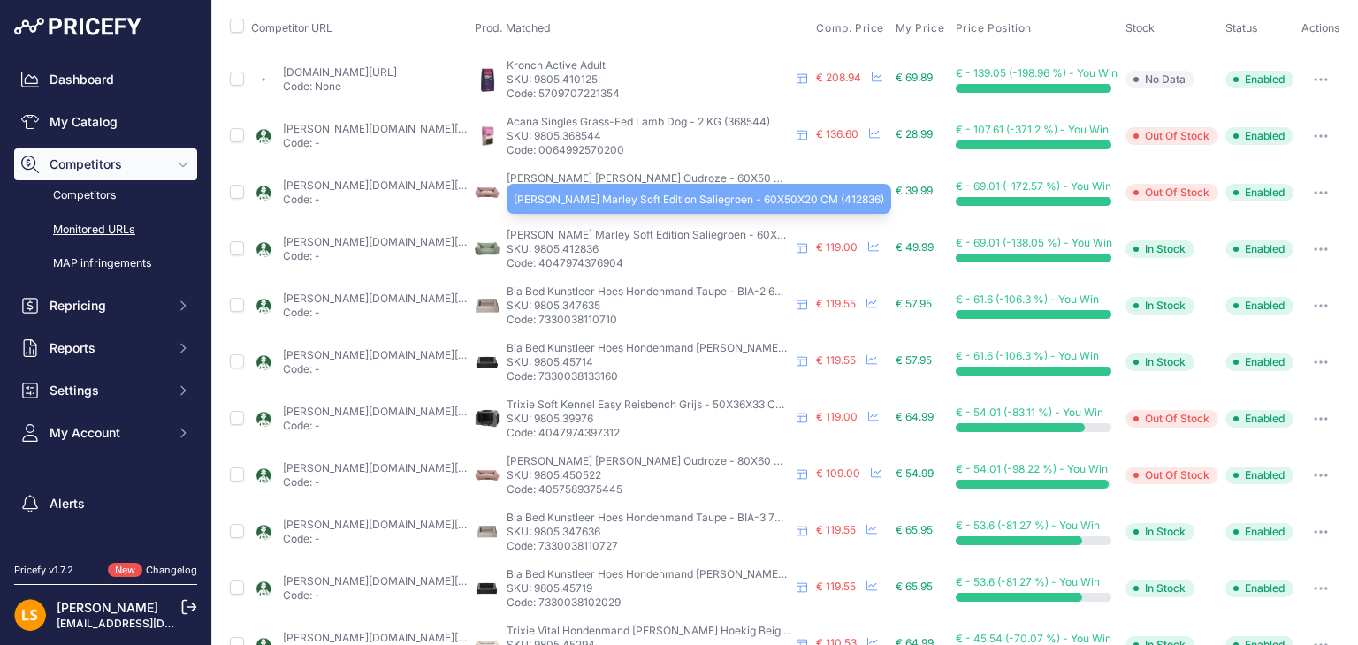
click at [624, 241] on span "Trixie Hondenmand Marley Soft Edition Saliegroen - 60X50X20 CM (412836)" at bounding box center [692, 234] width 370 height 13
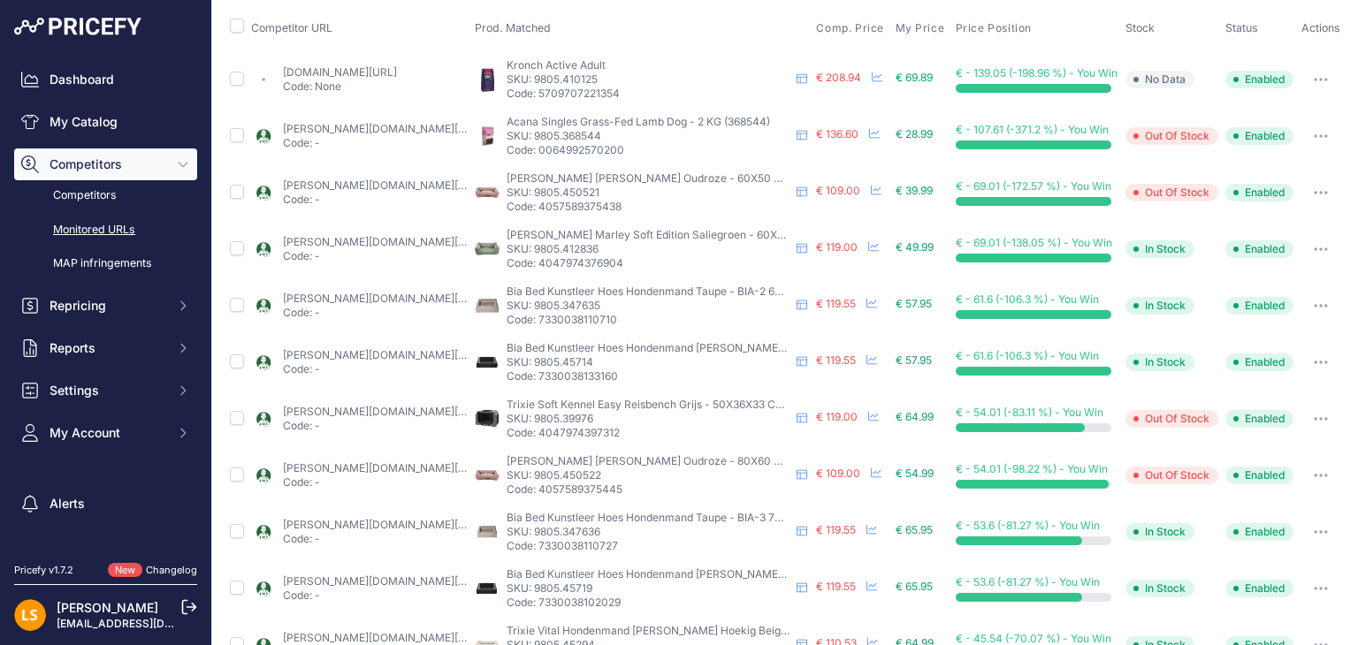
click at [599, 264] on p "Code: 4047974376904" at bounding box center [648, 263] width 283 height 14
click at [868, 252] on icon at bounding box center [873, 246] width 11 height 11
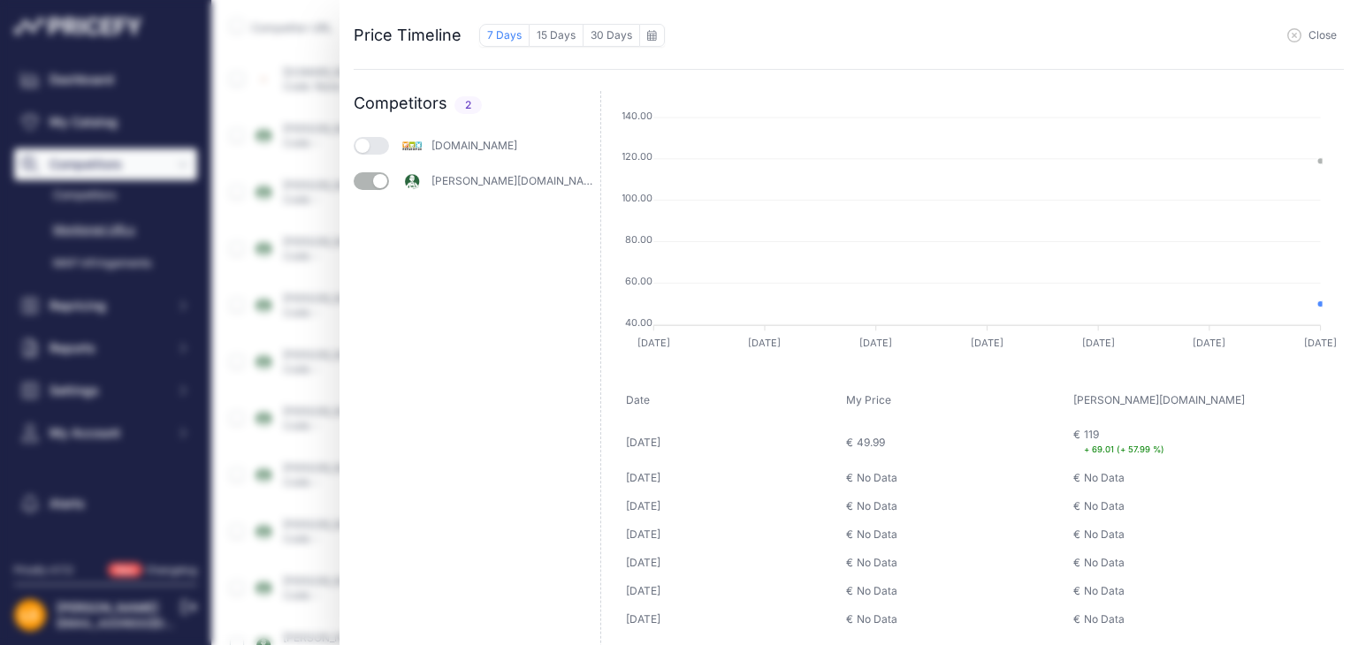
click at [1298, 38] on icon "button" at bounding box center [1294, 35] width 14 height 14
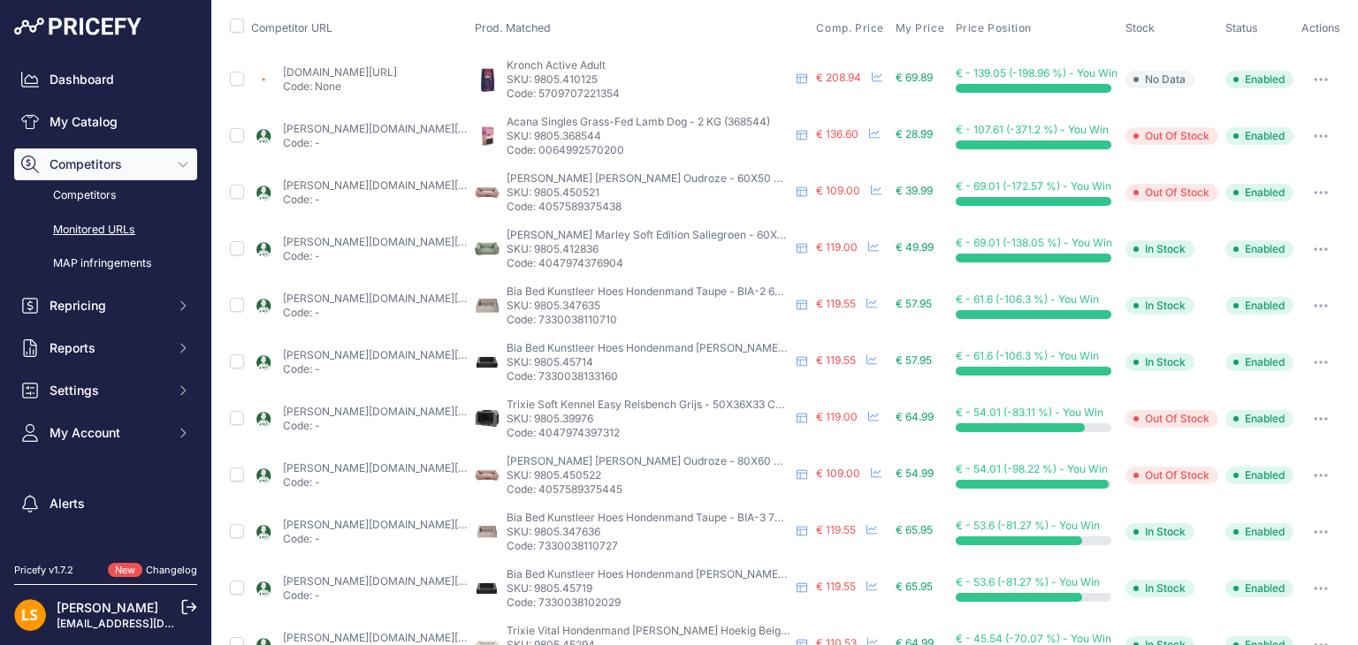
click at [1314, 308] on icon "button" at bounding box center [1321, 306] width 14 height 4
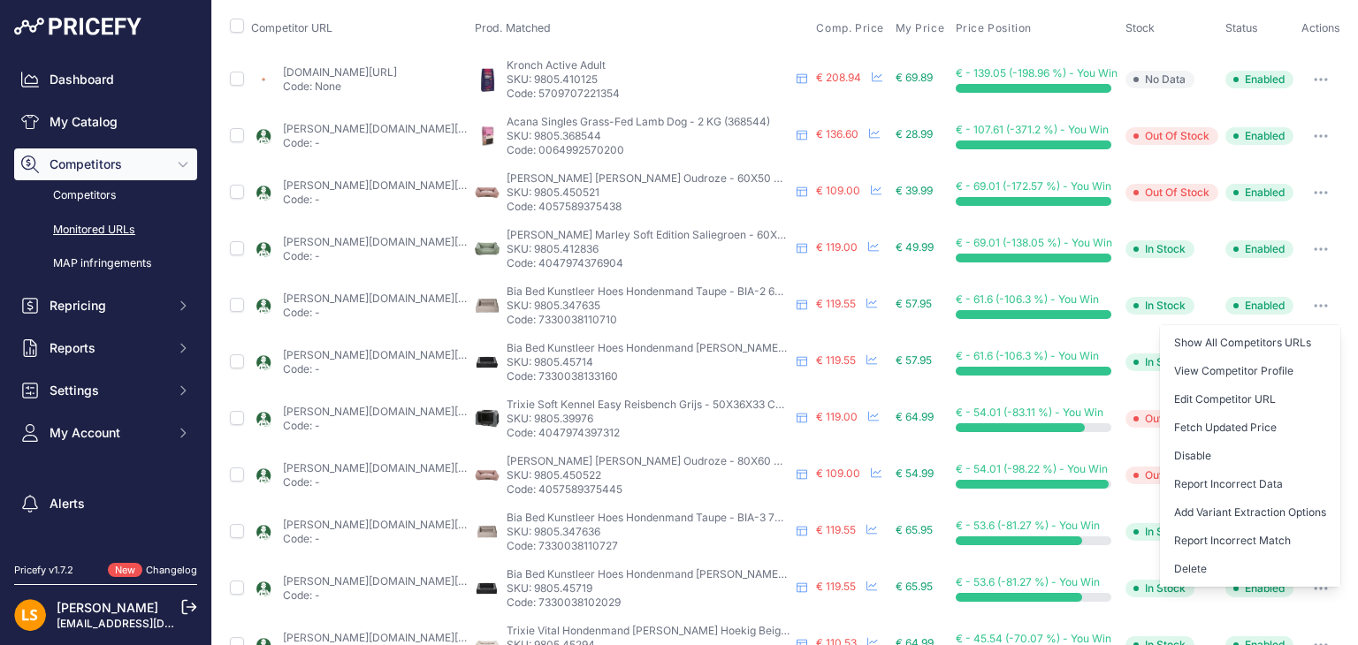
click at [1314, 308] on icon "button" at bounding box center [1321, 306] width 14 height 4
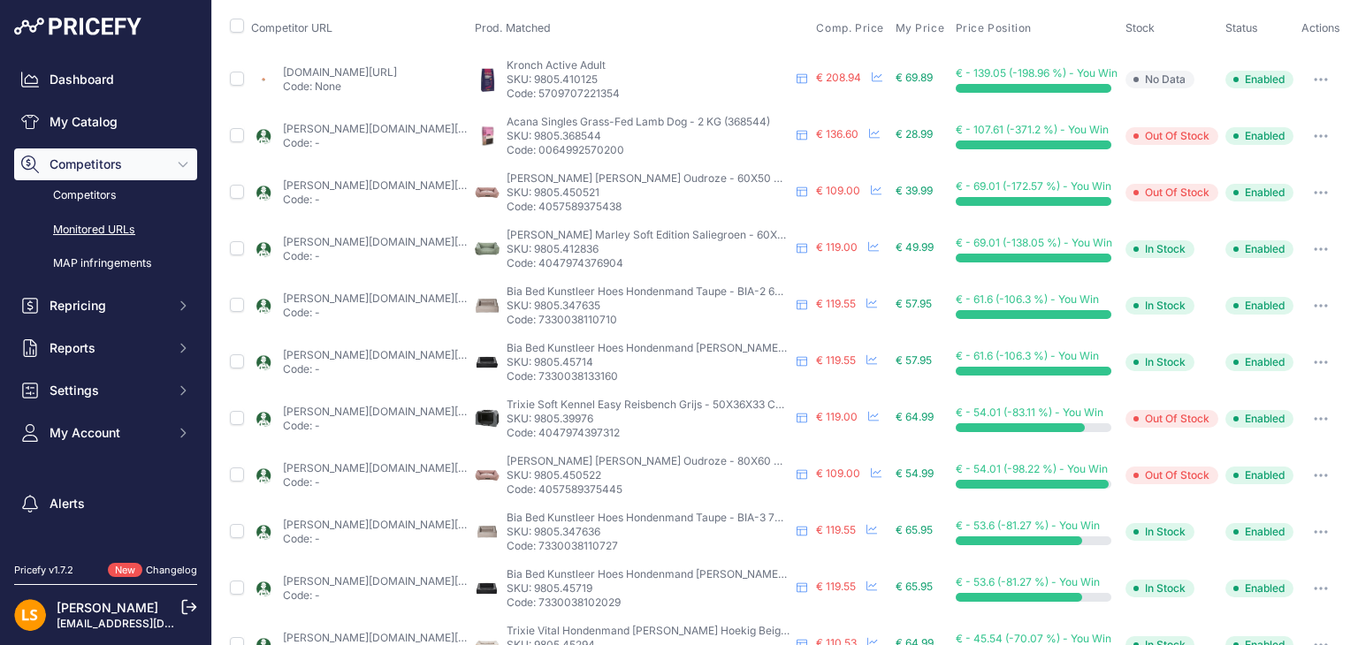
click at [1305, 311] on button "button" at bounding box center [1320, 305] width 35 height 25
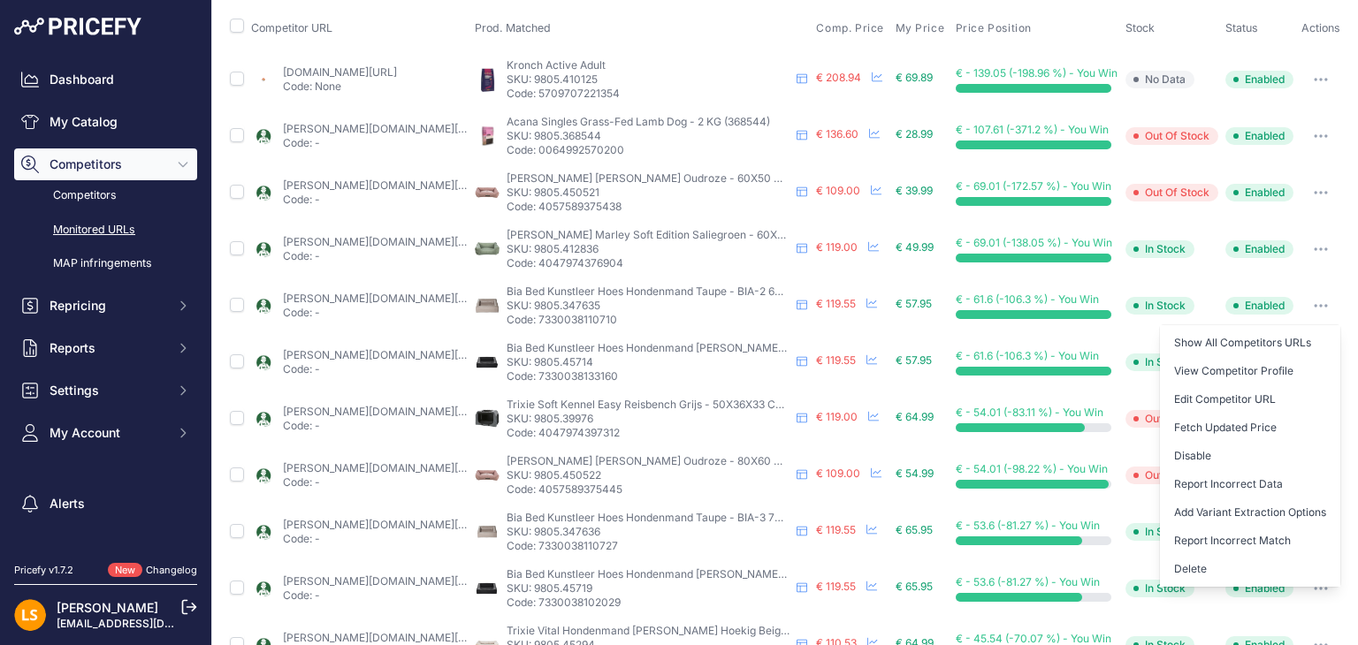
scroll to position [0, 0]
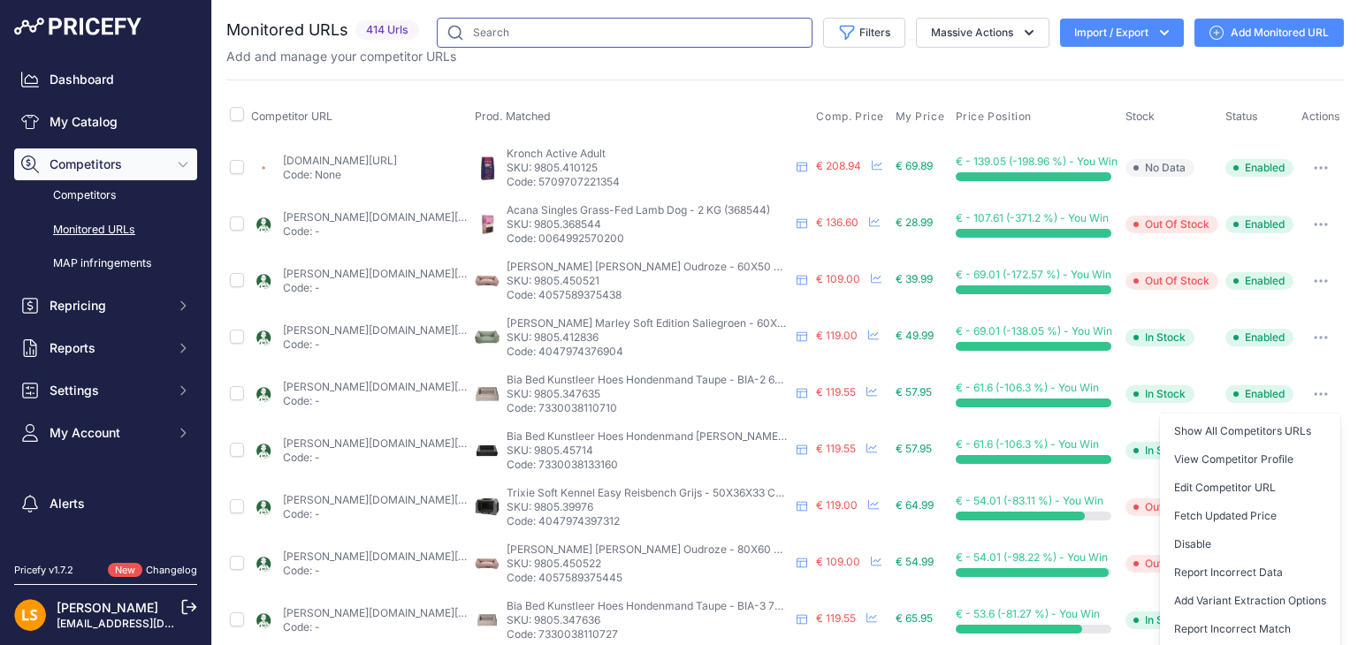
click at [516, 27] on input "text" at bounding box center [625, 33] width 376 height 30
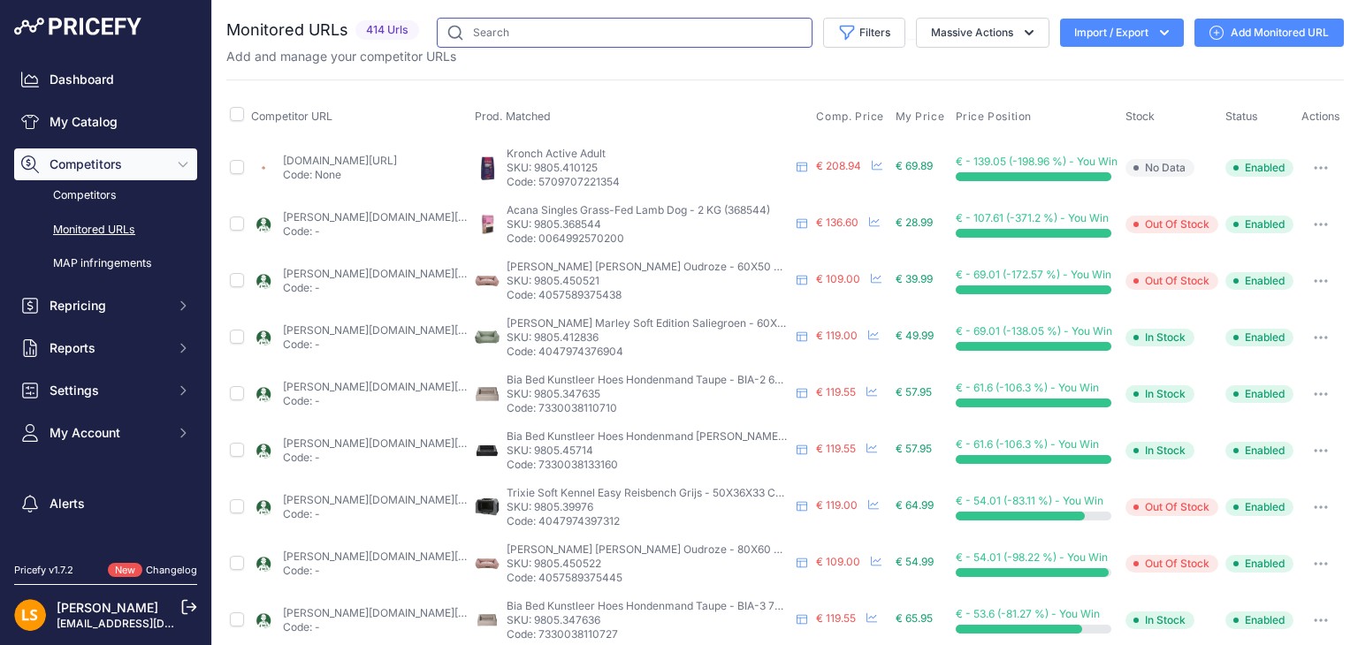
paste input "Sazzz Halsband Hond Pioneer Classic Leer Zwart"
type input "Sazzz Halsband Hond Pioneer Classic Leer Zwart"
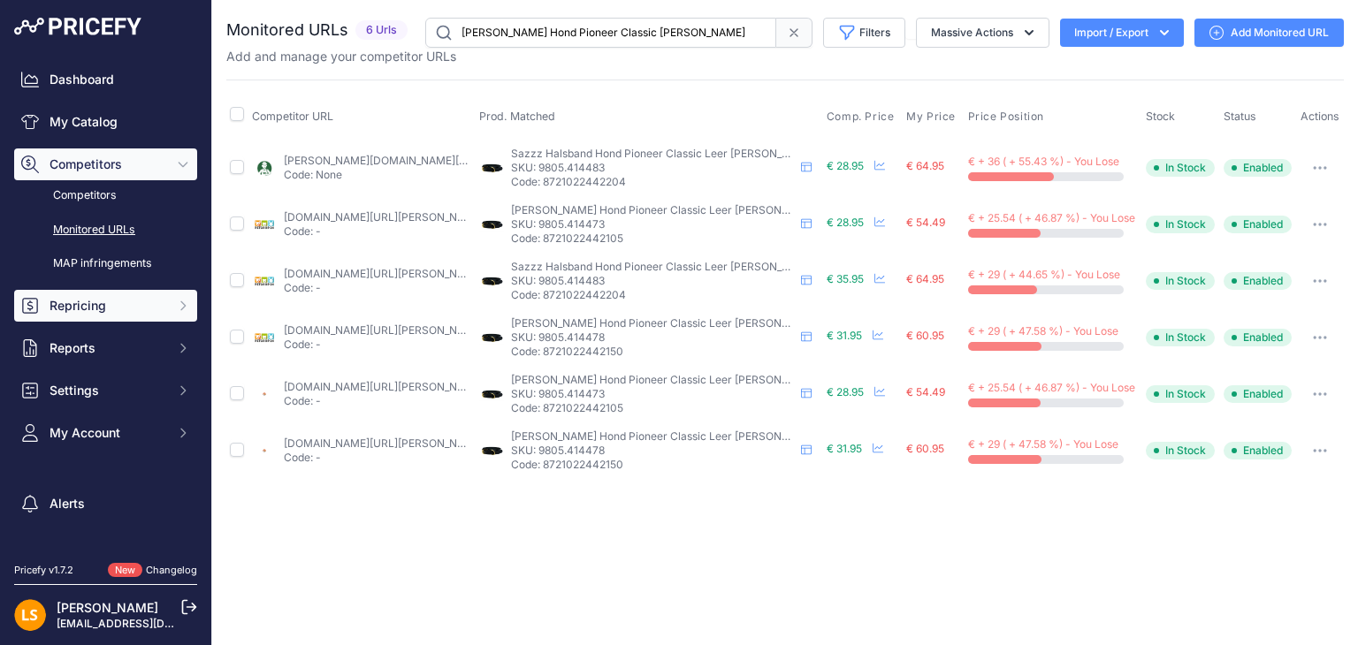
click at [59, 306] on span "Repricing" at bounding box center [108, 306] width 116 height 18
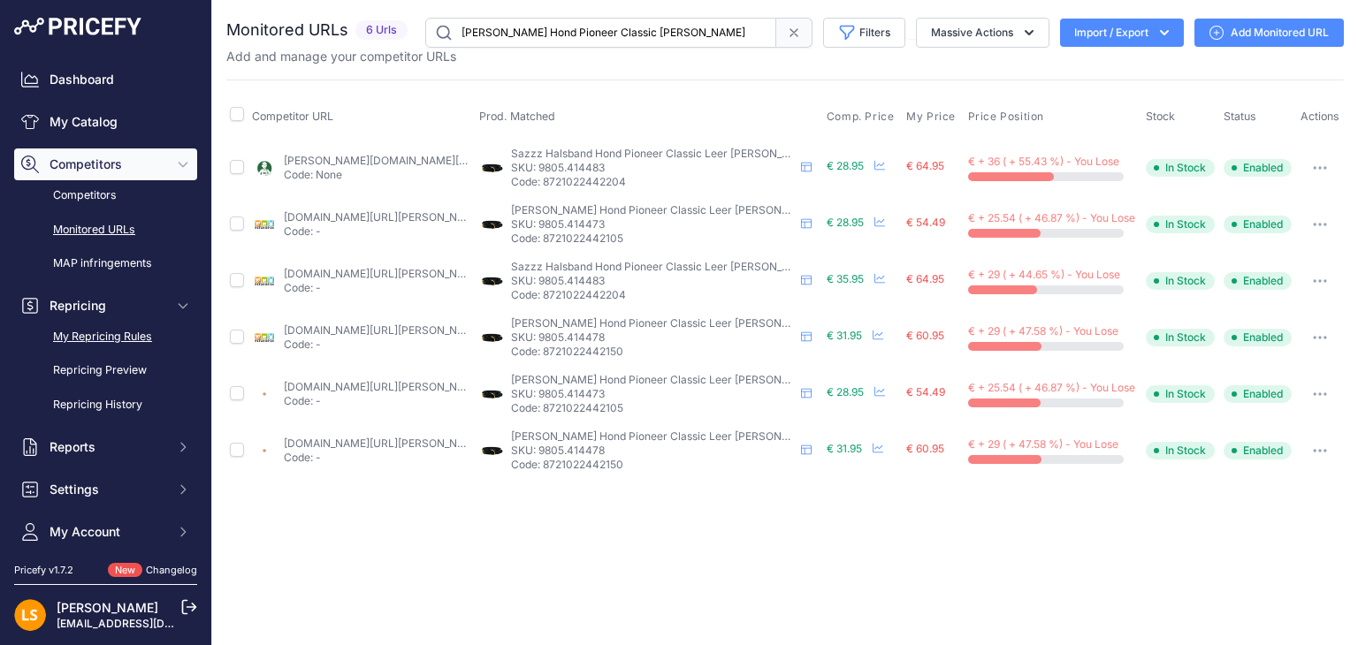
click at [117, 336] on link "My Repricing Rules" at bounding box center [105, 337] width 183 height 31
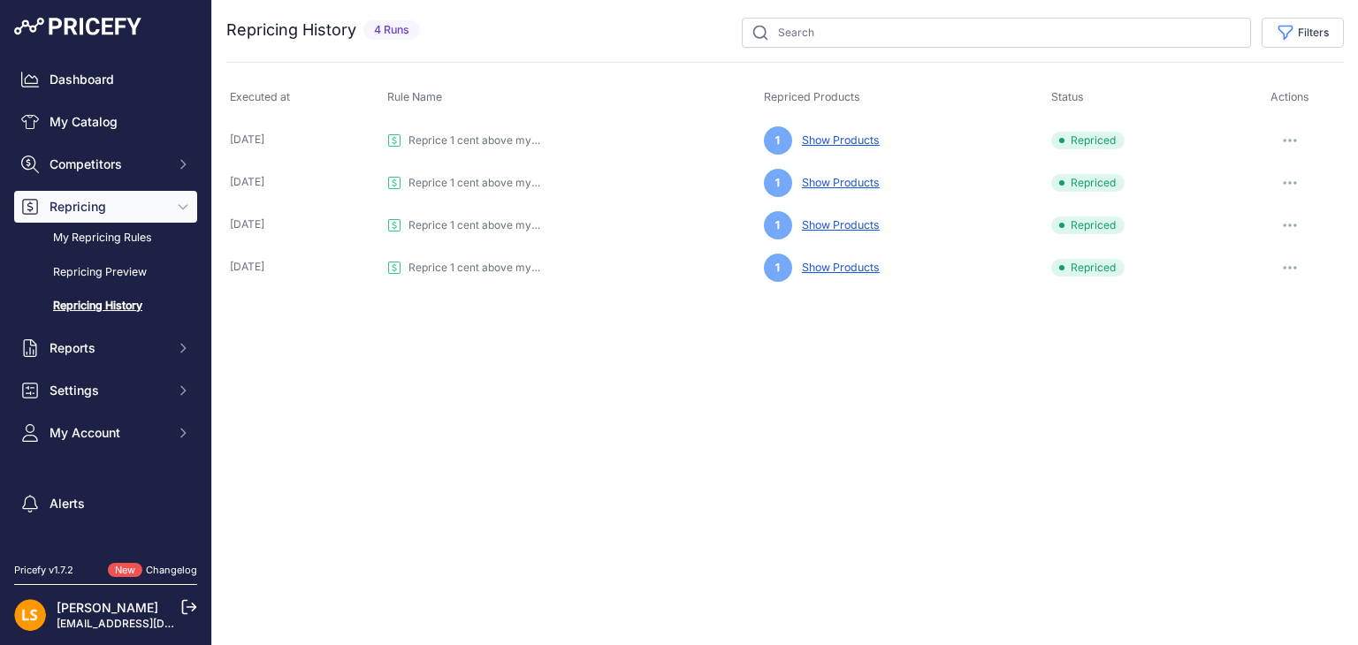
click at [92, 210] on span "Repricing" at bounding box center [108, 207] width 116 height 18
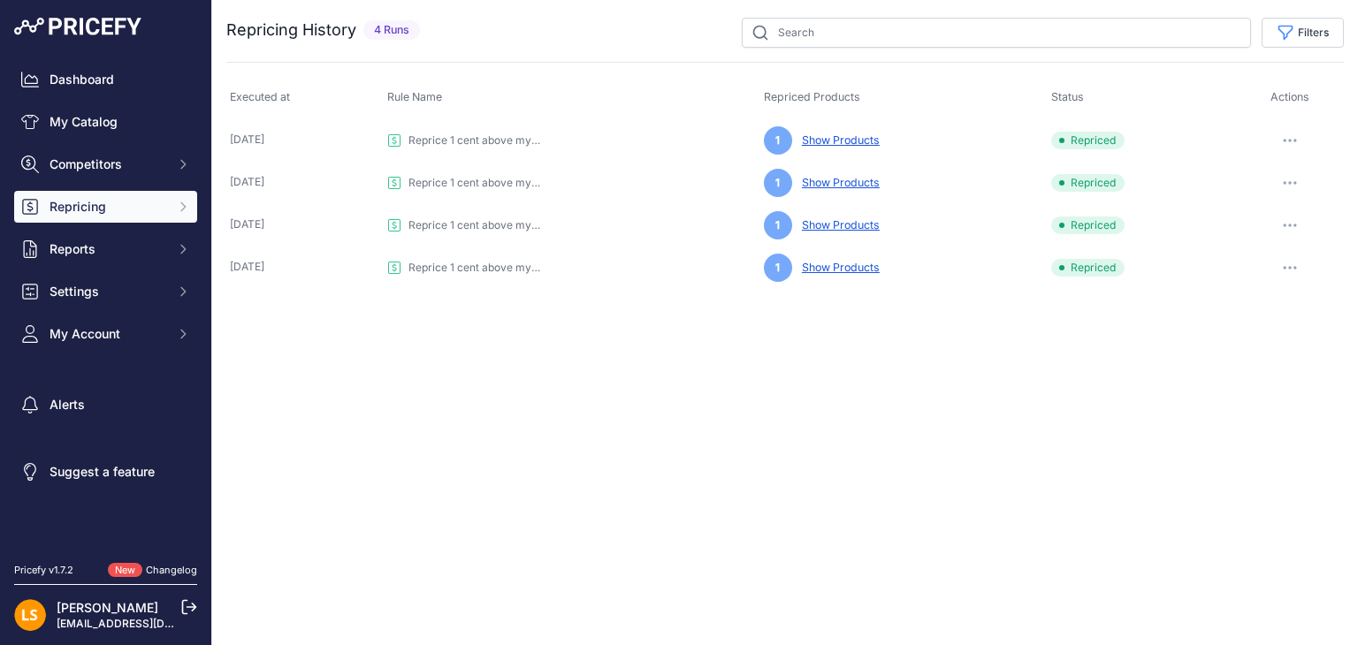
click at [95, 208] on span "Repricing" at bounding box center [108, 207] width 116 height 18
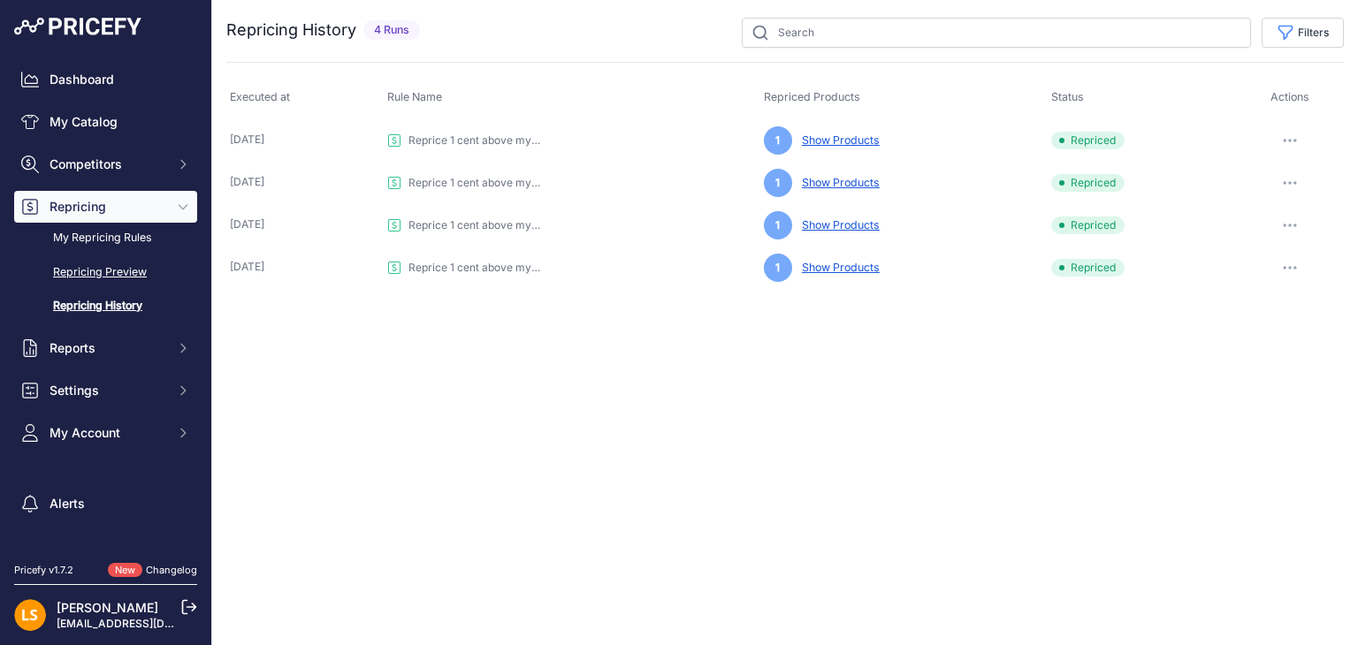
click at [104, 271] on link "Repricing Preview" at bounding box center [105, 272] width 183 height 31
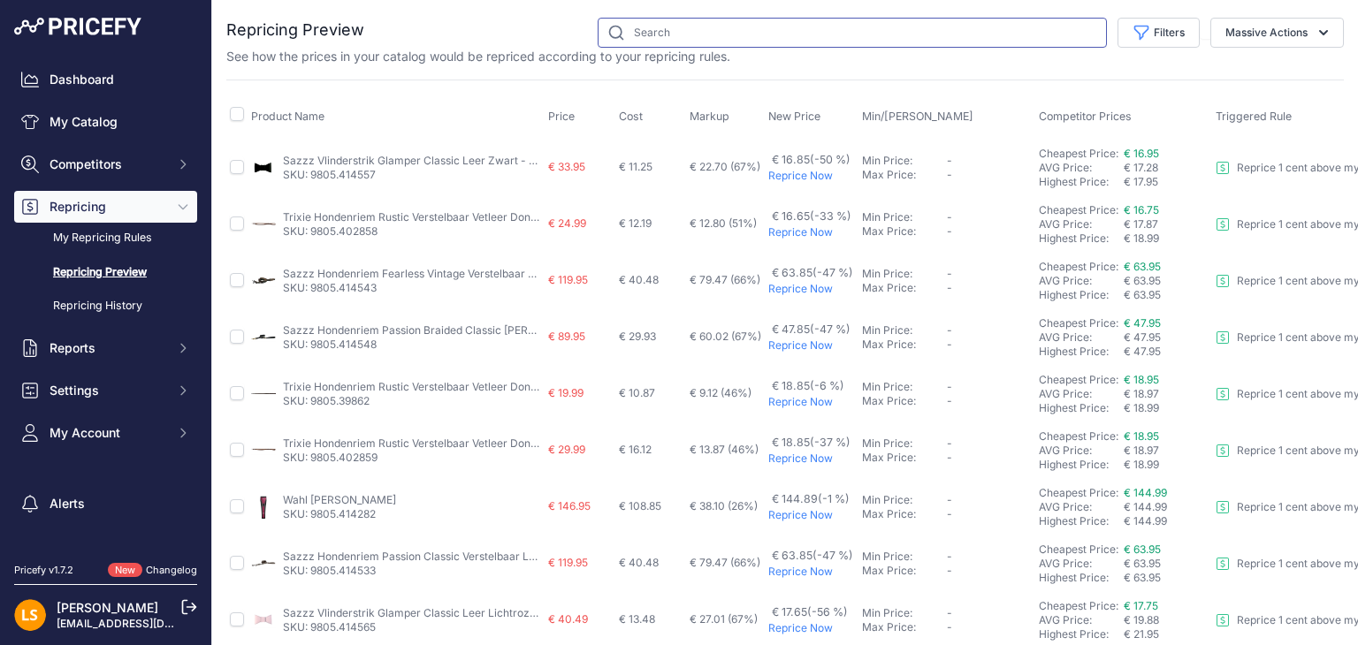
click at [659, 39] on input "text" at bounding box center [852, 33] width 509 height 30
paste input "Sazzz Halsband Hond Pioneer Classic Leer Zwart"
type input "Sazzz Halsband Hond Pioneer Classic Leer Zwart"
click at [129, 238] on link "My Repricing Rules" at bounding box center [105, 238] width 183 height 31
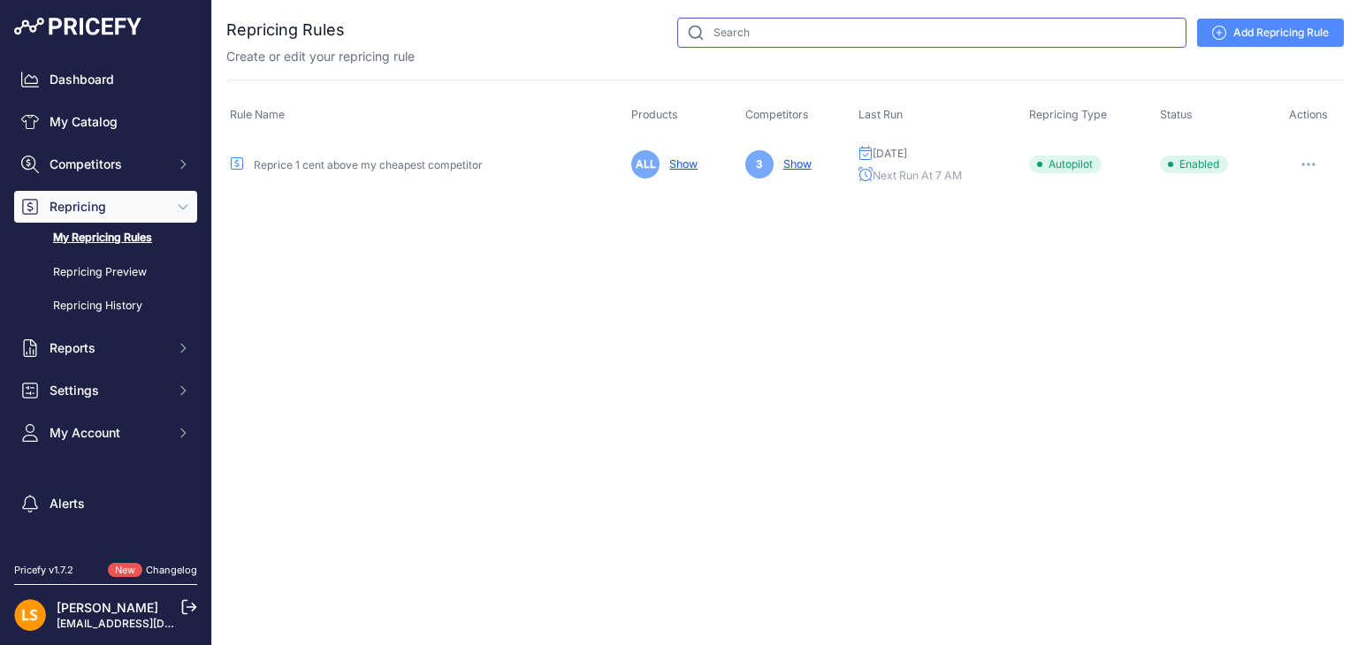
click at [767, 30] on input "text" at bounding box center [931, 33] width 509 height 30
paste input "[PERSON_NAME] Hond Pioneer Classic [PERSON_NAME]"
type input "[PERSON_NAME] Hond Pioneer Classic [PERSON_NAME]"
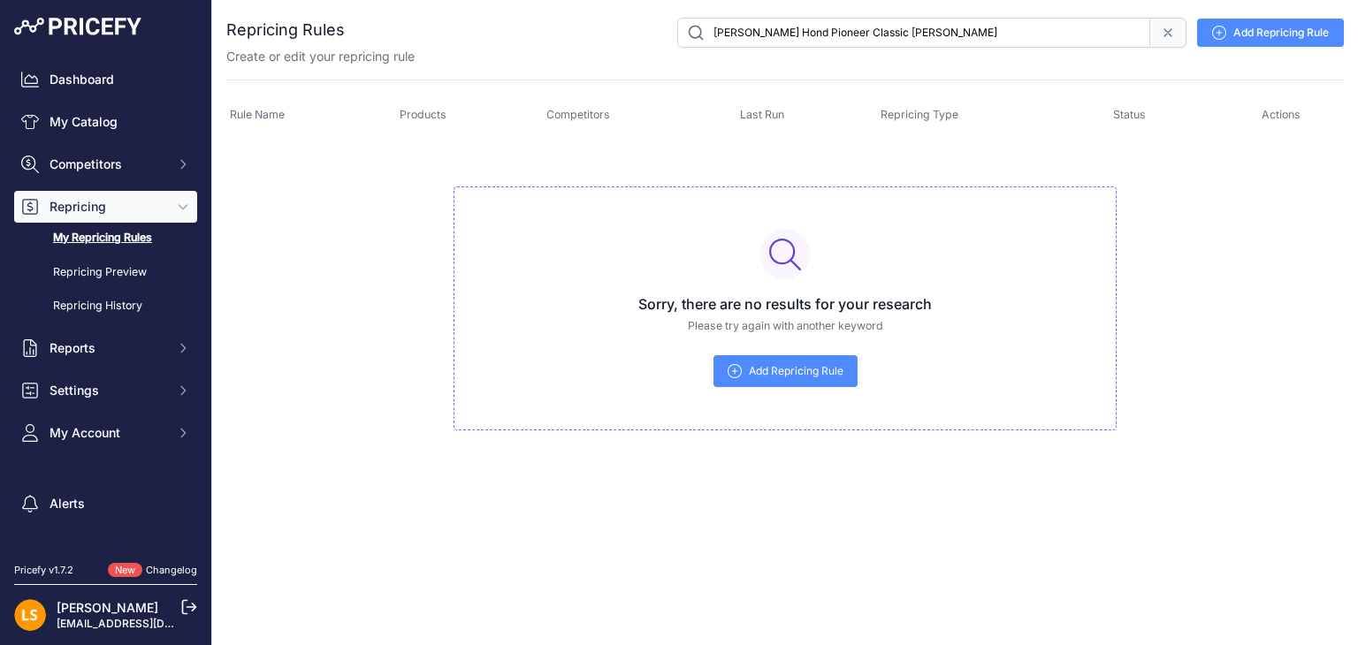
click at [95, 244] on link "My Repricing Rules" at bounding box center [105, 238] width 183 height 31
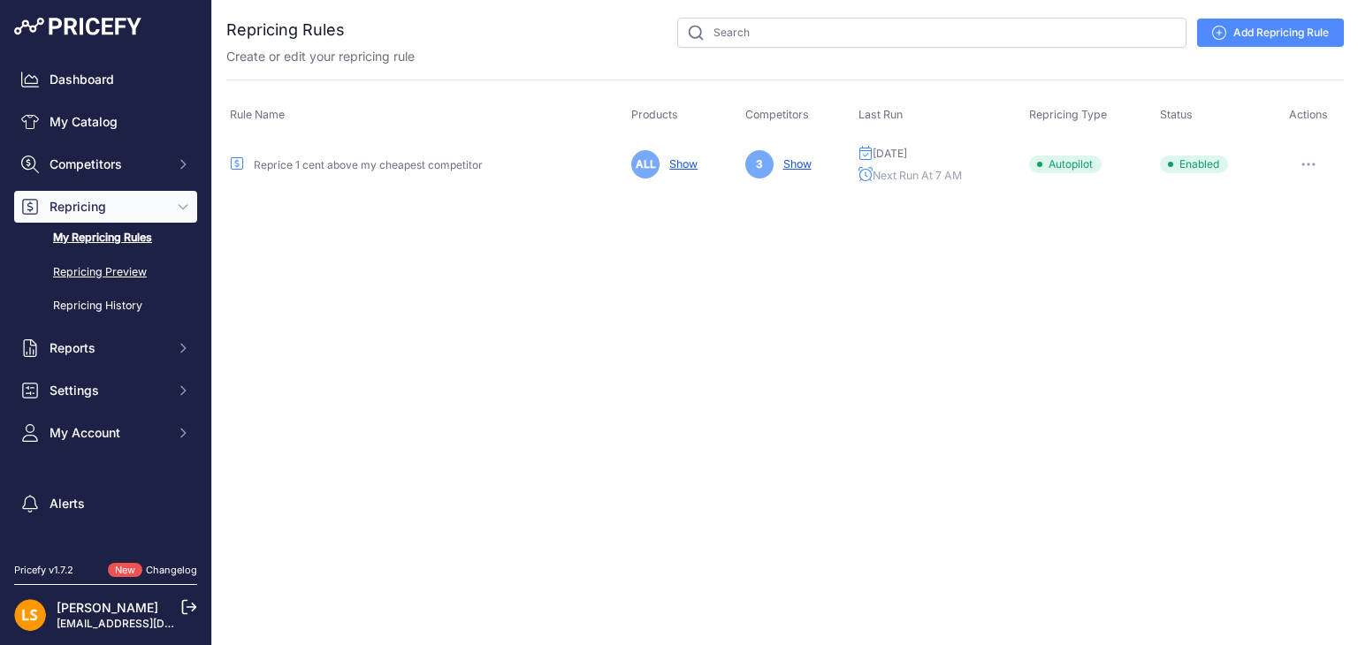
click at [103, 276] on link "Repricing Preview" at bounding box center [105, 272] width 183 height 31
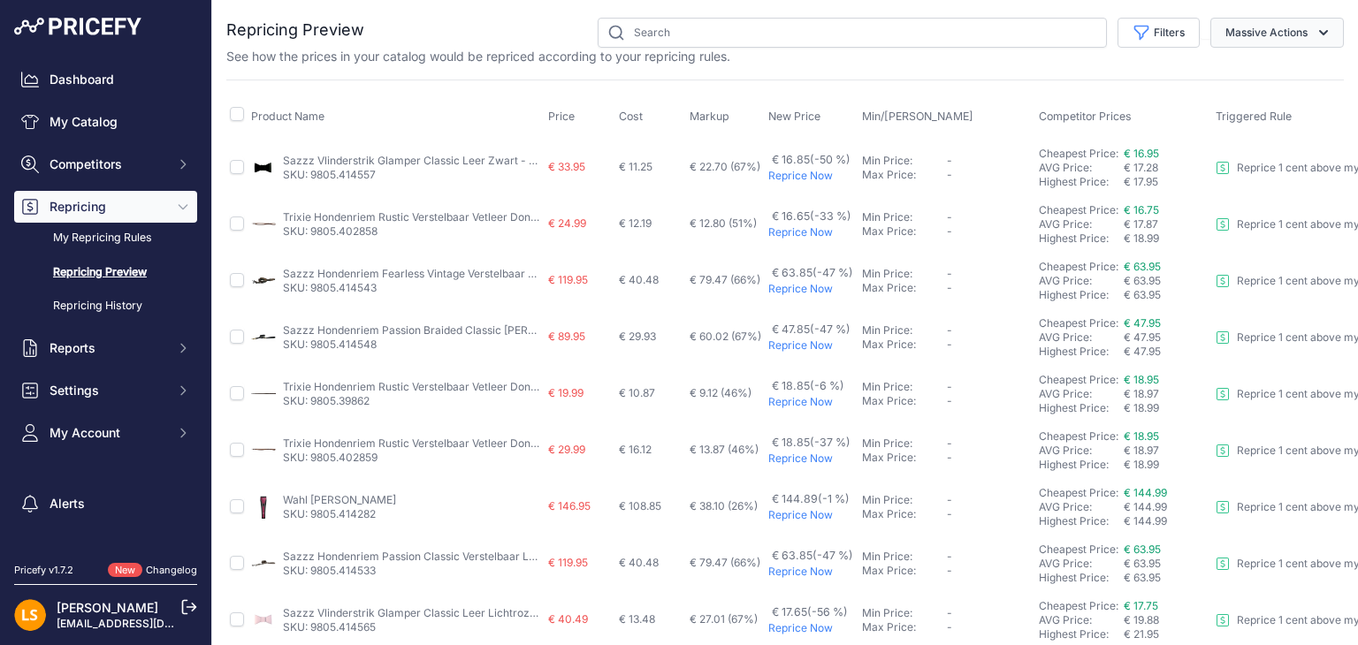
click at [1319, 32] on icon "button" at bounding box center [1323, 32] width 9 height 5
click at [349, 275] on link "Sazzz Hondenriem Fearless Vintage Verstelbaar Leer Camouflage" at bounding box center [448, 273] width 331 height 13
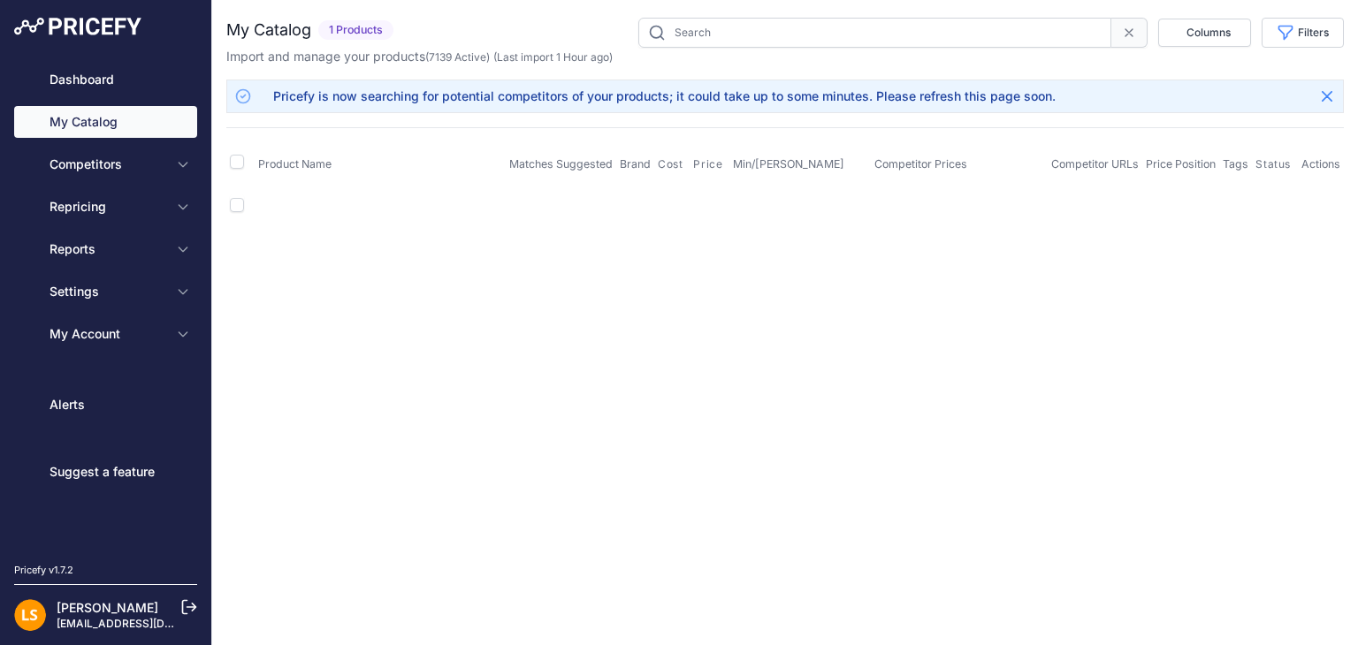
type input "9805.414543"
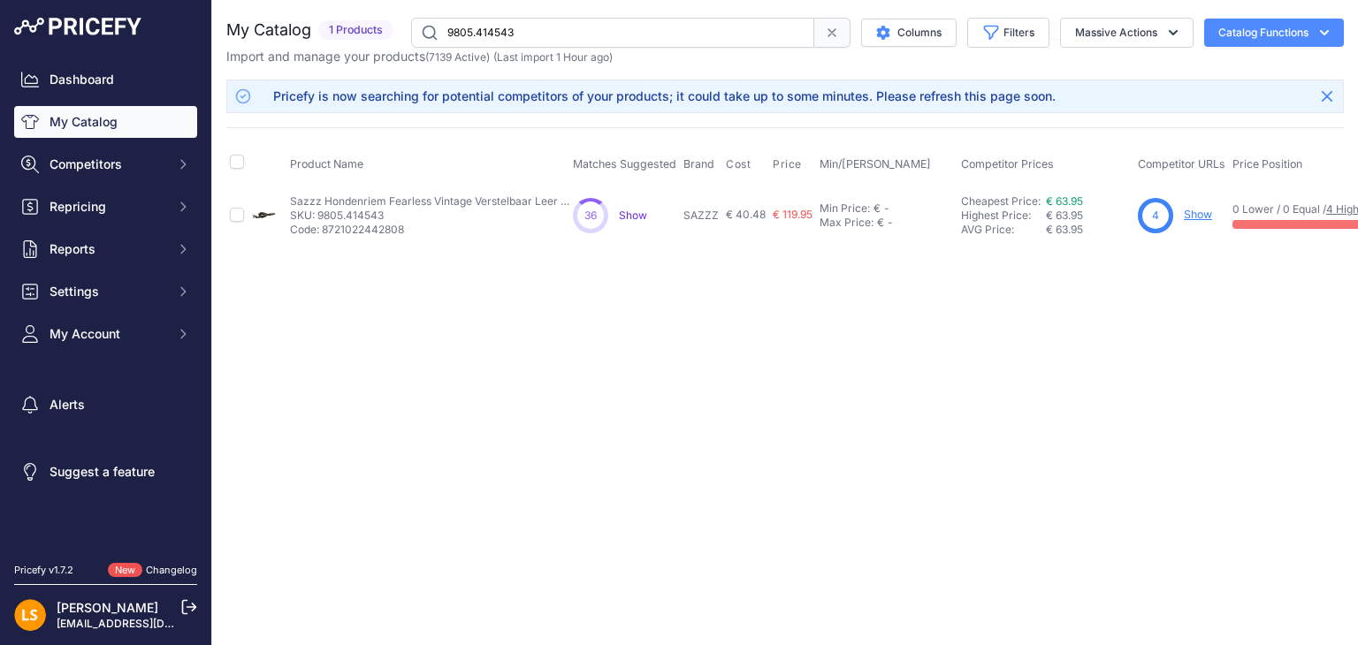
click at [339, 209] on p "SKU: 9805.414543" at bounding box center [431, 216] width 283 height 14
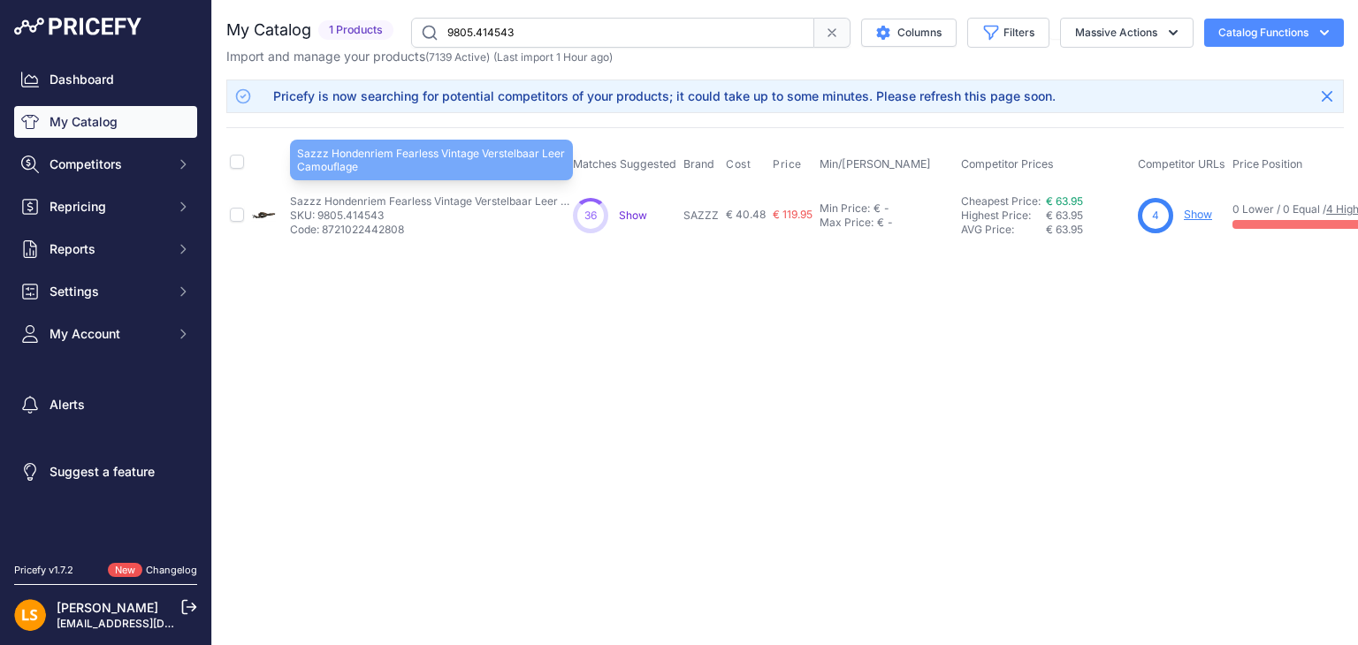
drag, startPoint x: 290, startPoint y: 195, endPoint x: 559, endPoint y: 200, distance: 268.8
click at [559, 200] on p "Sazzz Hondenriem Fearless Vintage Verstelbaar Leer Camouflage" at bounding box center [431, 201] width 283 height 14
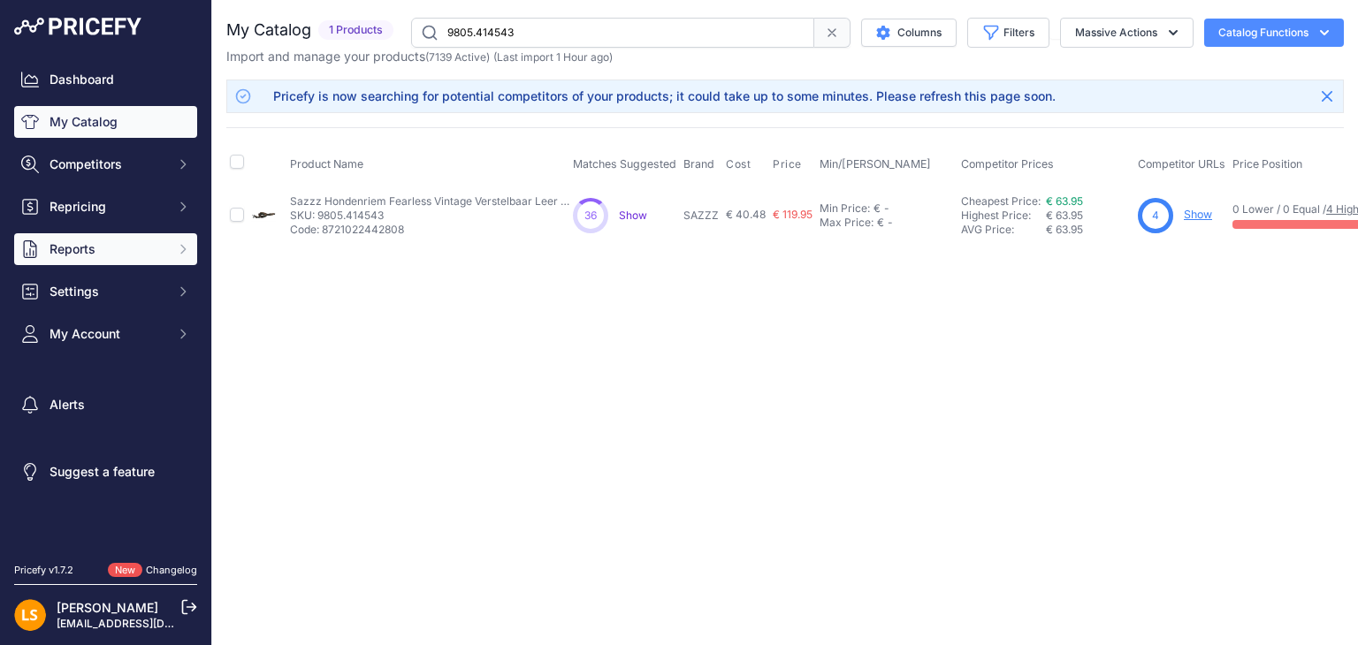
copy p "Sazzz Hondenriem Fearless Vintage Verstelbaar Leer"
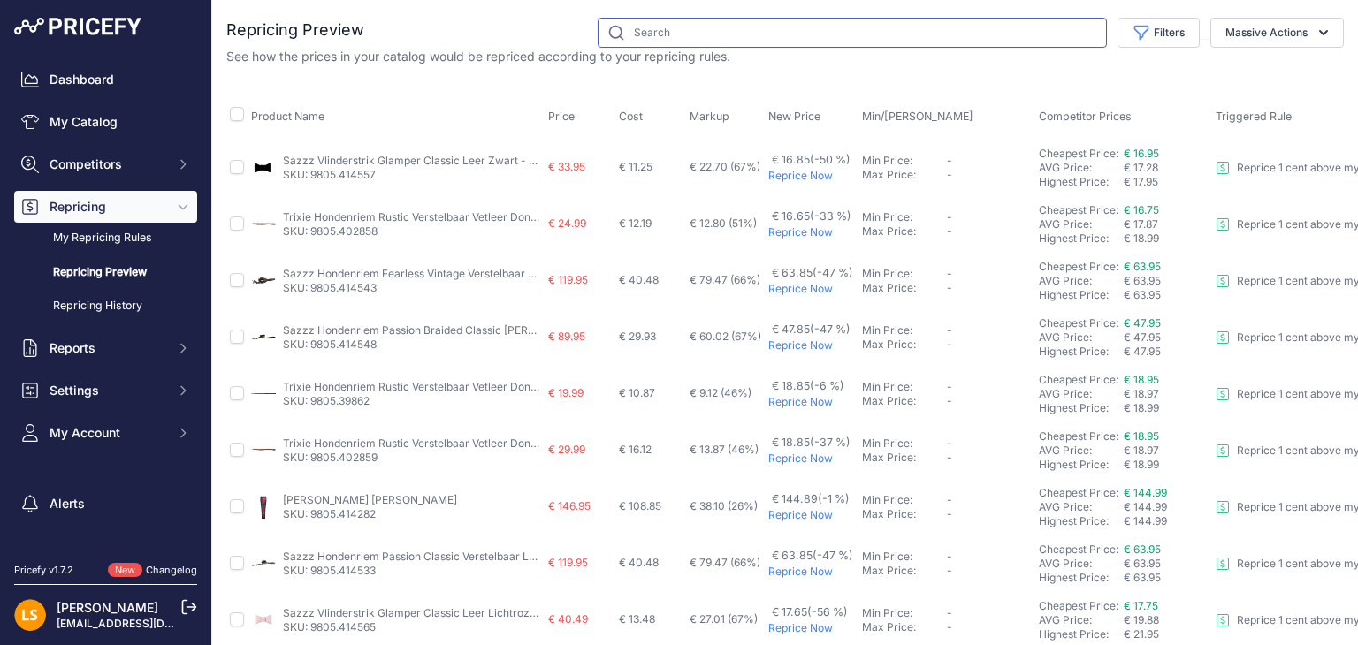
click at [666, 37] on input "text" at bounding box center [852, 33] width 509 height 30
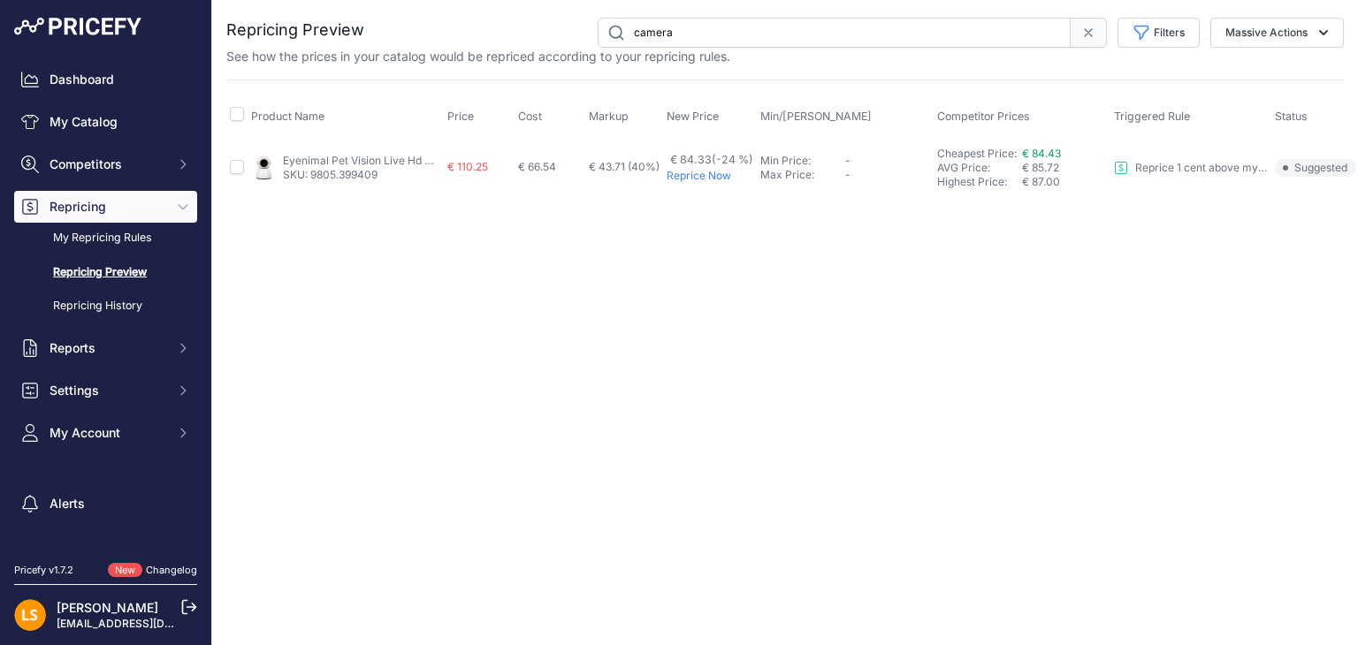
click at [708, 174] on p "Reprice Now" at bounding box center [710, 176] width 87 height 14
click at [704, 22] on input "camera" at bounding box center [834, 33] width 473 height 30
drag, startPoint x: 704, startPoint y: 23, endPoint x: 582, endPoint y: 22, distance: 122.0
click at [582, 22] on div "camera Filters Rule Name Select an option Reprice 1 cent above my cheapest comp…" at bounding box center [853, 33] width 979 height 30
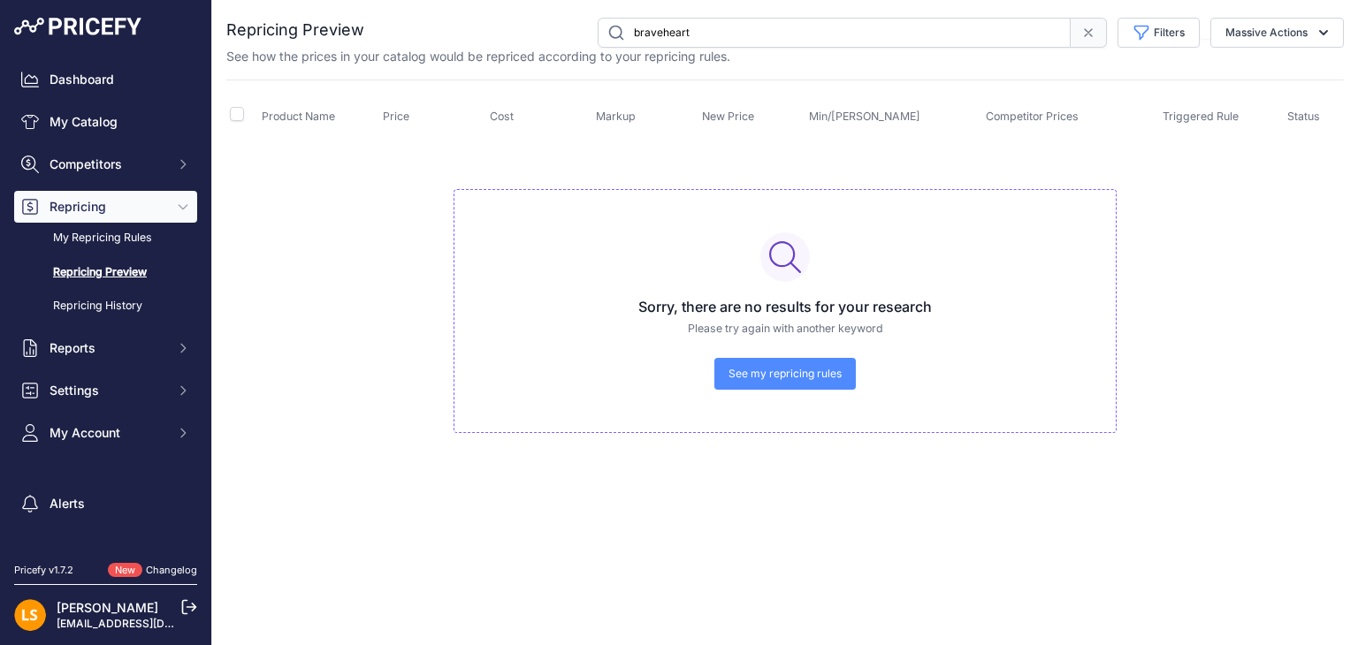
drag, startPoint x: 731, startPoint y: 34, endPoint x: 567, endPoint y: 30, distance: 164.5
click at [567, 30] on div "braveheart Filters Rule Name Select an option Reprice 1 cent above my cheapest …" at bounding box center [853, 33] width 979 height 30
type input "halsband"
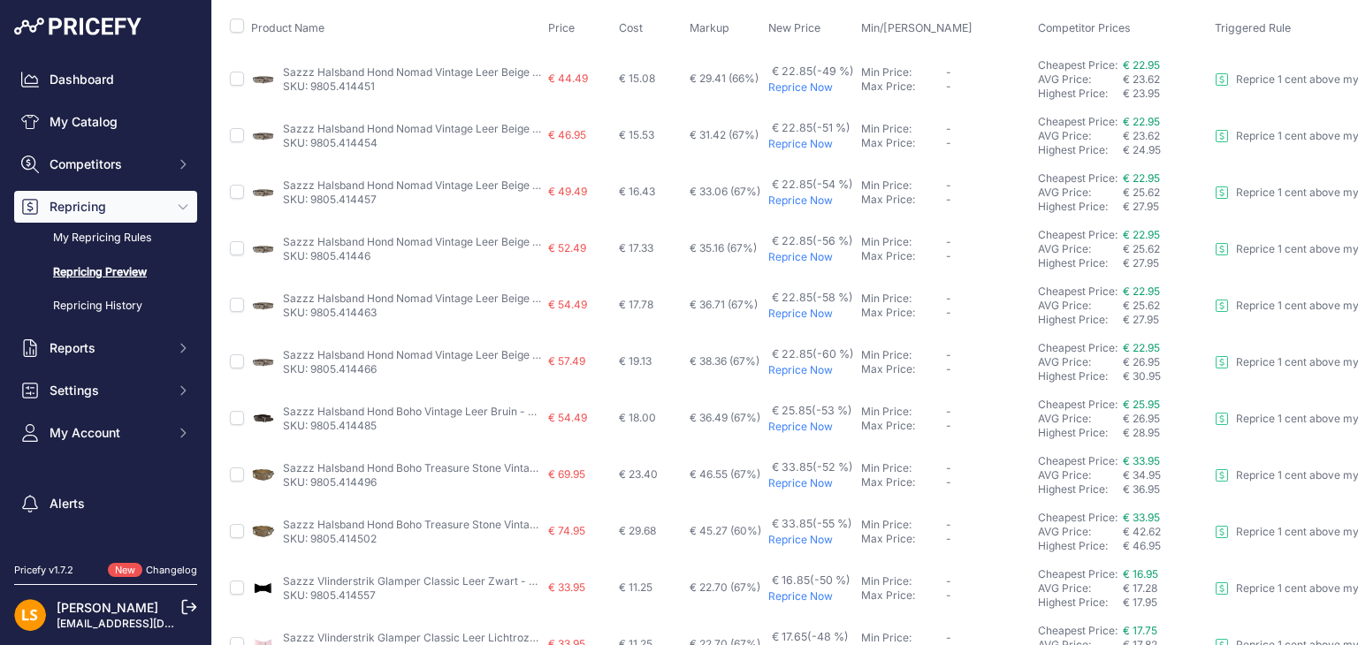
scroll to position [177, 0]
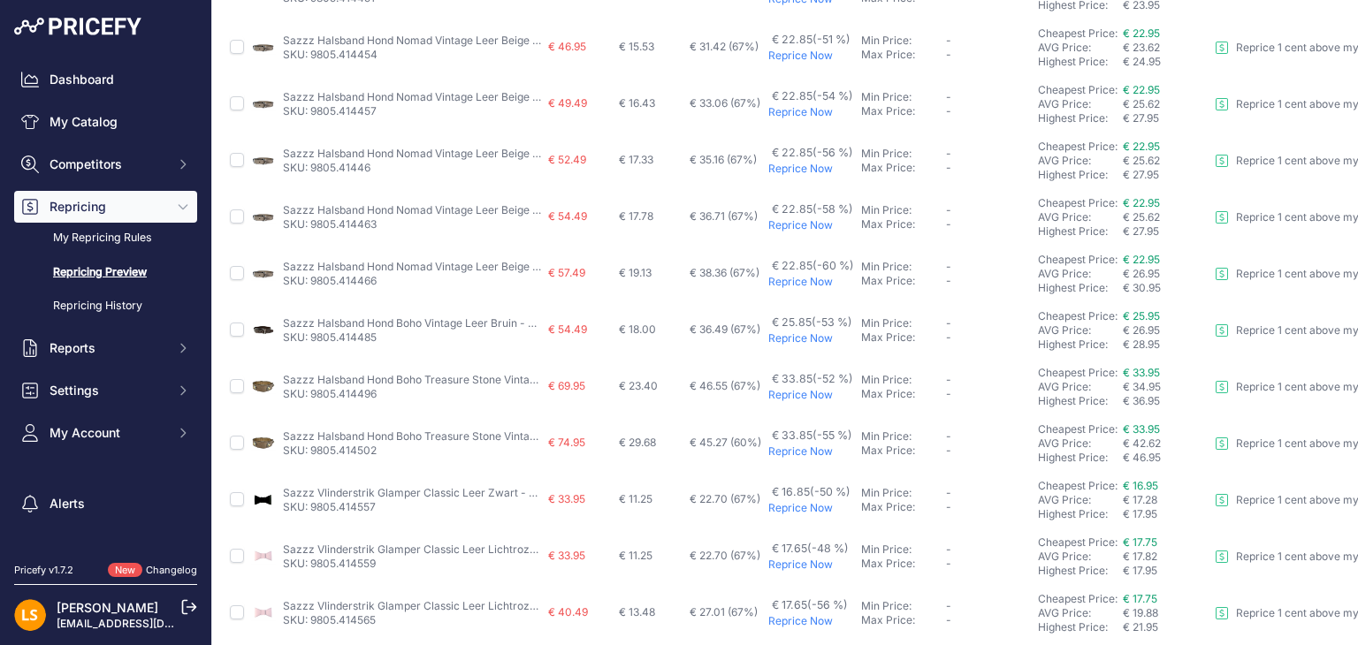
click at [392, 376] on link "Sazzz Halsband Hond Boho Treasure Stone Vintage Leer Beige - 32-39X3 CM (414496)" at bounding box center [502, 379] width 438 height 13
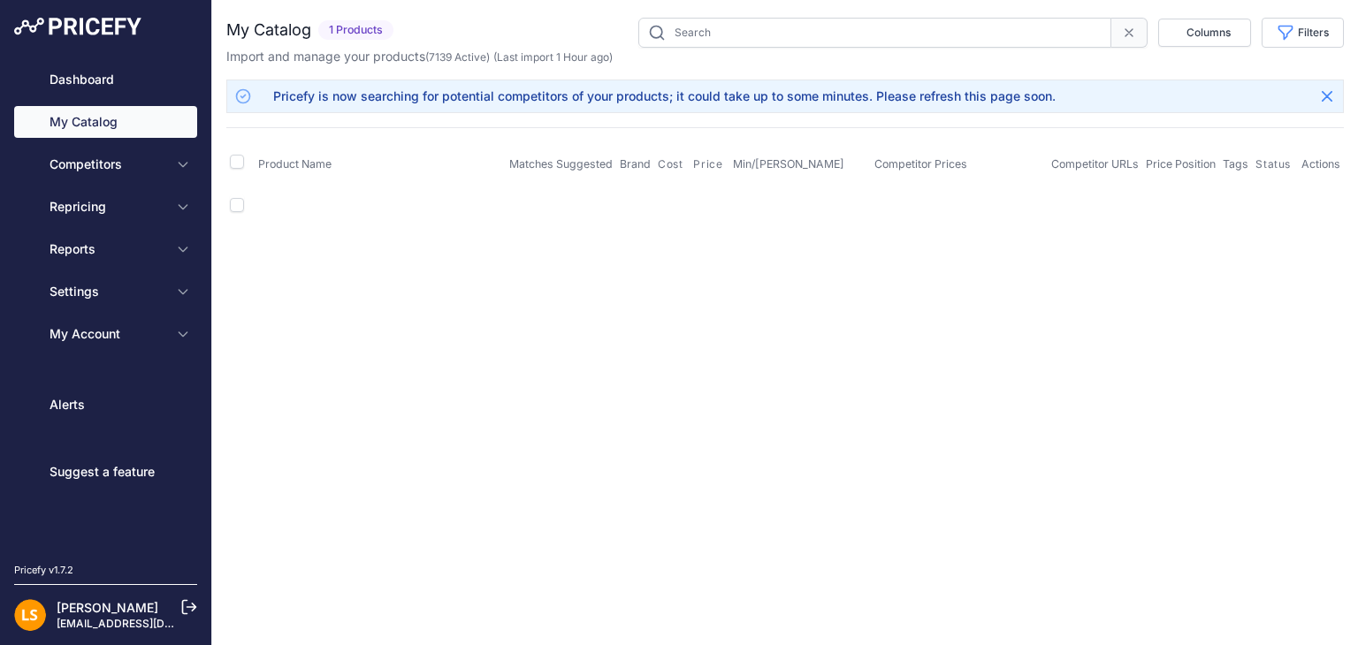
type input "9805.414496"
